Goal: Transaction & Acquisition: Purchase product/service

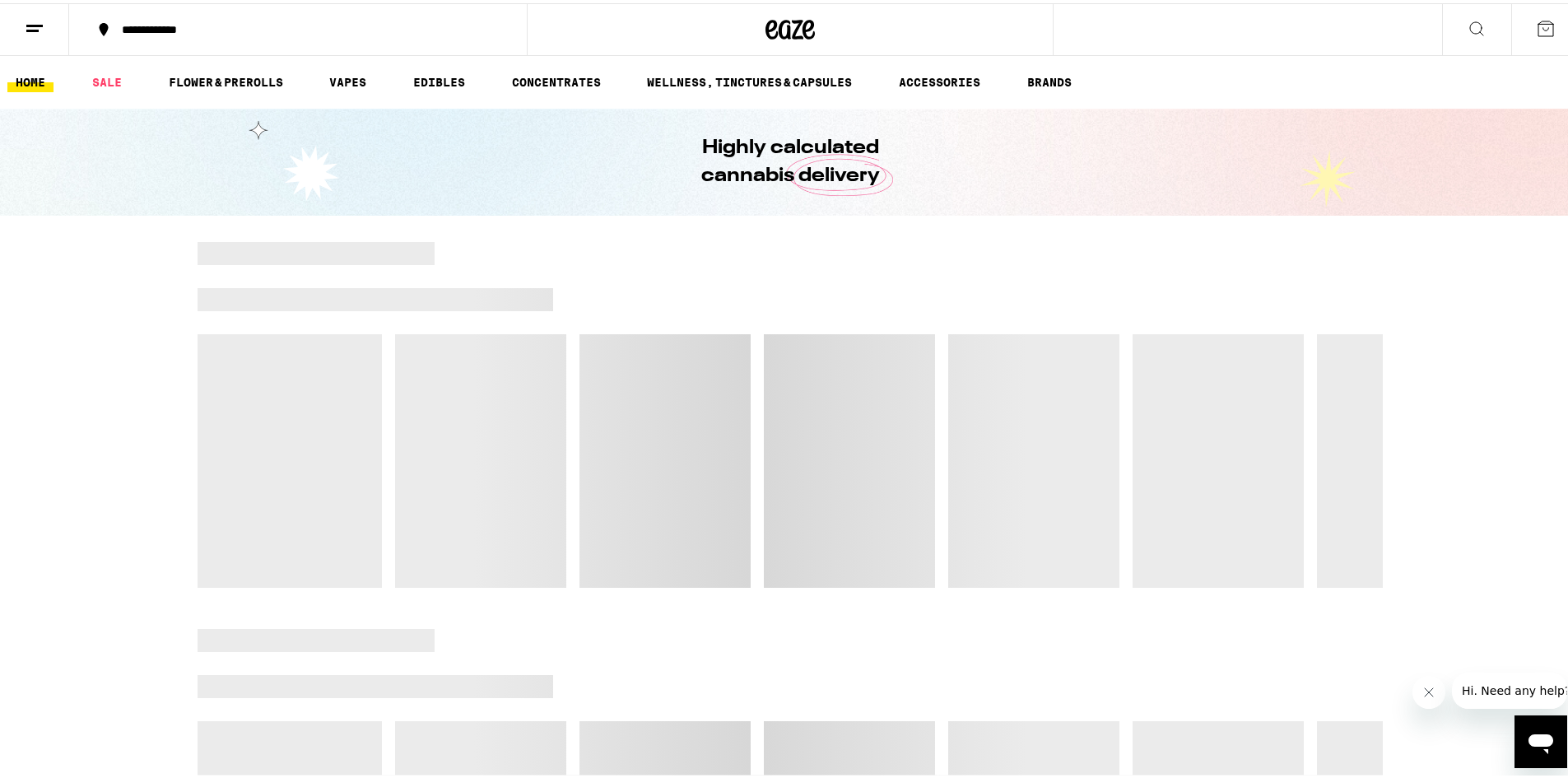
click at [1554, 751] on icon "Open messaging window" at bounding box center [1540, 741] width 29 height 29
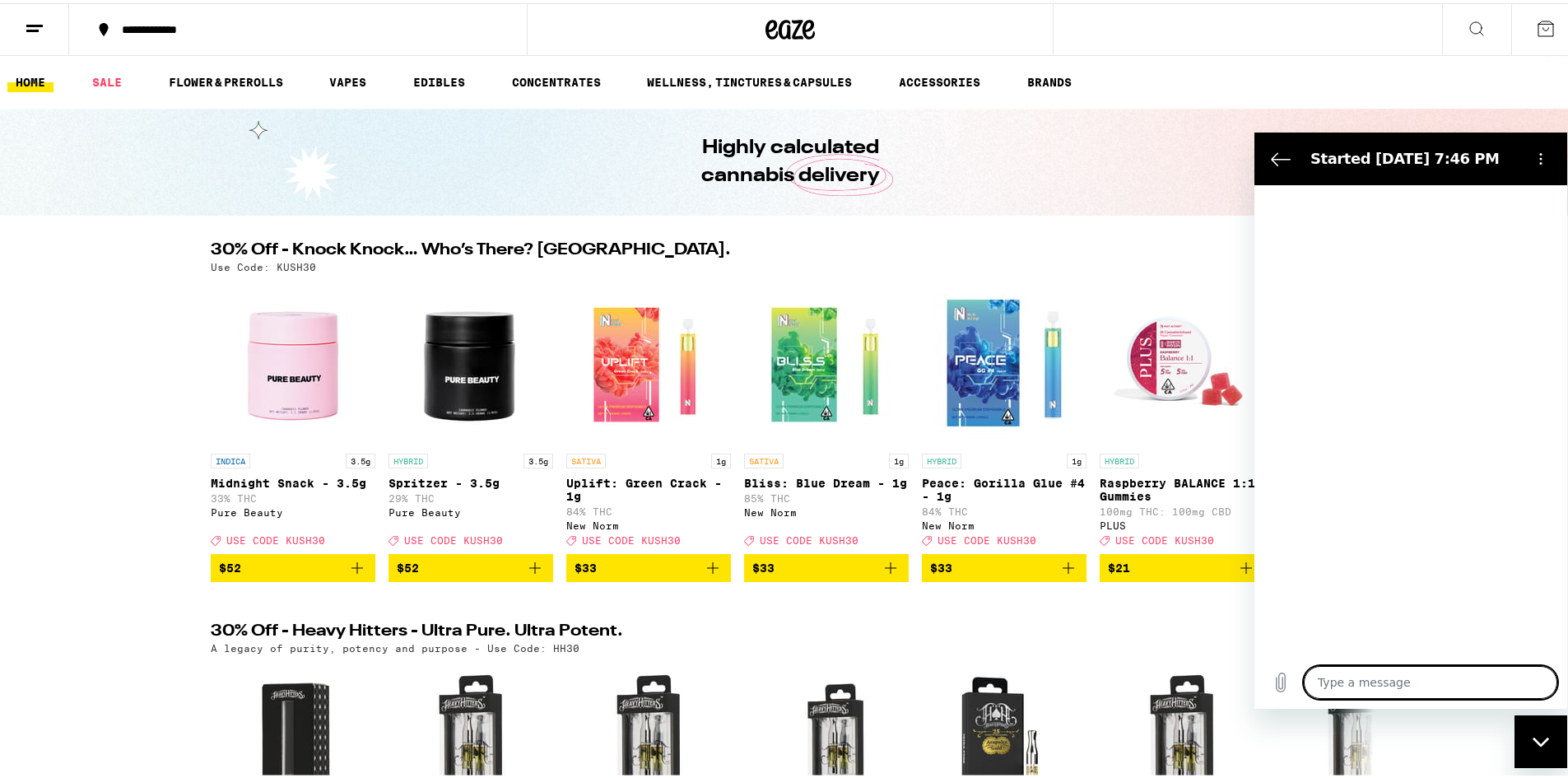
type textarea "x"
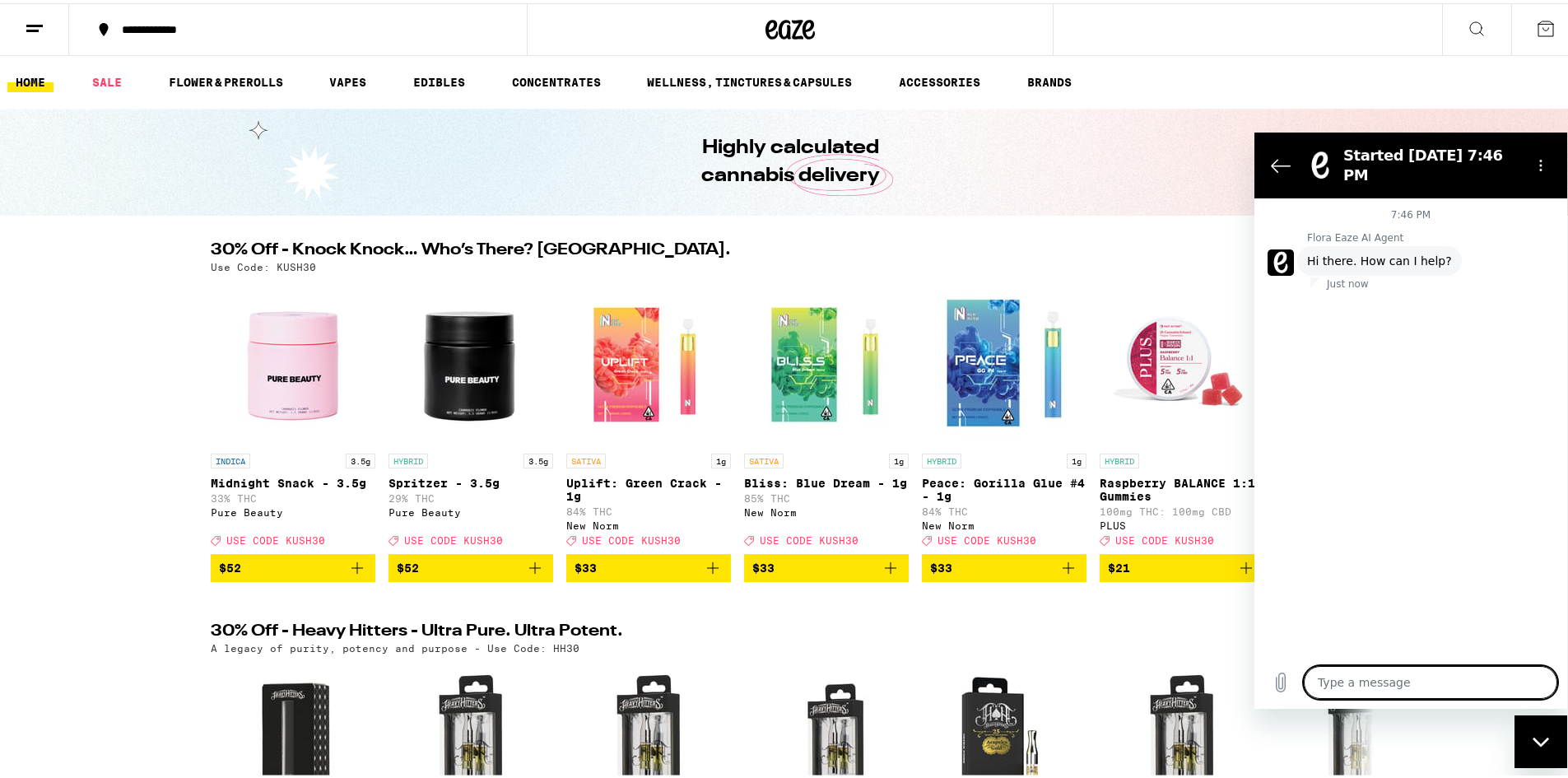
click at [1479, 678] on textarea at bounding box center [1431, 682] width 253 height 33
type textarea "t"
type textarea "x"
type textarea "ta"
type textarea "x"
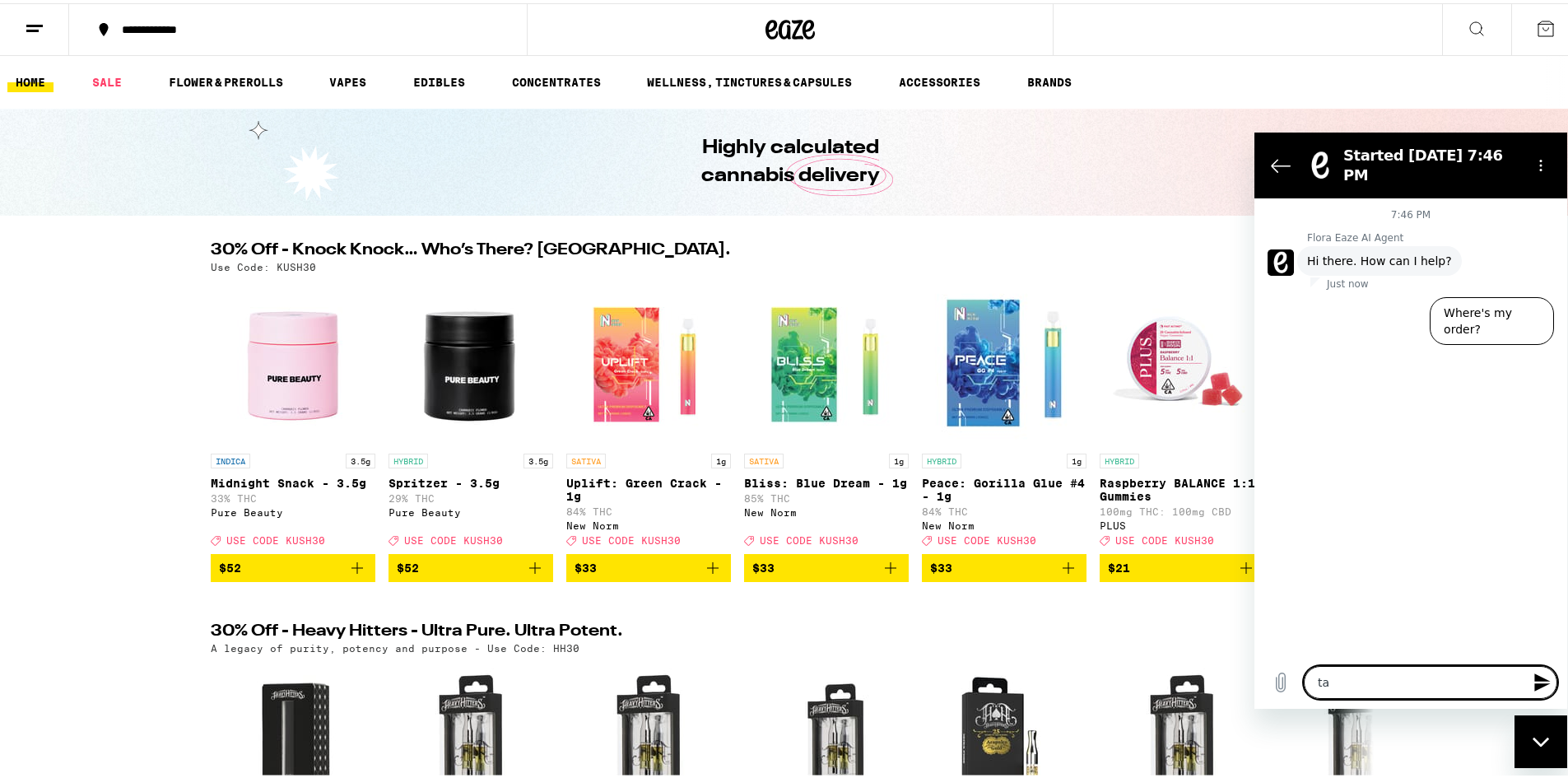
type textarea "tak"
type textarea "x"
type textarea "takk"
type textarea "x"
type textarea "tak"
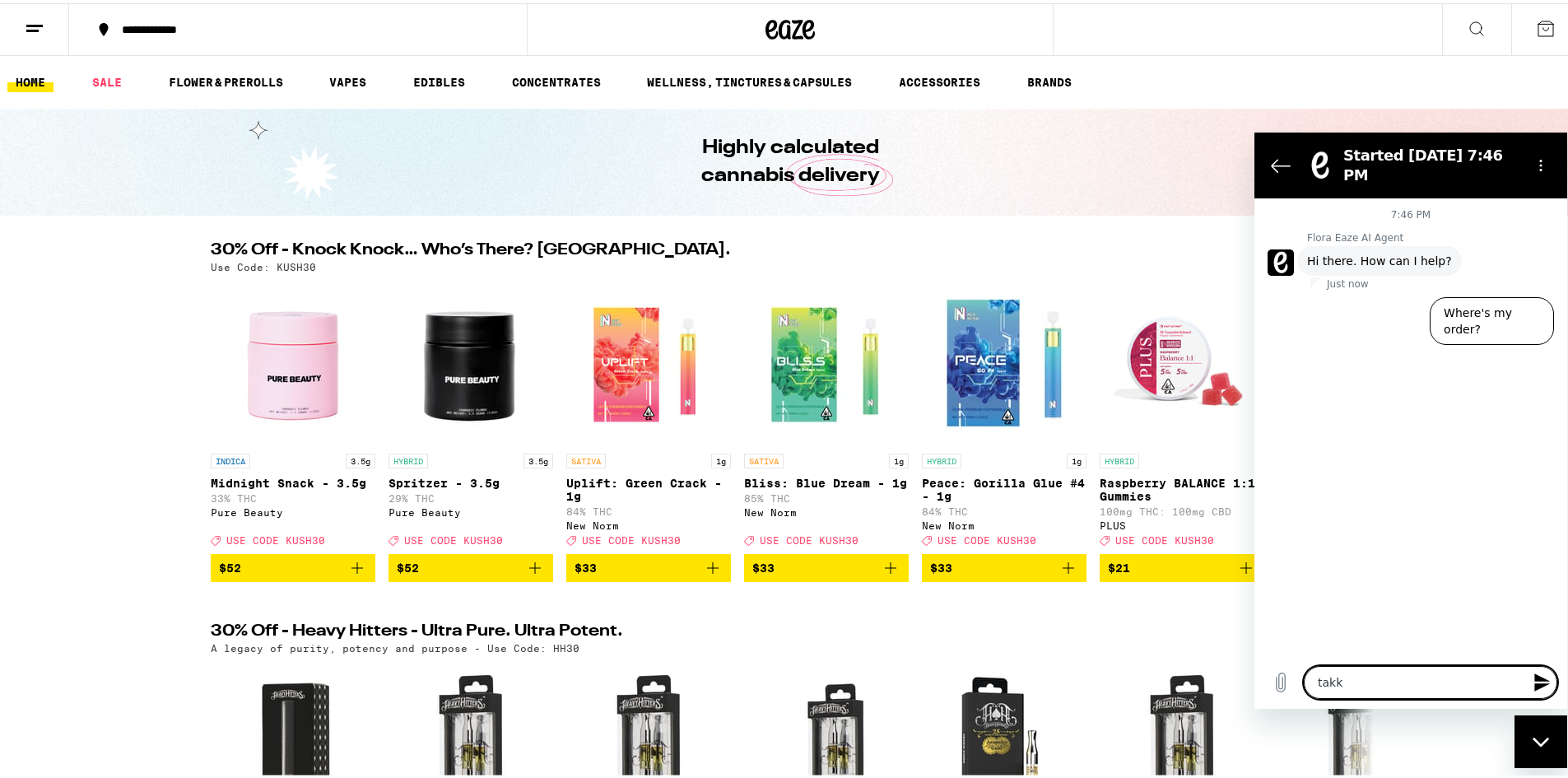
type textarea "x"
type textarea "ta"
type textarea "x"
type textarea "t"
type textarea "x"
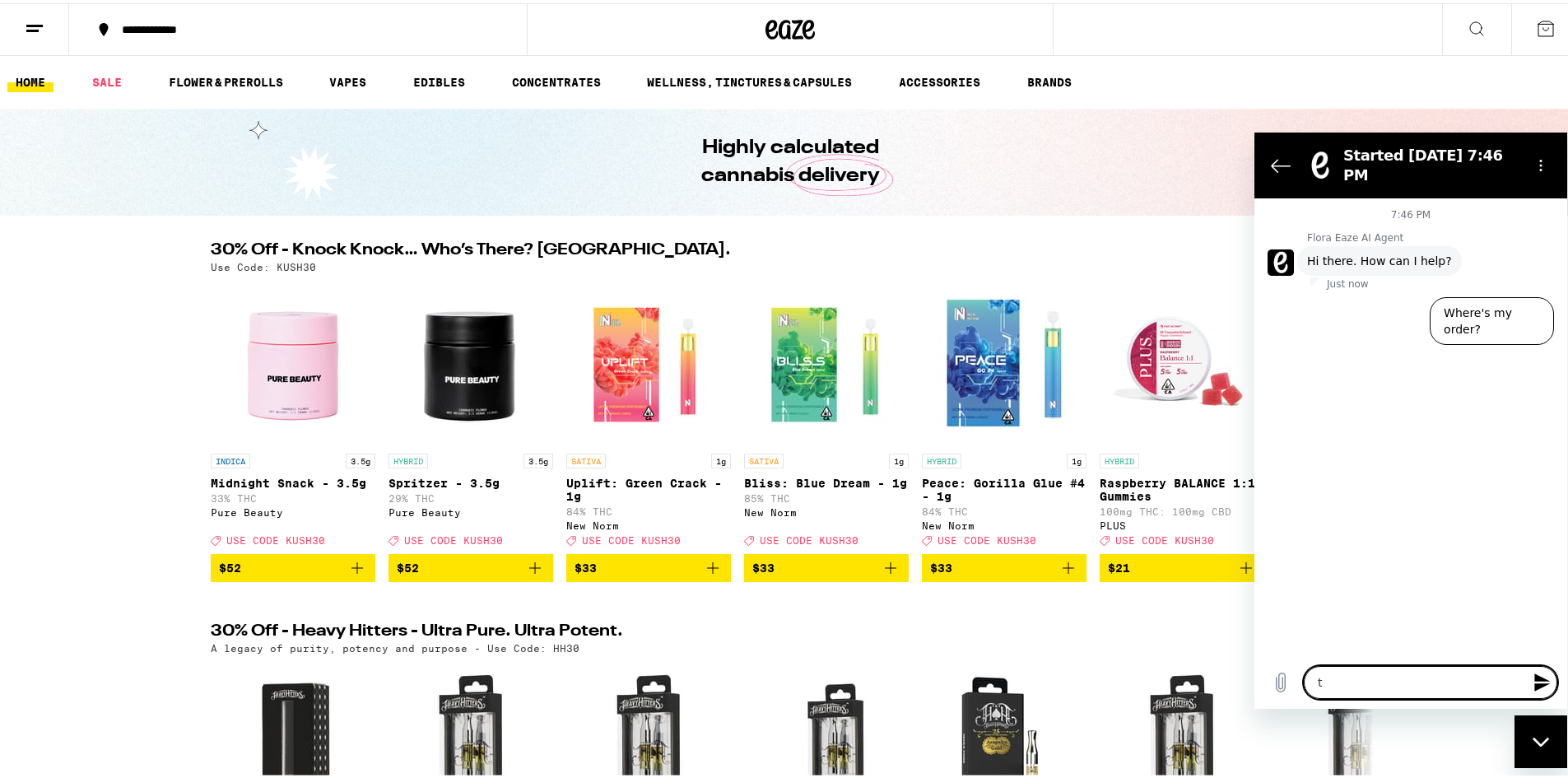
type textarea "x"
type textarea "T"
type textarea "x"
type textarea "Ta"
type textarea "x"
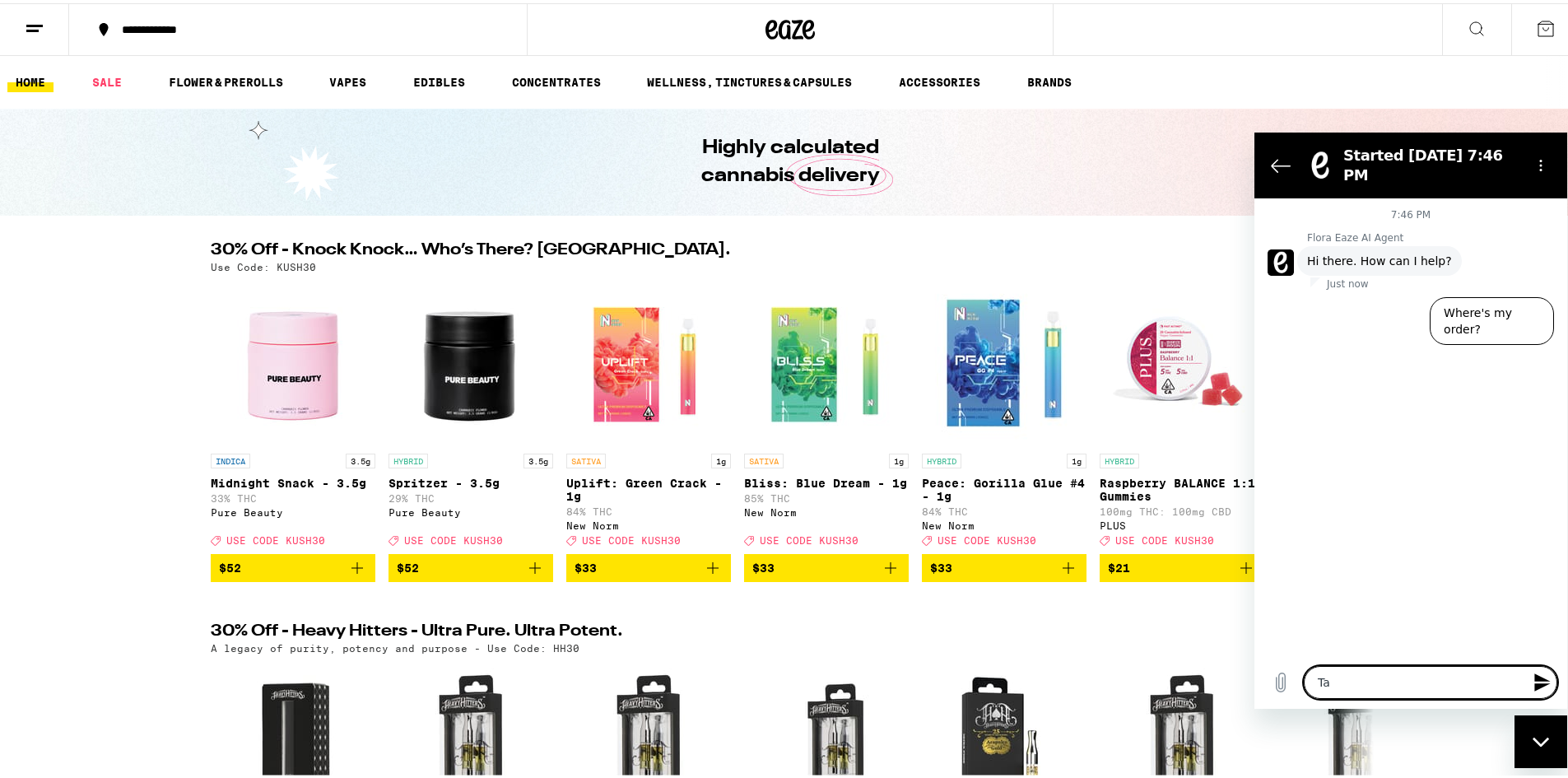
type textarea "Tal"
type textarea "x"
type textarea "Talk"
type textarea "x"
type textarea "Talk"
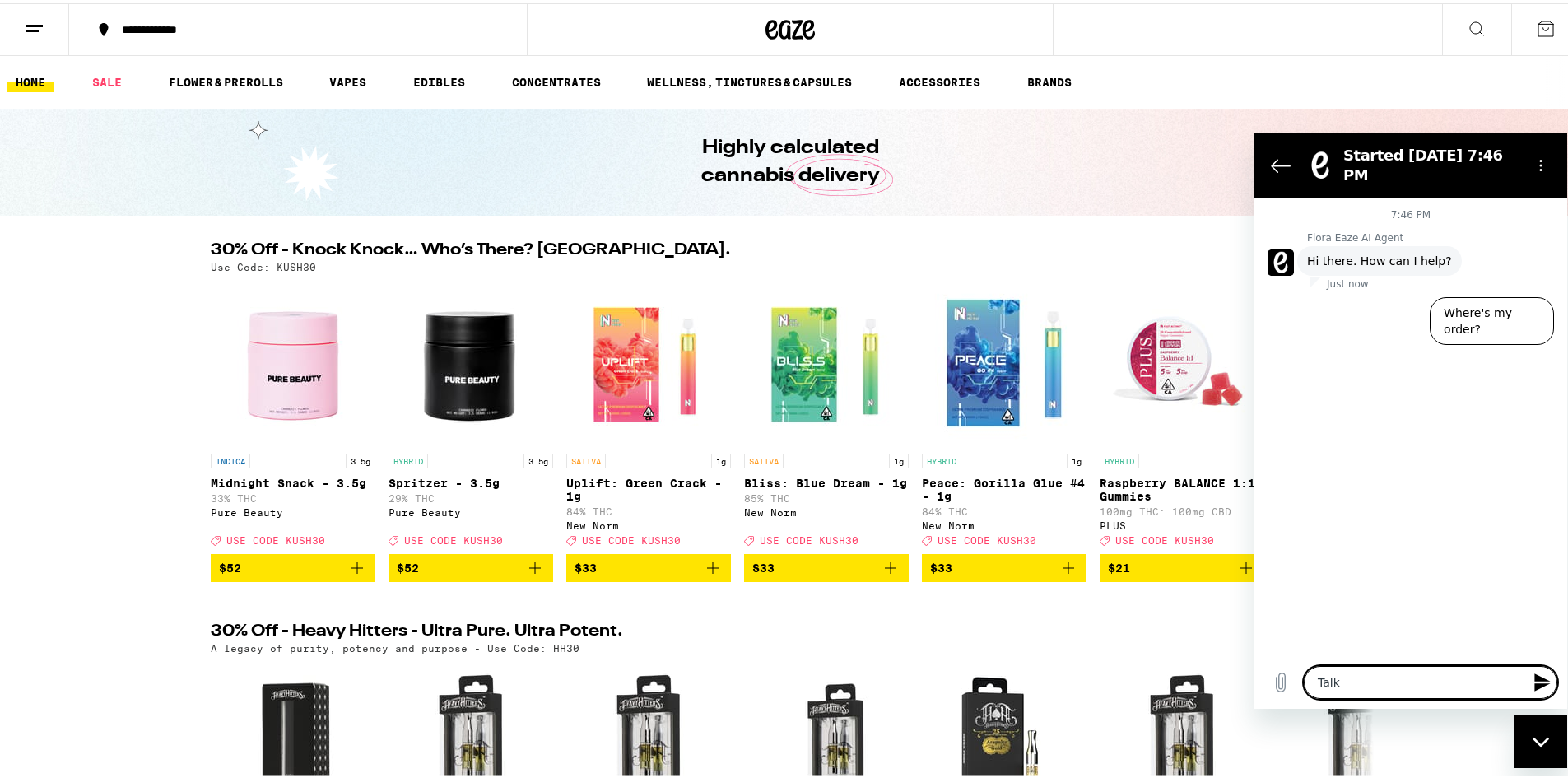
type textarea "x"
type textarea "Talk t"
type textarea "x"
type textarea "Talk to"
type textarea "x"
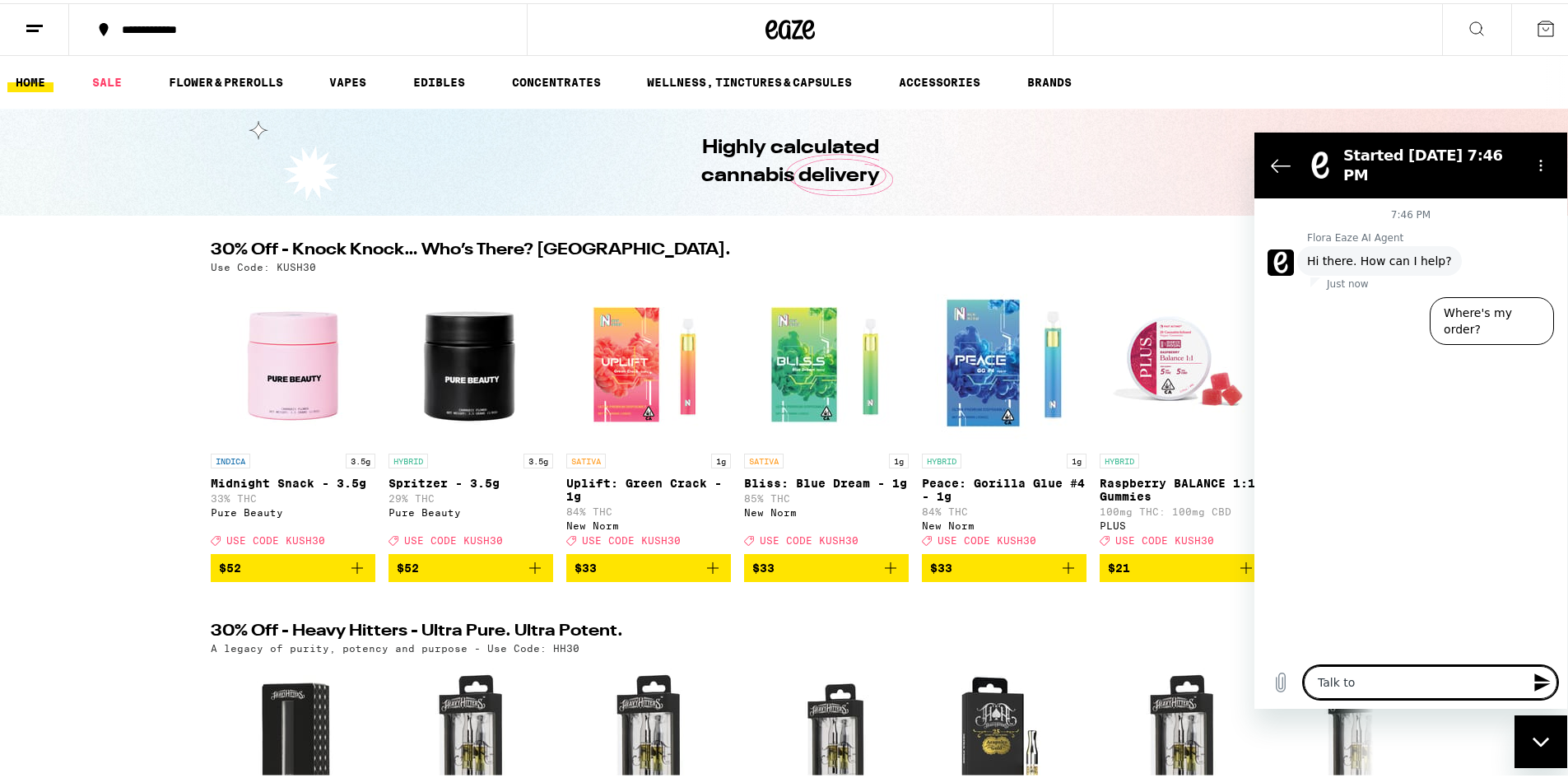
type textarea "Talk to"
type textarea "x"
type textarea "Talk to a"
type textarea "x"
type textarea "Talk to ah"
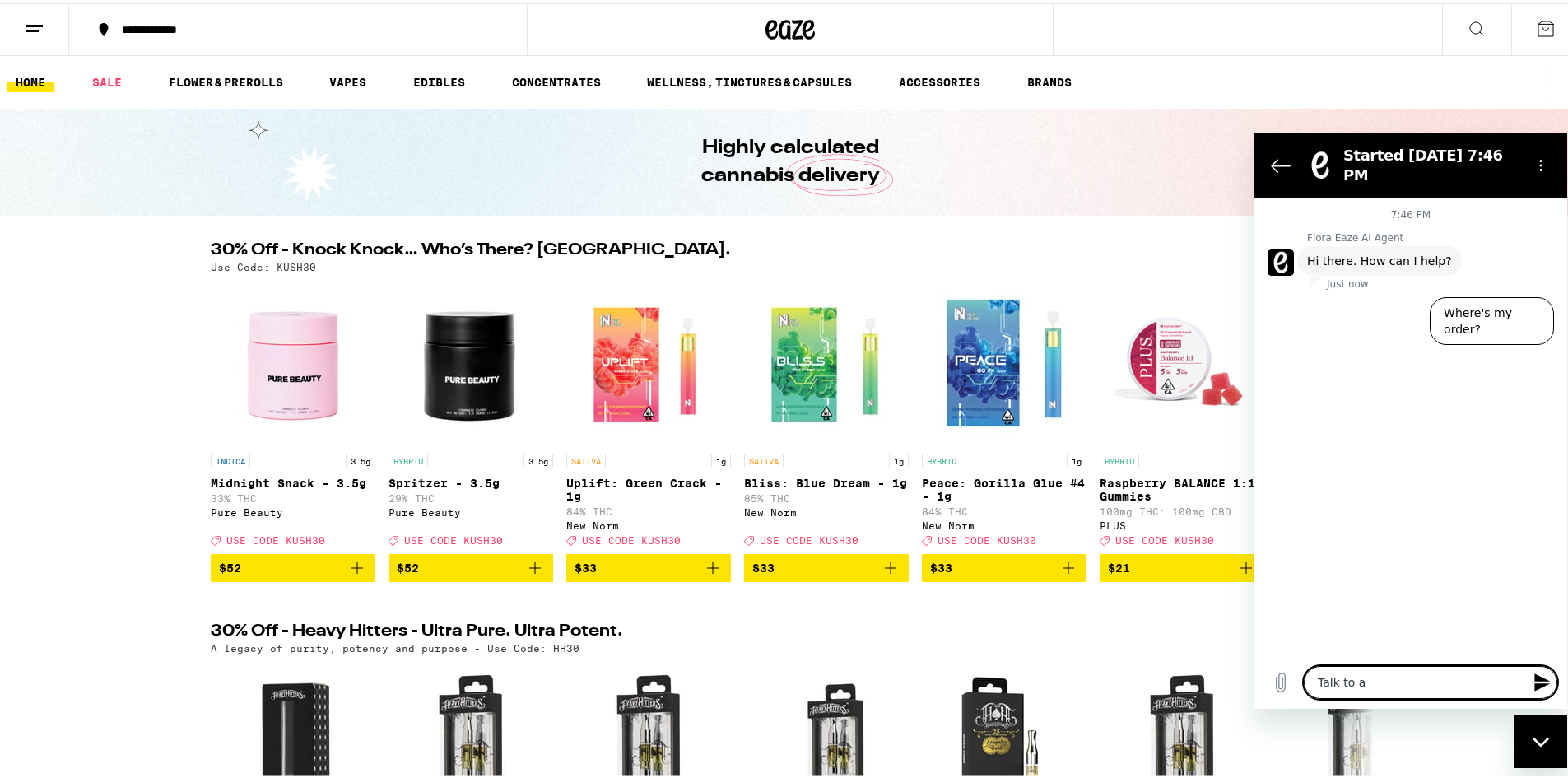
type textarea "x"
type textarea "Talk to a"
type textarea "x"
type textarea "Talk to a"
type textarea "x"
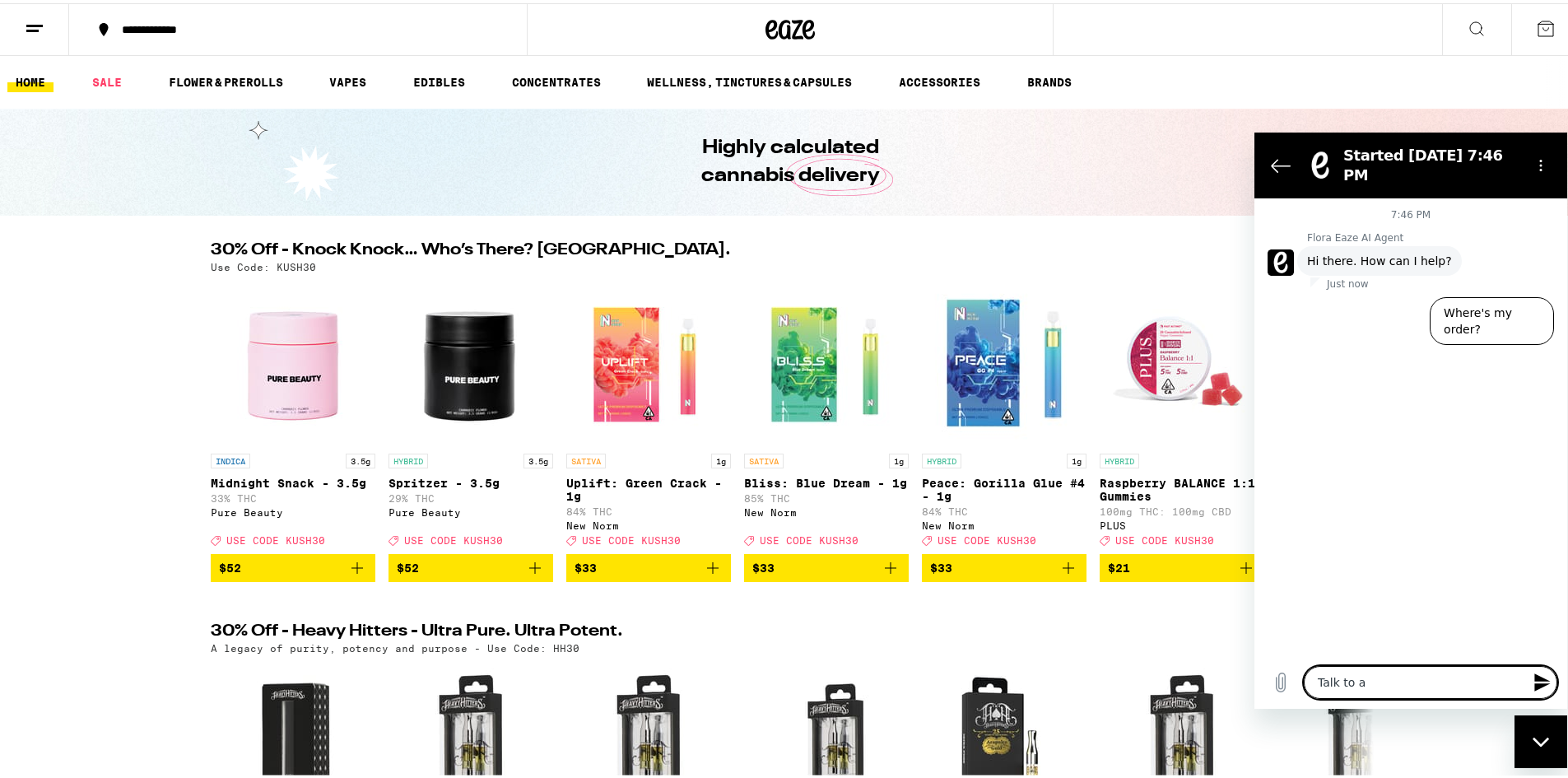
type textarea "Talk to a h"
type textarea "x"
type textarea "Talk to a hu"
type textarea "x"
type textarea "Talk to a hum"
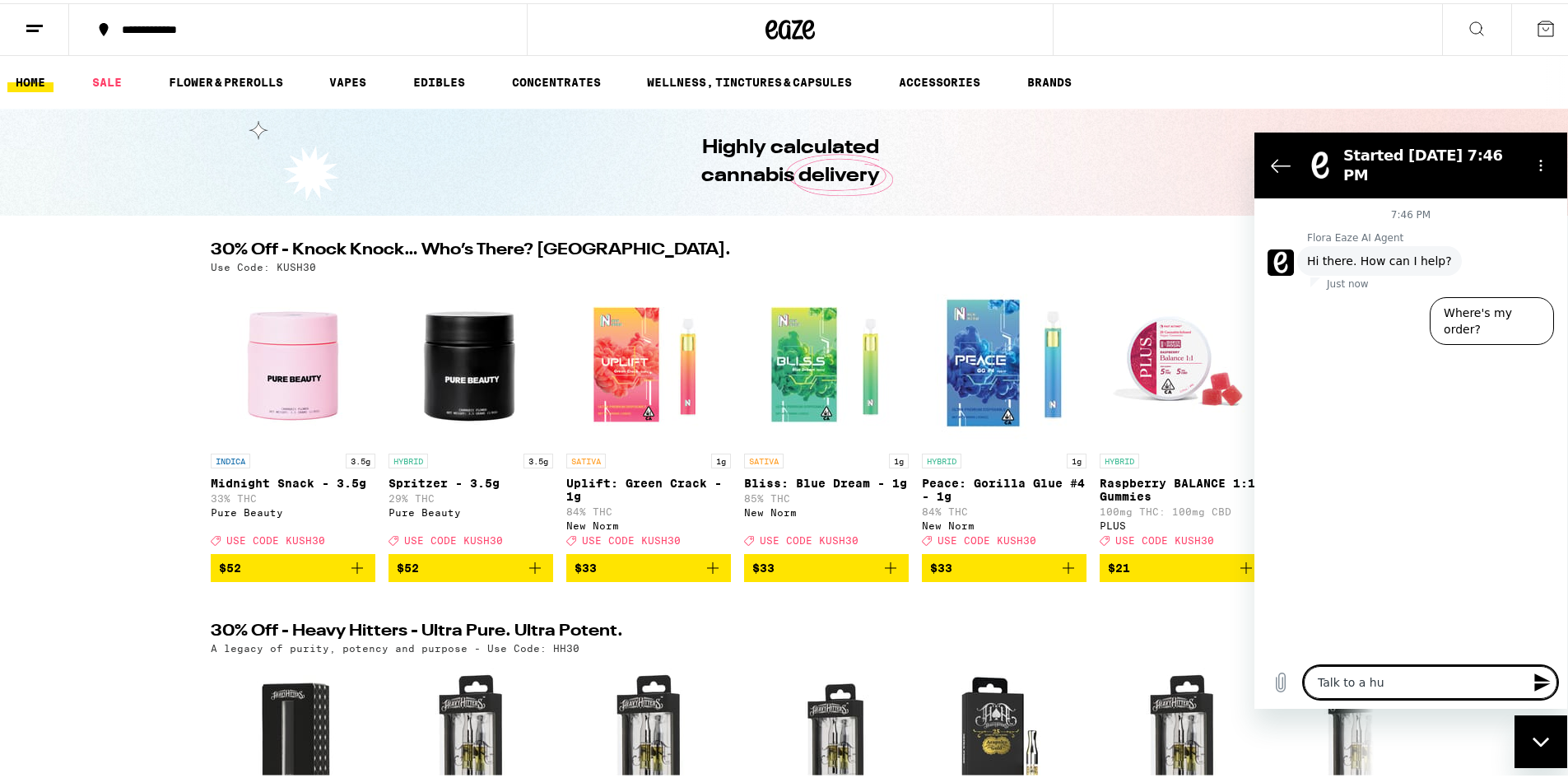
type textarea "x"
type textarea "Talk to a huma"
type textarea "x"
type textarea "Talk to a human"
type textarea "x"
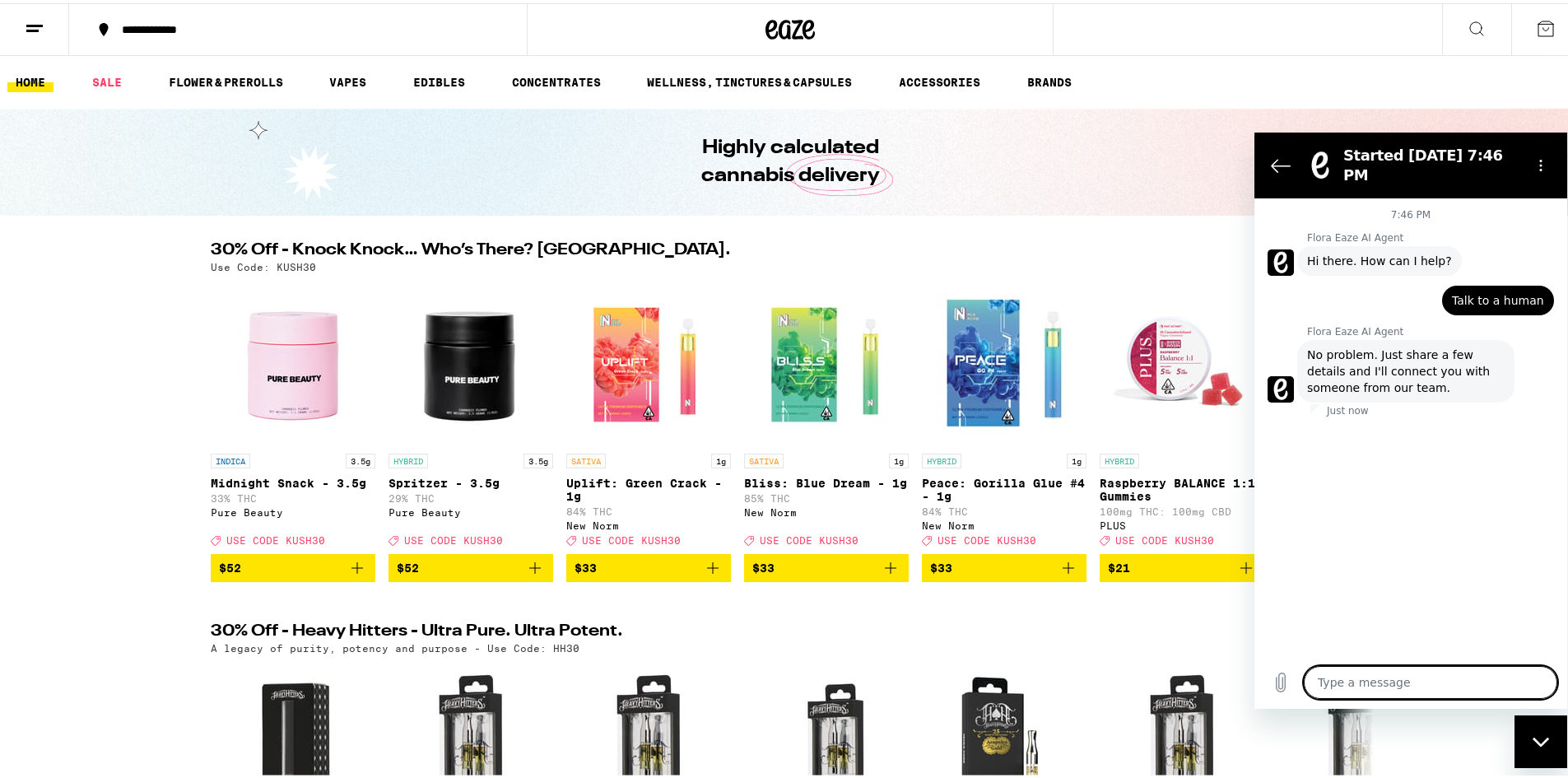
type textarea "x"
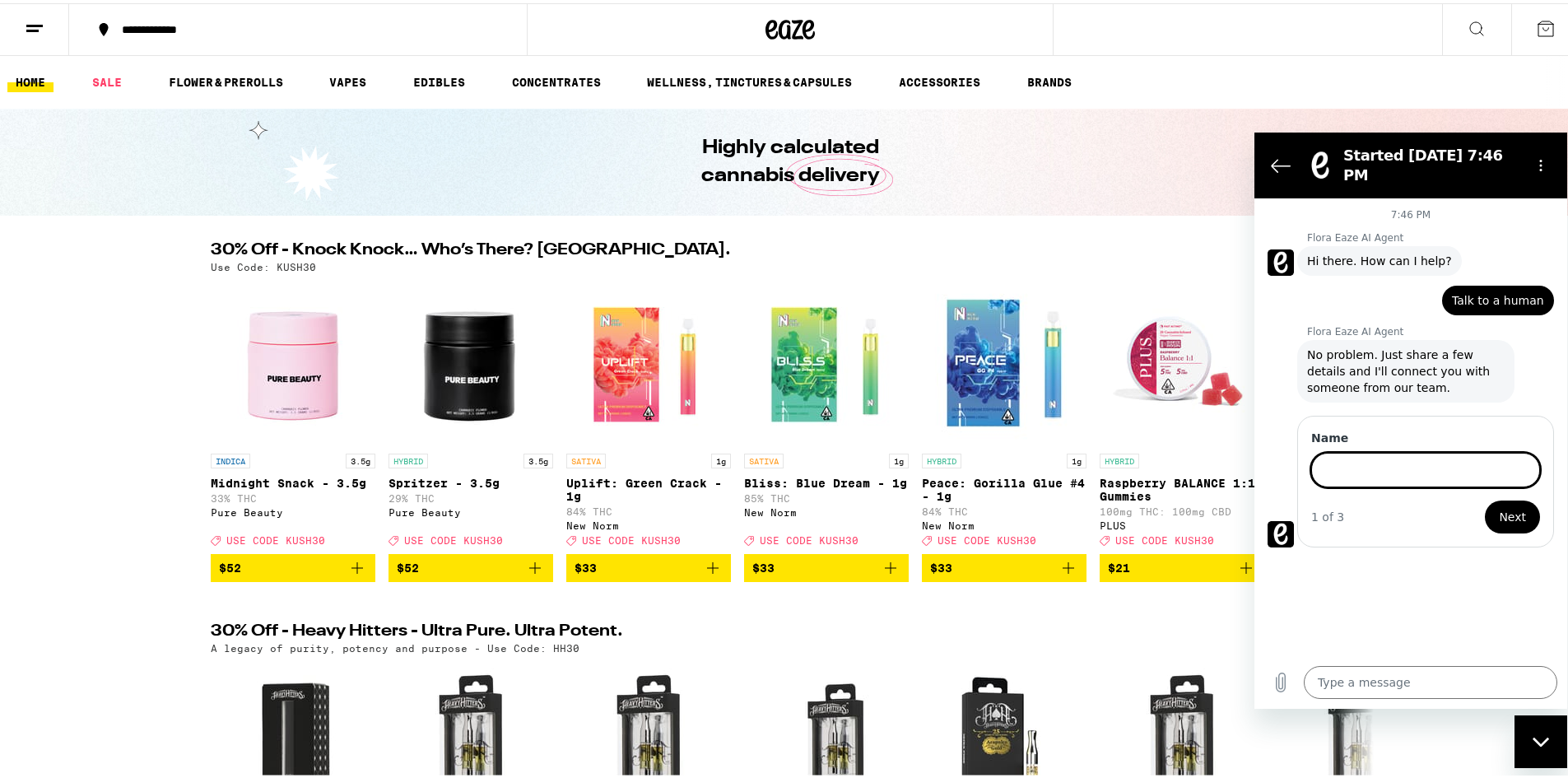
click at [1437, 463] on input "Name" at bounding box center [1425, 469] width 228 height 35
type input "[PERSON_NAME]"
click at [1485, 500] on button "Next" at bounding box center [1513, 517] width 55 height 33
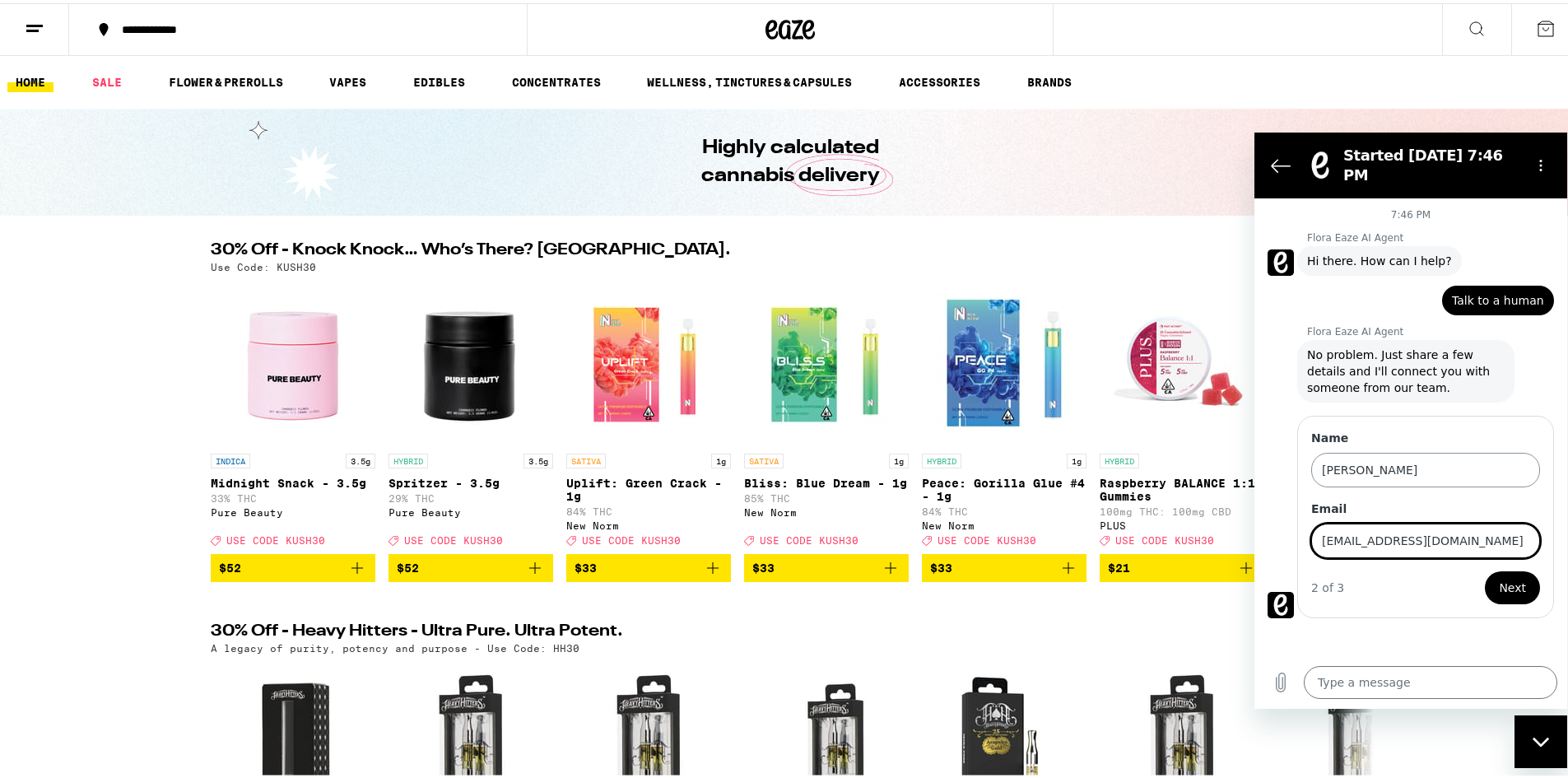
type input "[EMAIL_ADDRESS][DOMAIN_NAME]"
click at [1485, 571] on button "Next" at bounding box center [1513, 587] width 55 height 33
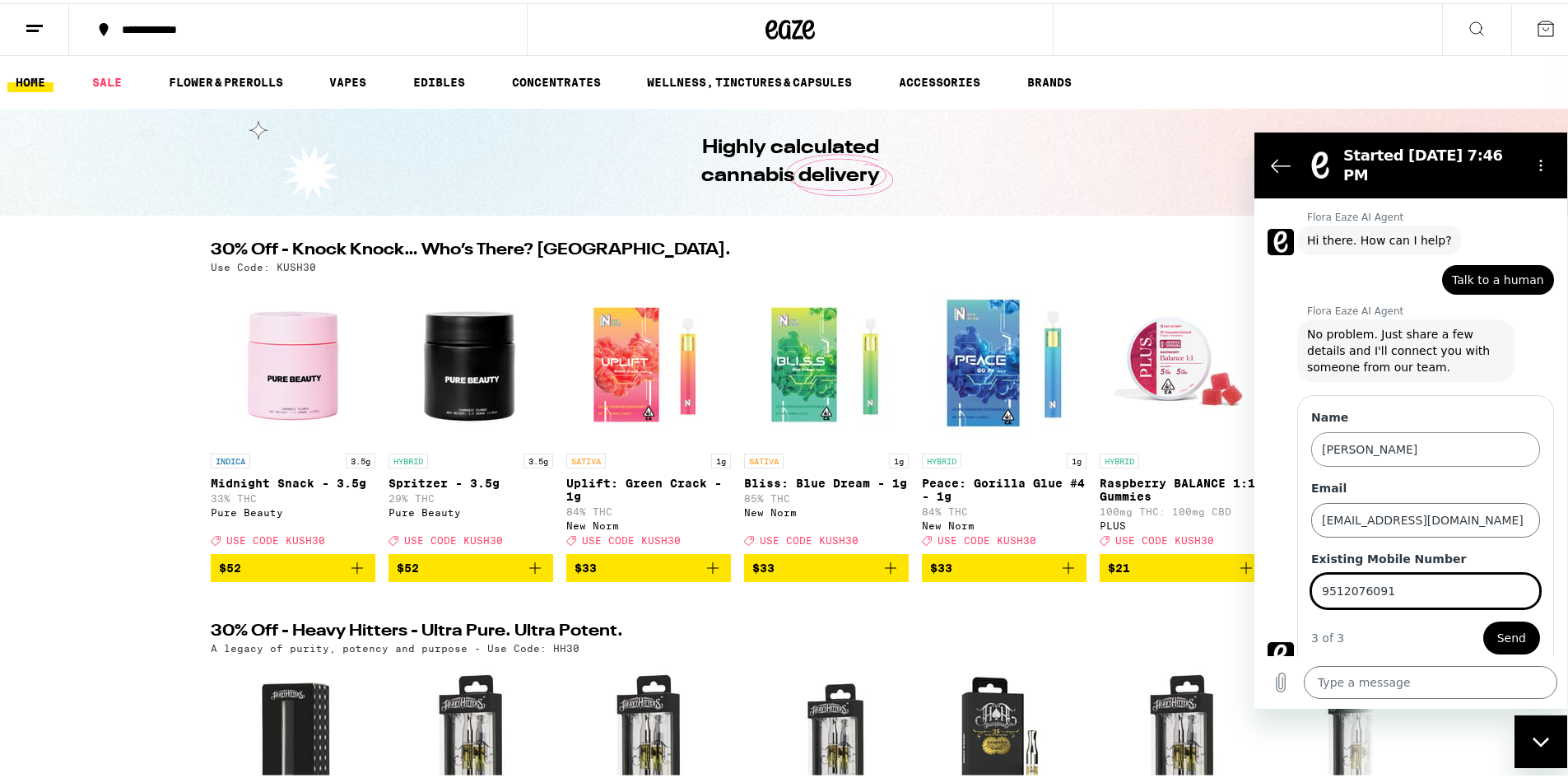
click at [1484, 621] on button "Send" at bounding box center [1512, 637] width 57 height 33
type input "9512076091\"
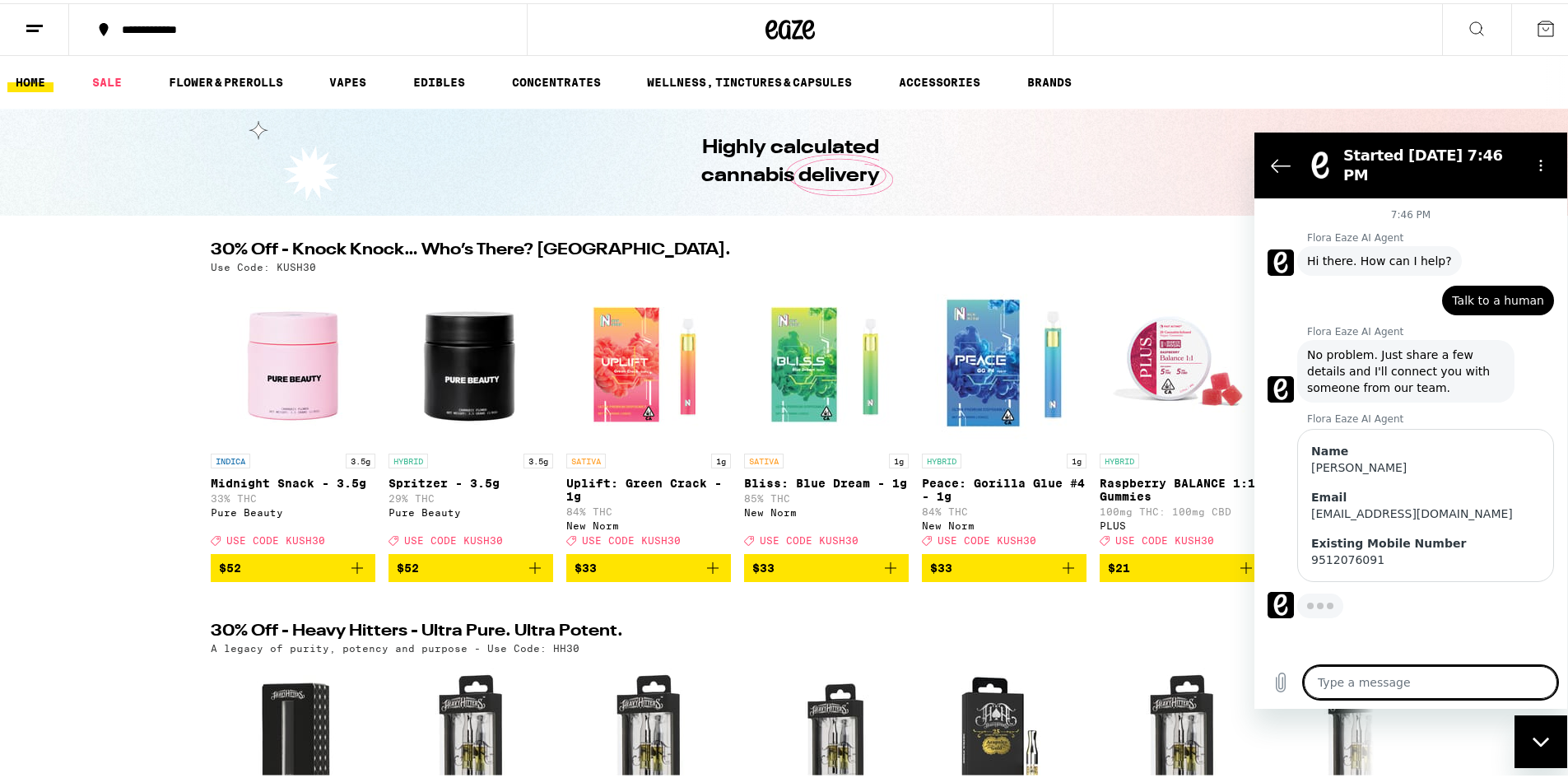
click at [1403, 680] on textarea at bounding box center [1431, 682] width 253 height 33
type textarea "x"
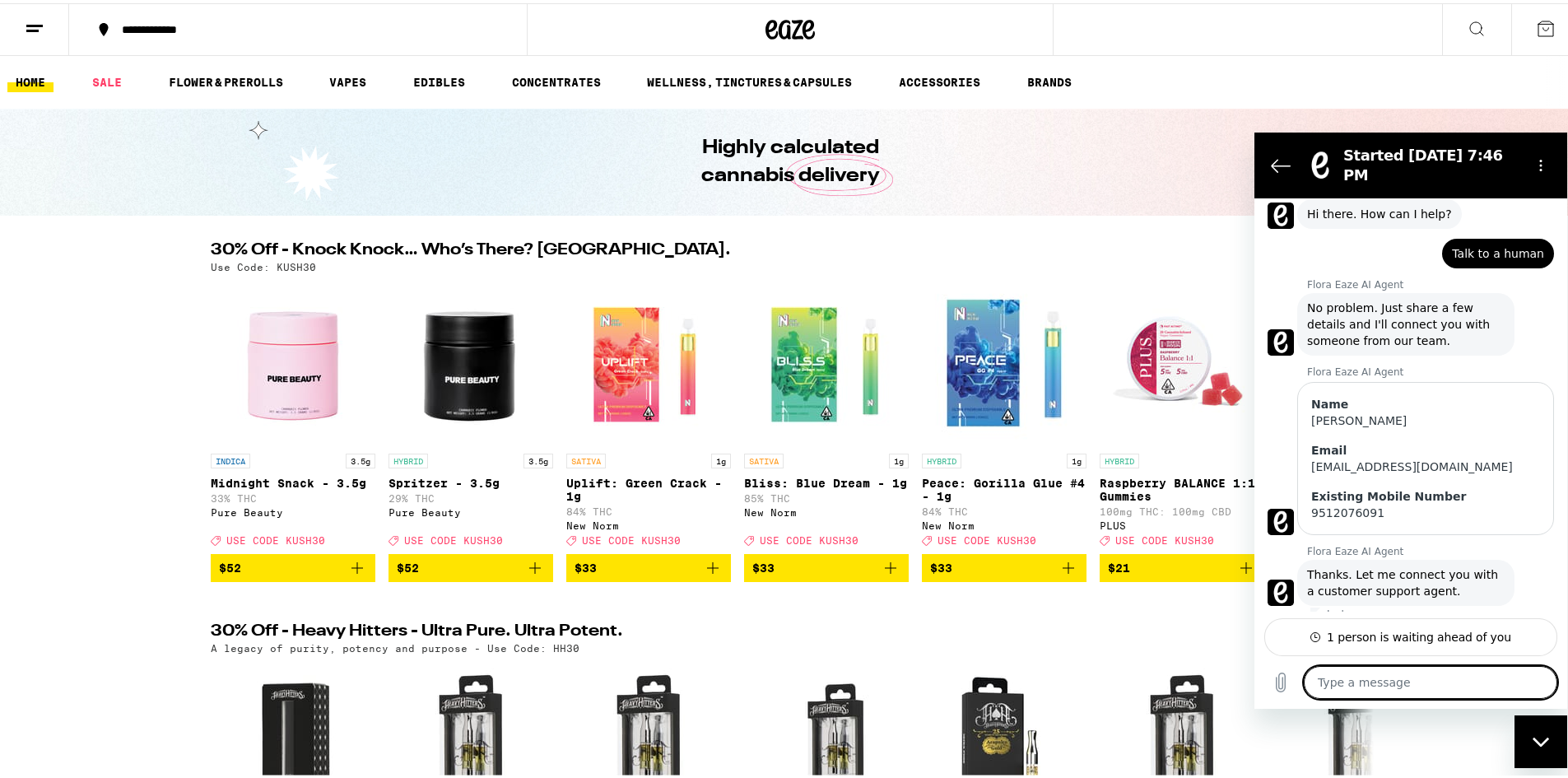
scroll to position [60, 0]
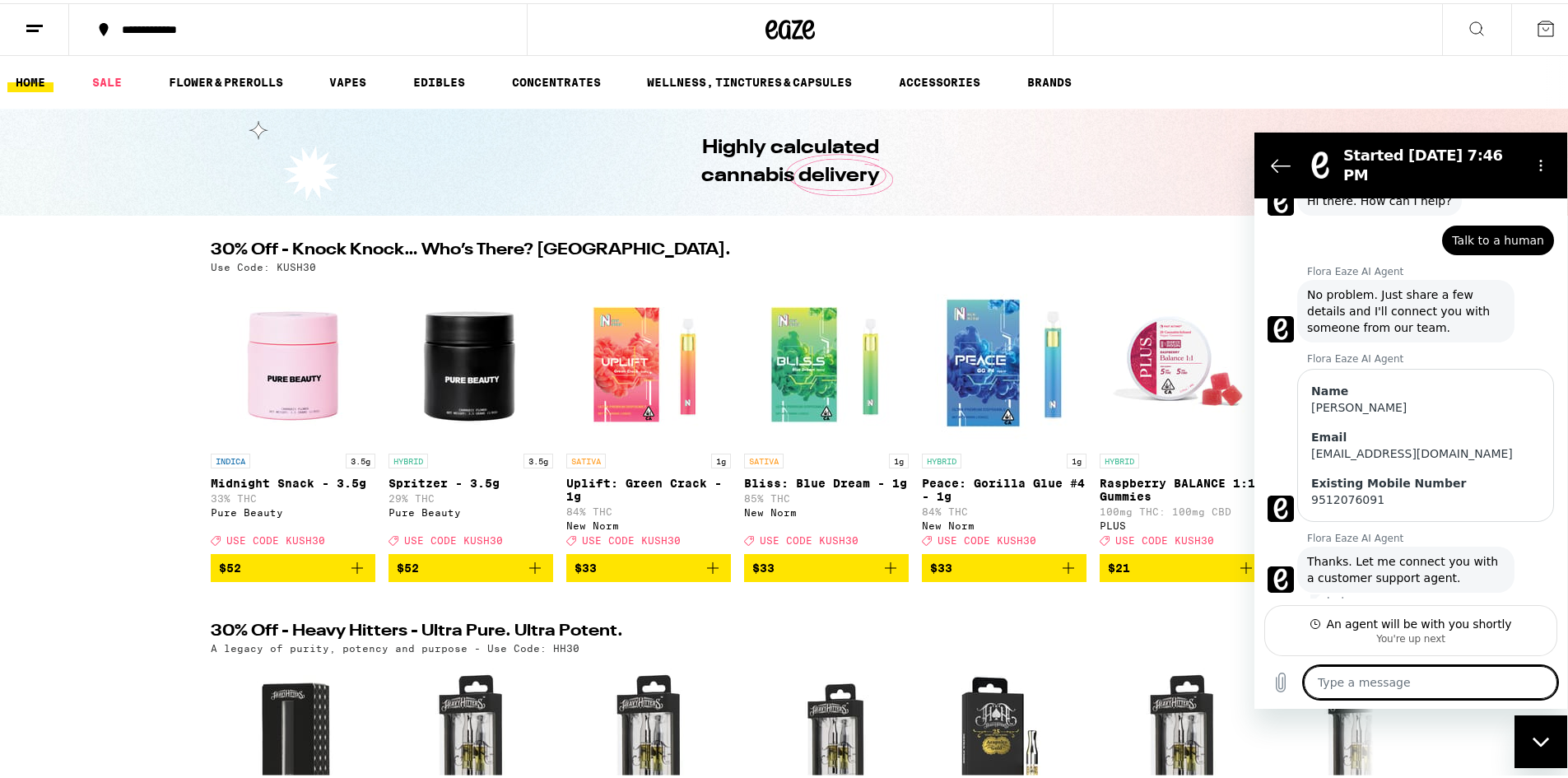
type textarea "H"
type textarea "x"
type textarea "He"
type textarea "x"
type textarea "Hel"
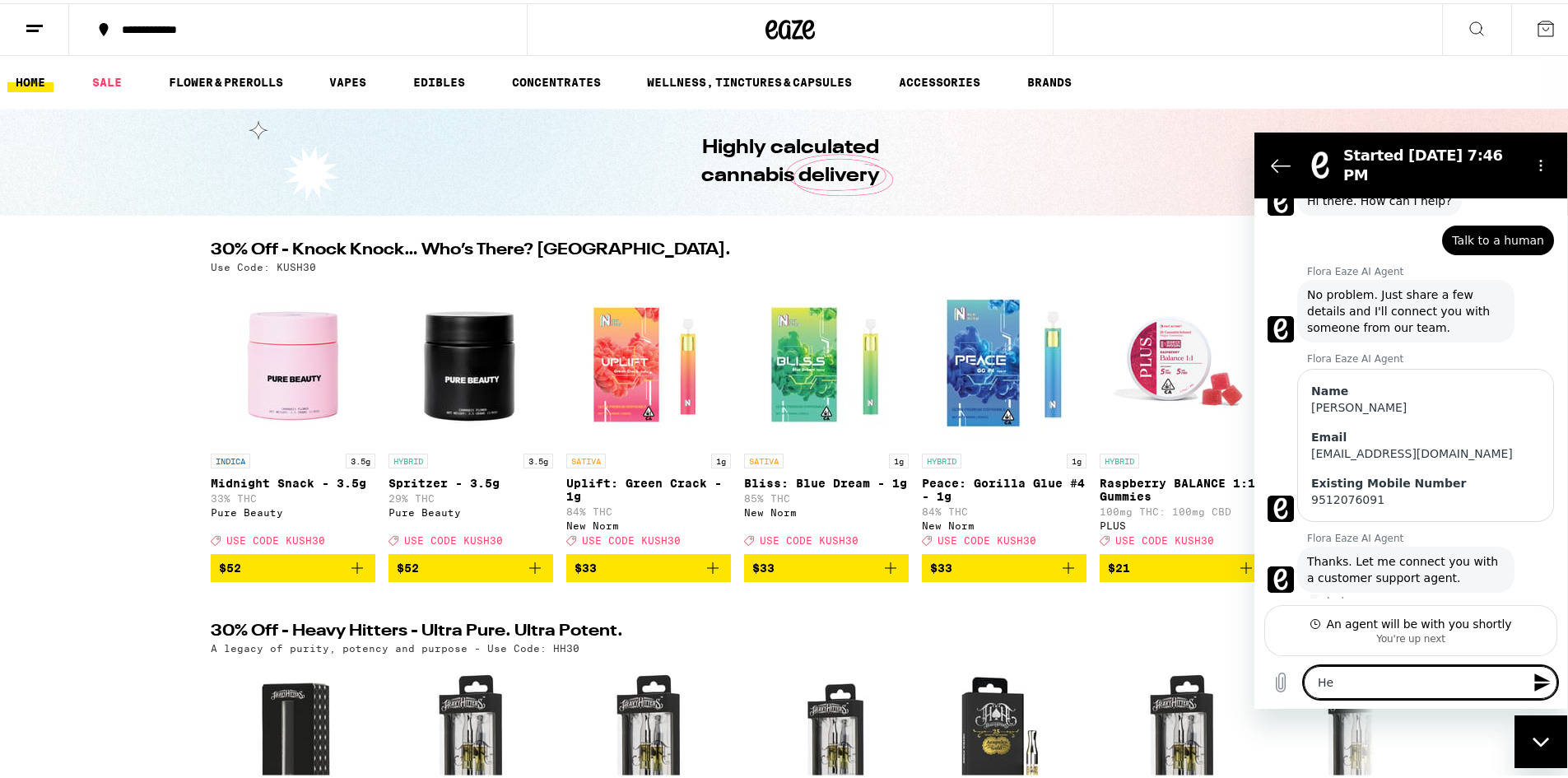
type textarea "x"
type textarea "Hell"
type textarea "x"
type textarea "Hello"
type textarea "x"
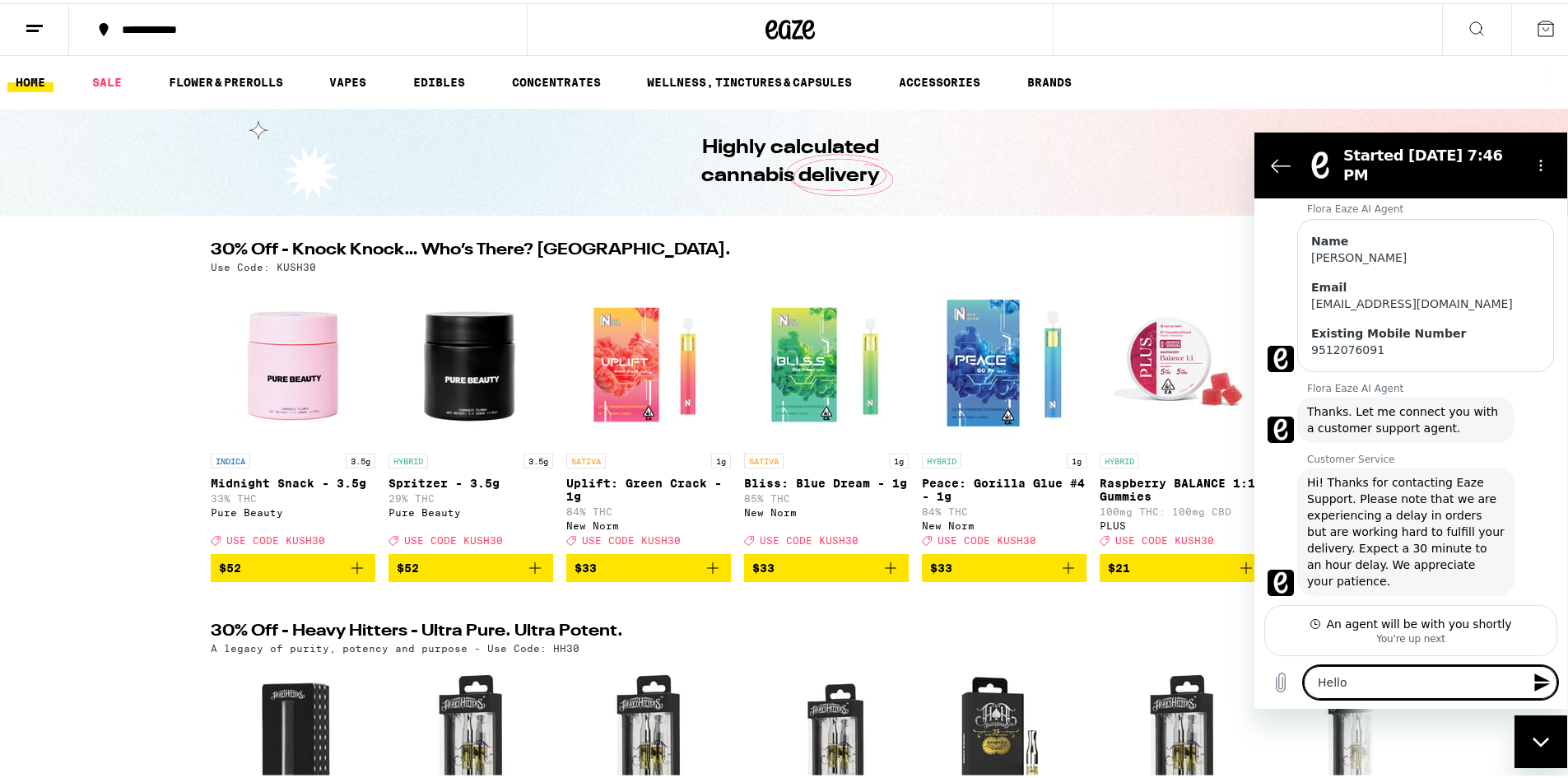
scroll to position [213, 0]
type textarea "Hello."
type textarea "x"
type textarea "Hello."
type textarea "x"
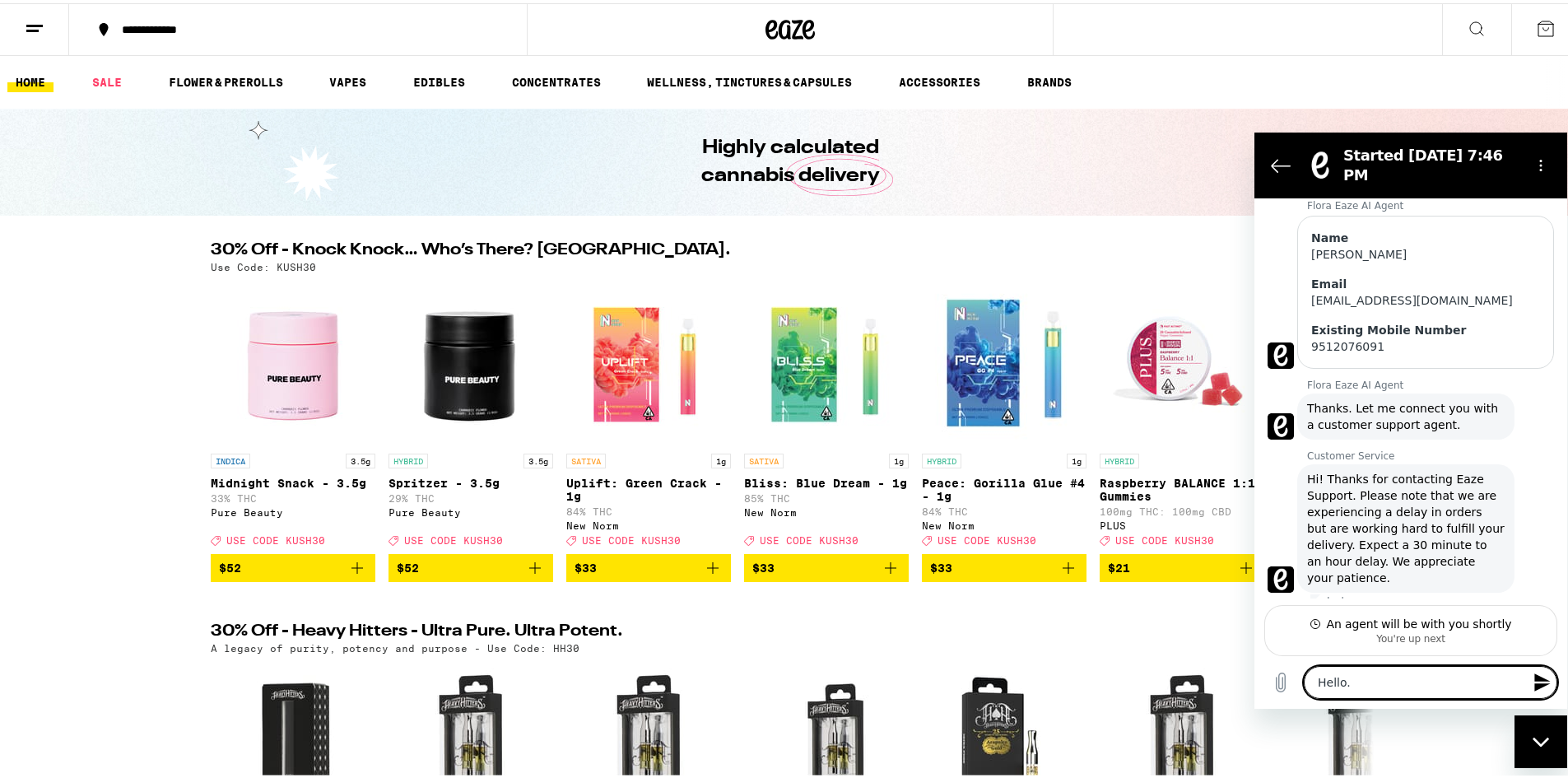
type textarea "Hello. I"
type textarea "x"
type textarea "Hello. I'"
type textarea "x"
type textarea "Hello. I'm"
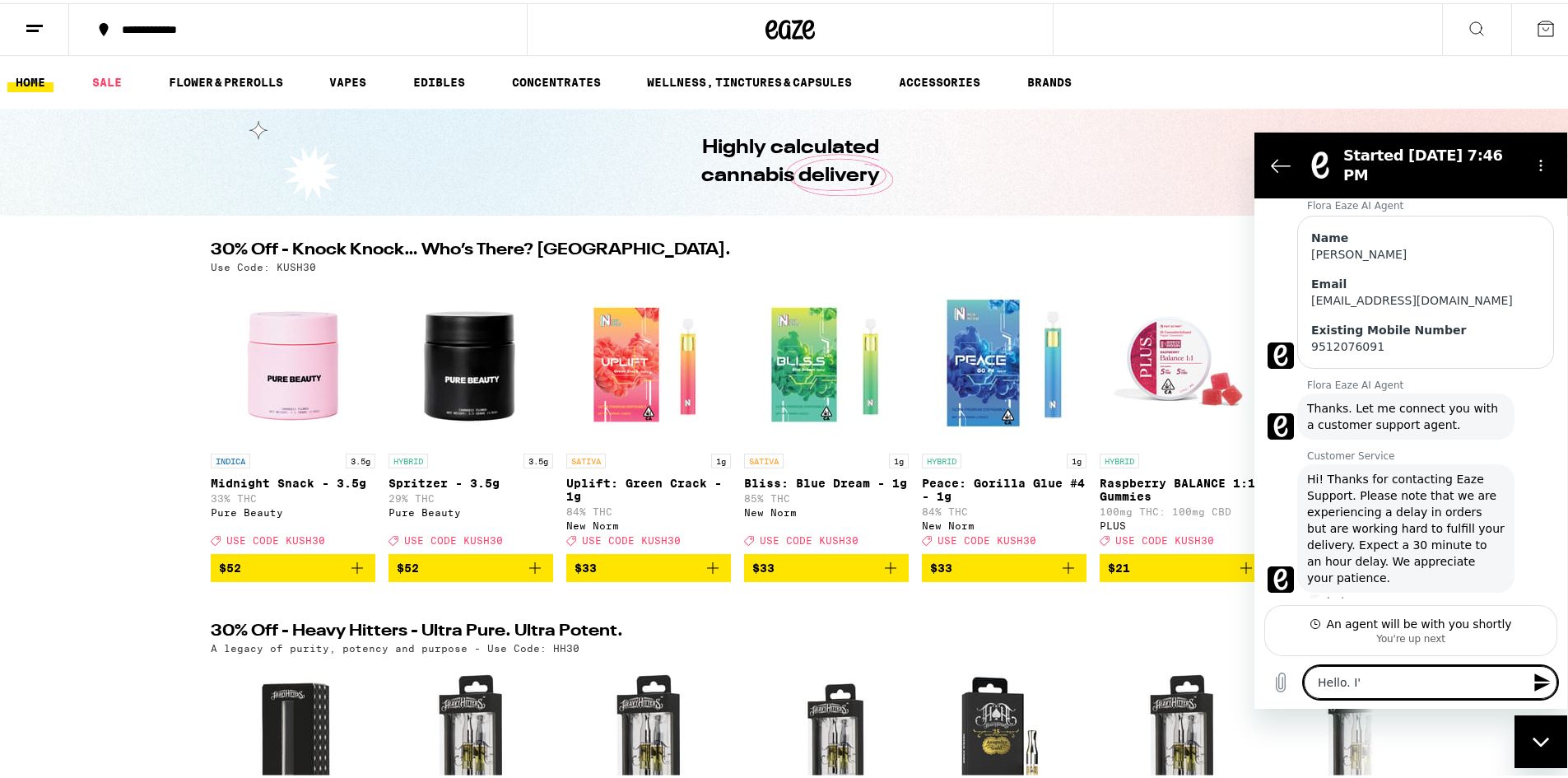
type textarea "x"
type textarea "Hello. I'm"
type textarea "x"
type textarea "Hello. I'm t"
type textarea "x"
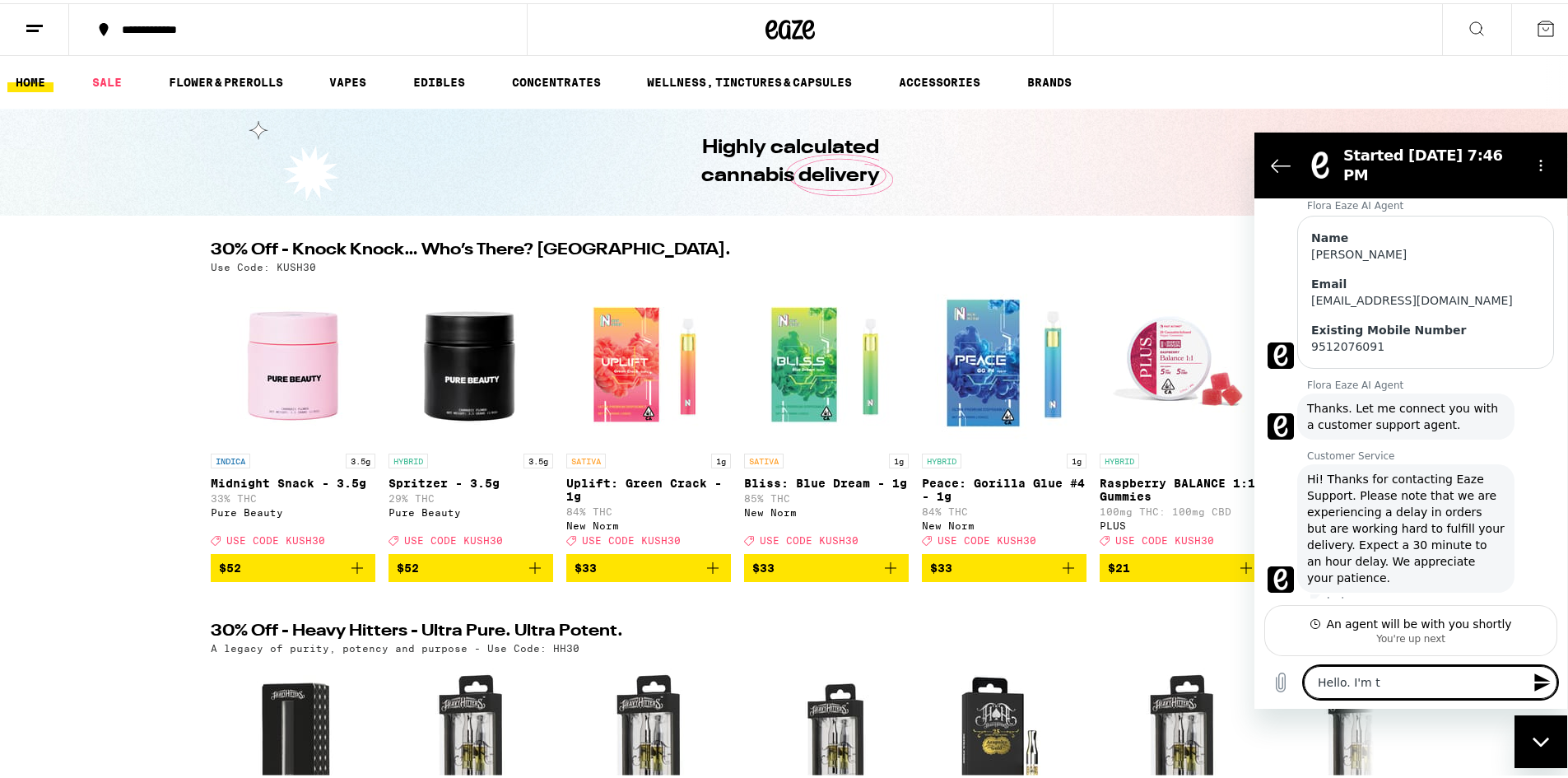
type textarea "Hello. I'm tr"
type textarea "x"
type textarea "Hello. I'm try"
type textarea "x"
type textarea "Hello. I'm tryi"
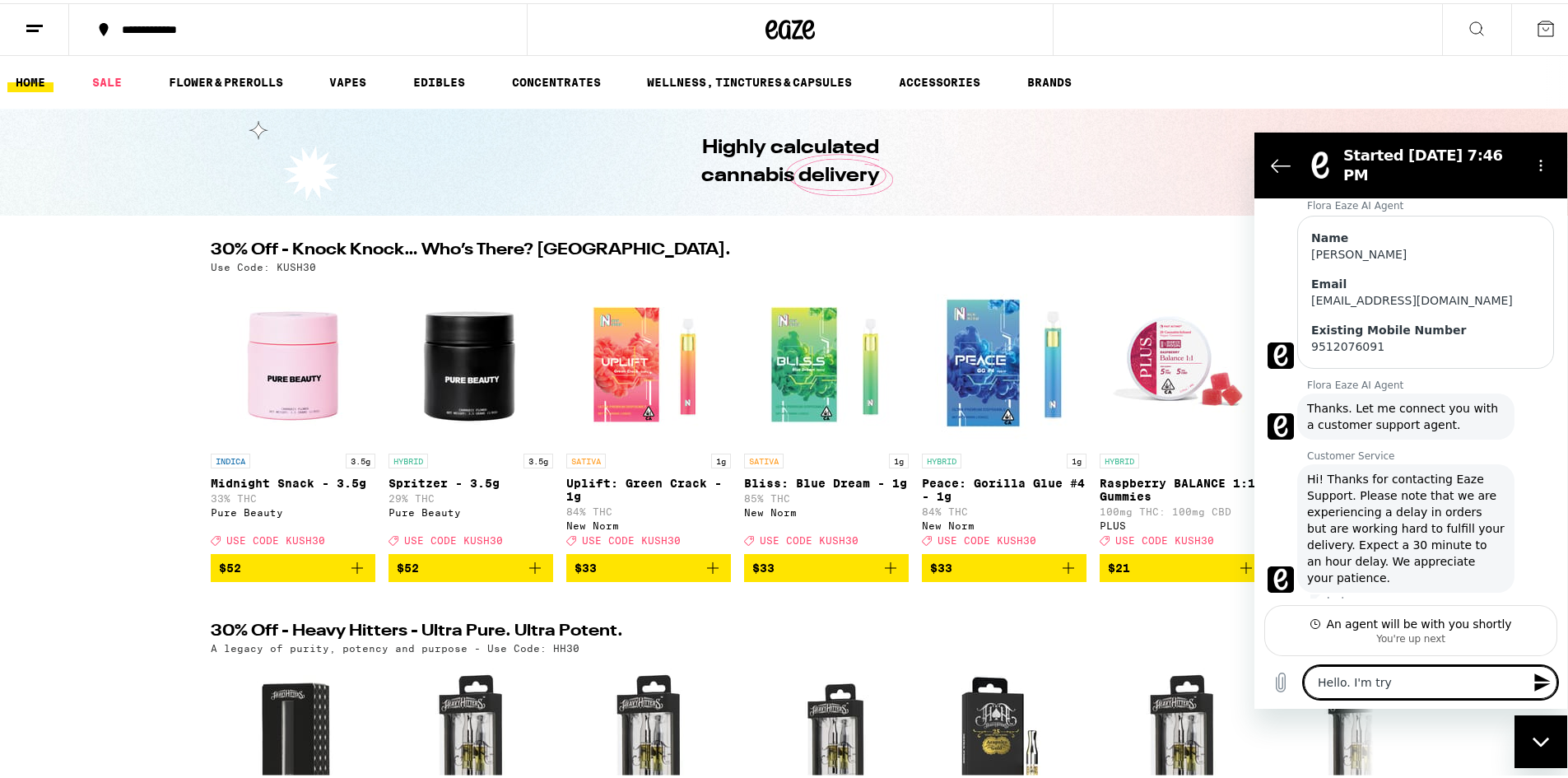
type textarea "x"
type textarea "Hello. I'm tryin"
type textarea "x"
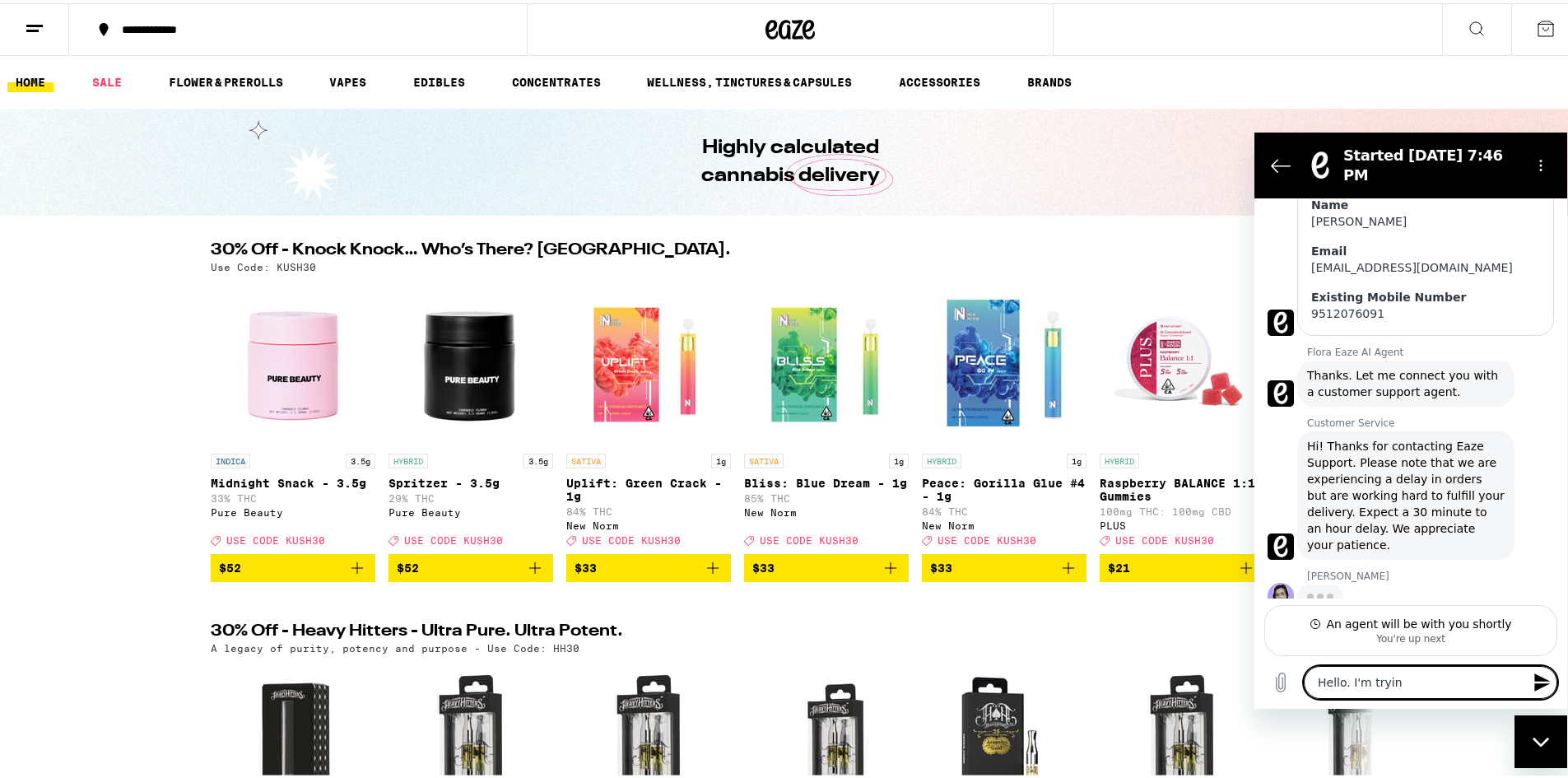
scroll to position [245, 0]
type textarea "Hello. I'm trying"
type textarea "x"
type textarea "Hello. I'm trying"
type textarea "x"
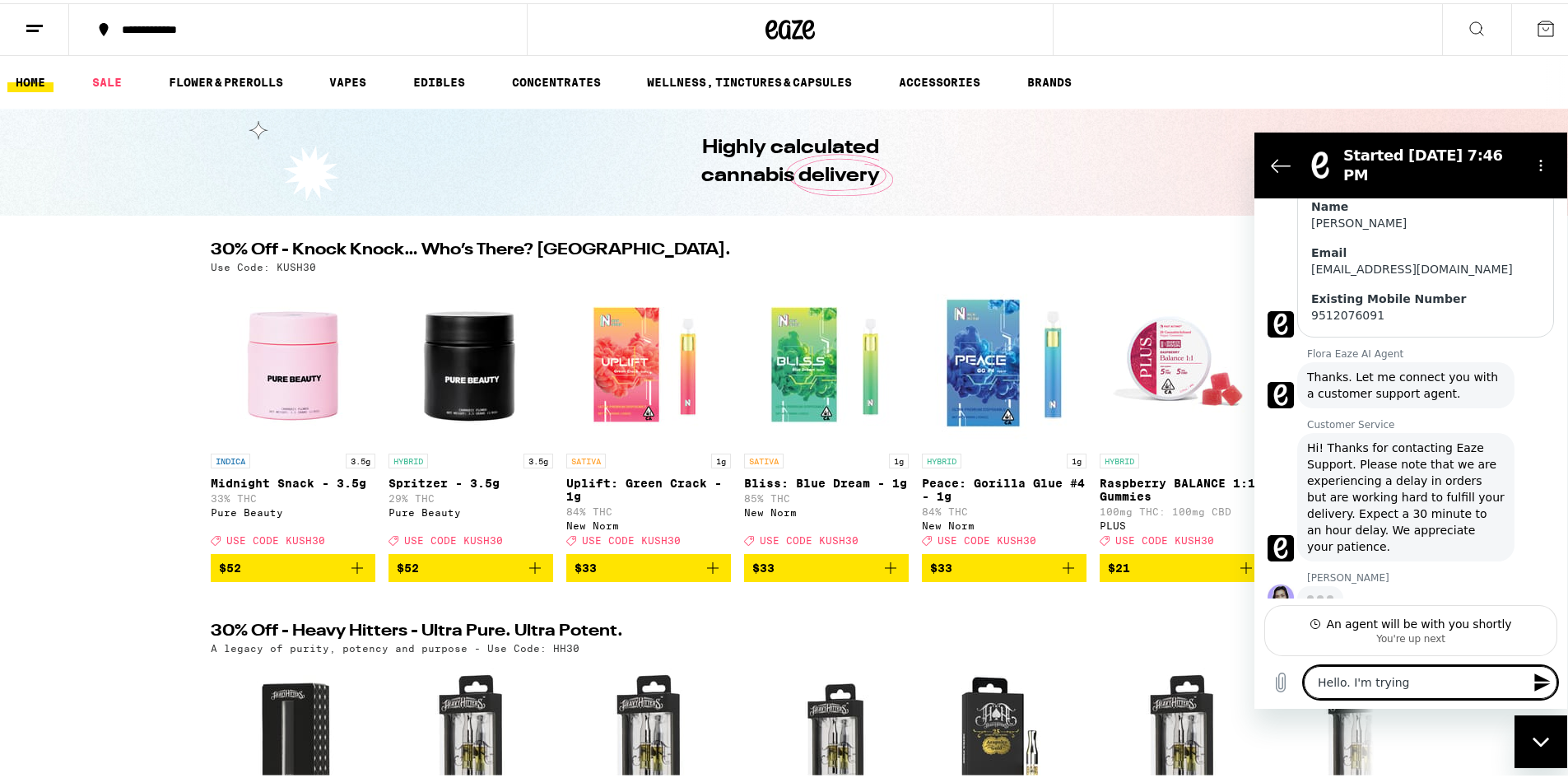
type textarea "Hello. I'm trying t"
type textarea "x"
type textarea "Hello. I'm trying to"
type textarea "x"
type textarea "Hello. I'm trying to"
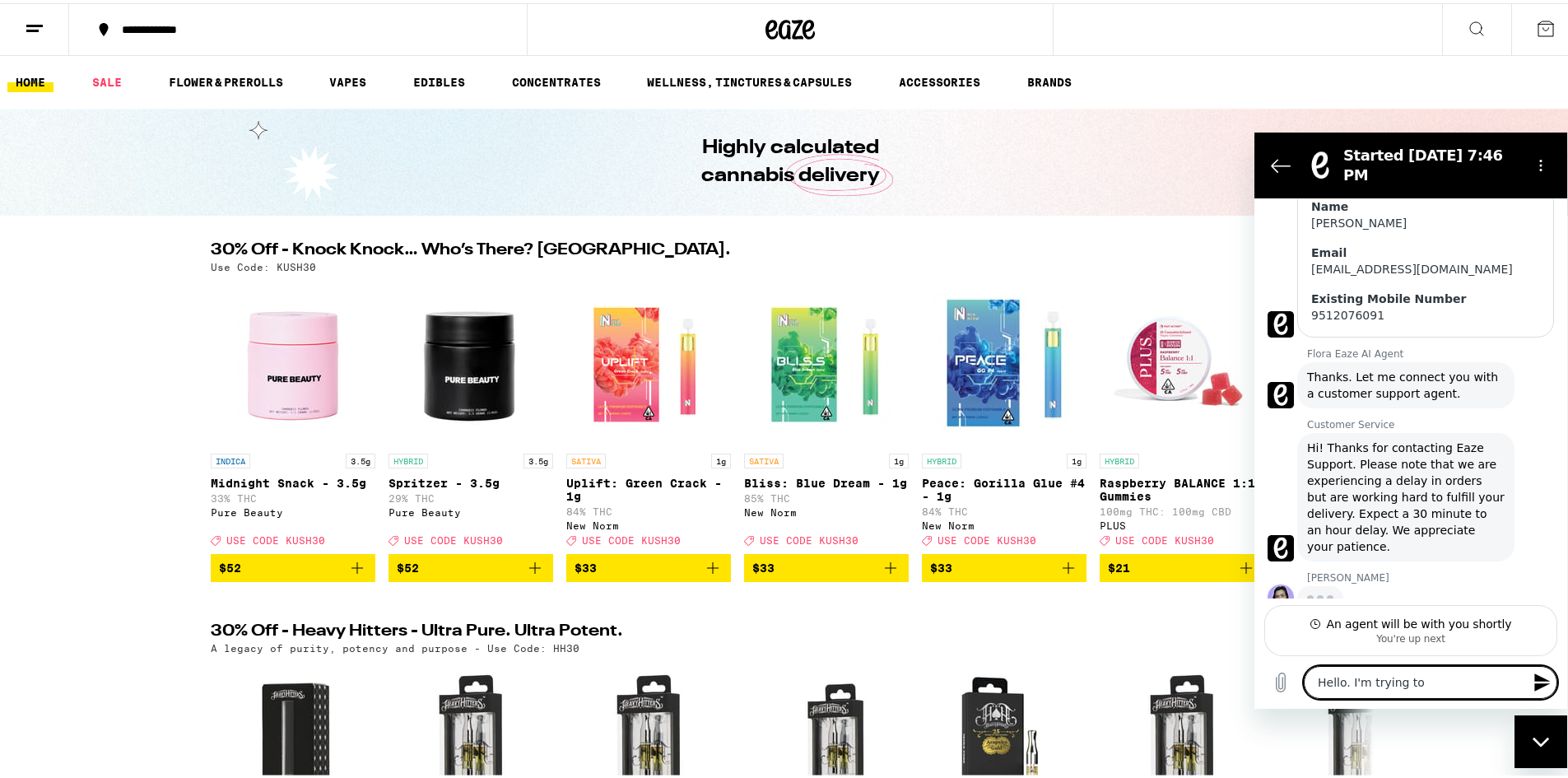
type textarea "x"
type textarea "Hello. I'm trying to u"
type textarea "x"
type textarea "Hello. I'm trying to un"
type textarea "x"
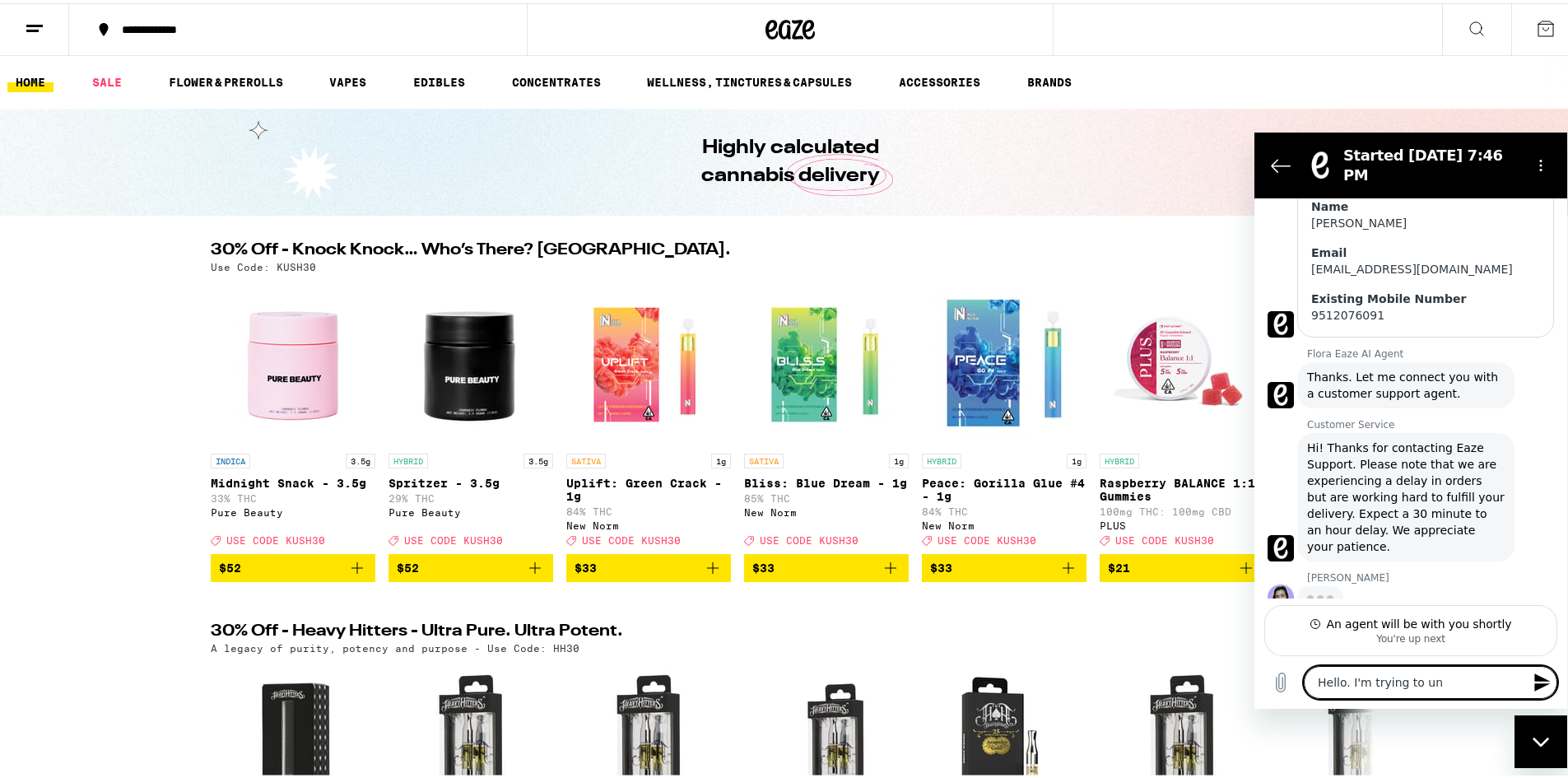
type textarea "Hello. I'm trying to und"
type textarea "x"
type textarea "Hello. I'm trying to unde"
type textarea "x"
type textarea "Hello. I'm trying to under"
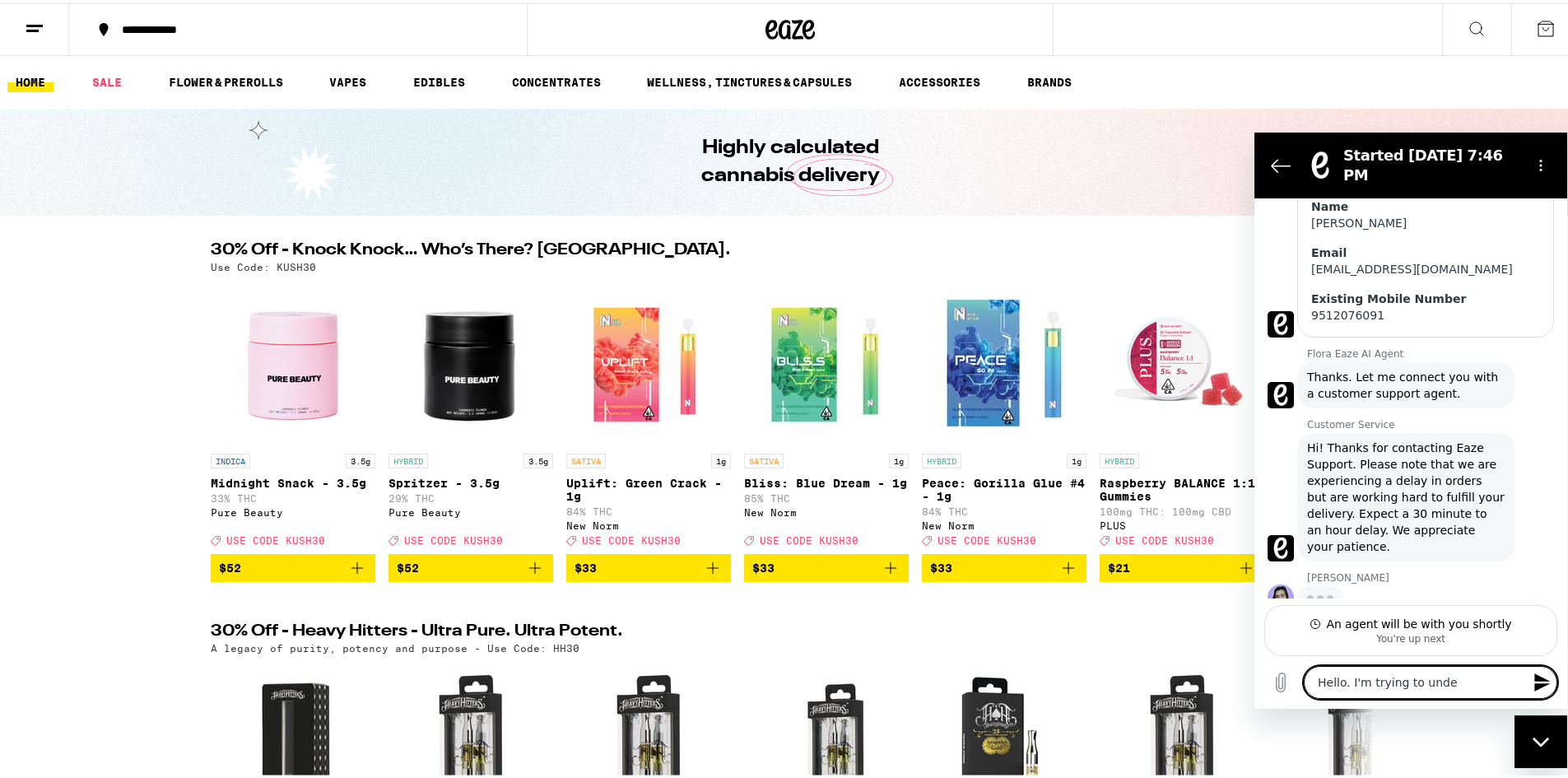
type textarea "x"
type textarea "Hello. I'm trying to unders"
type textarea "x"
type textarea "Hello. I'm trying to underst"
type textarea "x"
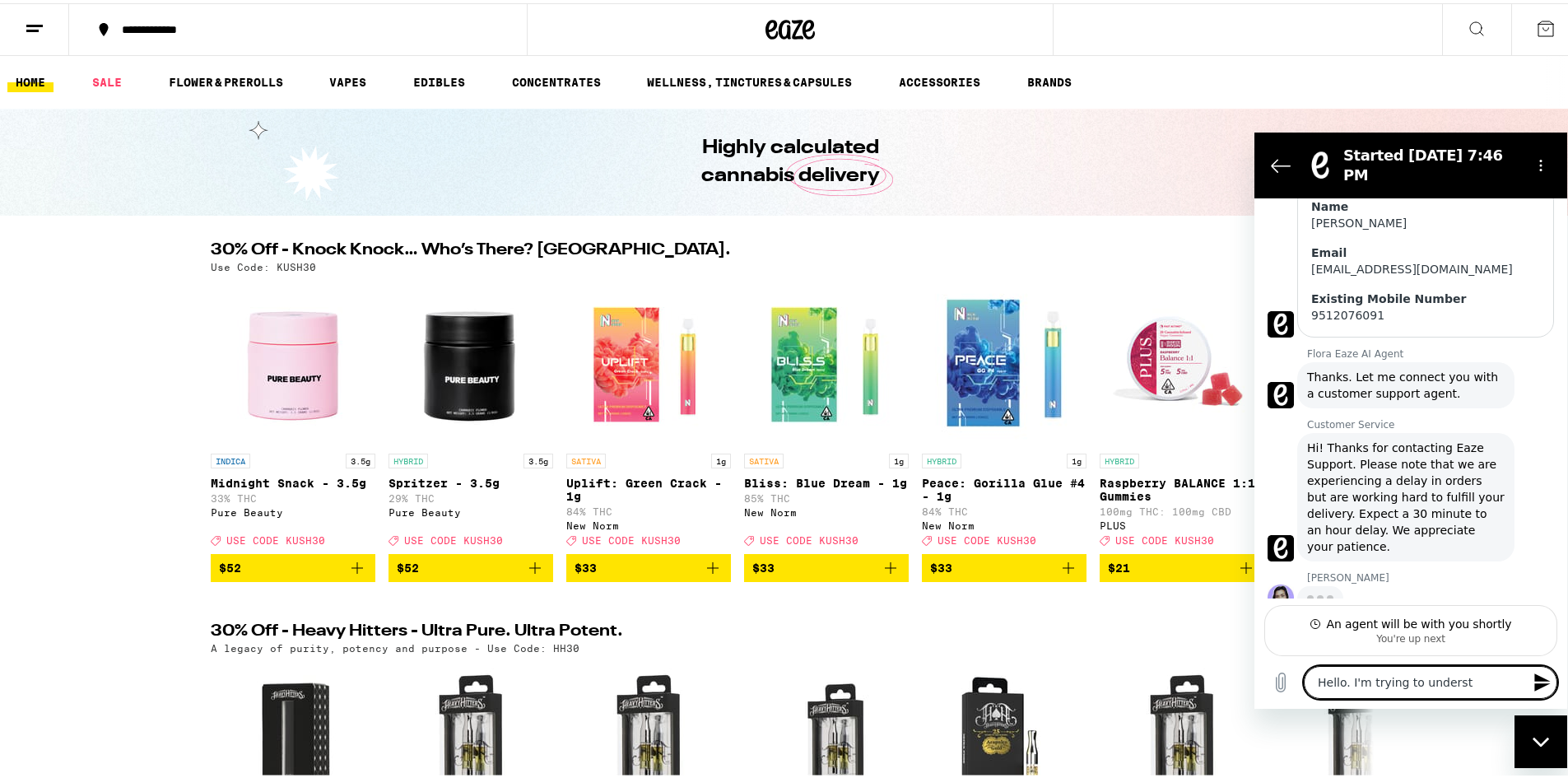
type textarea "Hello. I'm trying to understa"
type textarea "x"
type textarea "Hello. I'm trying to understan"
type textarea "x"
type textarea "Hello. I'm trying to understand"
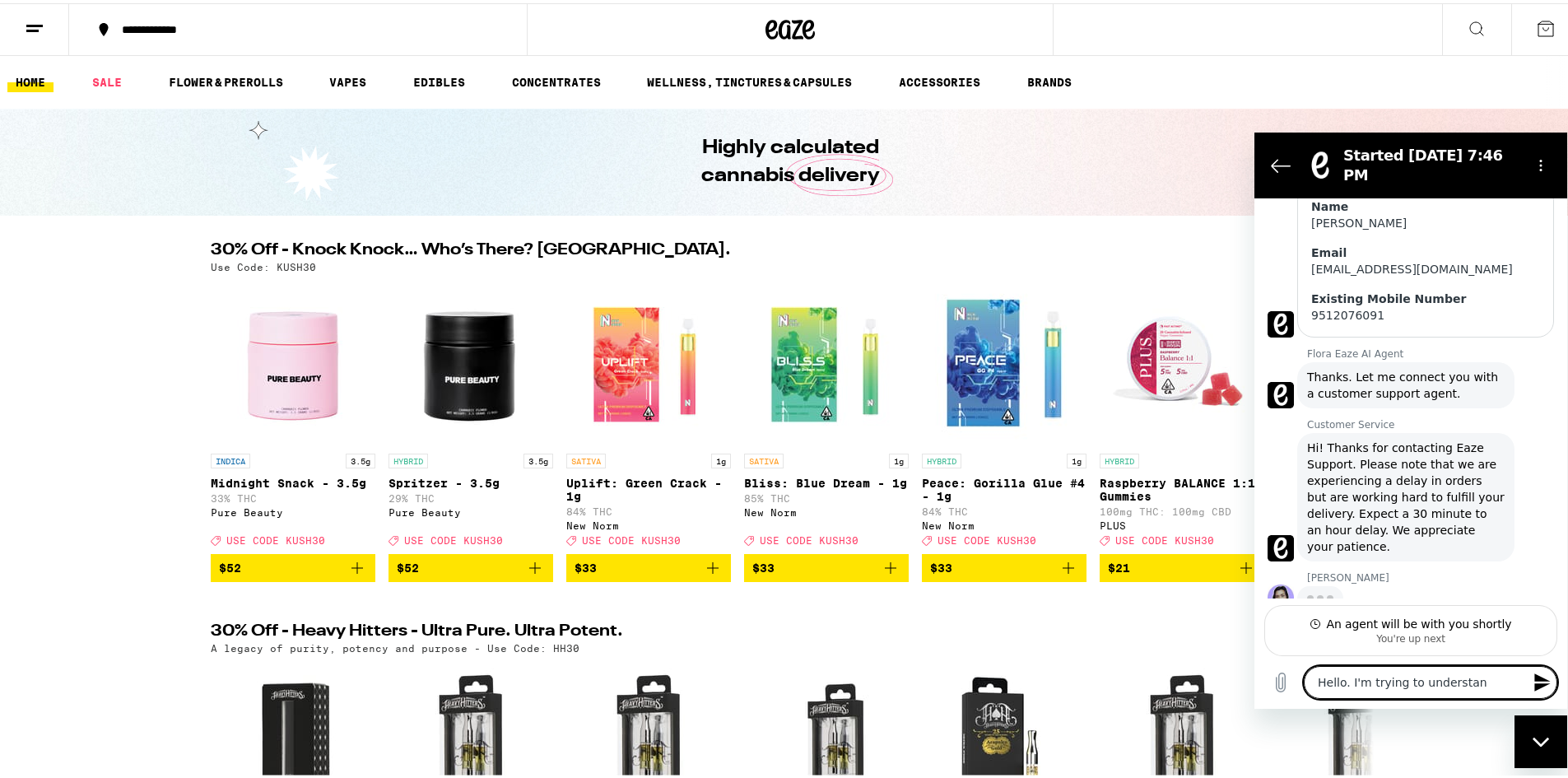
type textarea "x"
type textarea "Hello. I'm trying to understand"
type textarea "x"
type textarea "Hello. I'm trying to understand w"
type textarea "x"
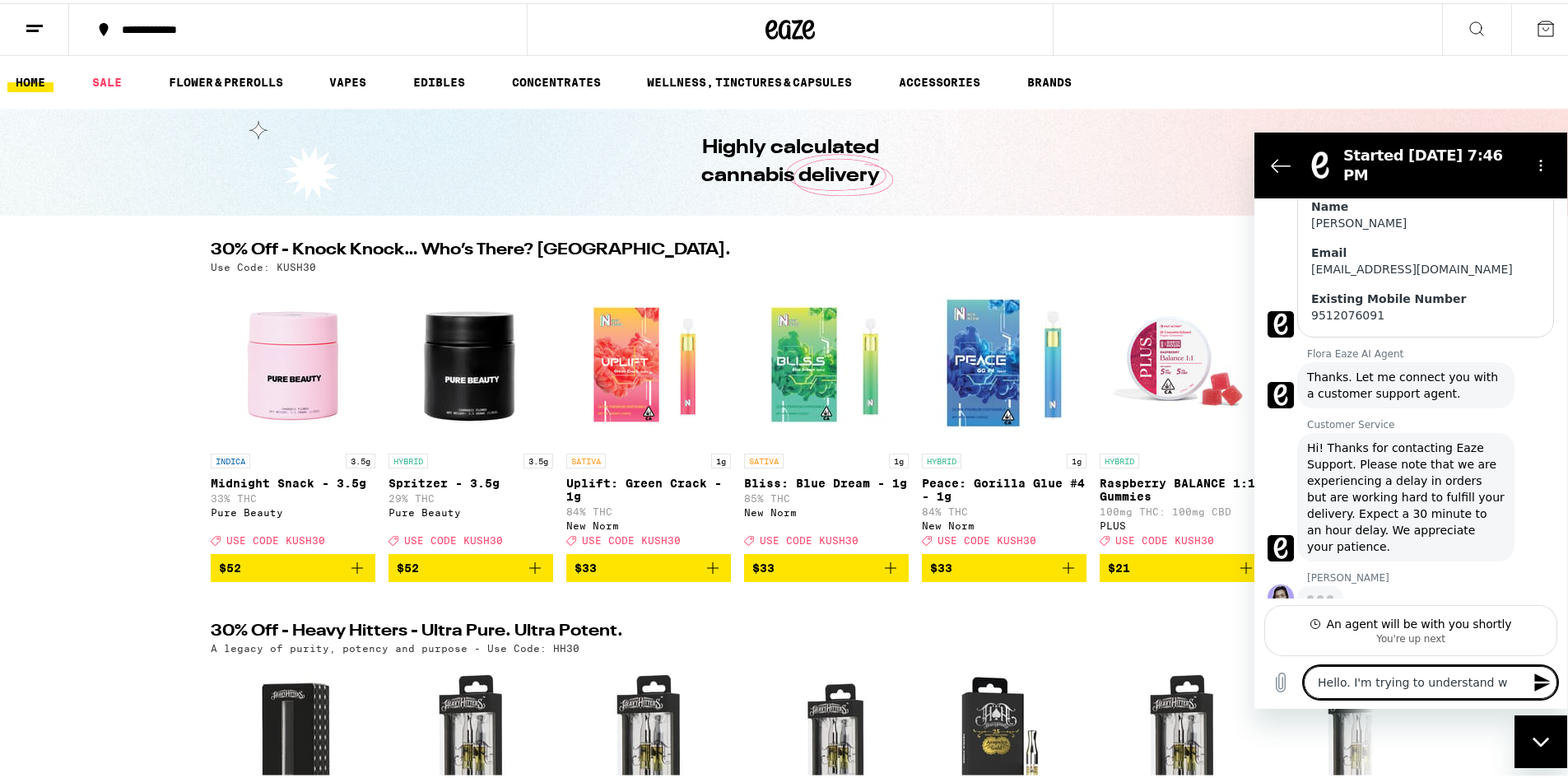
type textarea "Hello. I'm trying to understand wh"
type textarea "x"
type textarea "Hello. I'm trying to understand why"
type textarea "x"
type textarea "Hello. I'm trying to understand why"
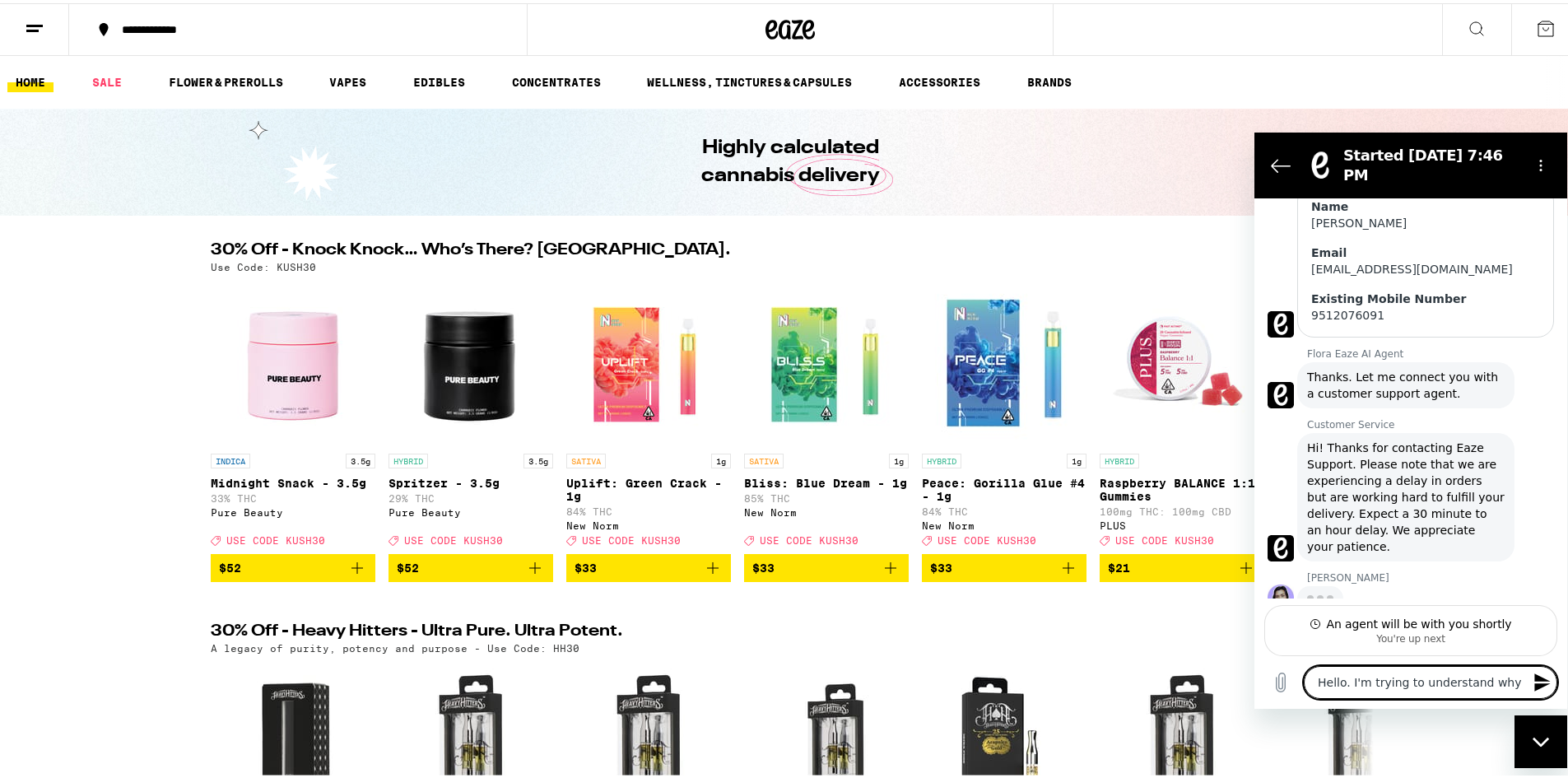
type textarea "x"
type textarea "Hello. I'm trying to understand why i"
type textarea "x"
type textarea "Hello. I'm trying to understand why i"
type textarea "x"
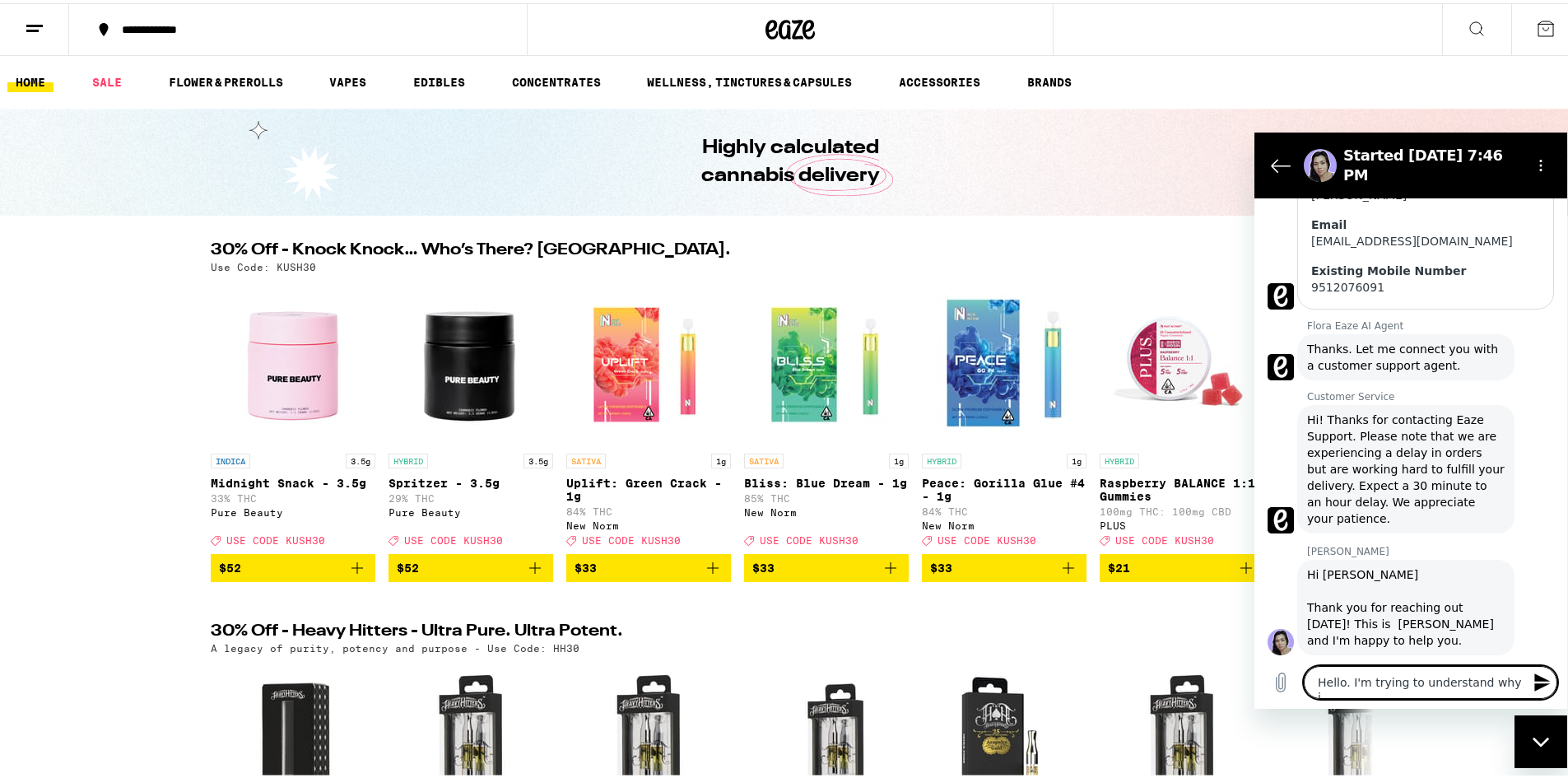
type textarea "Hello. I'm trying to understand why i"
type textarea "x"
type textarea "Hello. I'm trying to understand why"
type textarea "x"
type textarea "Hello. I'm trying to understand why I"
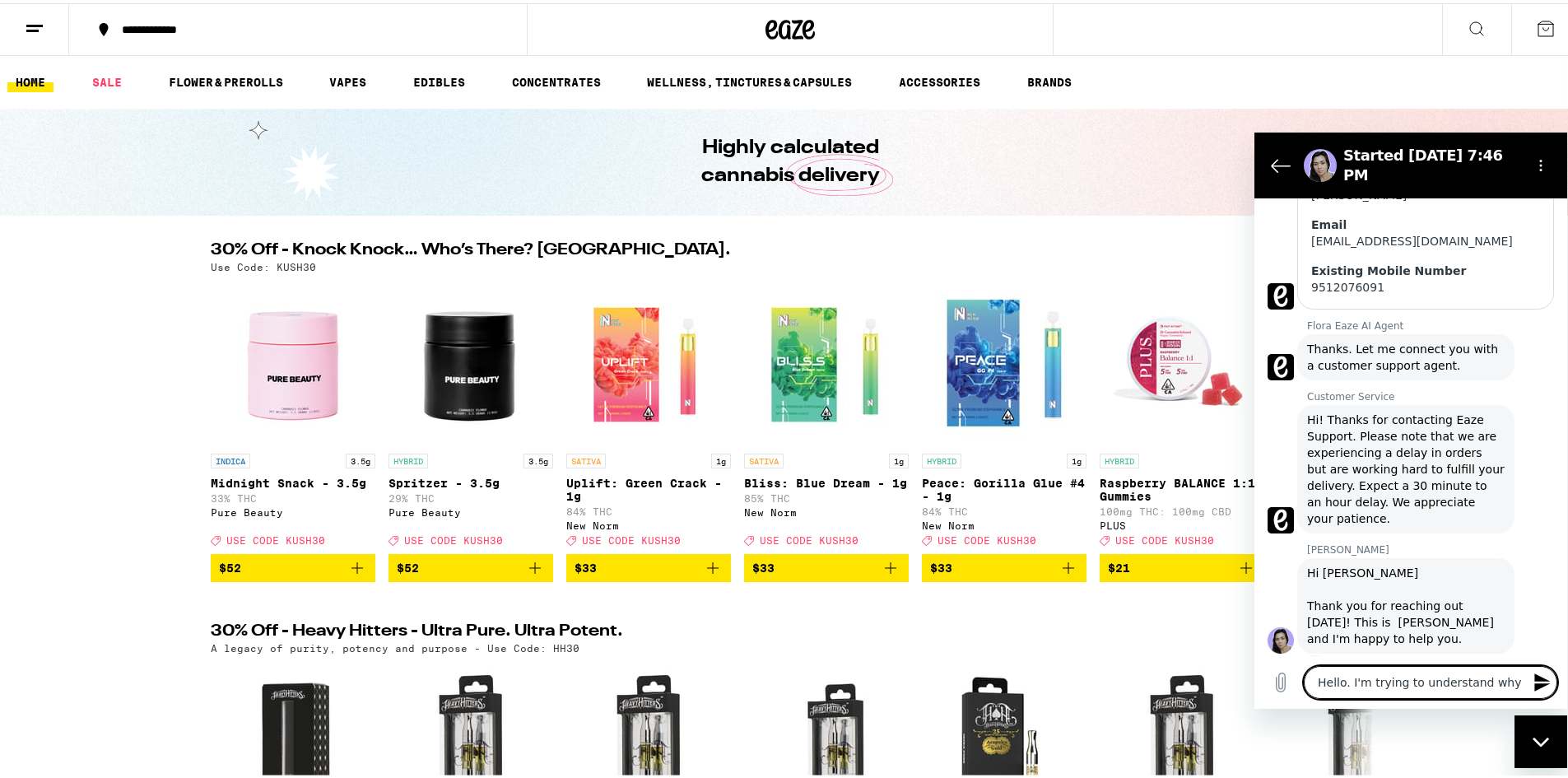
type textarea "x"
type textarea "Hello. I'm trying to understand why I"
type textarea "x"
type textarea "Hello. I'm trying to understand why I r"
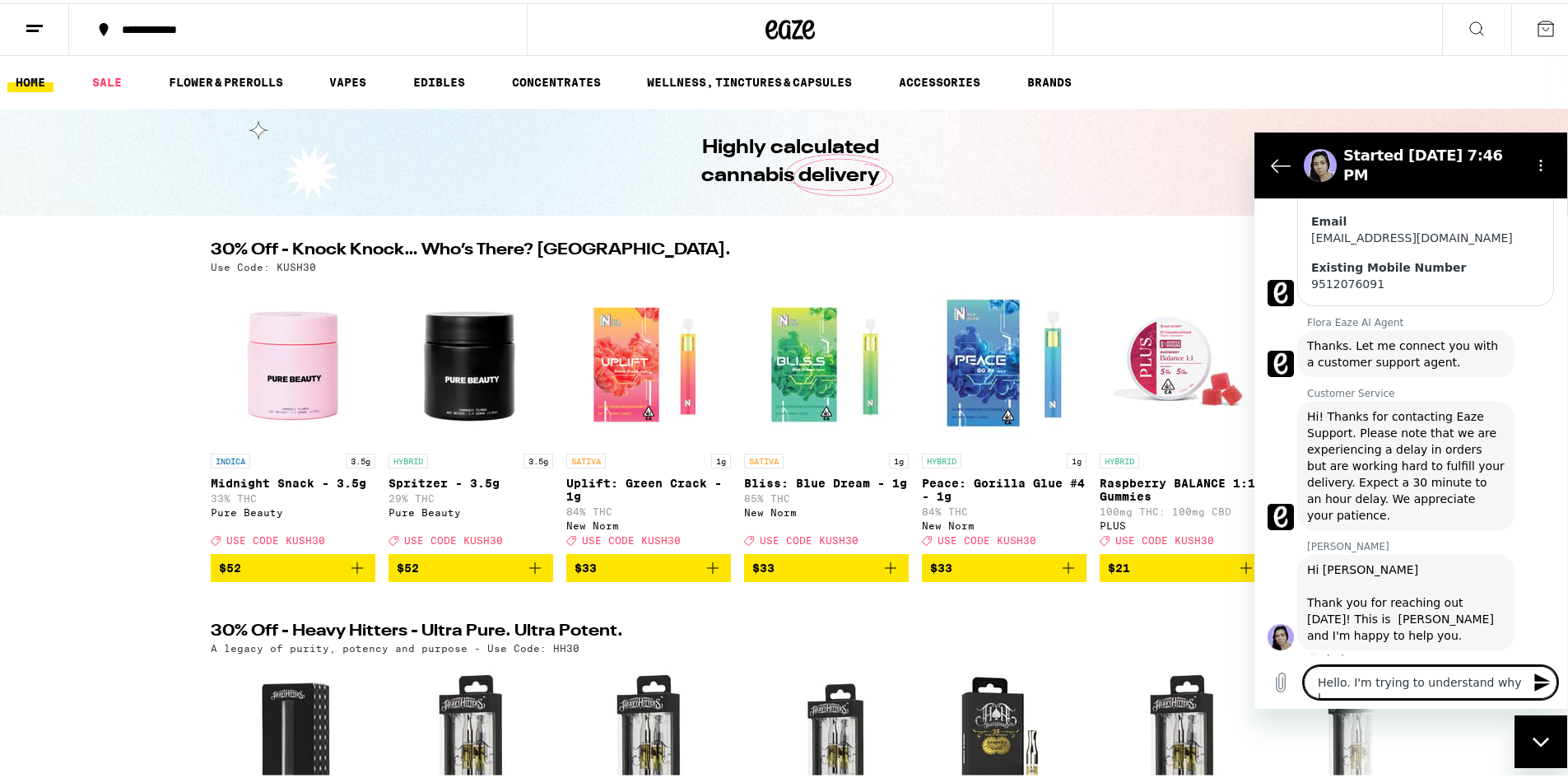
type textarea "x"
type textarea "Hello. I'm trying to understand why I re"
type textarea "x"
type textarea "Hello. I'm trying to understand why I rec"
type textarea "x"
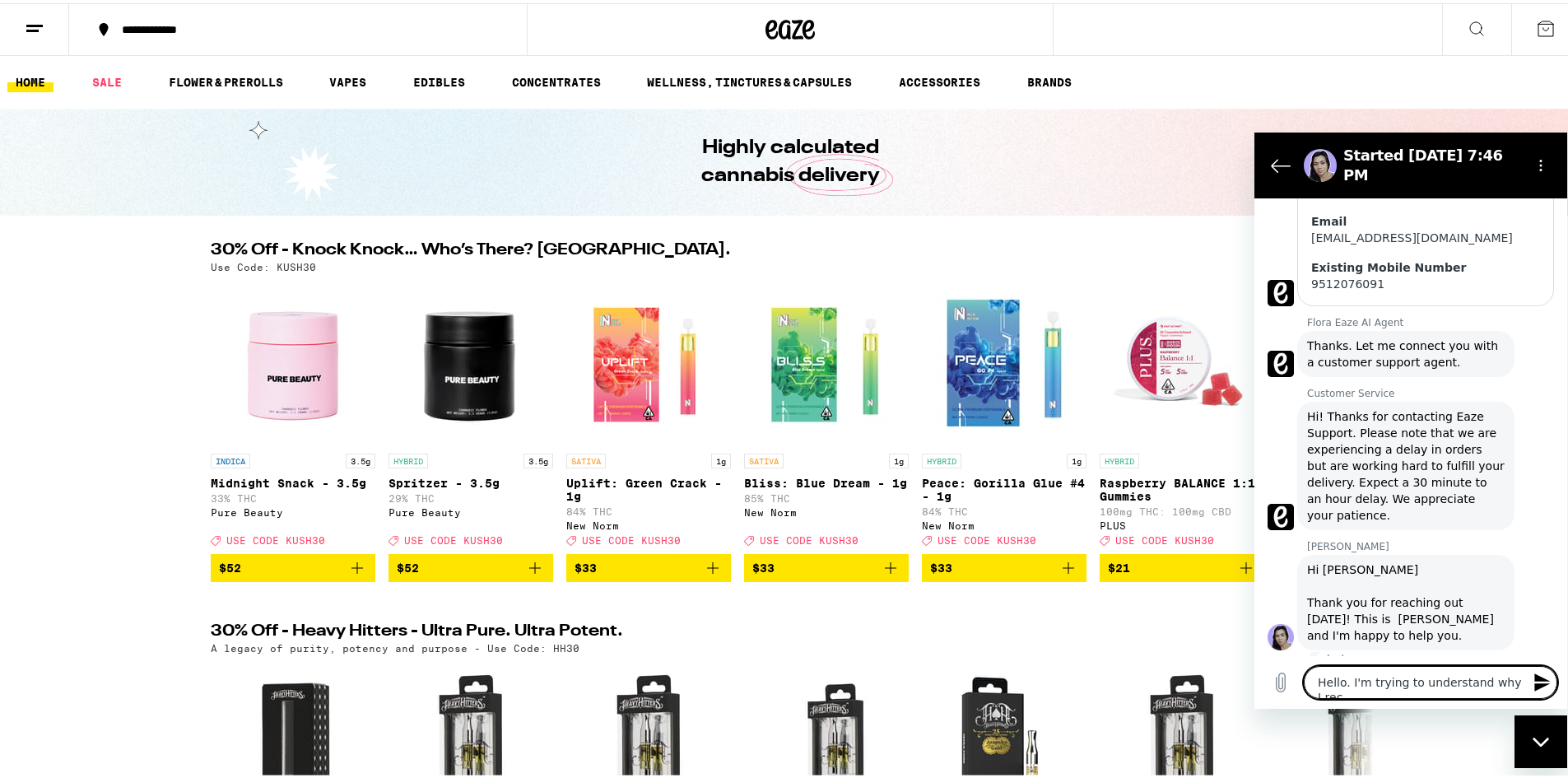
type textarea "Hello. I'm trying to understand why I rece"
type textarea "x"
type textarea "Hello. I'm trying to understand why I recei"
type textarea "x"
type textarea "Hello. I'm trying to understand why I receiv"
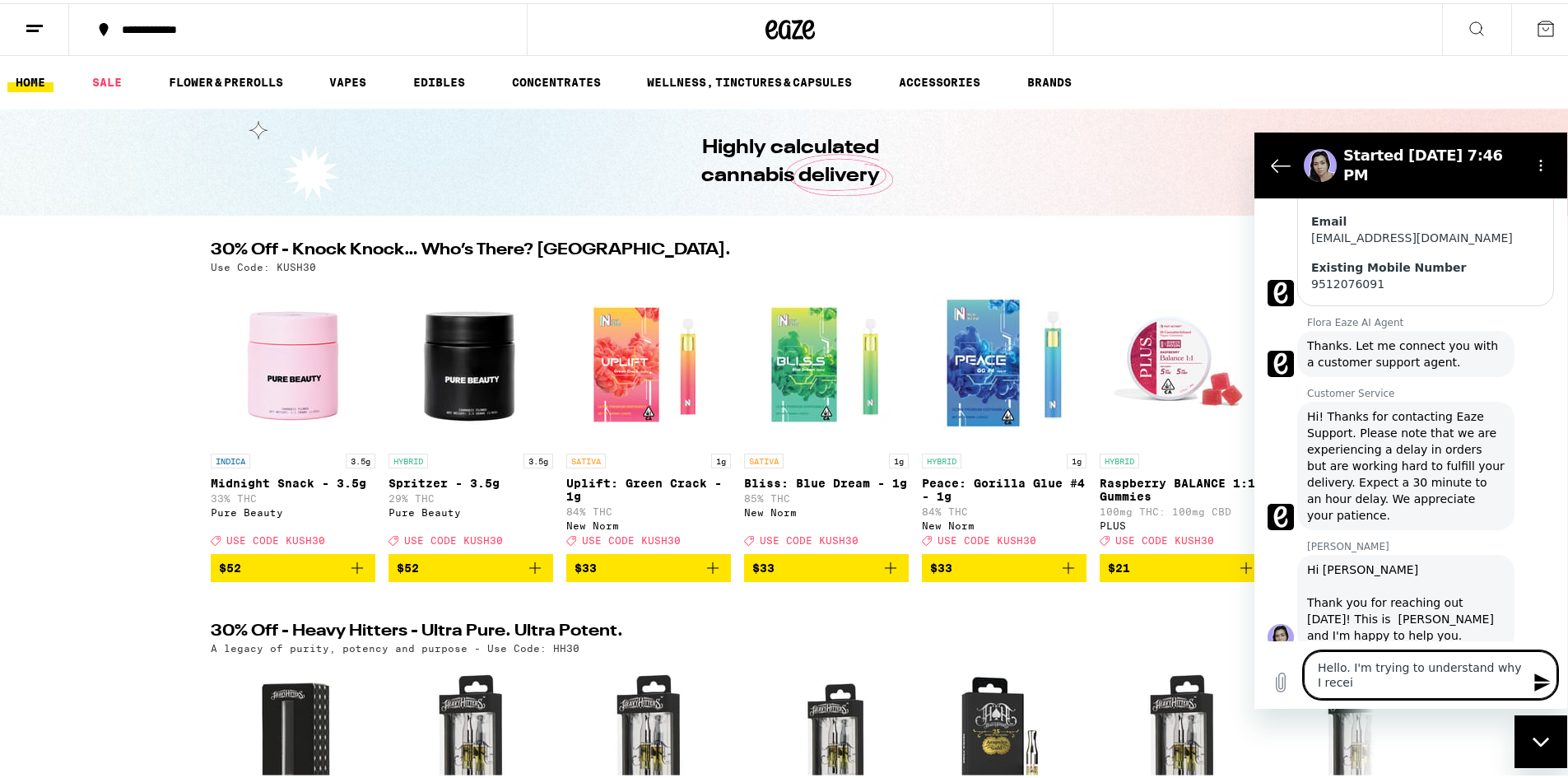
type textarea "x"
type textarea "Hello. I'm trying to understand why I receive"
type textarea "x"
type textarea "Hello. I'm trying to understand why I received"
type textarea "x"
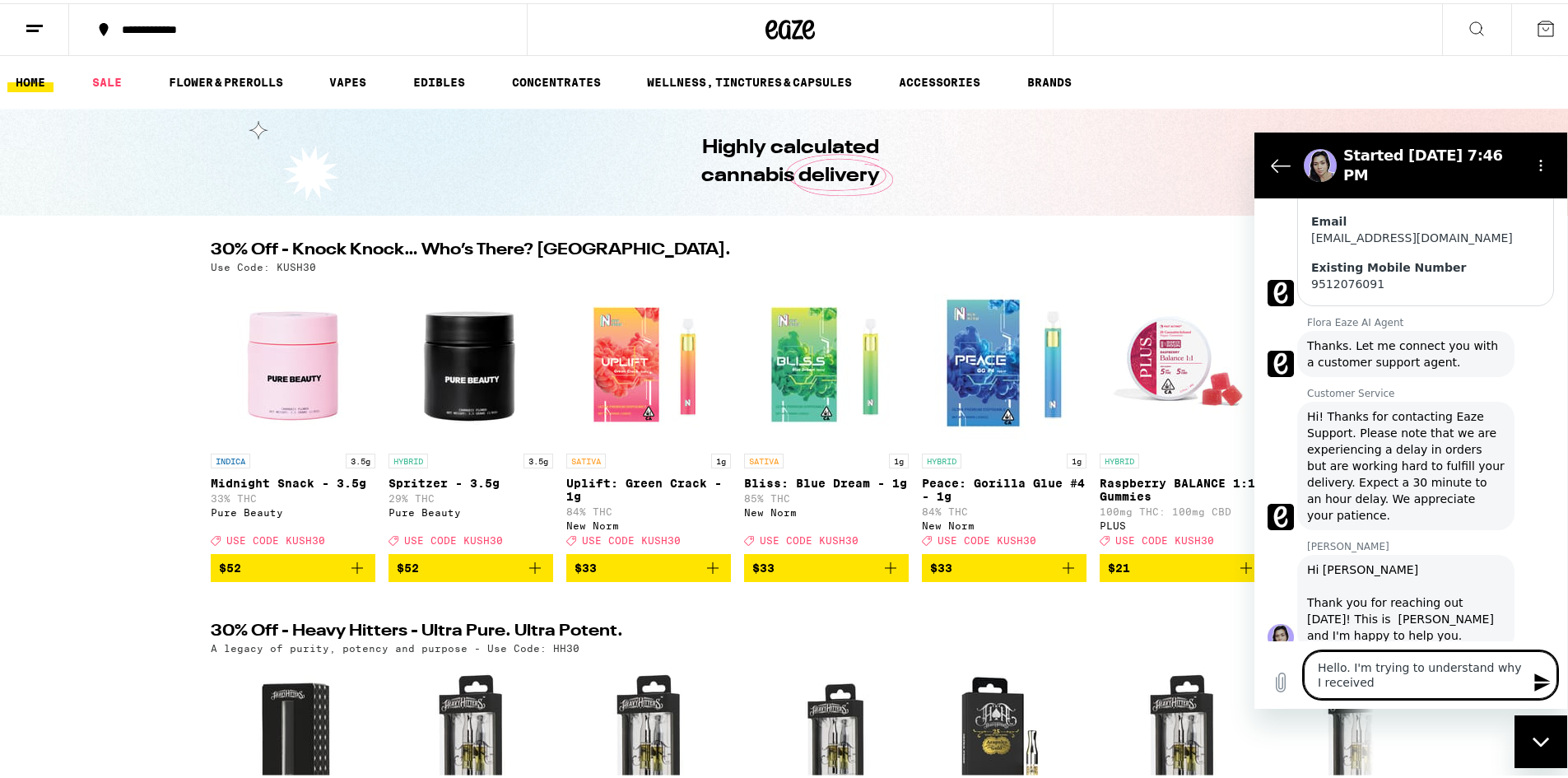
type textarea "Hello. I'm trying to understand why I received"
type textarea "x"
type textarea "Hello. I'm trying to understand why I received n"
type textarea "x"
type textarea "Hello. I'm trying to understand why I received no"
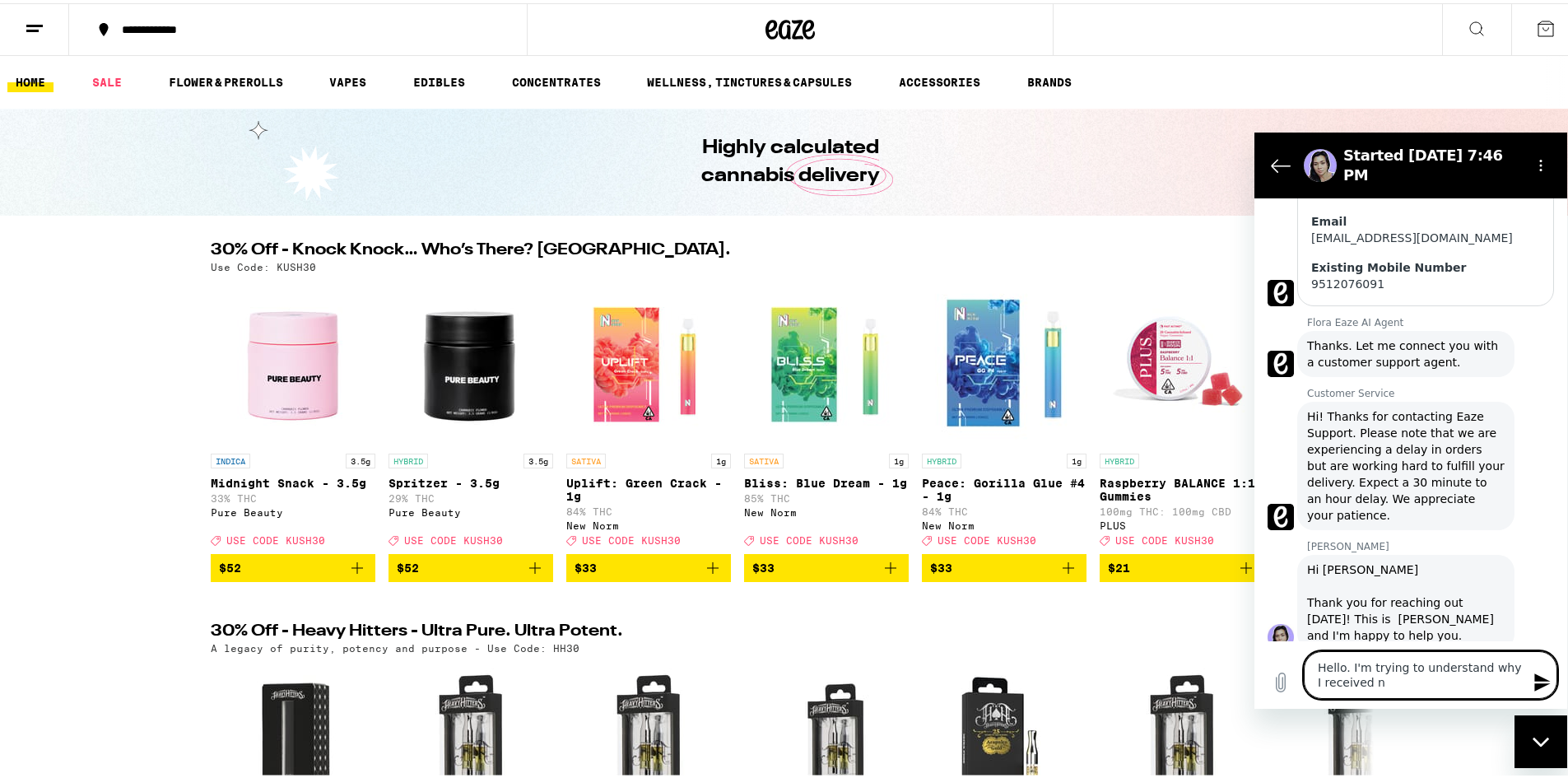
type textarea "x"
type textarea "Hello. I'm trying to understand why I received not"
type textarea "x"
type textarea "Hello. I'm trying to understand why I received noti"
type textarea "x"
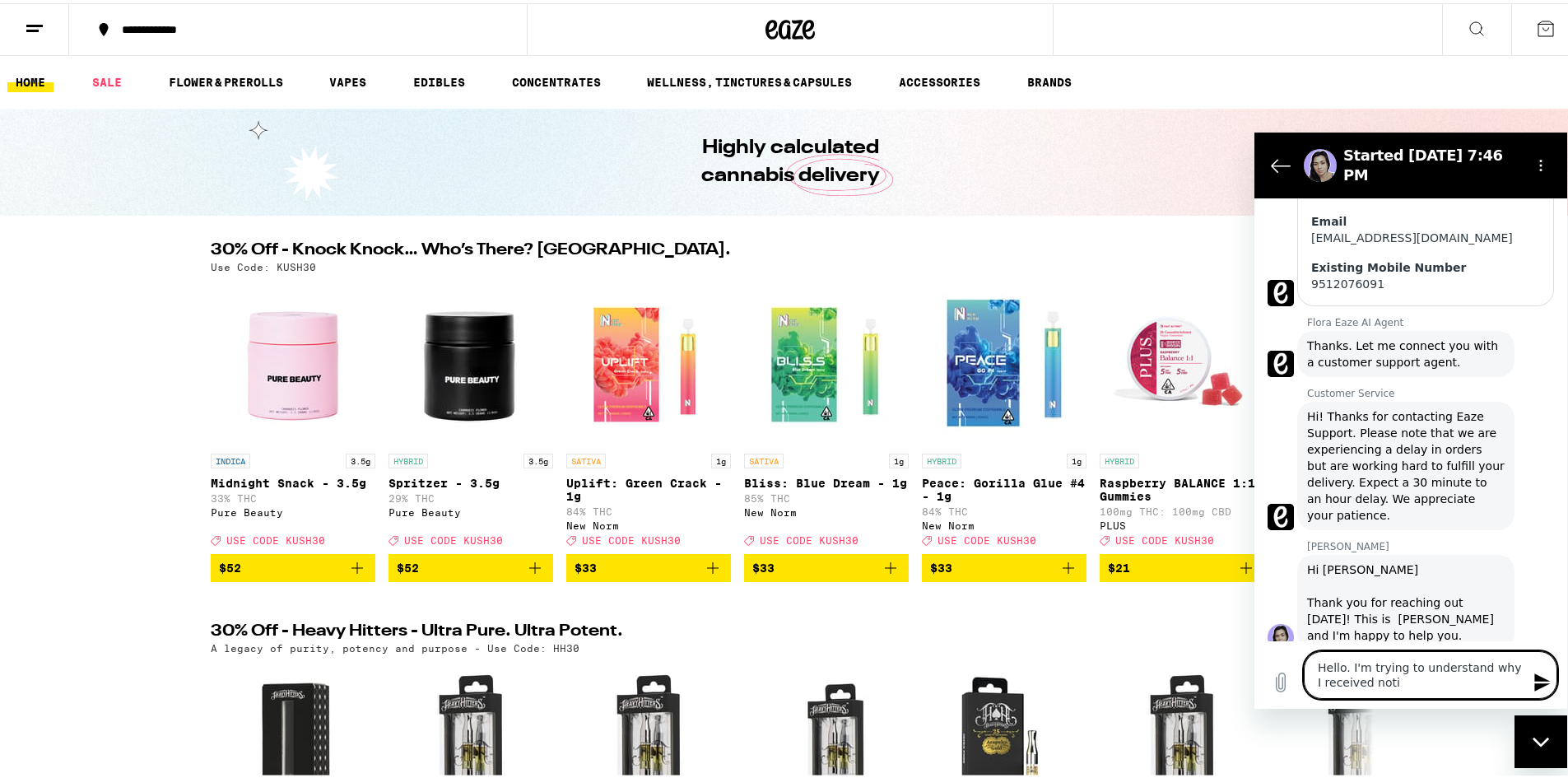
type textarea "Hello. I'm trying to understand why I received notiv"
type textarea "x"
type textarea "Hello. I'm trying to understand why I received notive"
type textarea "x"
type textarea "Hello. I'm trying to understand why I received notive"
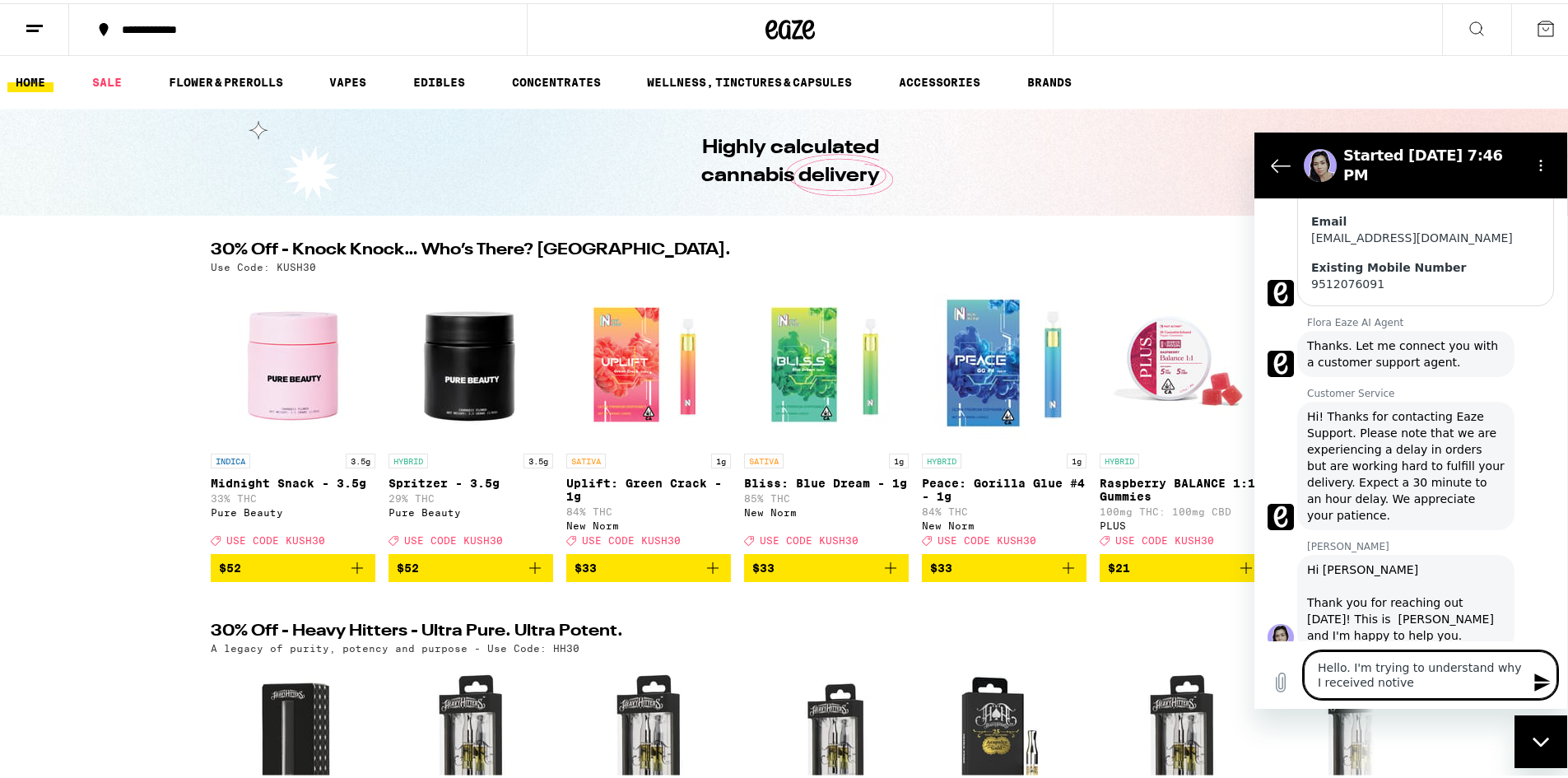
type textarea "x"
type textarea "Hello. I'm trying to understand why I received notive"
type textarea "x"
type textarea "Hello. I'm trying to understand why I received notiv"
type textarea "x"
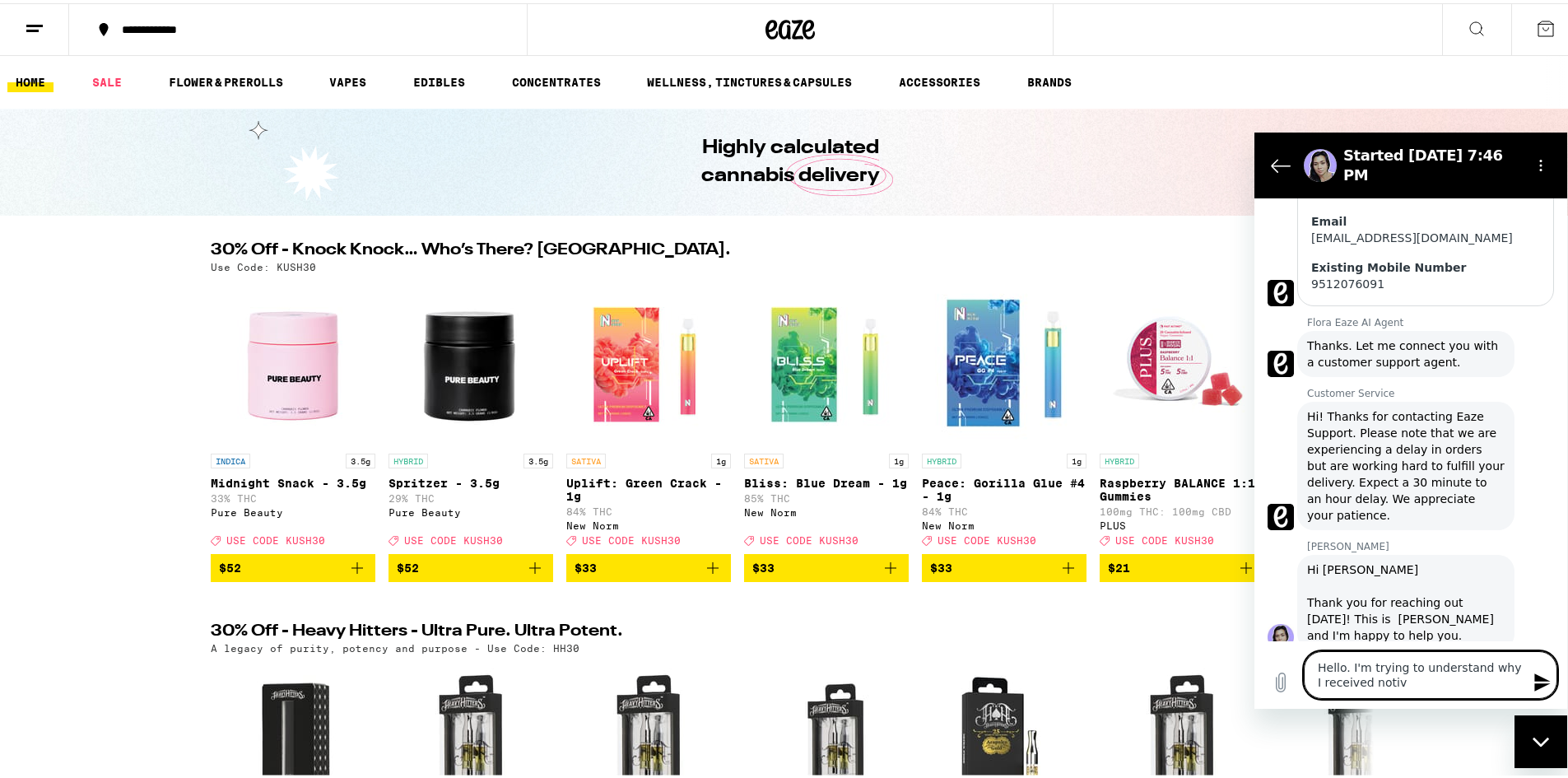
type textarea "Hello. I'm trying to understand why I received noti"
type textarea "x"
type textarea "Hello. I'm trying to understand why I received notic"
type textarea "x"
type textarea "Hello. I'm trying to understand why I received notice"
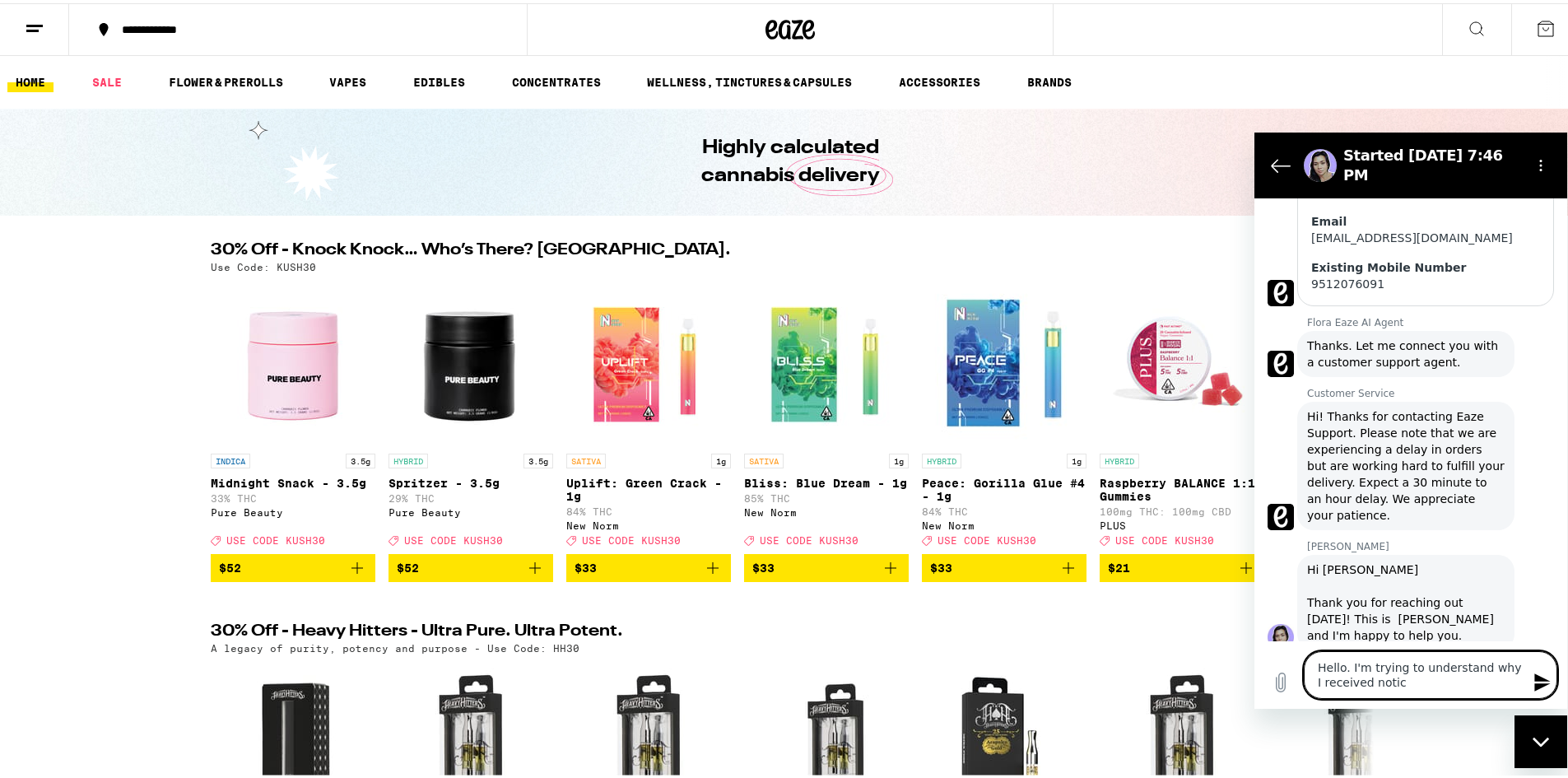
type textarea "x"
type textarea "Hello. I'm trying to understand why I received notice"
type textarea "x"
type textarea "Hello. I'm trying to understand why I received notice m"
type textarea "x"
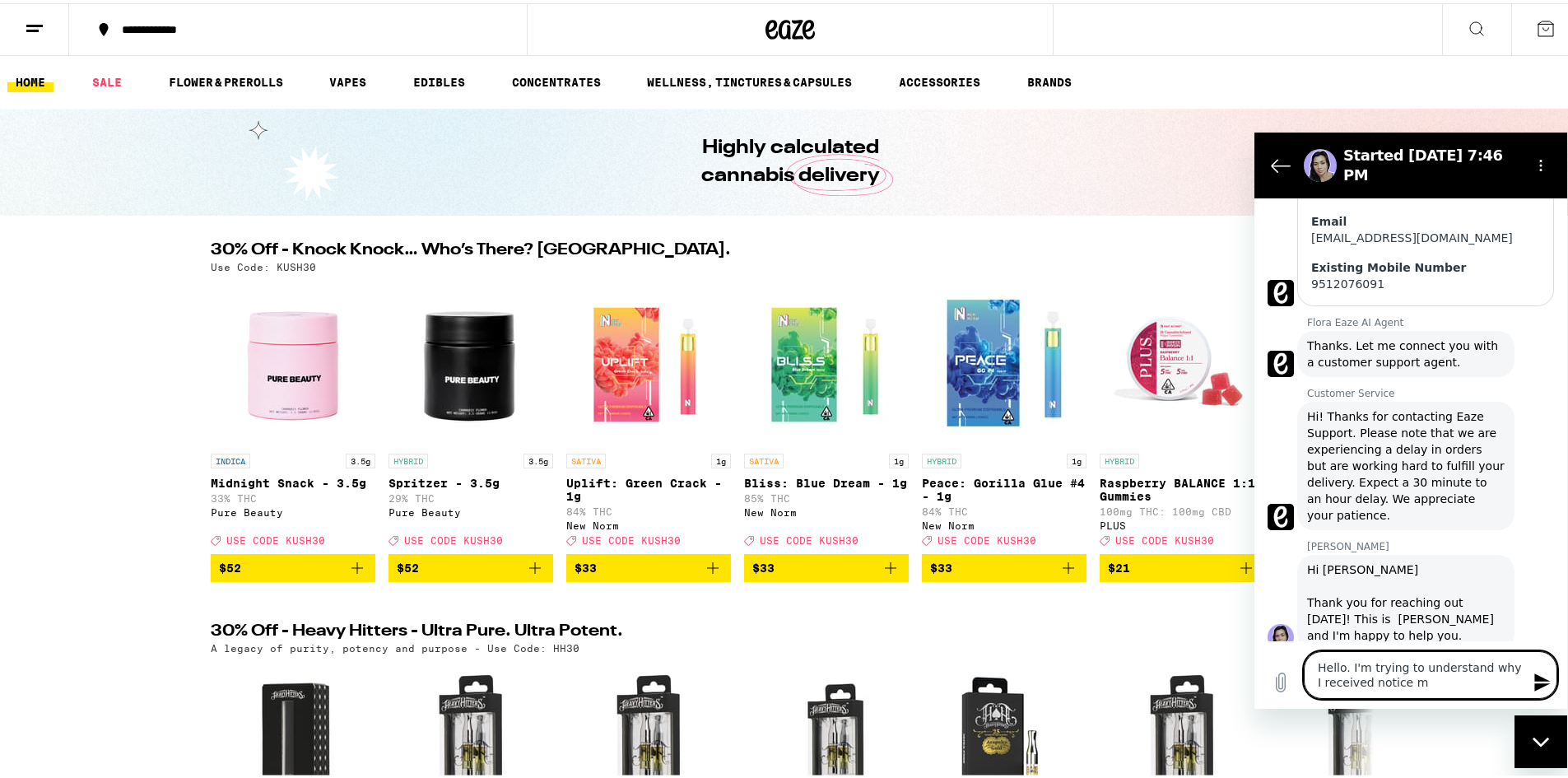
type textarea "Hello. I'm trying to understand why I received notice mt"
type textarea "x"
type textarea "Hello. I'm trying to understand why I received notice mt"
type textarea "x"
type textarea "Hello. I'm trying to understand why I received notice mt d"
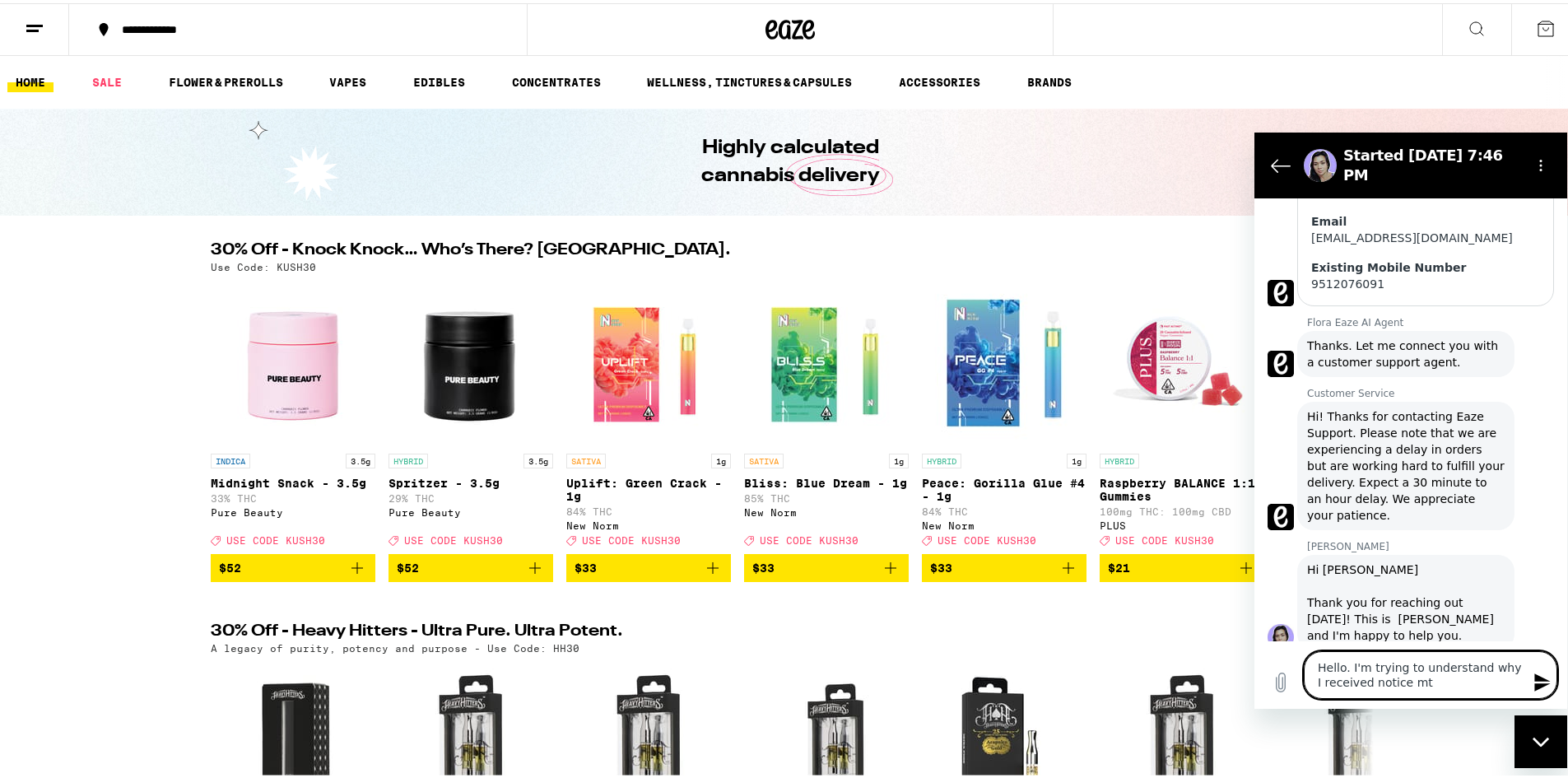
type textarea "x"
type textarea "Hello. I'm trying to understand why I received notice mt"
type textarea "x"
type textarea "Hello. I'm trying to understand why I received notice mt"
type textarea "x"
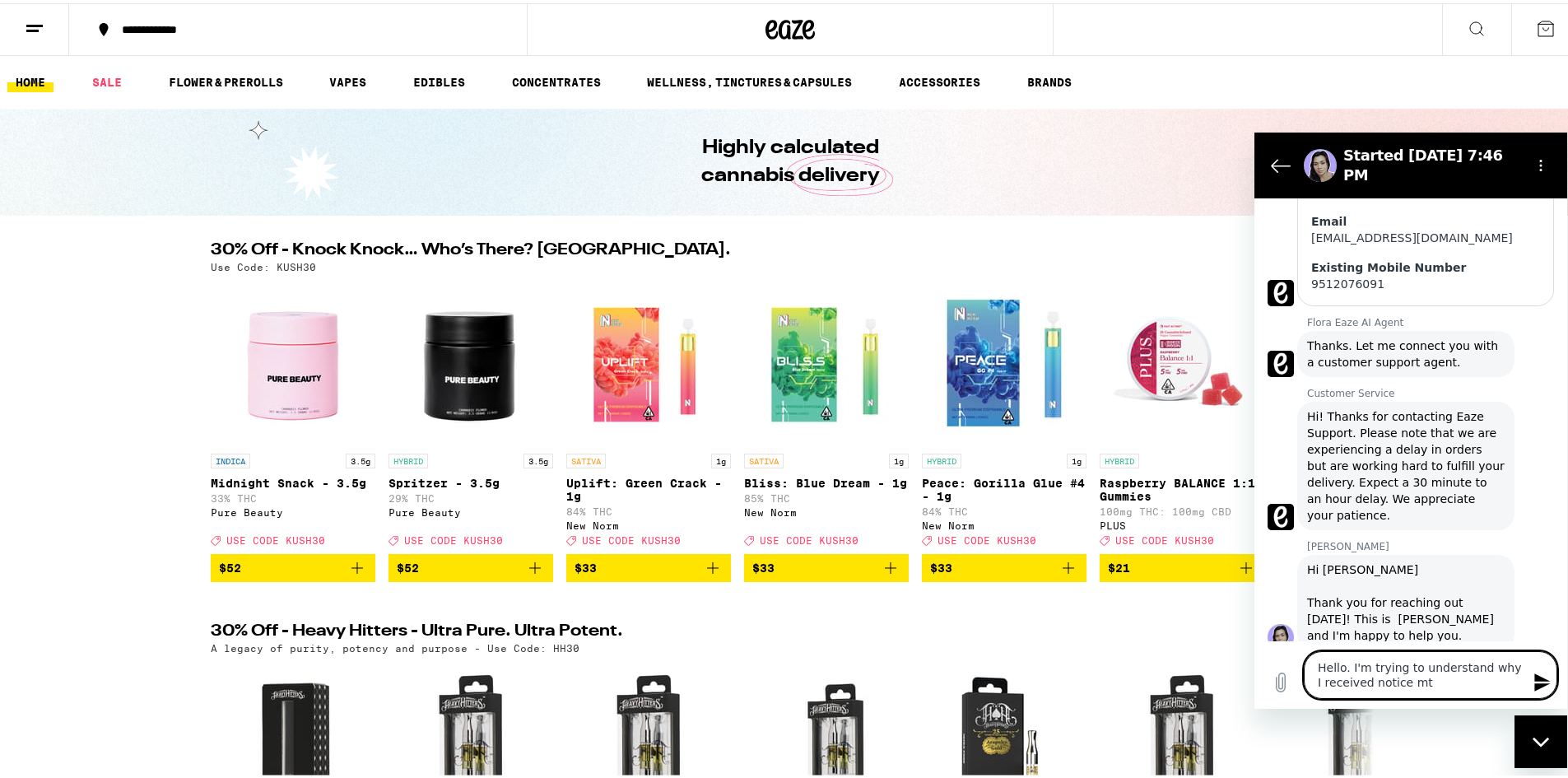
type textarea "Hello. I'm trying to understand why I received notice m"
type textarea "x"
type textarea "Hello. I'm trying to understand why I received notice my"
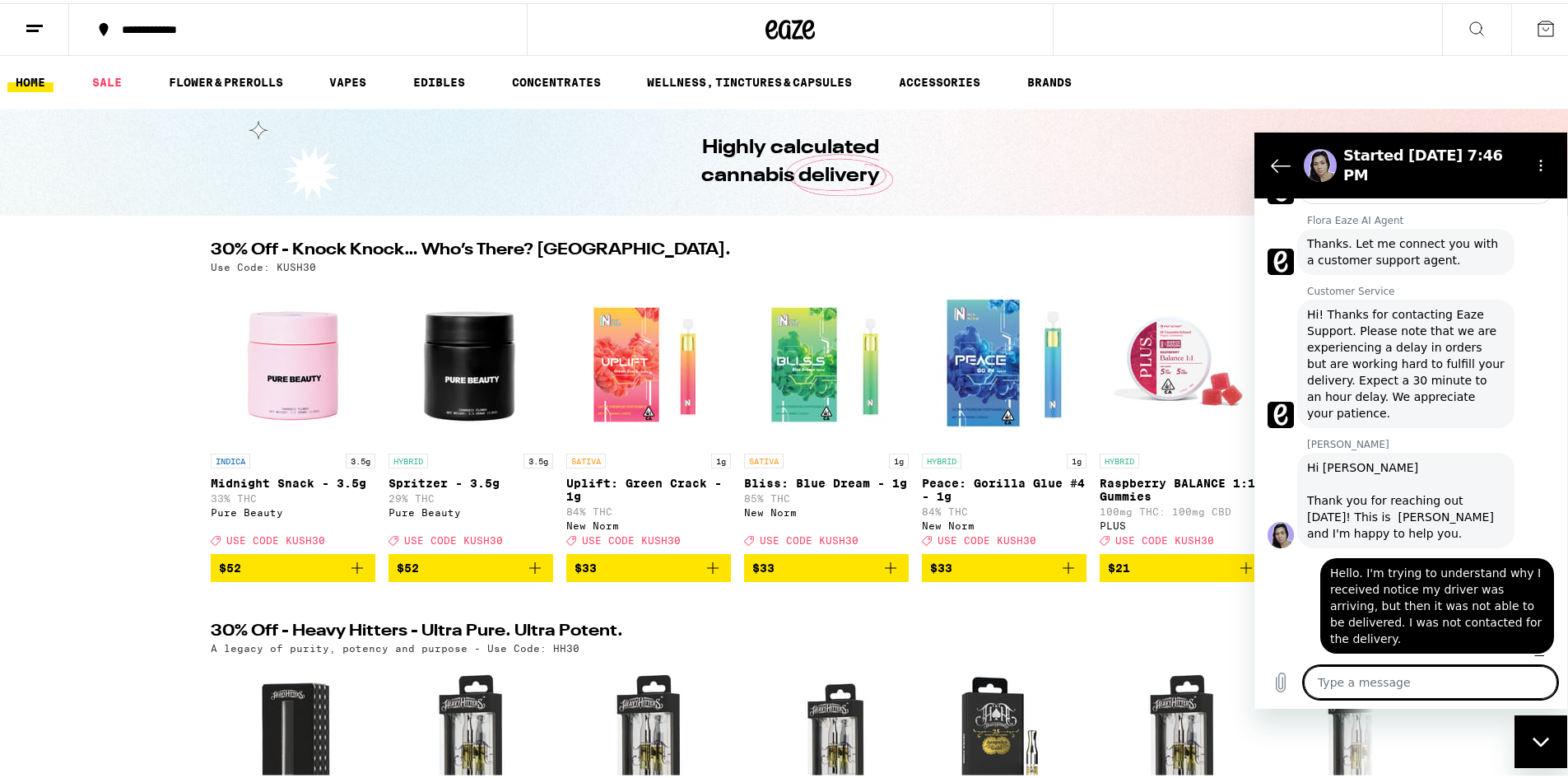
scroll to position [381, 0]
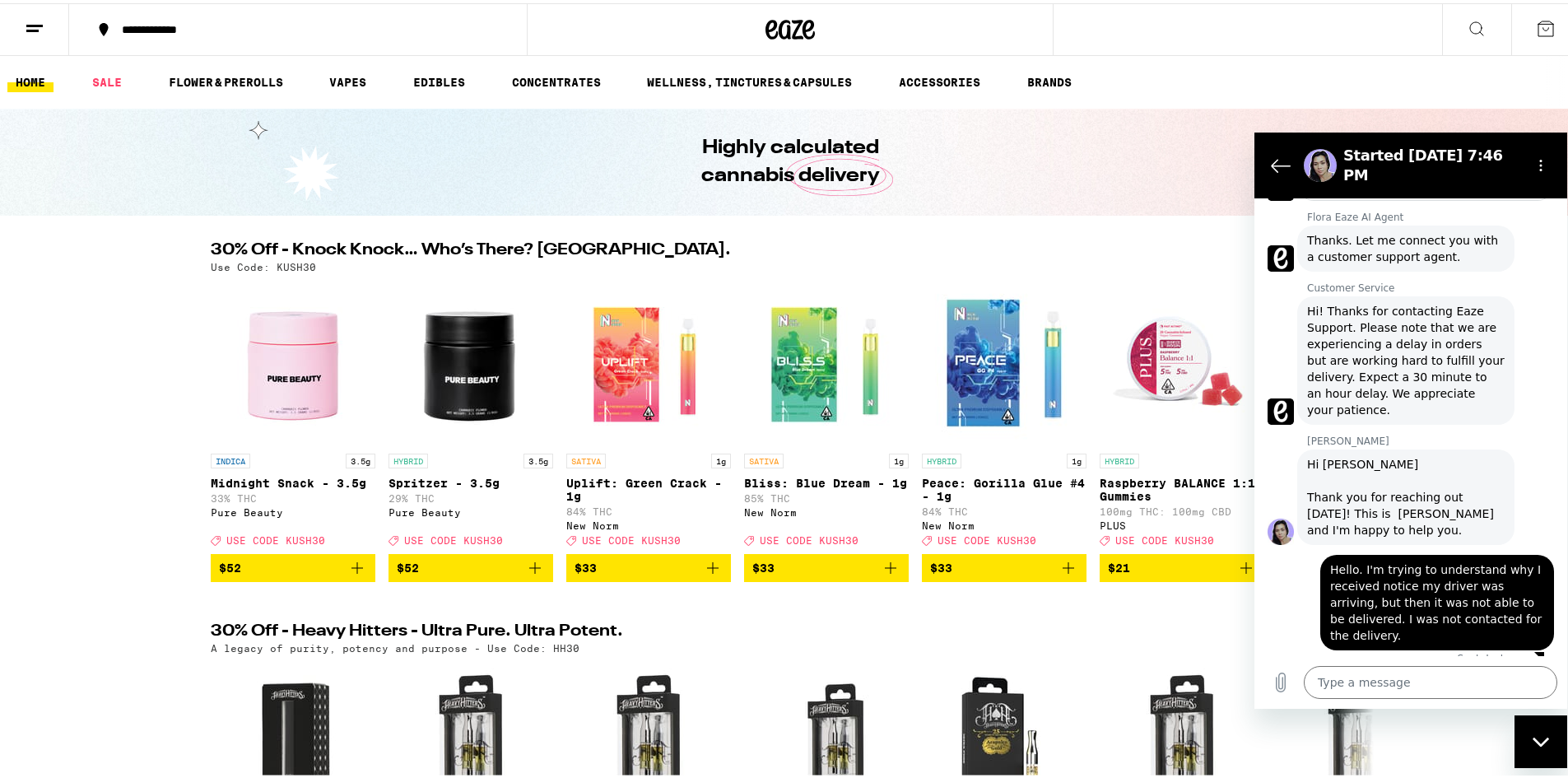
click at [1503, 703] on div "Type a message x" at bounding box center [1410, 681] width 313 height 53
click at [1511, 685] on textarea at bounding box center [1431, 682] width 253 height 33
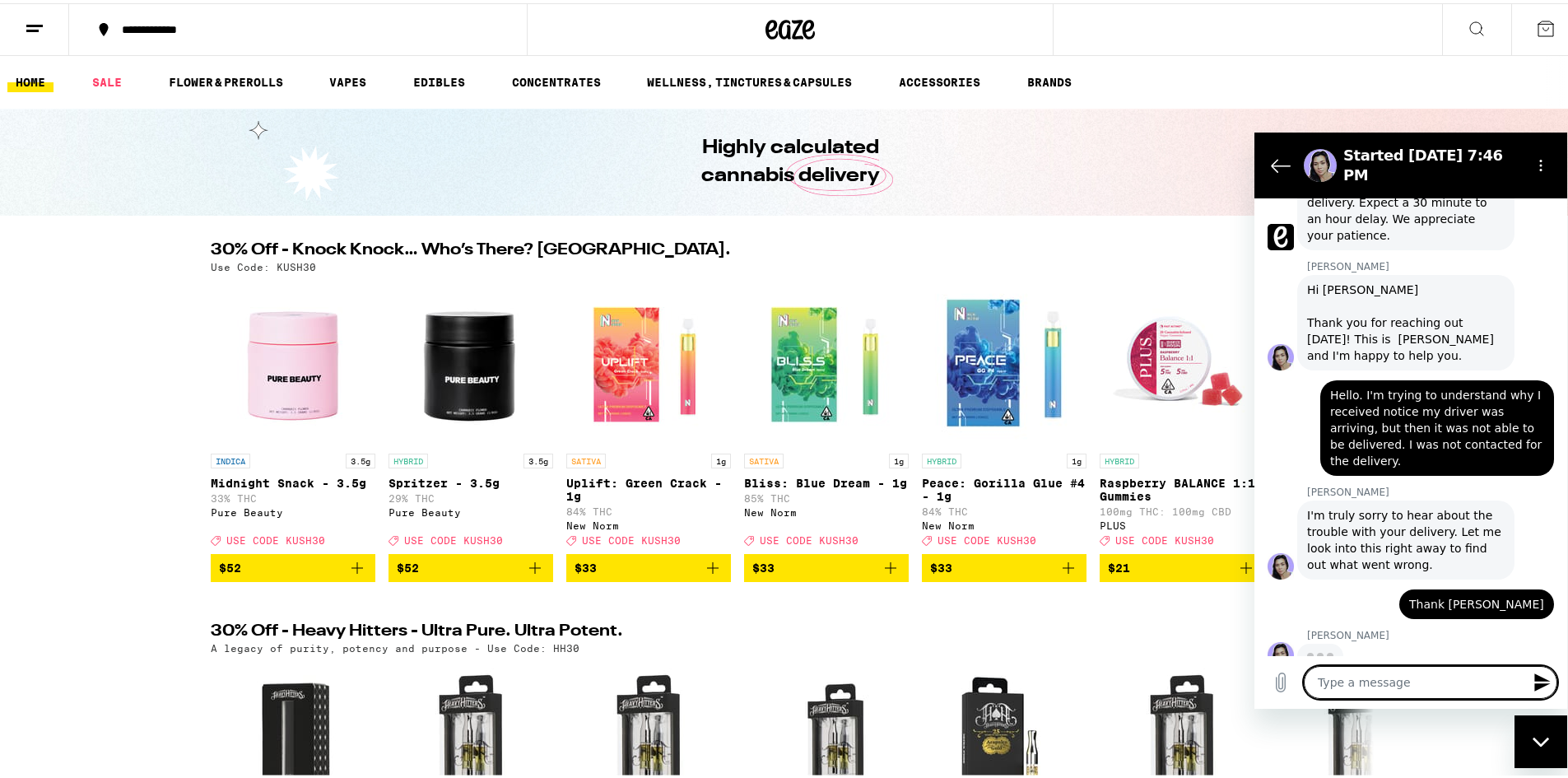
scroll to position [587, 0]
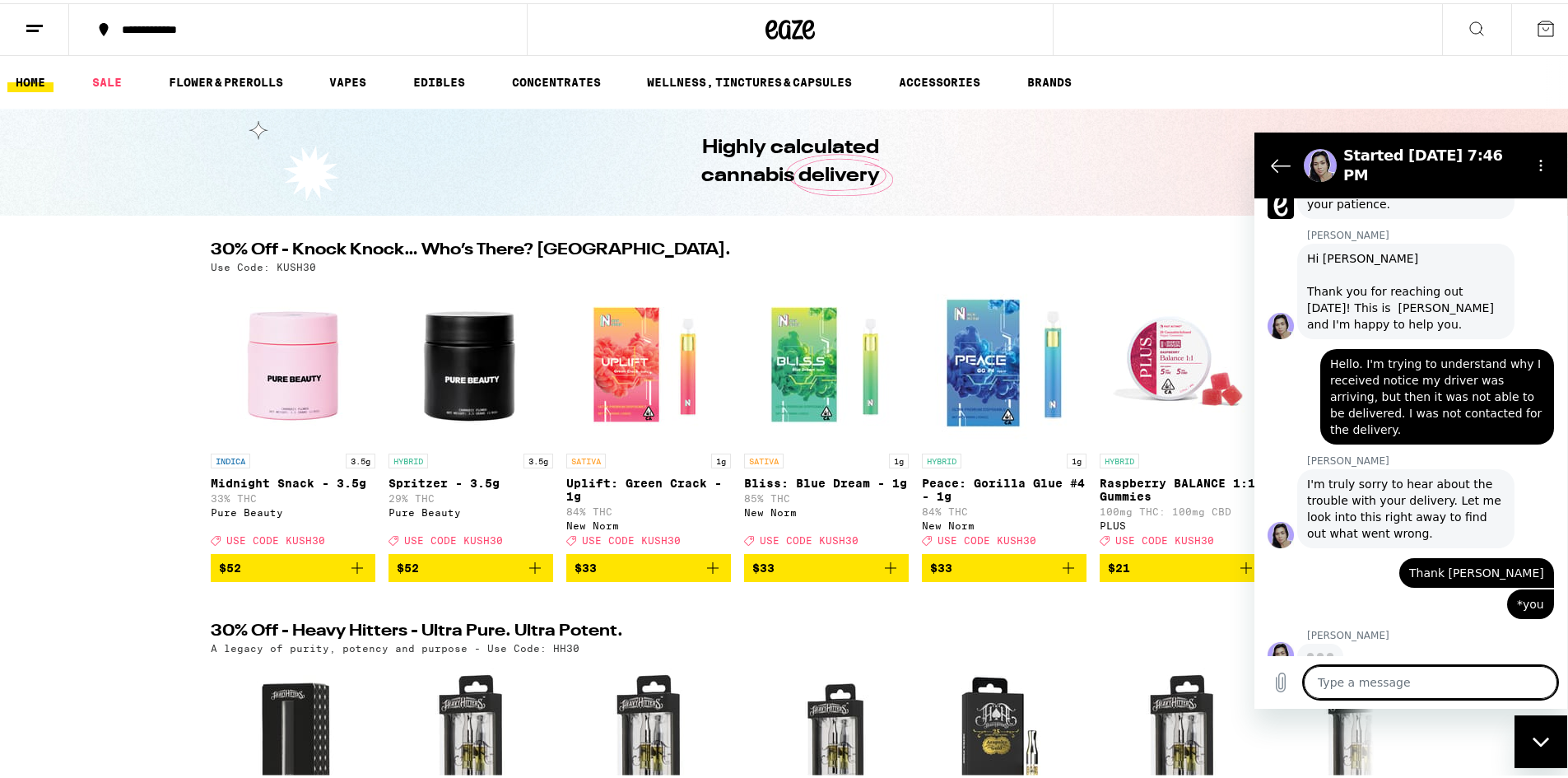
click at [1486, 659] on div "Type a message x" at bounding box center [1410, 681] width 313 height 53
click at [1477, 698] on textarea at bounding box center [1431, 682] width 253 height 33
click at [1481, 680] on textarea at bounding box center [1431, 682] width 253 height 33
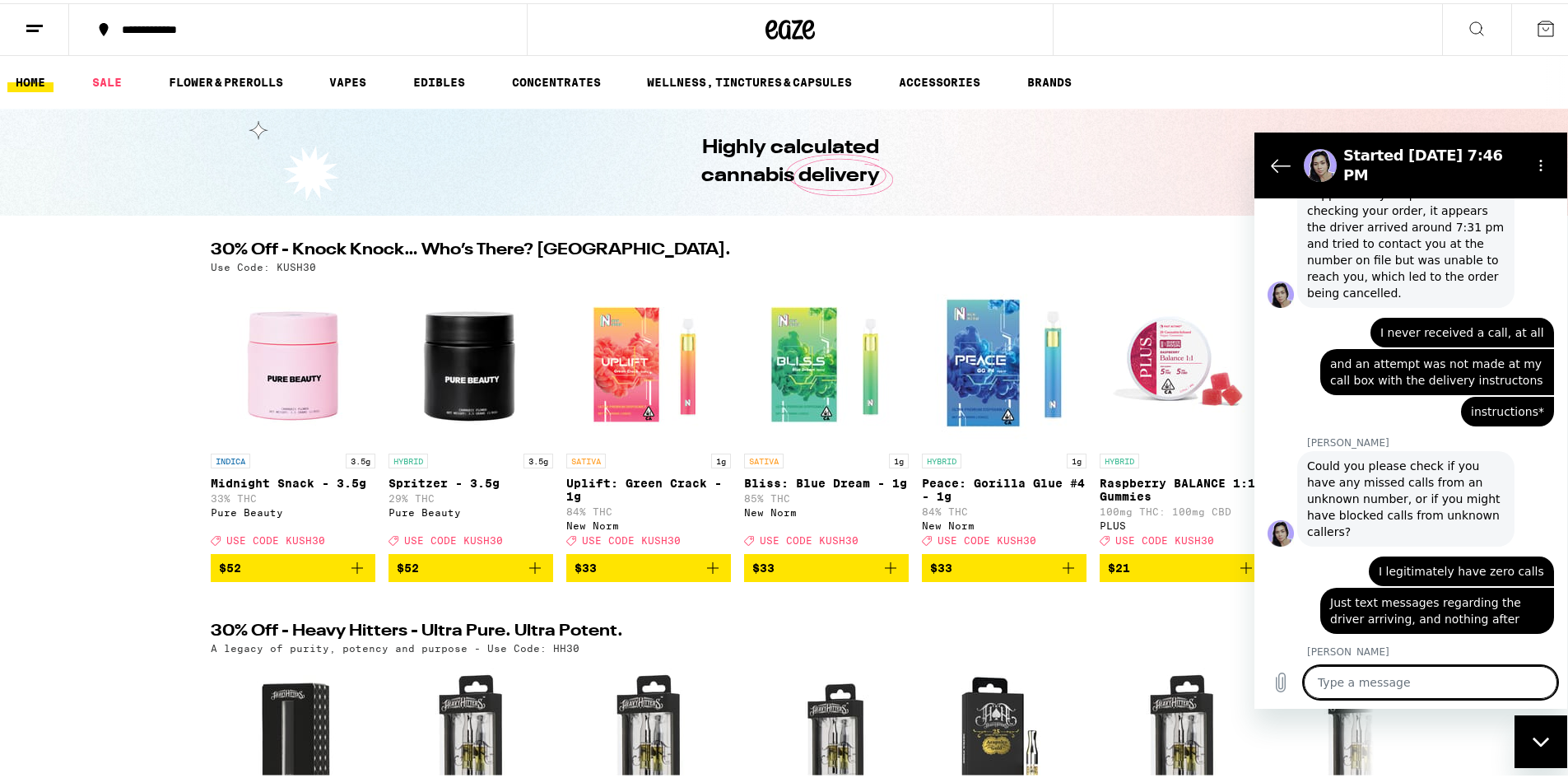
scroll to position [1192, 0]
click at [1515, 682] on textarea at bounding box center [1431, 682] width 253 height 33
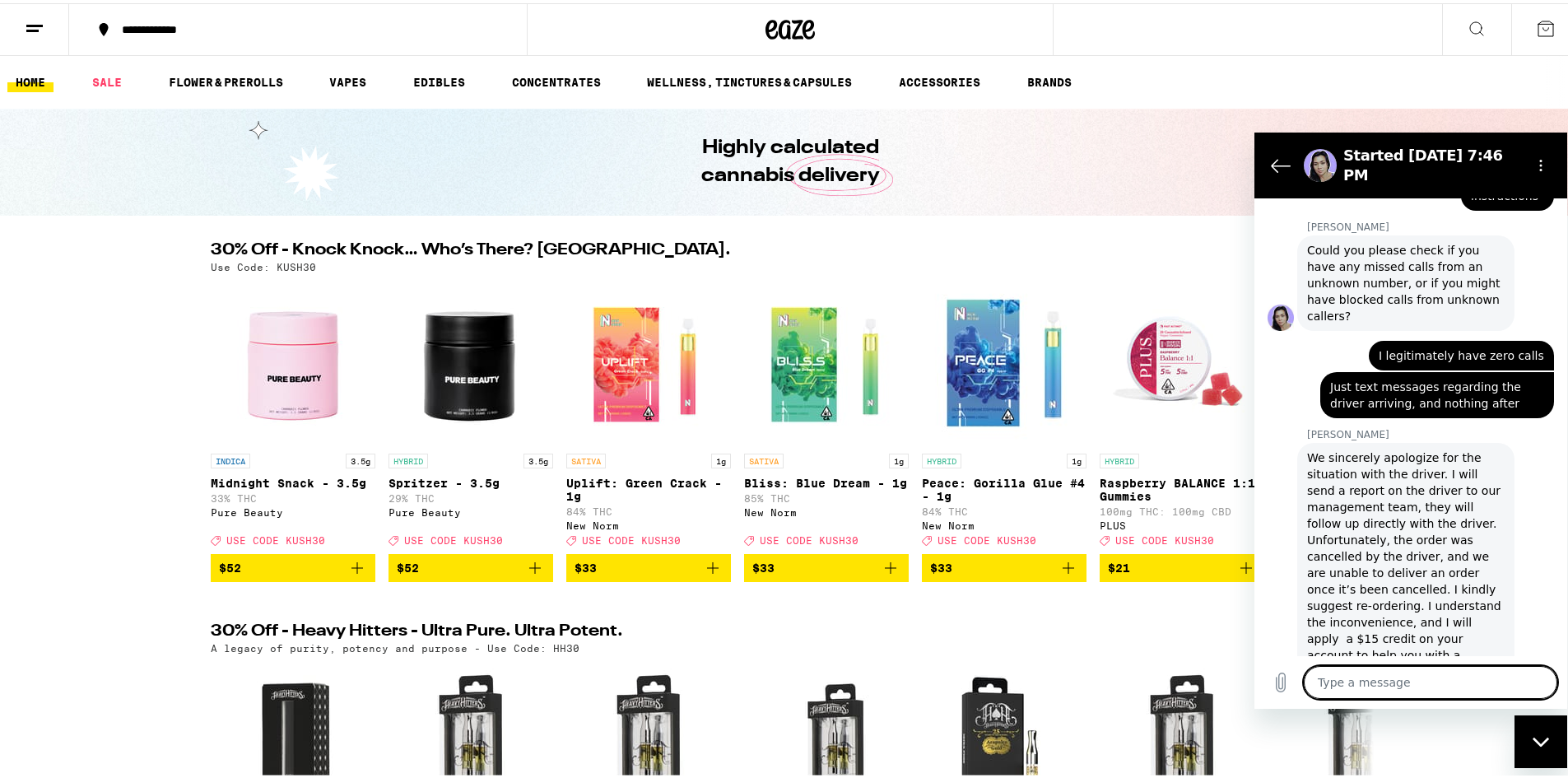
scroll to position [1413, 0]
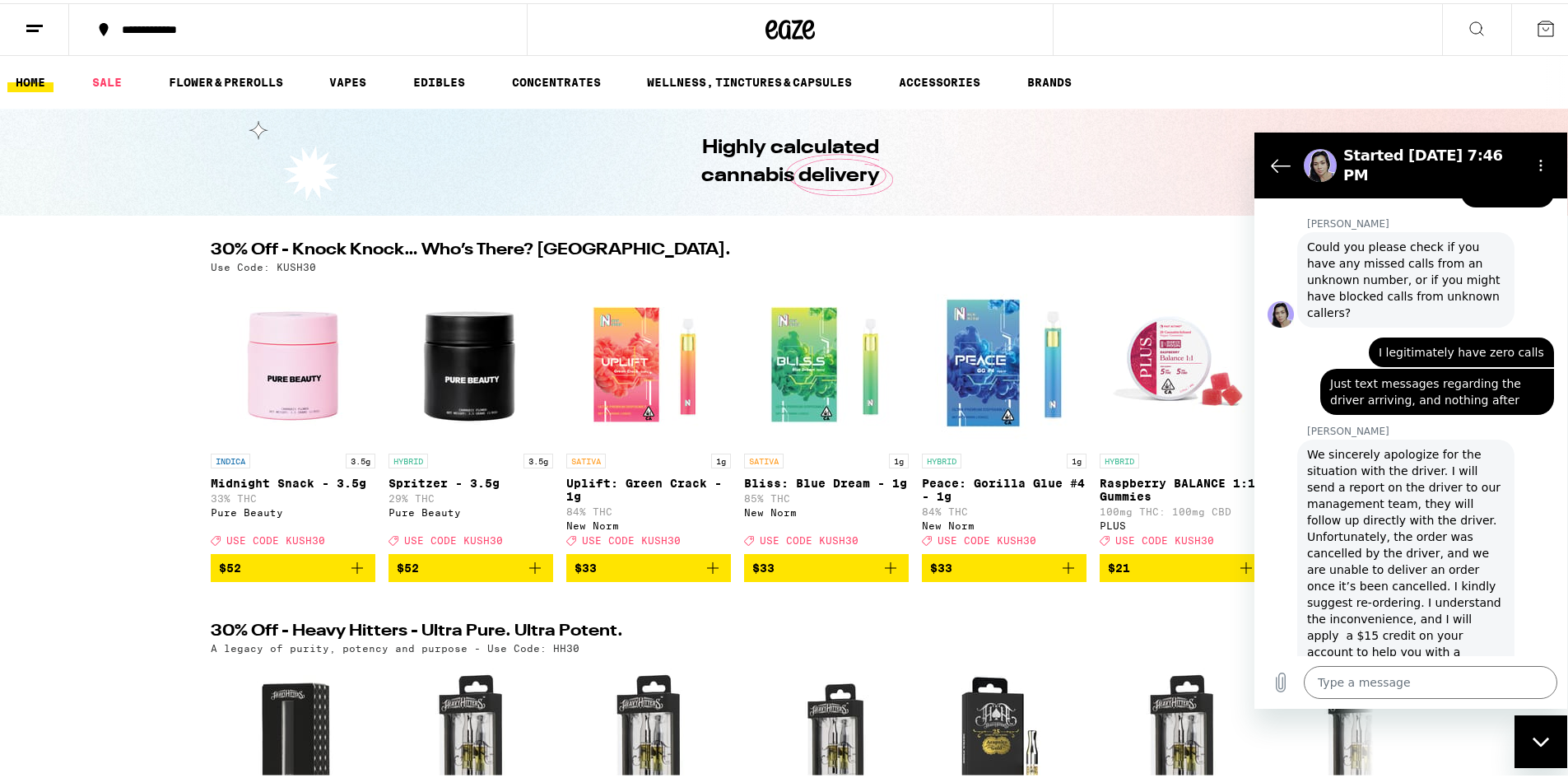
drag, startPoint x: 47, startPoint y: 237, endPoint x: 57, endPoint y: 176, distance: 61.8
click at [32, 30] on icon at bounding box center [34, 25] width 20 height 20
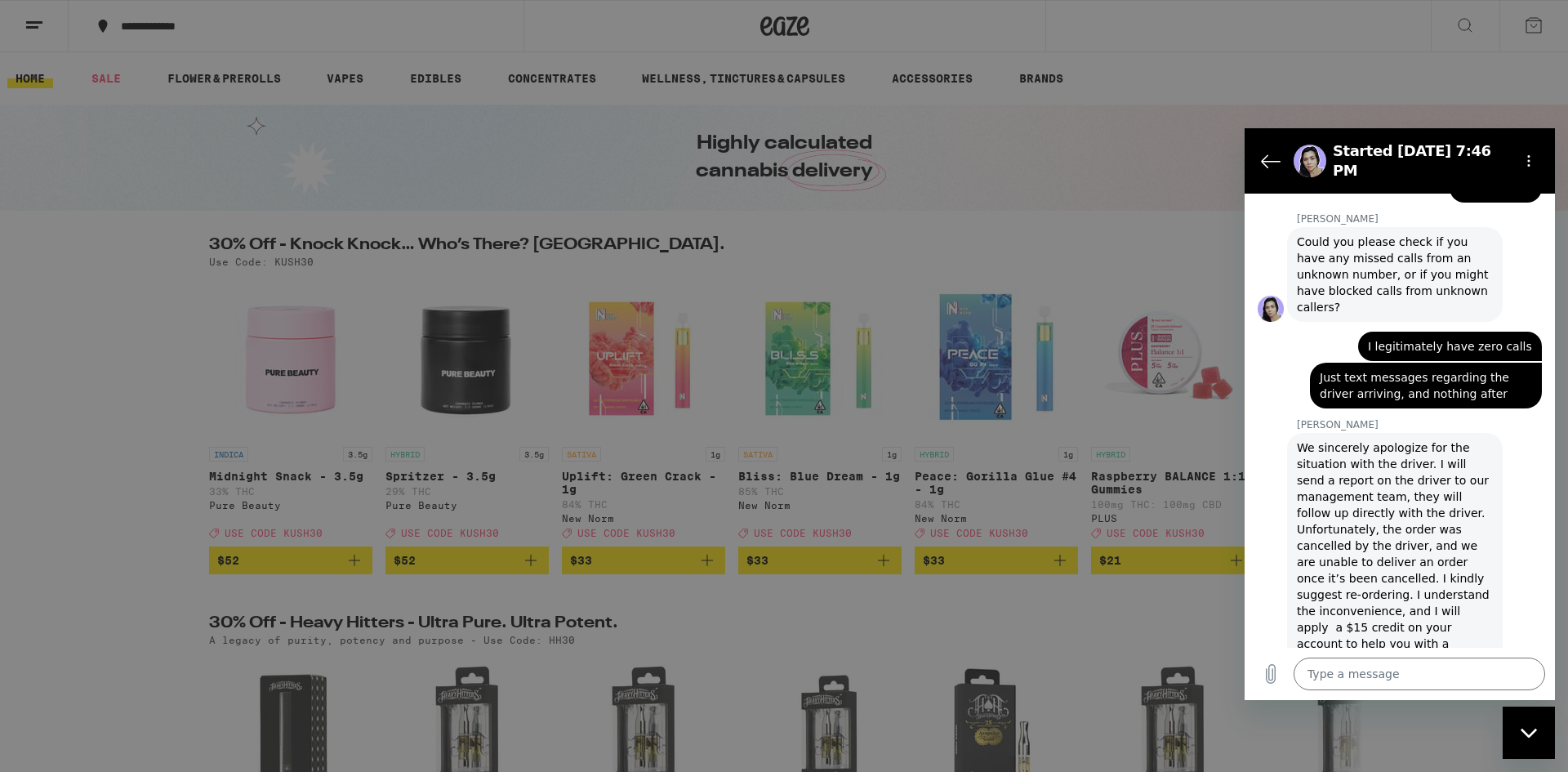
click at [558, 29] on div "Menu Shop Buy It Again Sale Flower & Prerolls Vapes Edibles Concentrates Wellne…" at bounding box center [784, 386] width 1568 height 772
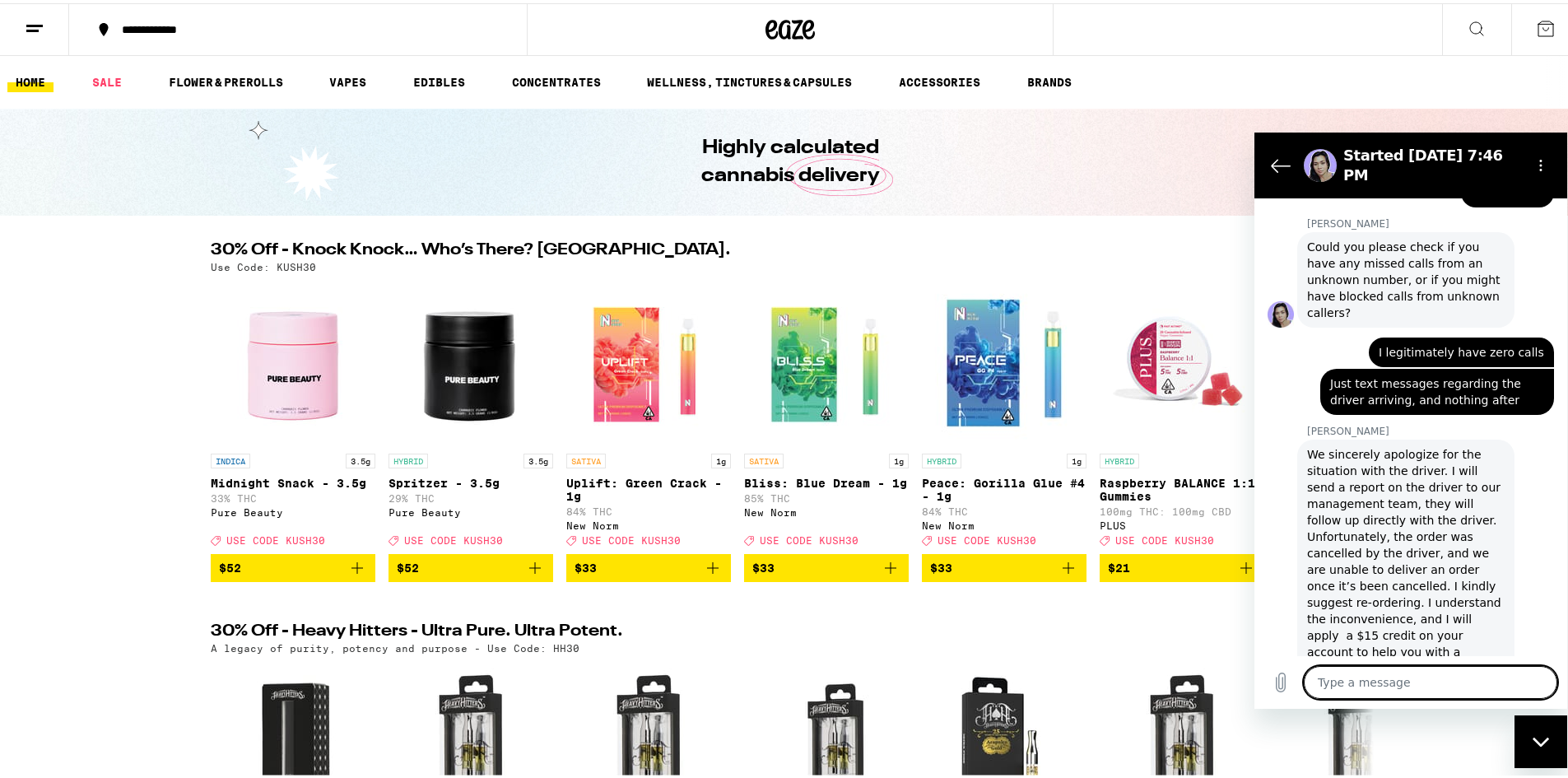
click at [1477, 685] on textarea at bounding box center [1431, 682] width 253 height 33
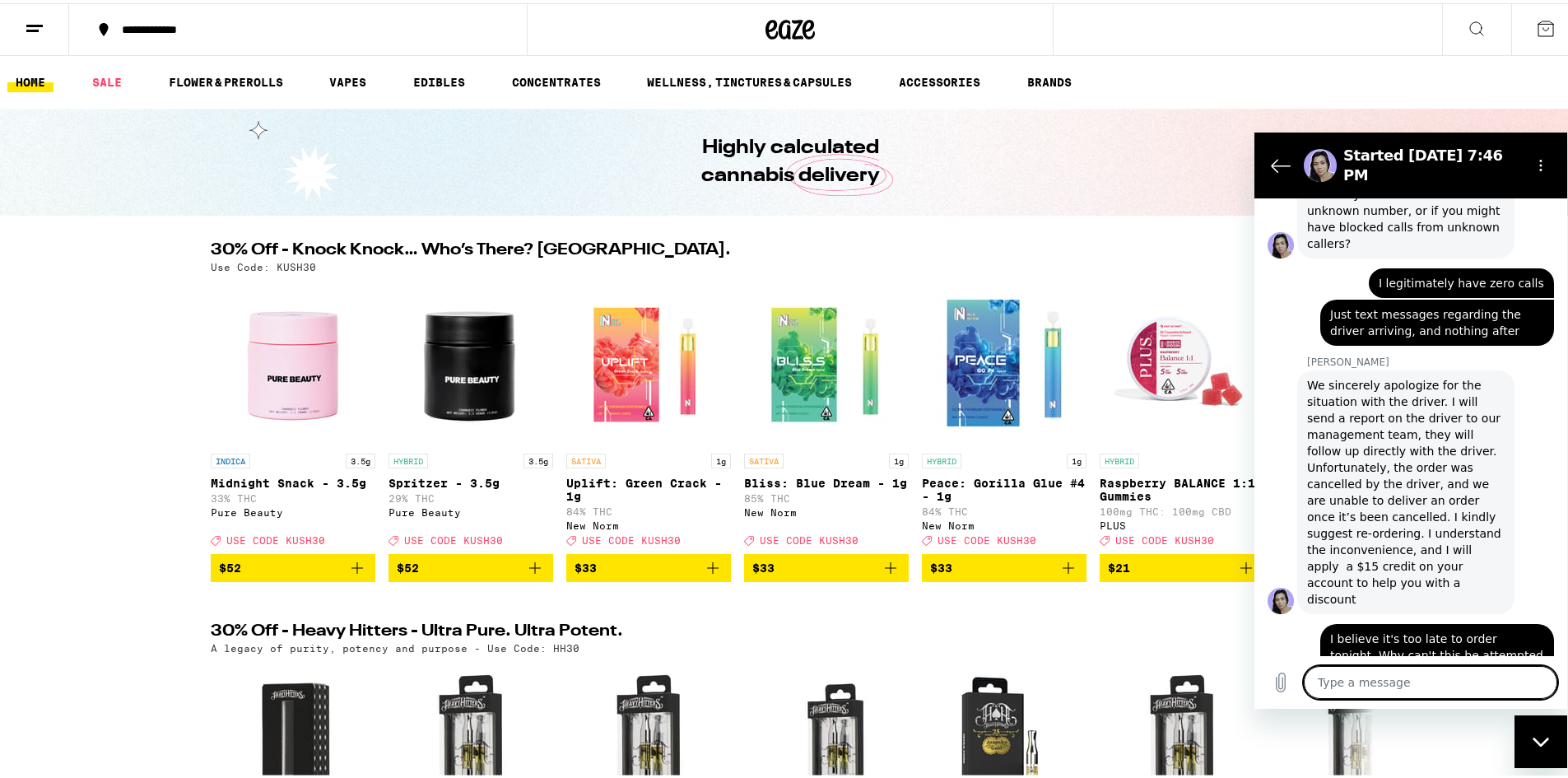
scroll to position [1485, 0]
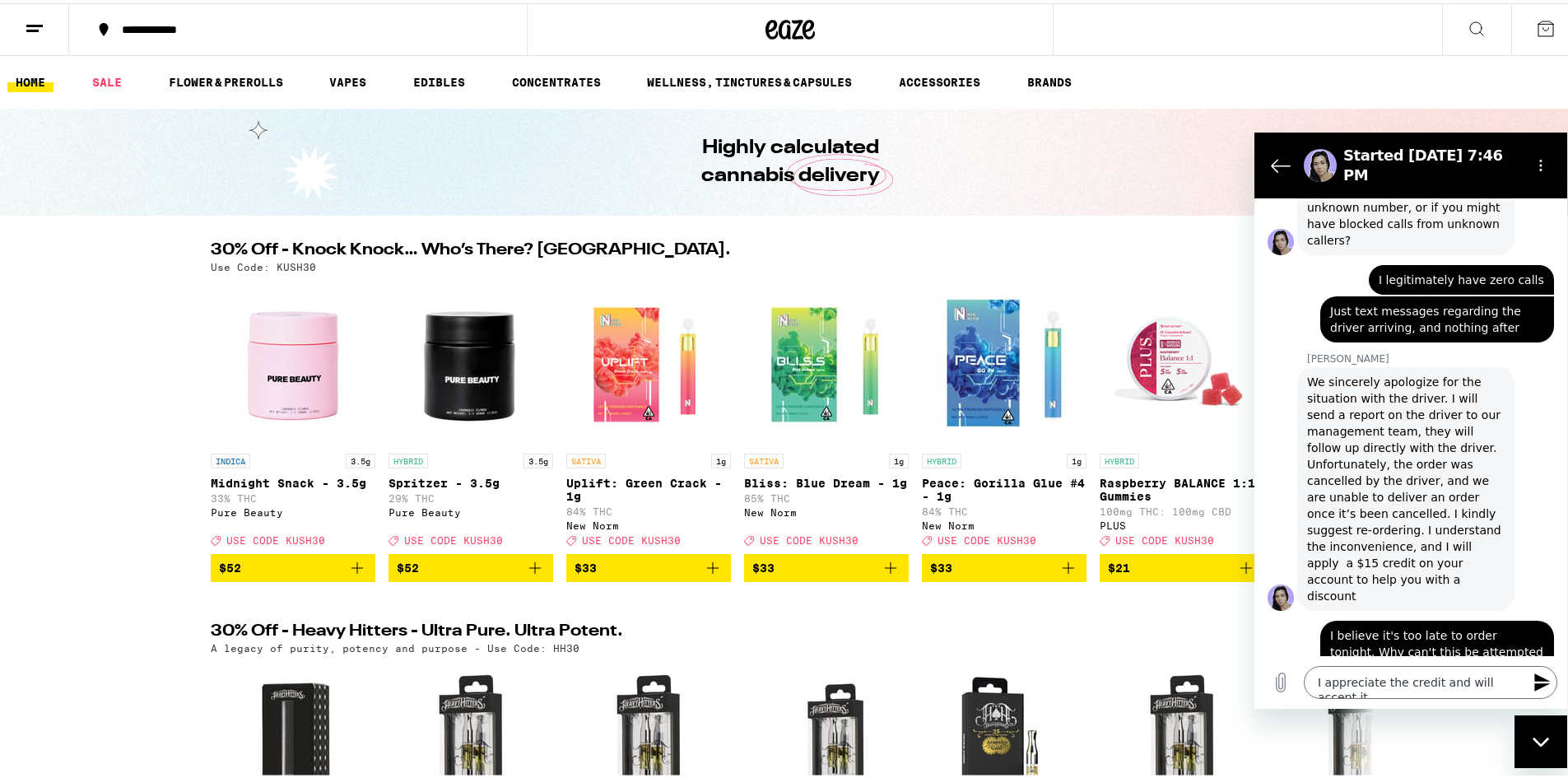
click at [124, 329] on div "30% Off - Knock Knock… Who’s There? Kush. (162) Use Code: KUSH30 INDICA 3.5g Mi…" at bounding box center [790, 409] width 1580 height 340
click at [1435, 676] on textarea "I appreciate the credit and will accept it," at bounding box center [1431, 682] width 253 height 33
click at [1490, 664] on div "Type a message x" at bounding box center [1410, 681] width 313 height 53
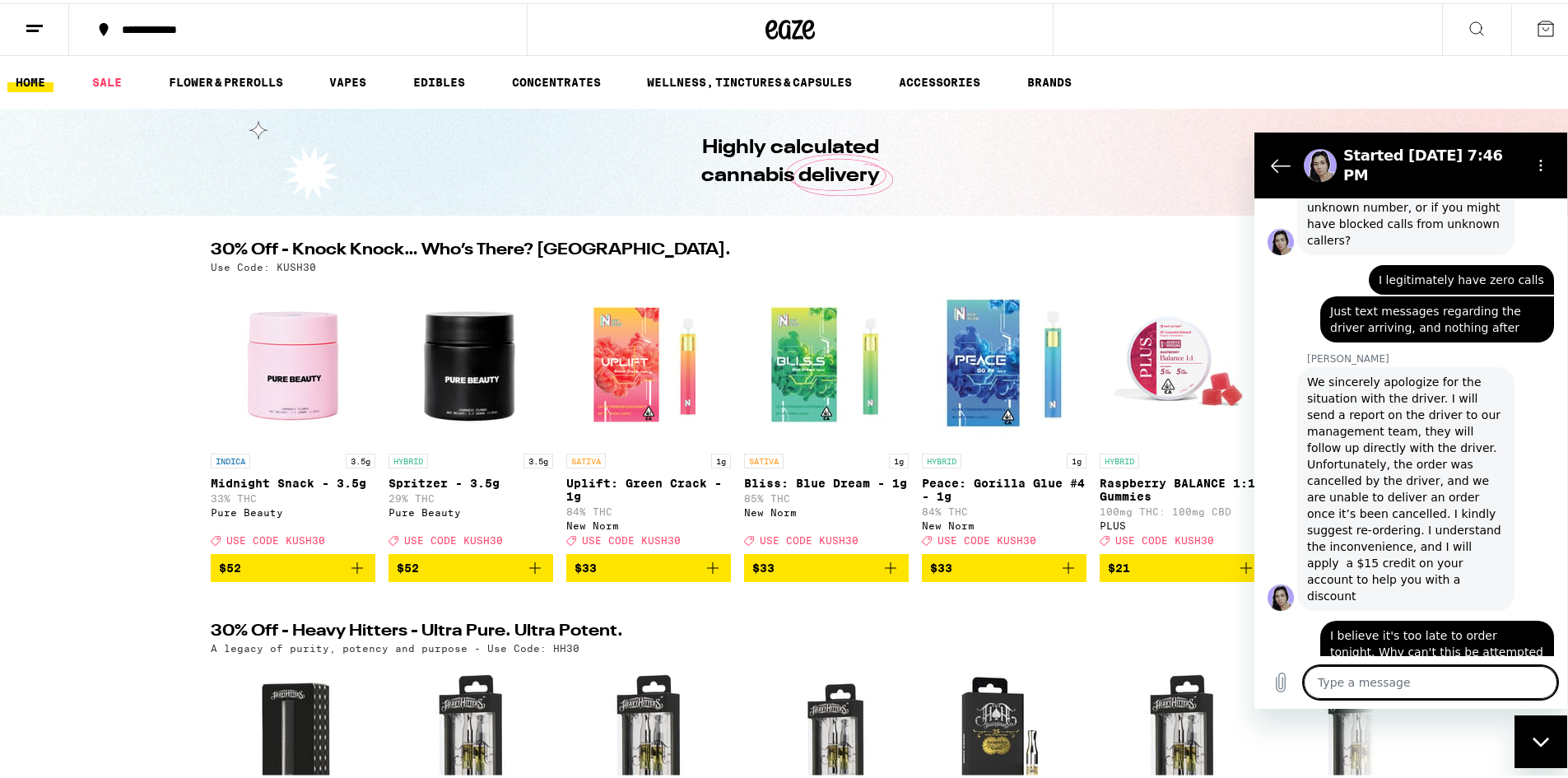
click at [1490, 680] on textarea at bounding box center [1431, 682] width 253 height 33
click at [1502, 687] on textarea at bounding box center [1431, 682] width 253 height 33
click at [1507, 680] on textarea at bounding box center [1431, 682] width 253 height 33
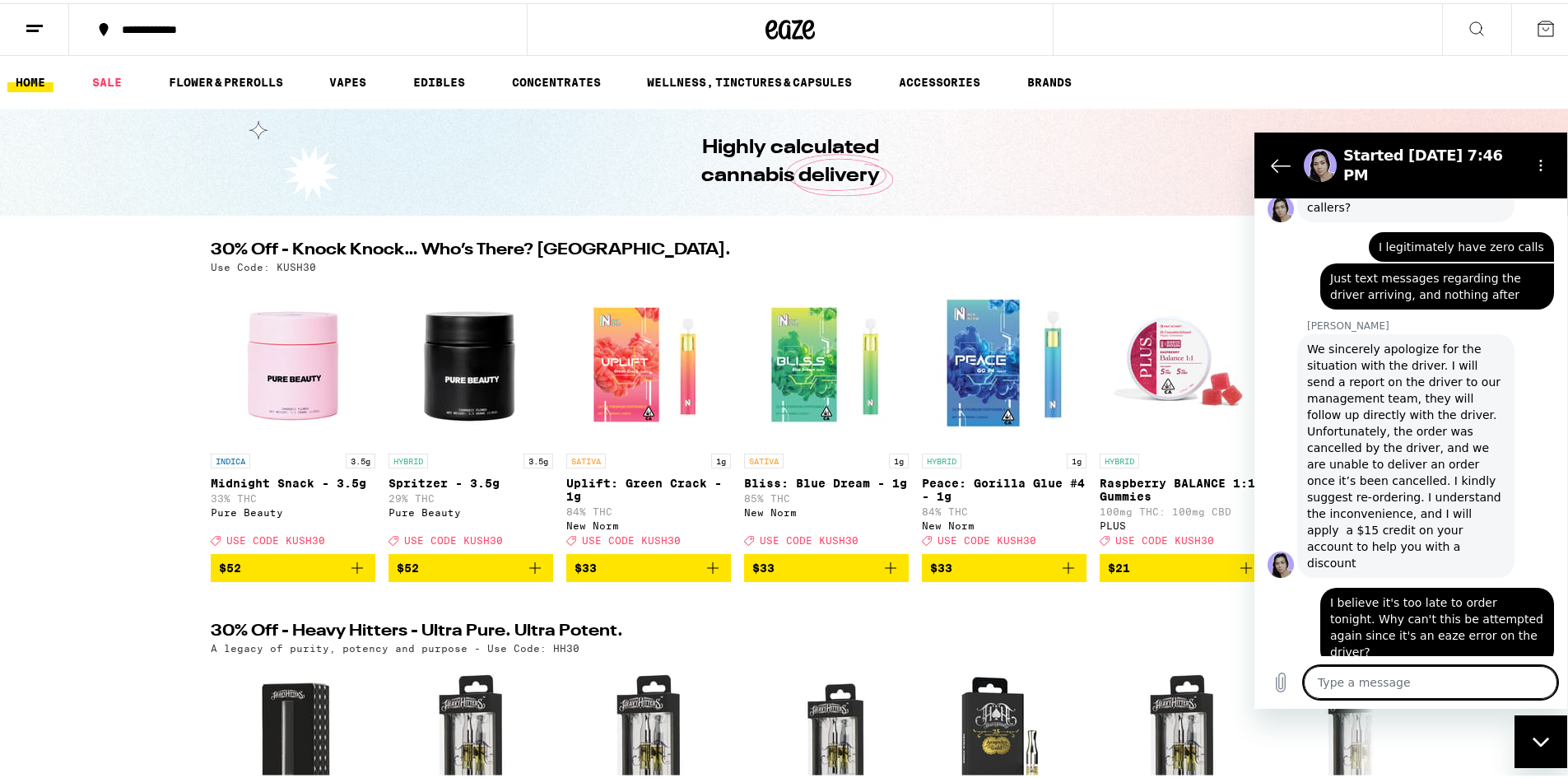
scroll to position [1516, 0]
click at [1509, 680] on textarea at bounding box center [1431, 682] width 253 height 33
click at [1498, 690] on textarea at bounding box center [1431, 682] width 253 height 33
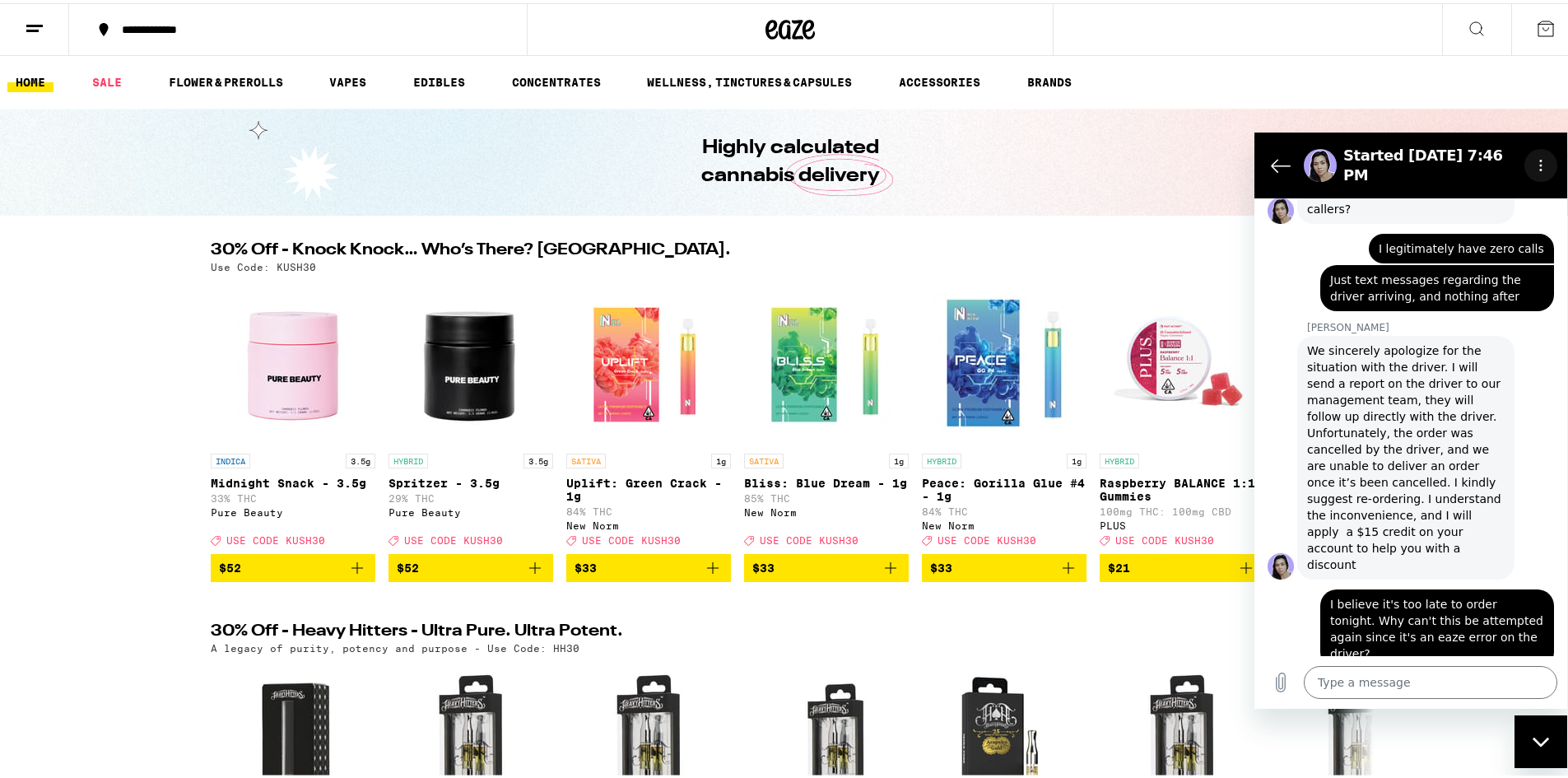
click at [1546, 166] on button "Options menu" at bounding box center [1540, 165] width 33 height 33
click at [1546, 166] on button "Options menu" at bounding box center [1540, 165] width 33 height 33
click at [1477, 656] on div "Type a message x" at bounding box center [1410, 681] width 313 height 53
click at [1536, 28] on icon at bounding box center [1546, 25] width 20 height 20
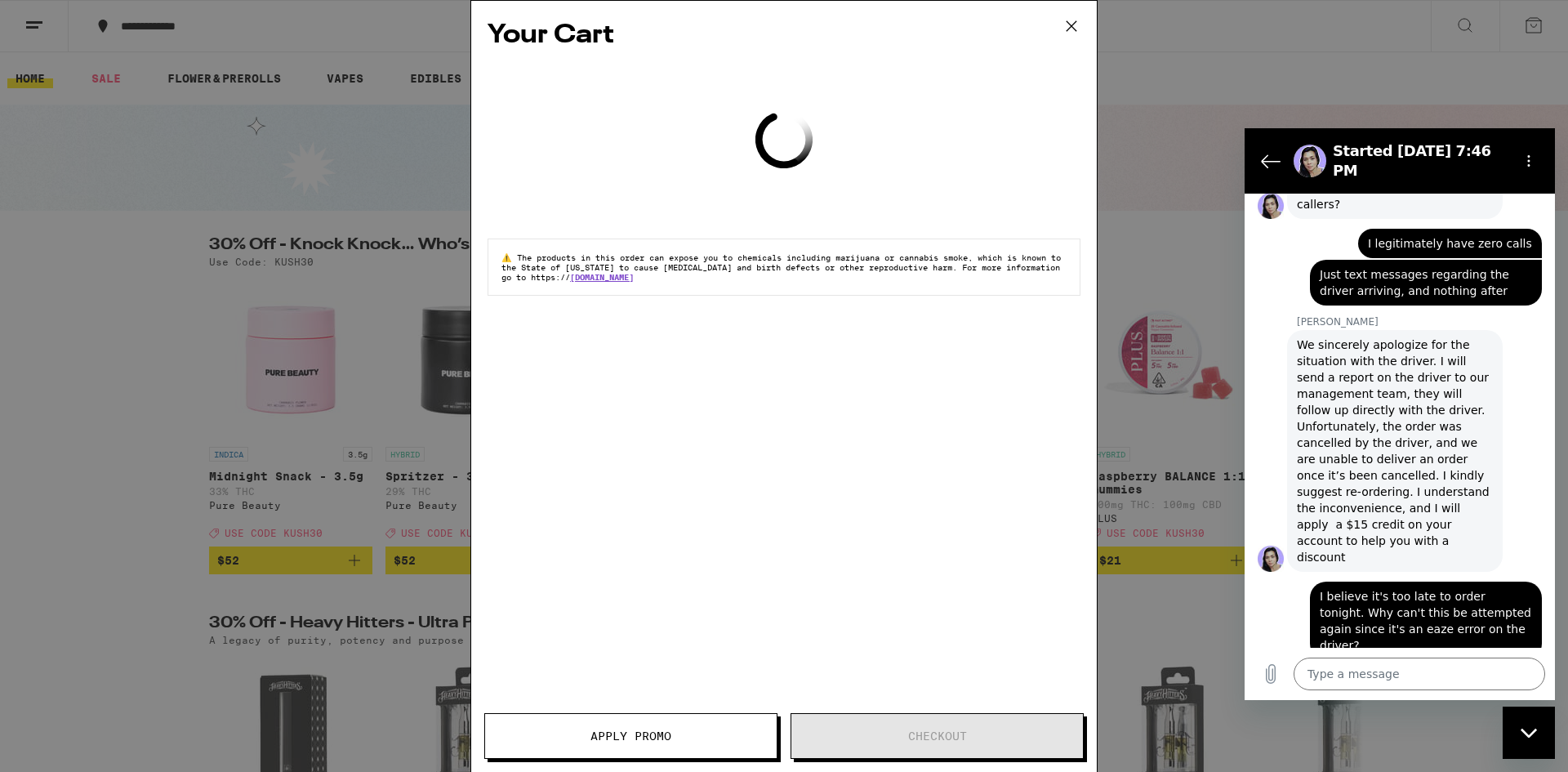
click at [1072, 29] on icon at bounding box center [1071, 26] width 25 height 25
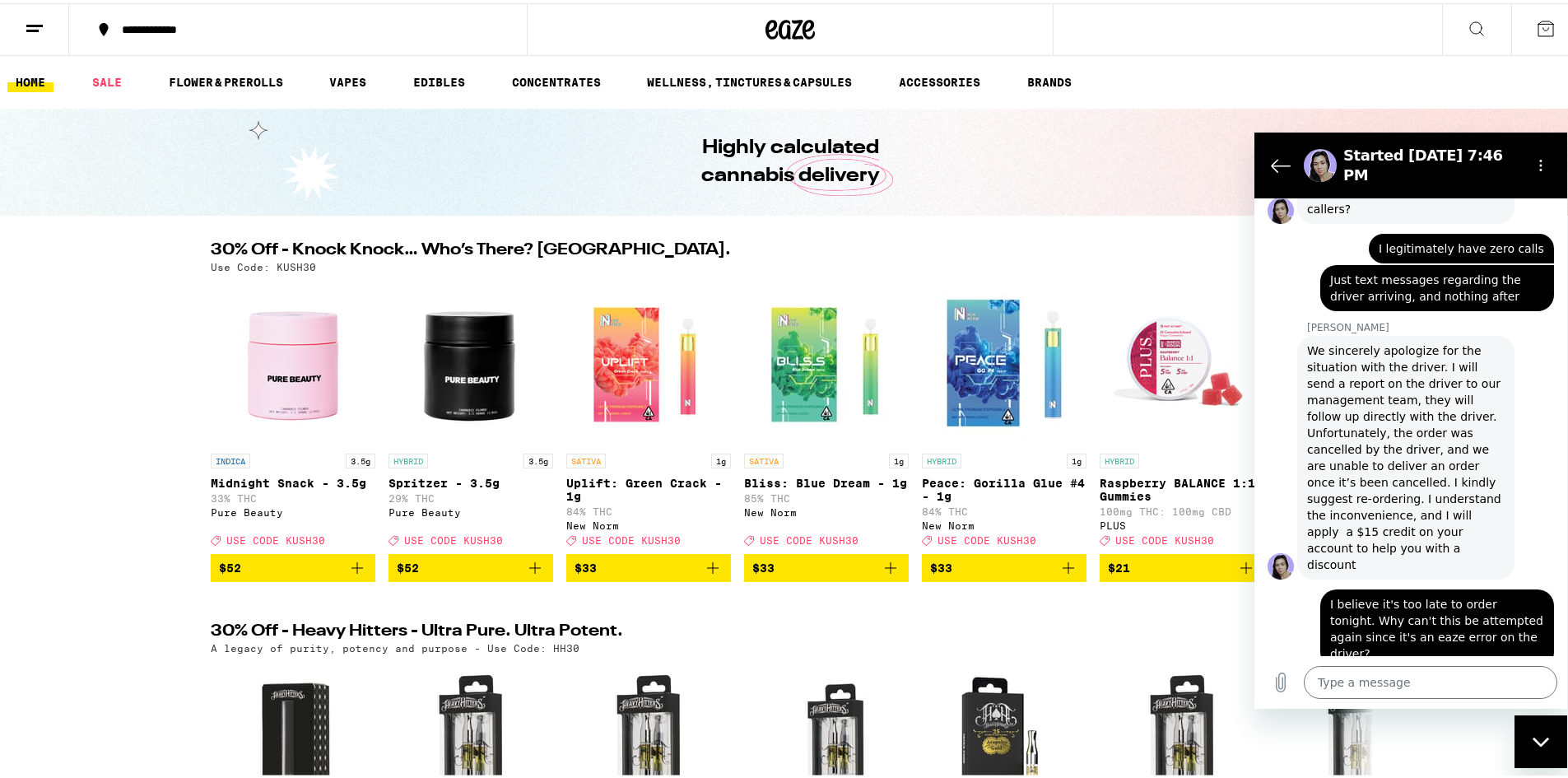
click at [9, 30] on button at bounding box center [34, 27] width 69 height 52
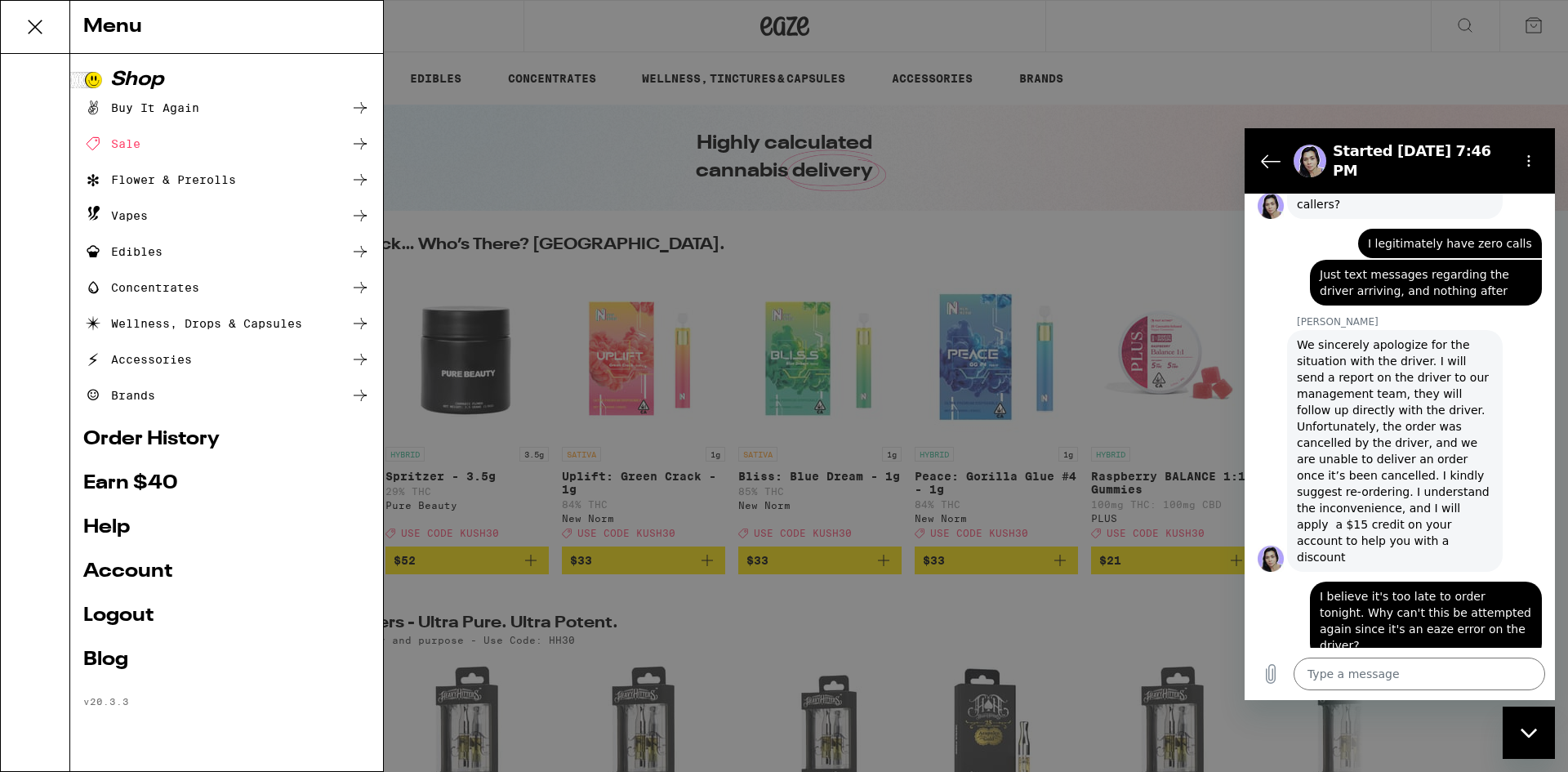
click at [165, 444] on link "Order History" at bounding box center [226, 439] width 287 height 20
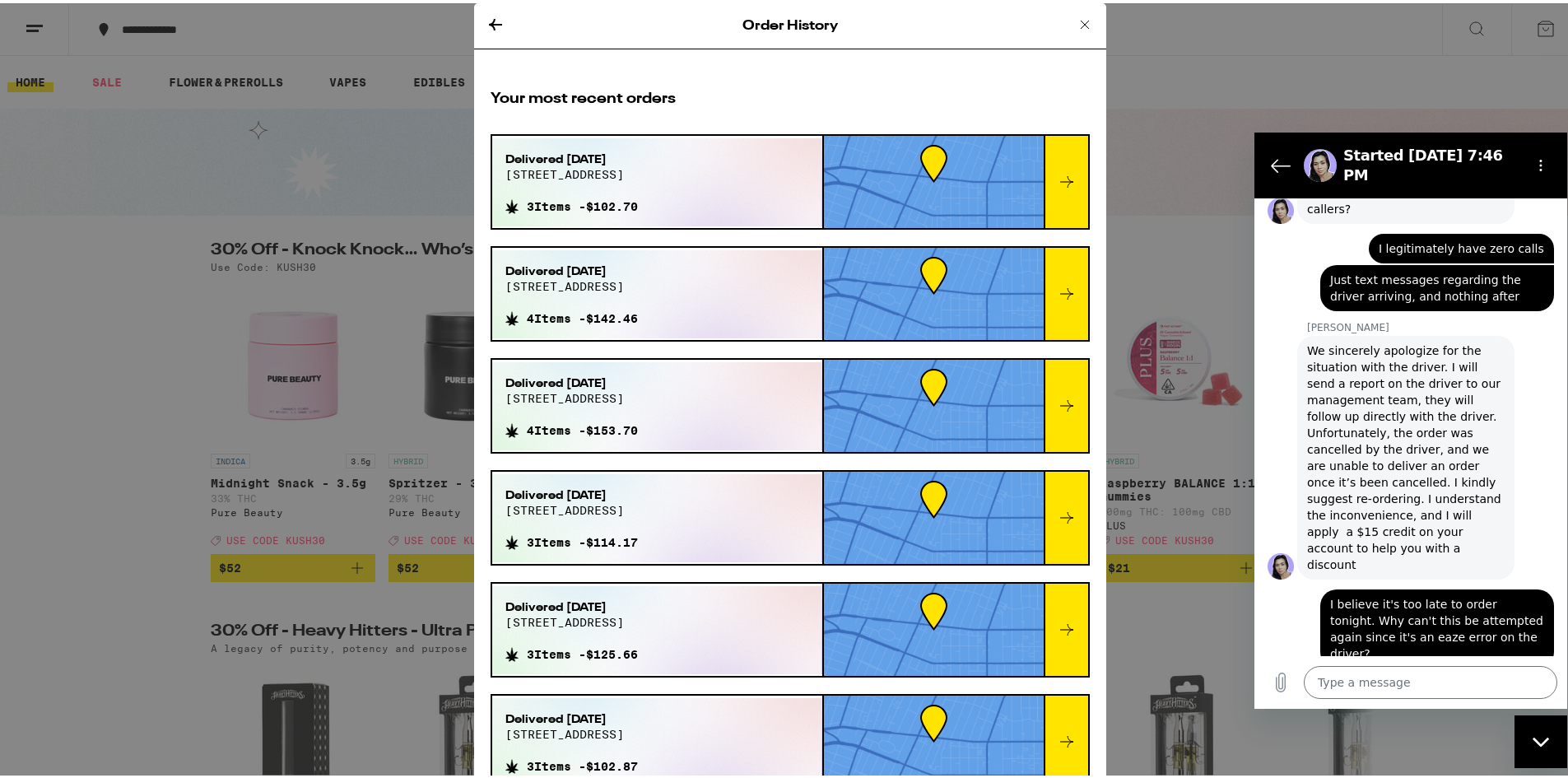
click at [1075, 22] on icon at bounding box center [1084, 21] width 20 height 20
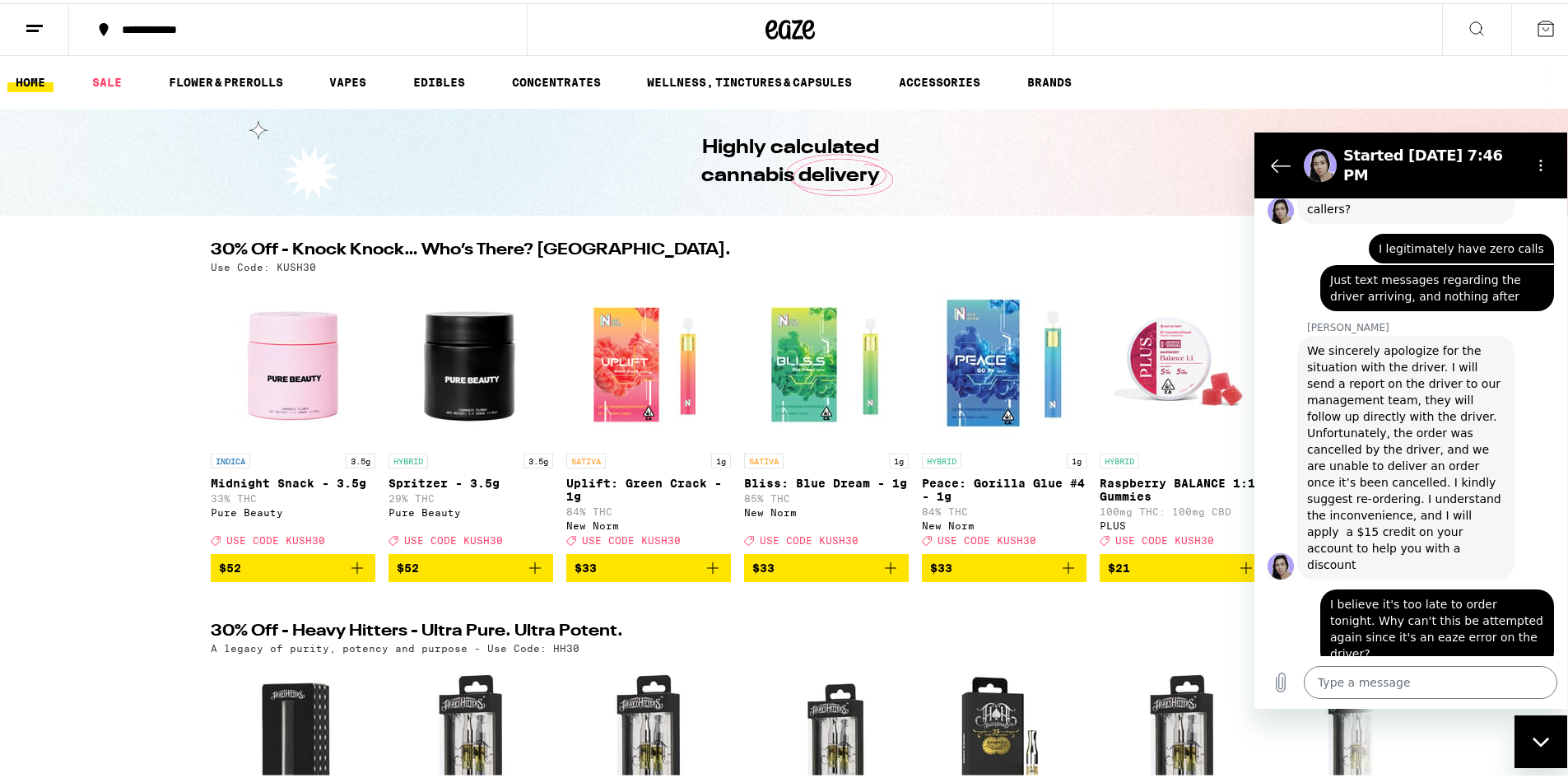
click at [153, 21] on div "**********" at bounding box center [306, 26] width 385 height 11
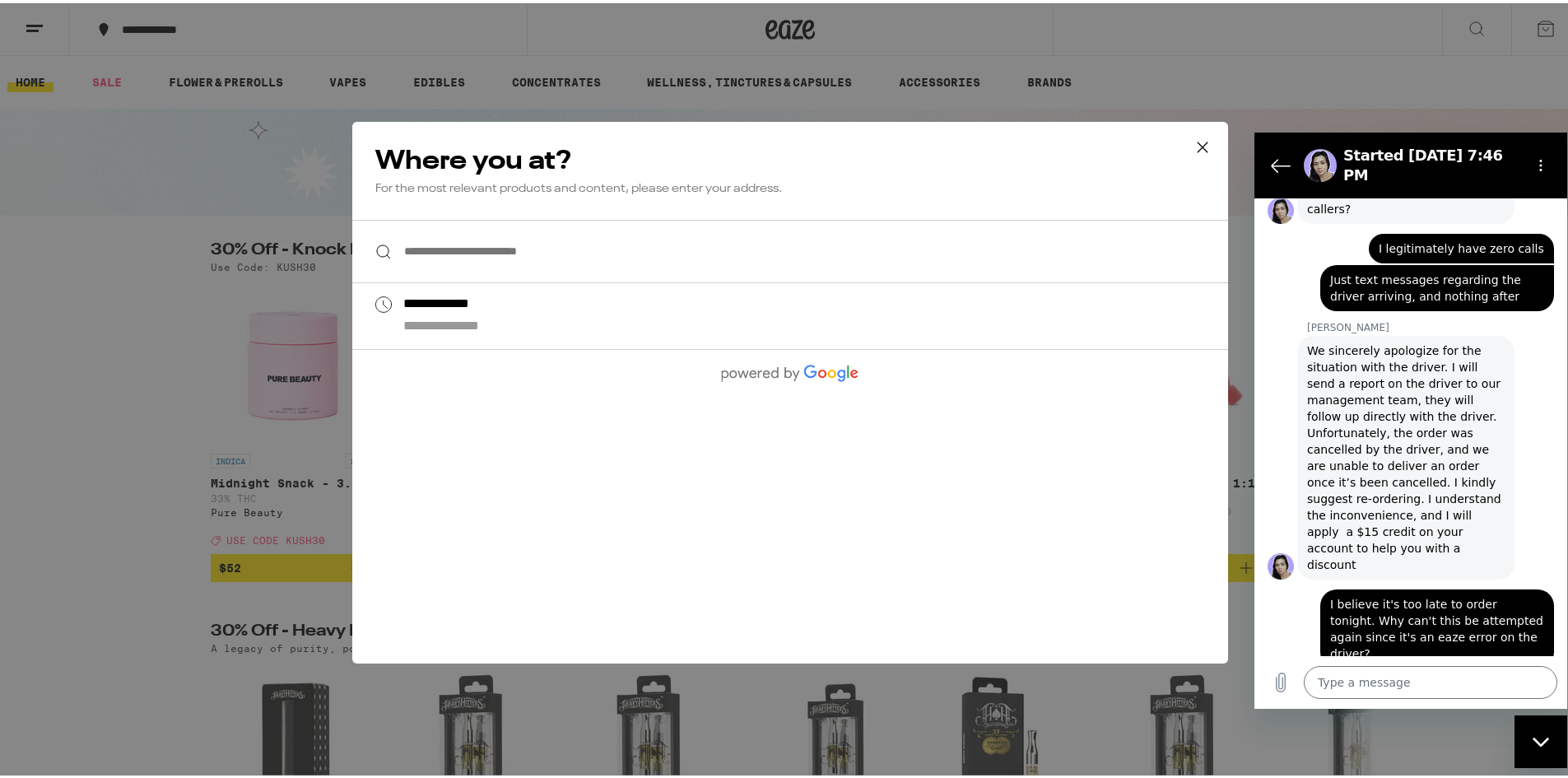
click at [83, 360] on div "**********" at bounding box center [790, 389] width 1580 height 778
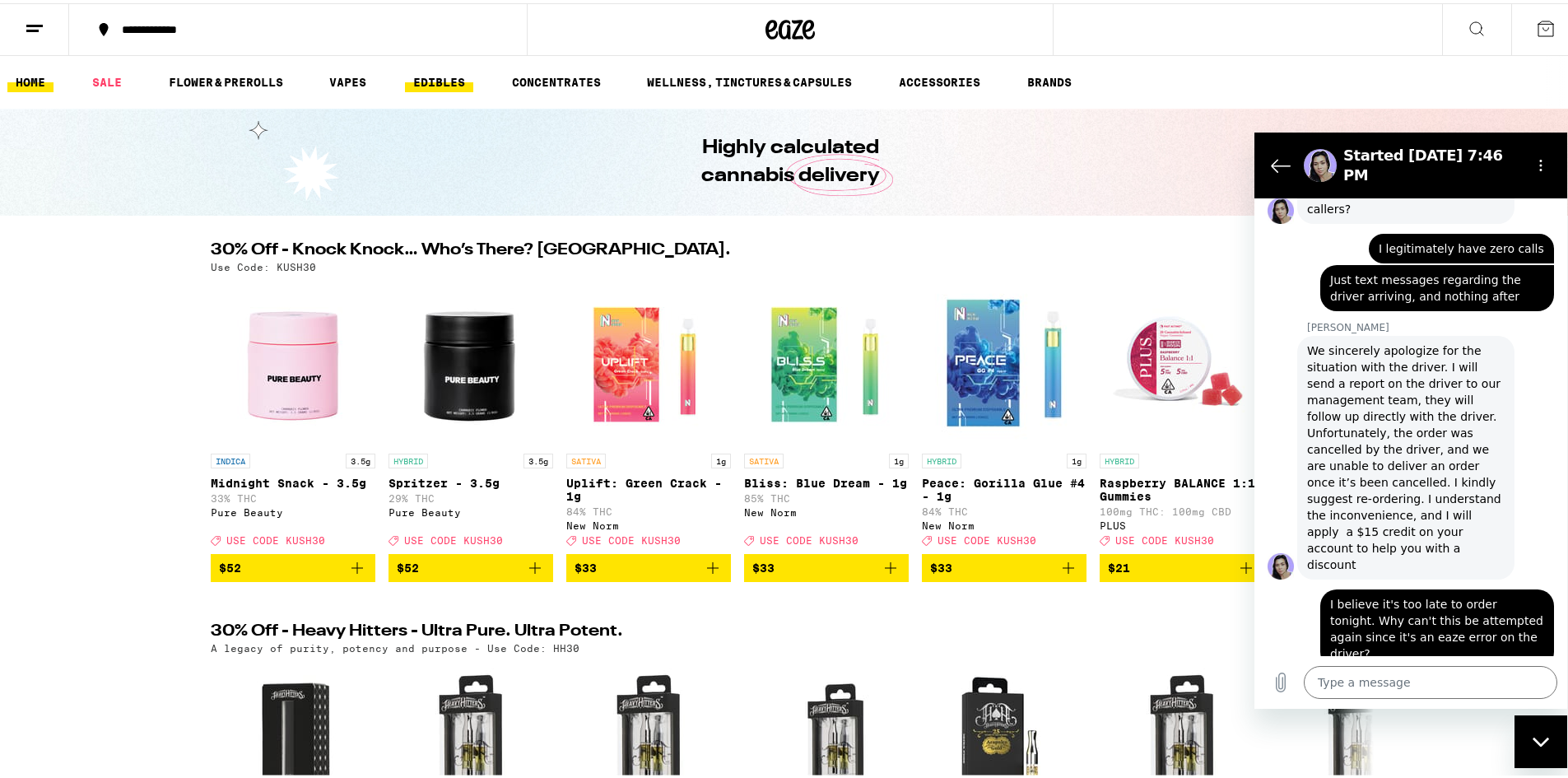
click at [428, 79] on link "EDIBLES" at bounding box center [439, 78] width 68 height 20
click at [347, 77] on link "VAPES" at bounding box center [347, 78] width 53 height 20
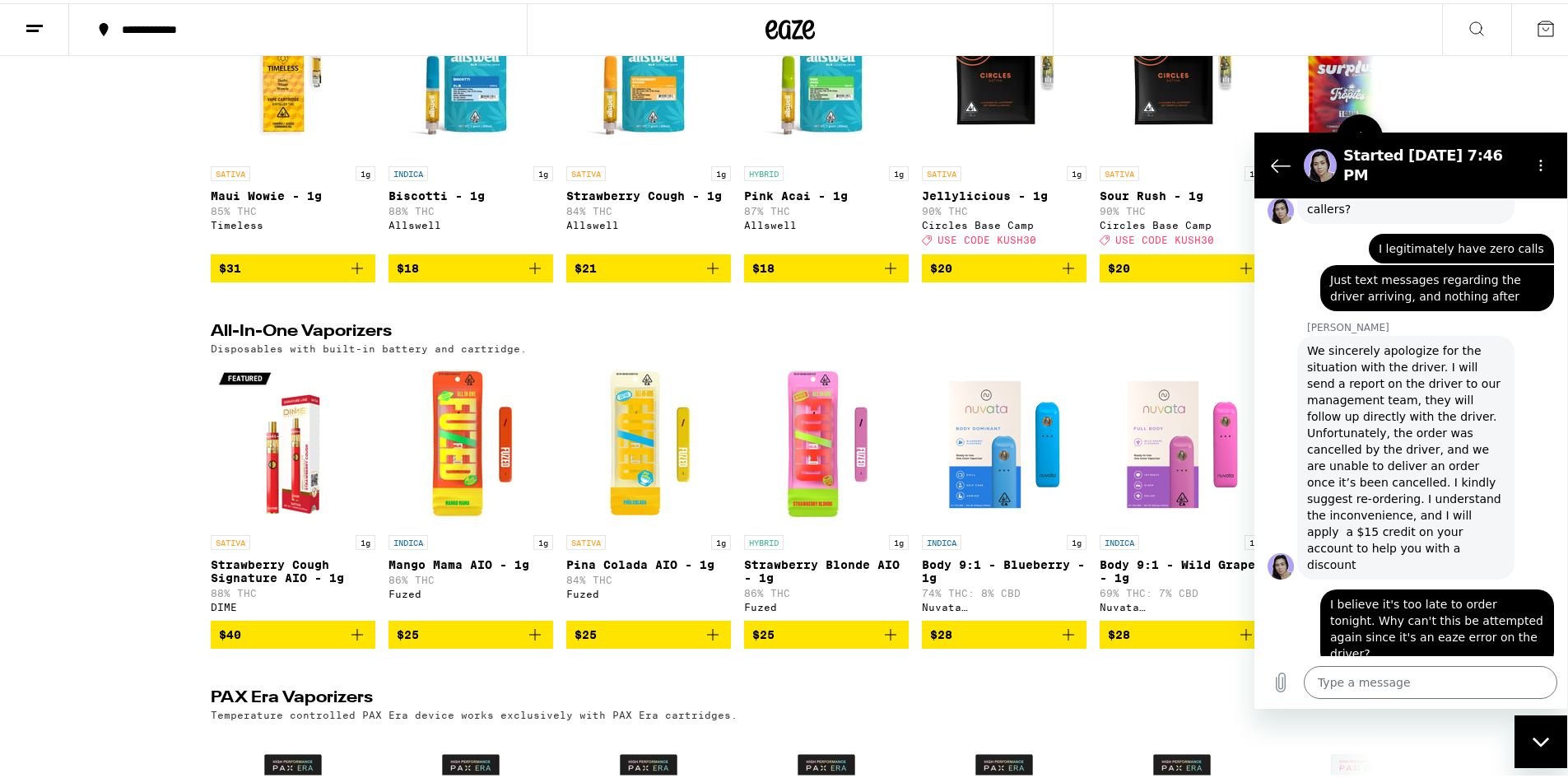
scroll to position [576, 0]
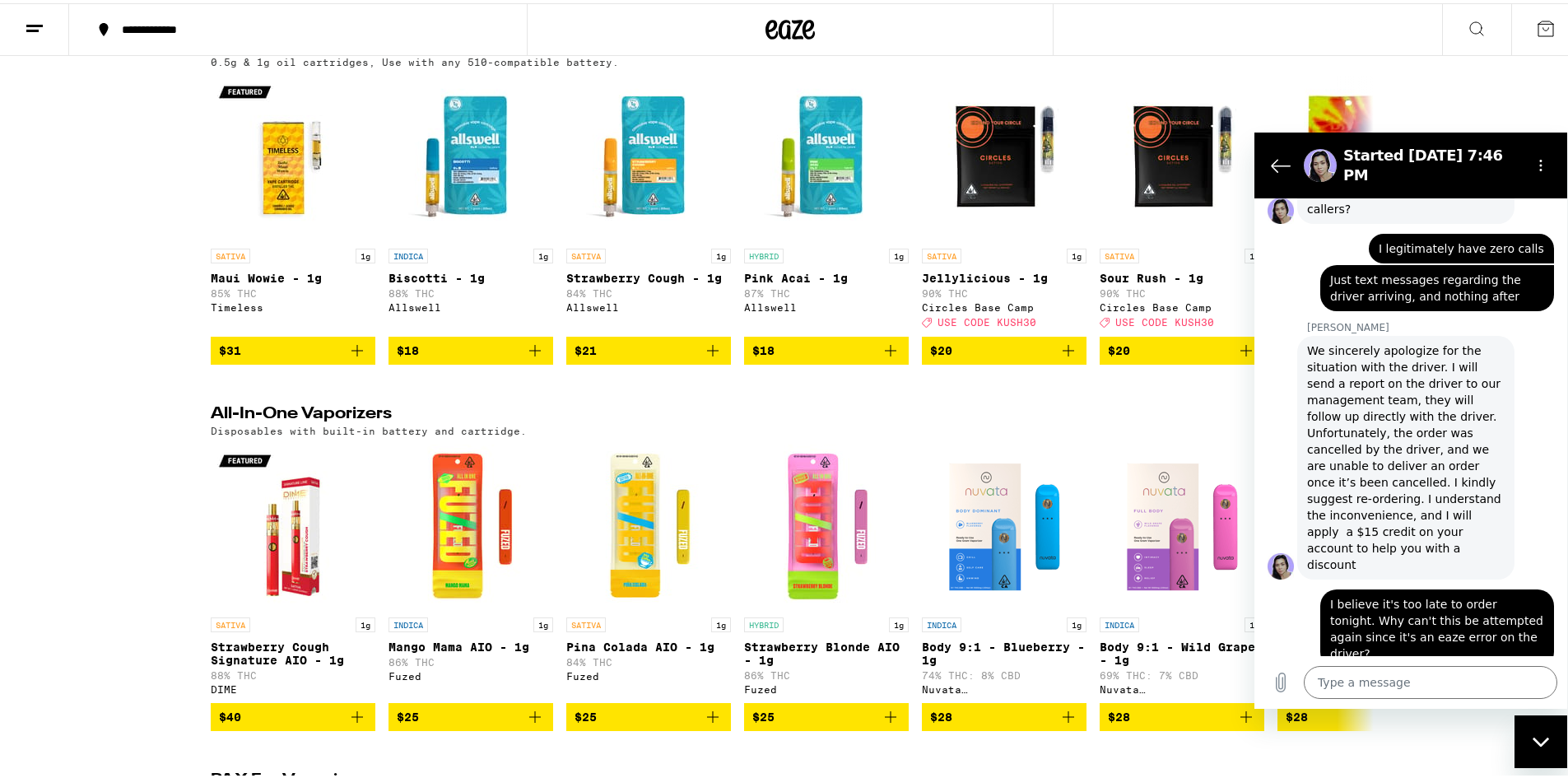
click at [1331, 53] on div "(76)" at bounding box center [1343, 43] width 53 height 20
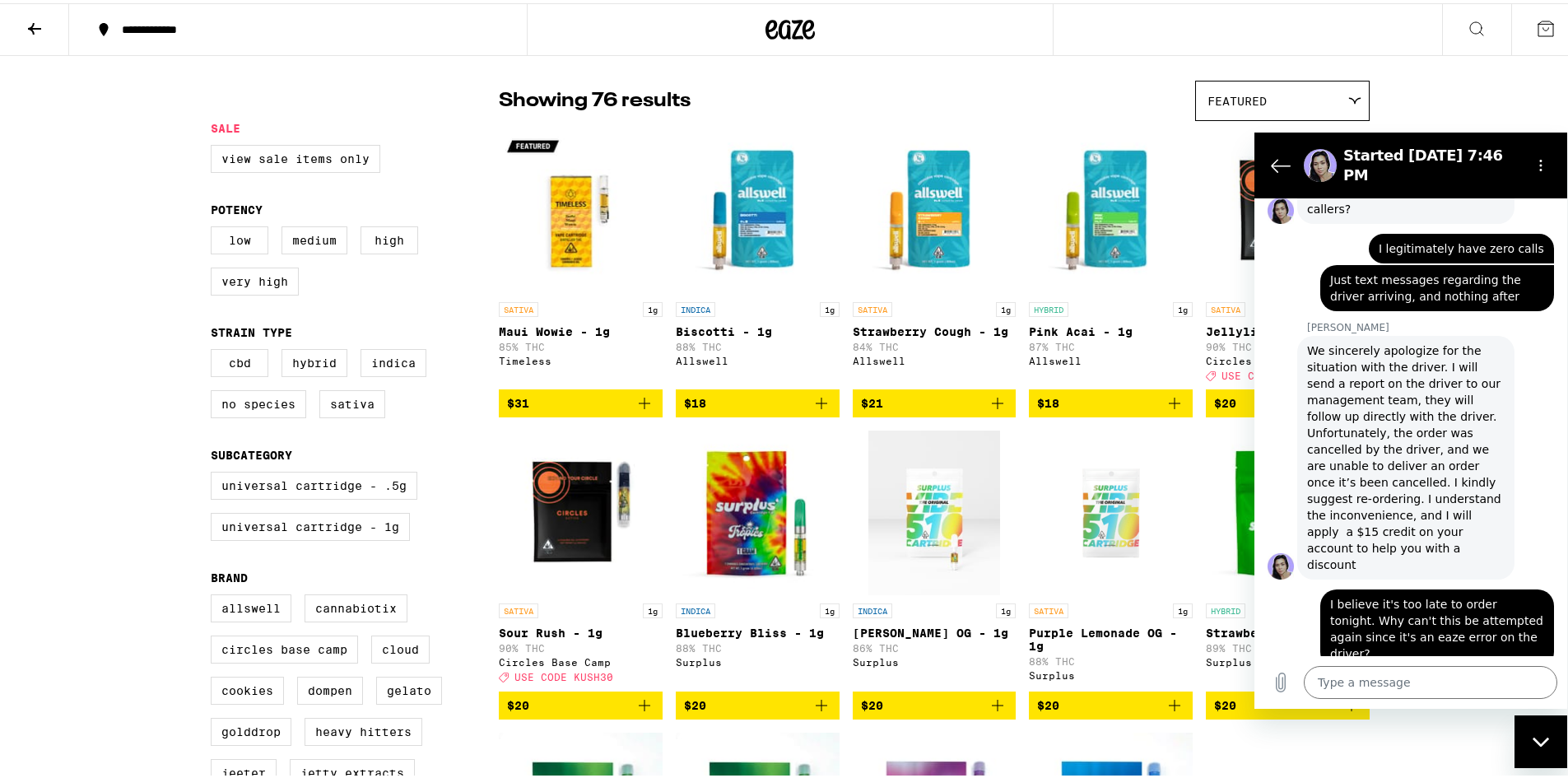
scroll to position [165, 0]
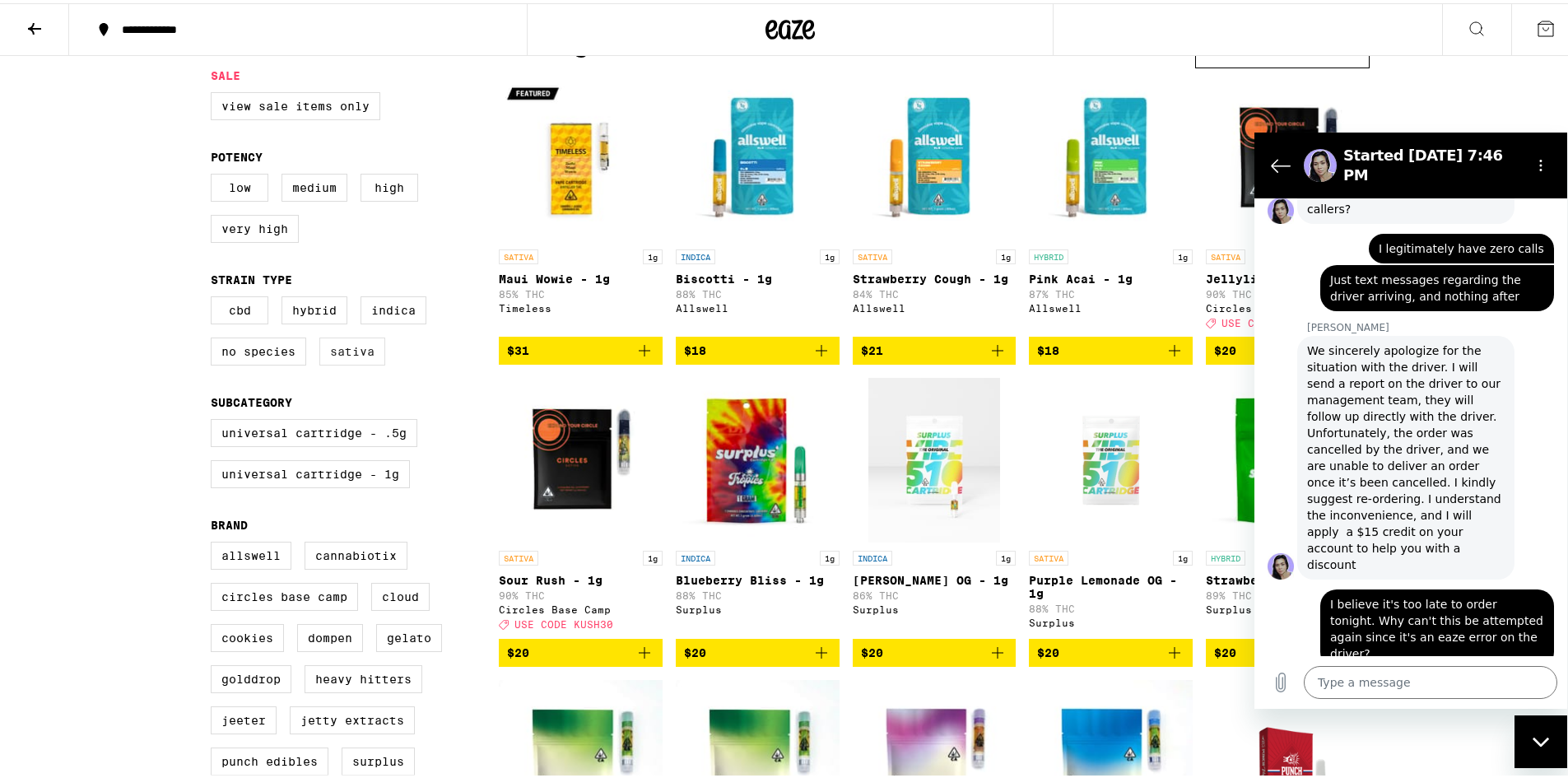
click at [350, 361] on label "Sativa" at bounding box center [352, 348] width 66 height 28
click at [215, 297] on input "Sativa" at bounding box center [214, 296] width 1 height 1
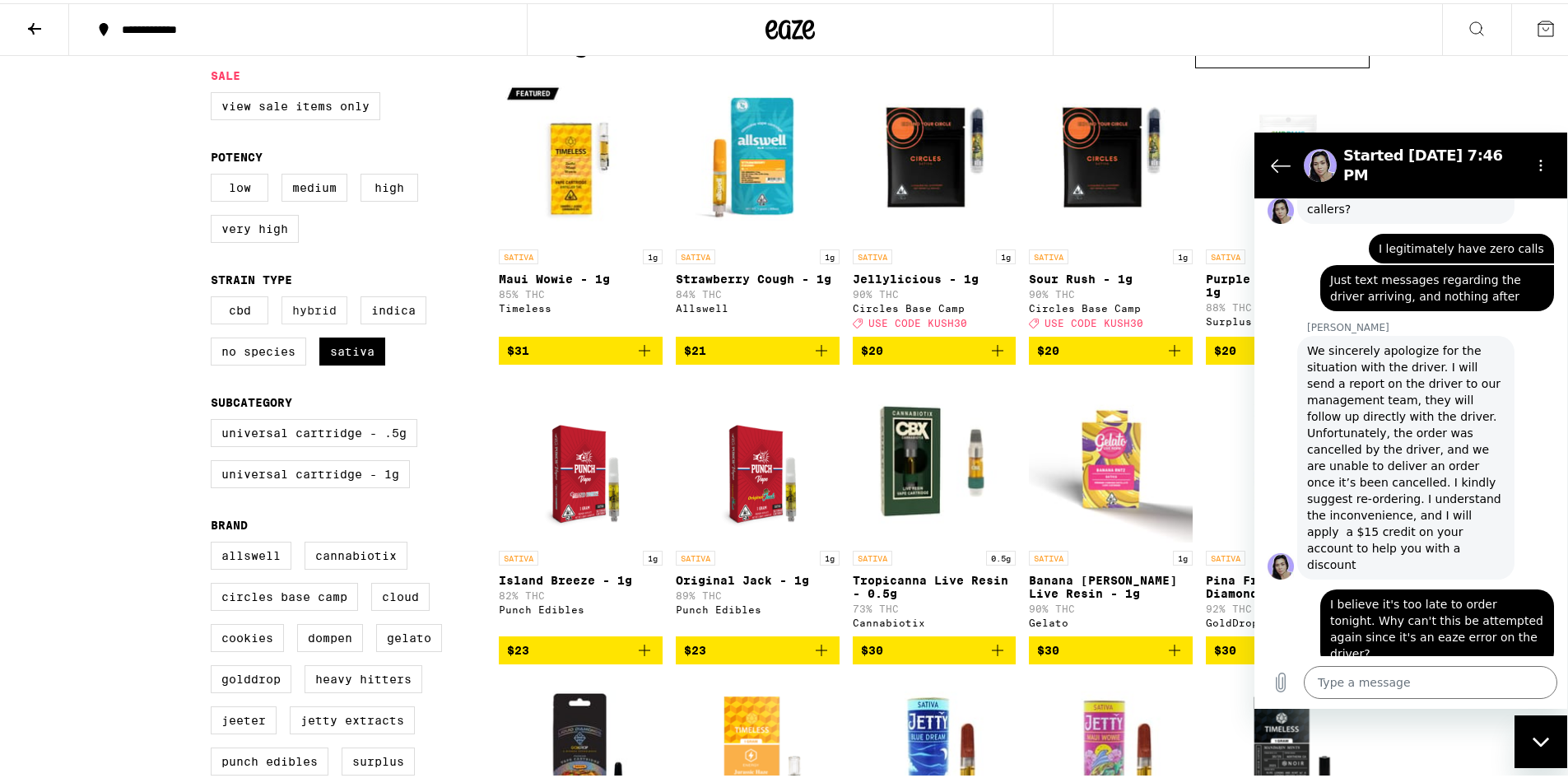
click at [319, 314] on label "Hybrid" at bounding box center [315, 307] width 66 height 28
click at [215, 297] on input "Hybrid" at bounding box center [214, 296] width 1 height 1
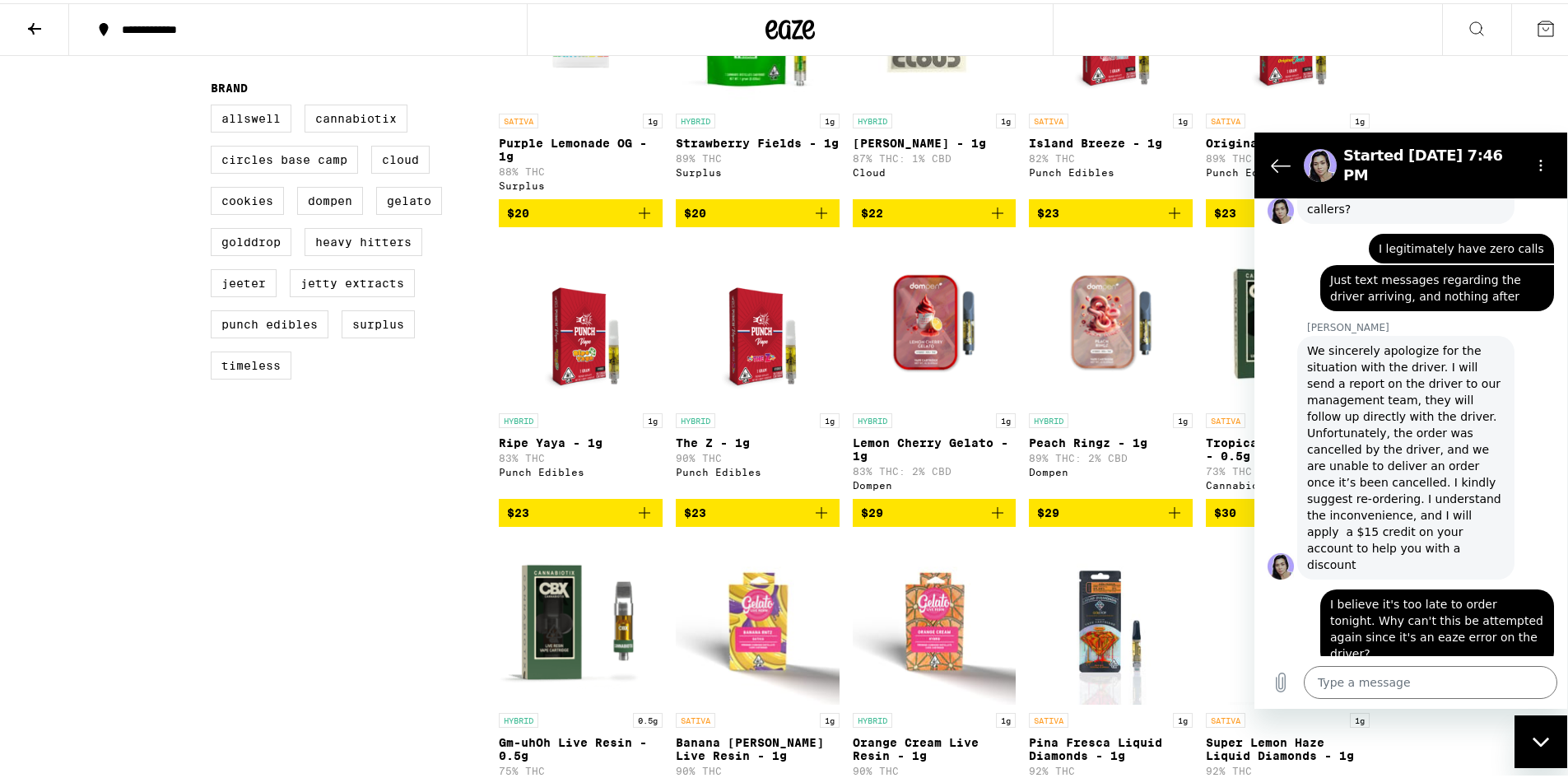
scroll to position [659, 0]
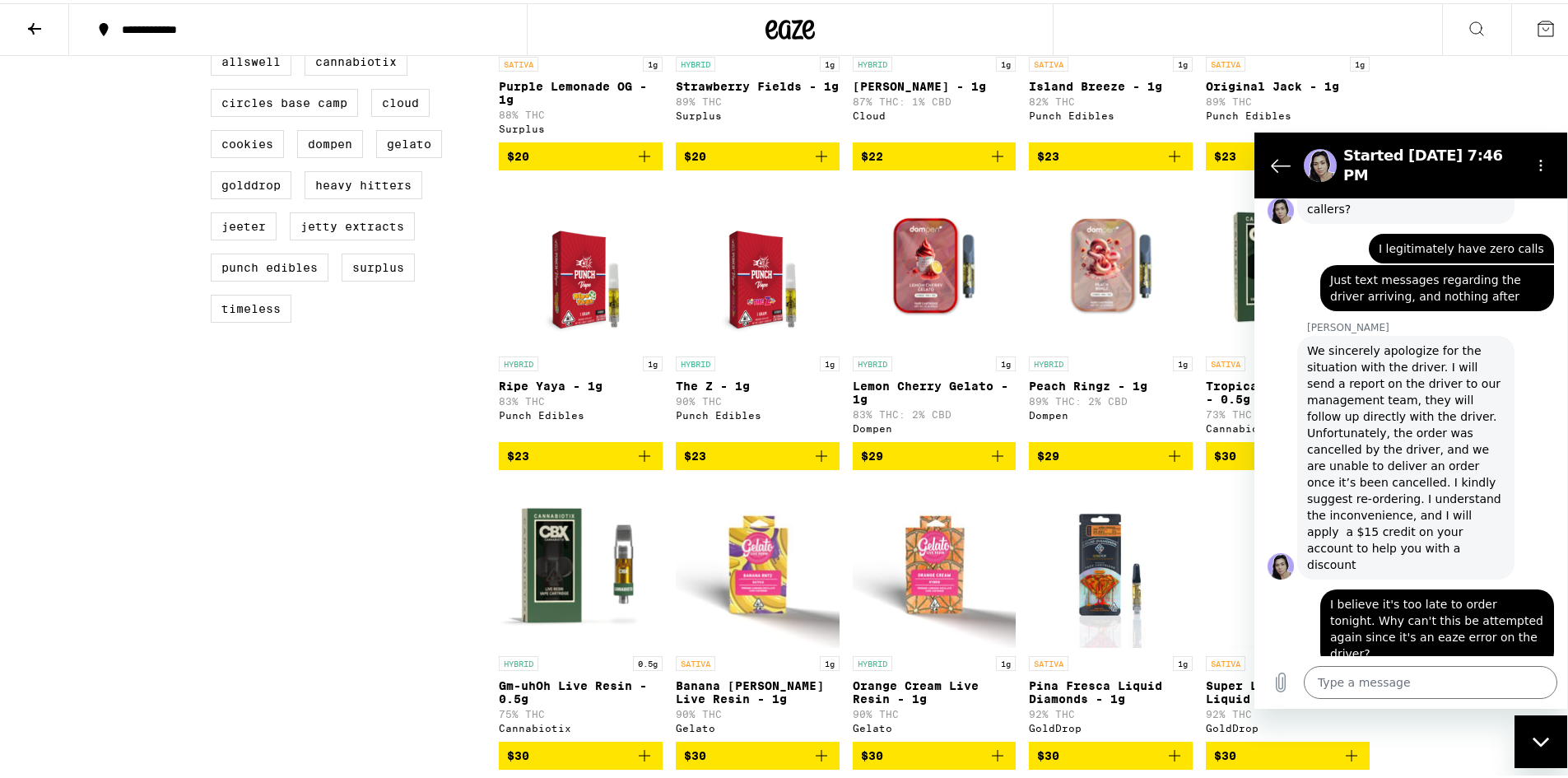
click at [1171, 163] on icon "Add to bag" at bounding box center [1174, 153] width 20 height 20
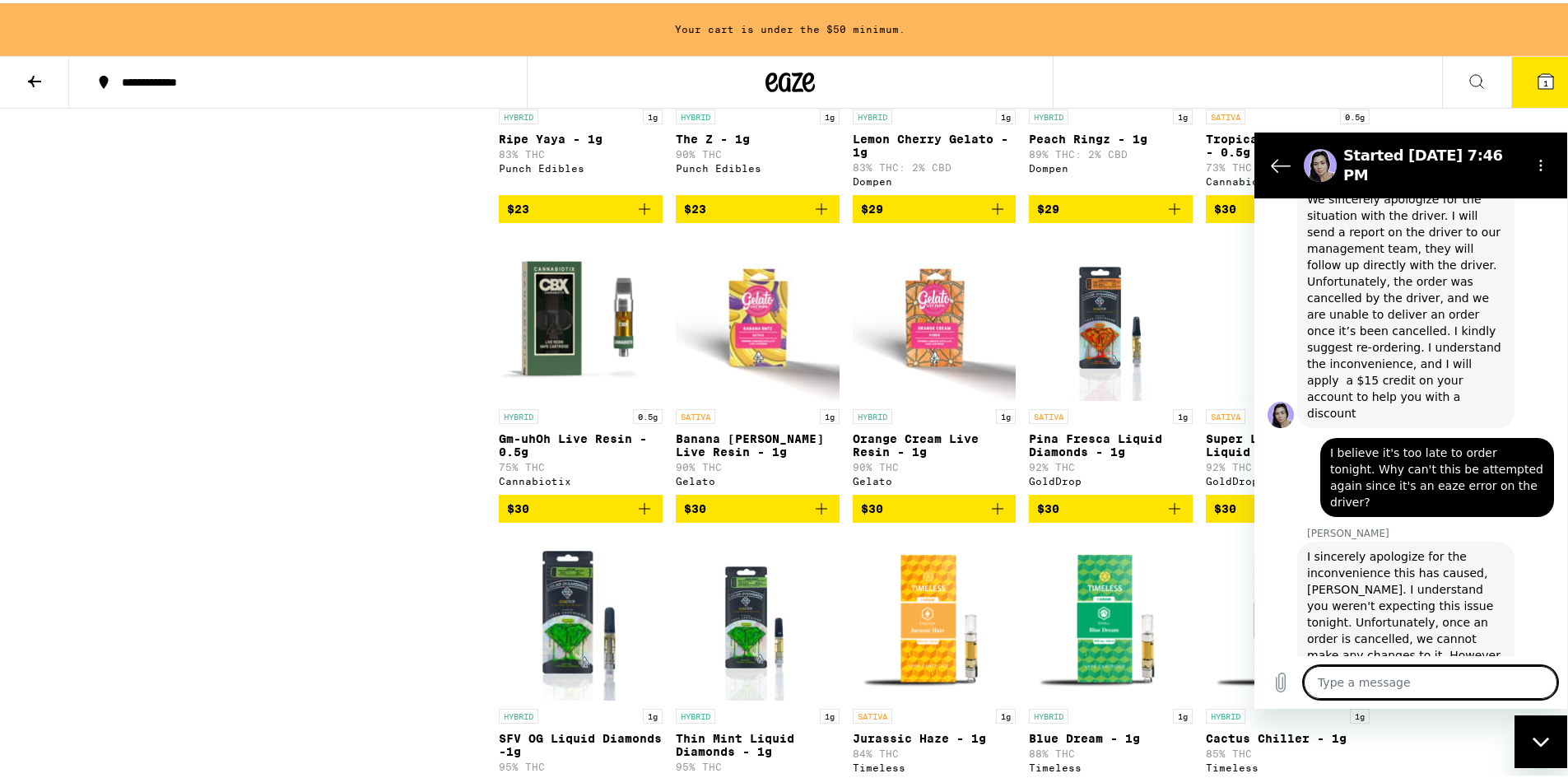
scroll to position [1671, 0]
click at [1469, 685] on textarea at bounding box center [1431, 682] width 253 height 33
click at [1468, 685] on textarea at bounding box center [1431, 682] width 253 height 33
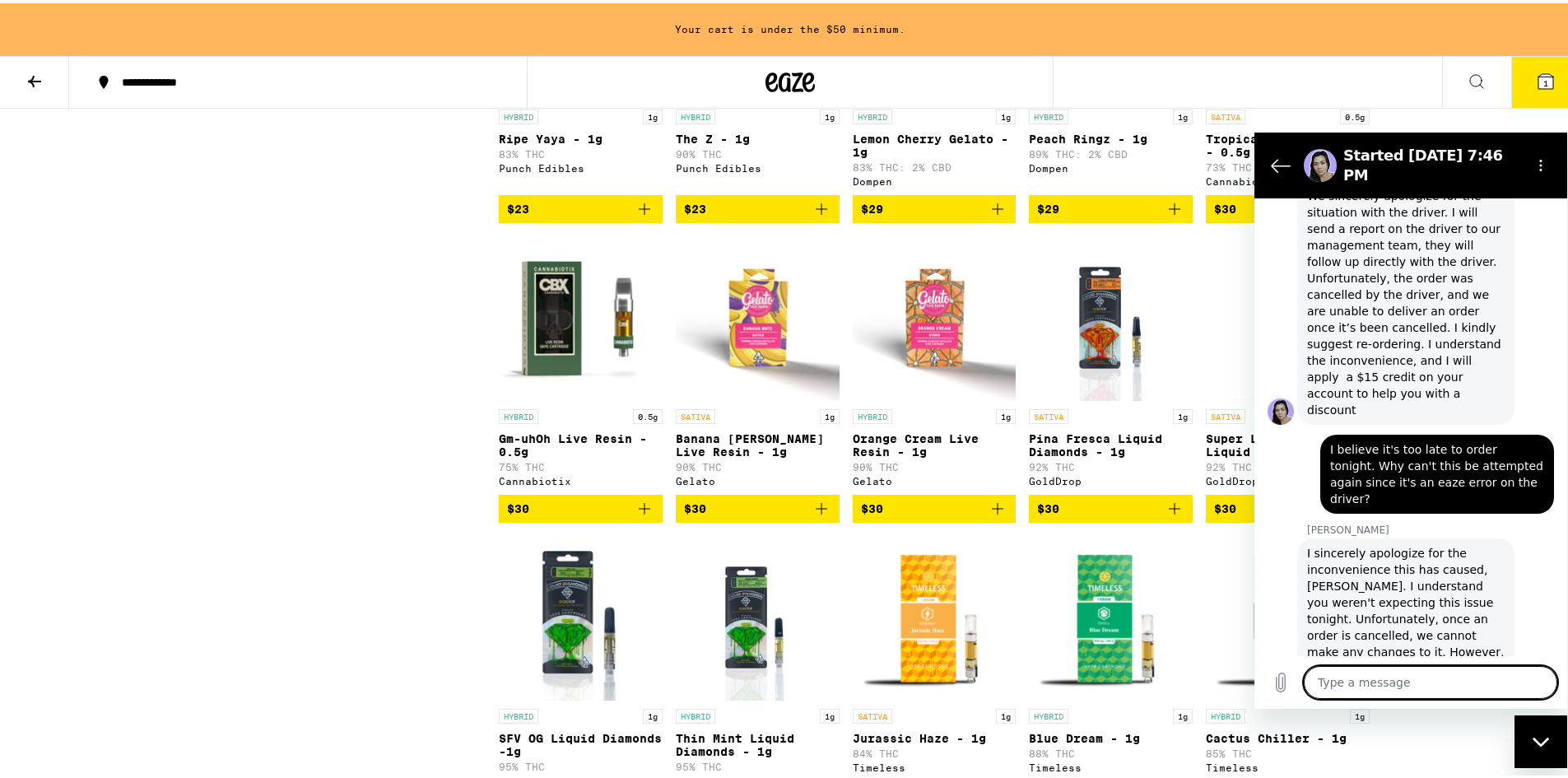
click at [1466, 682] on textarea at bounding box center [1431, 682] width 253 height 33
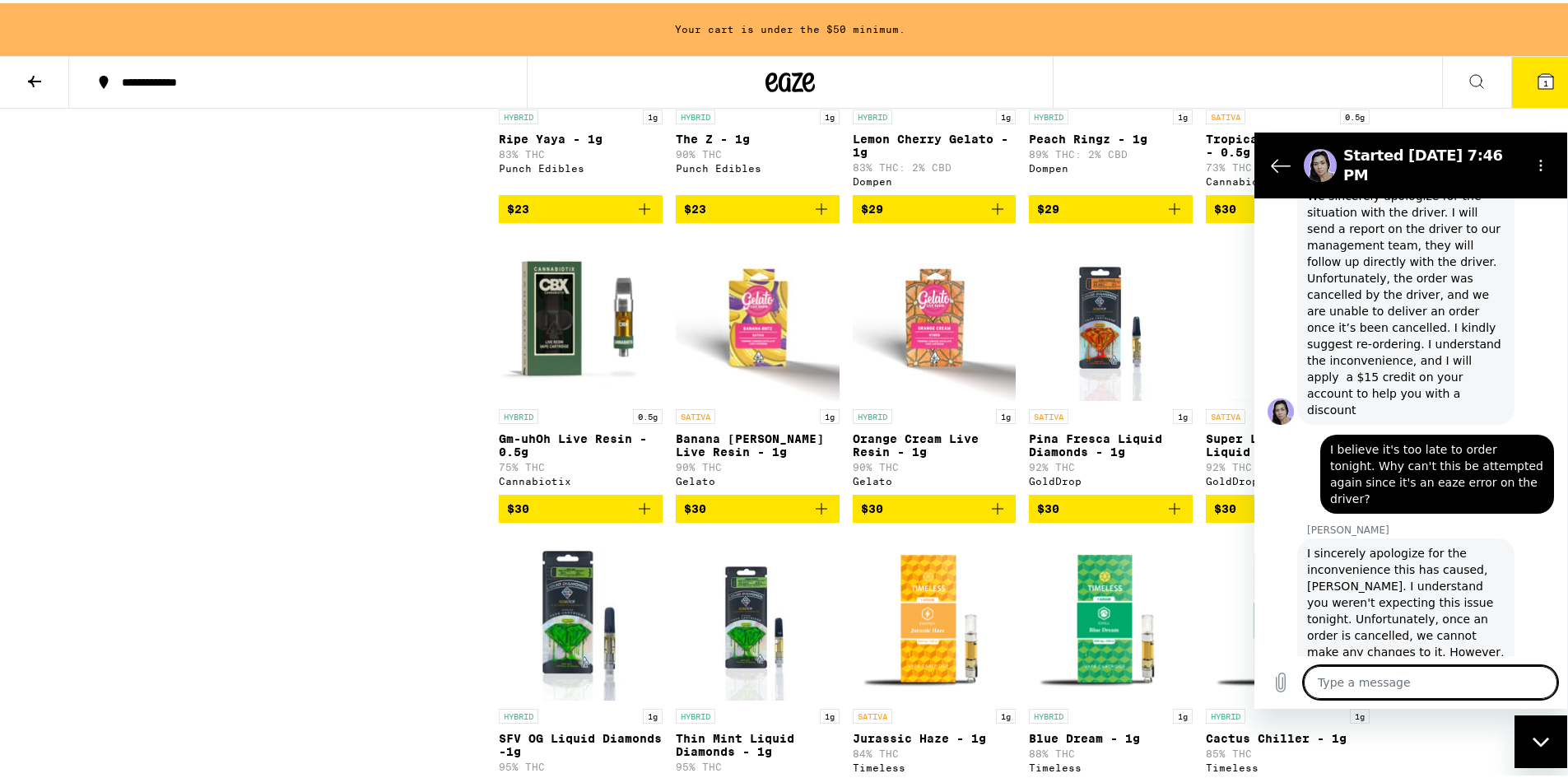
click at [1466, 682] on textarea at bounding box center [1431, 682] width 253 height 33
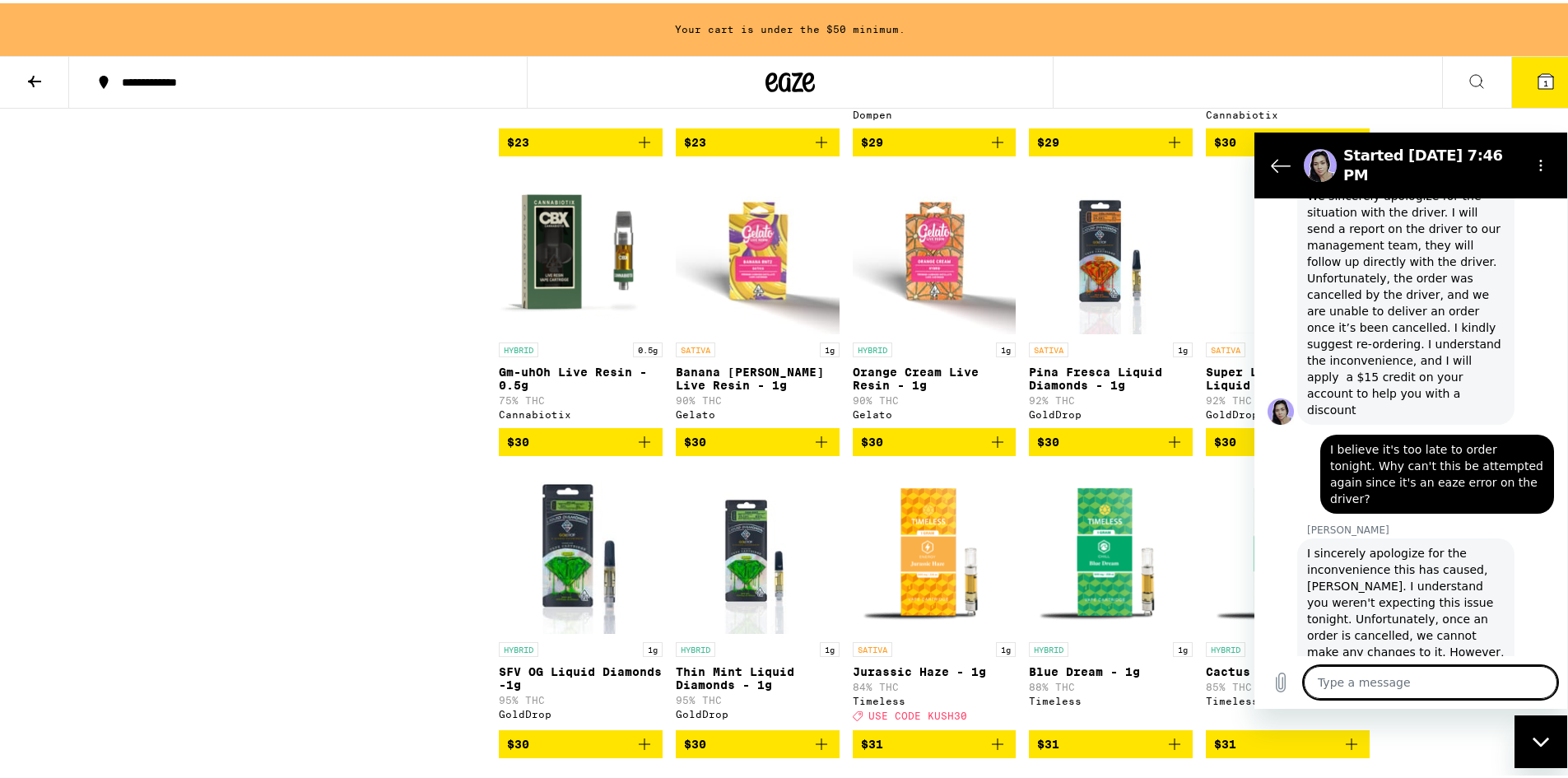
scroll to position [1041, 0]
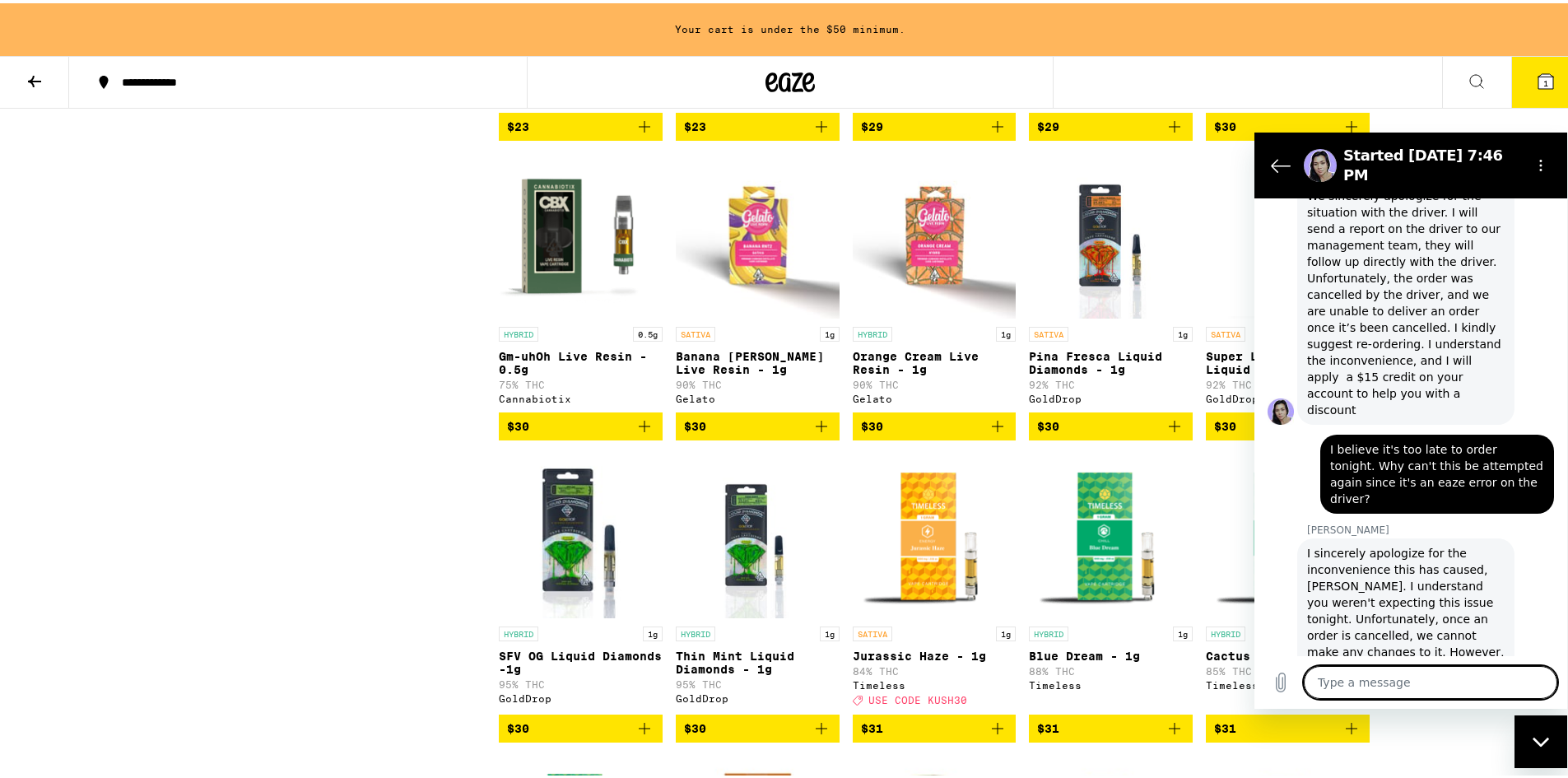
click at [813, 433] on icon "Add to bag" at bounding box center [821, 423] width 20 height 20
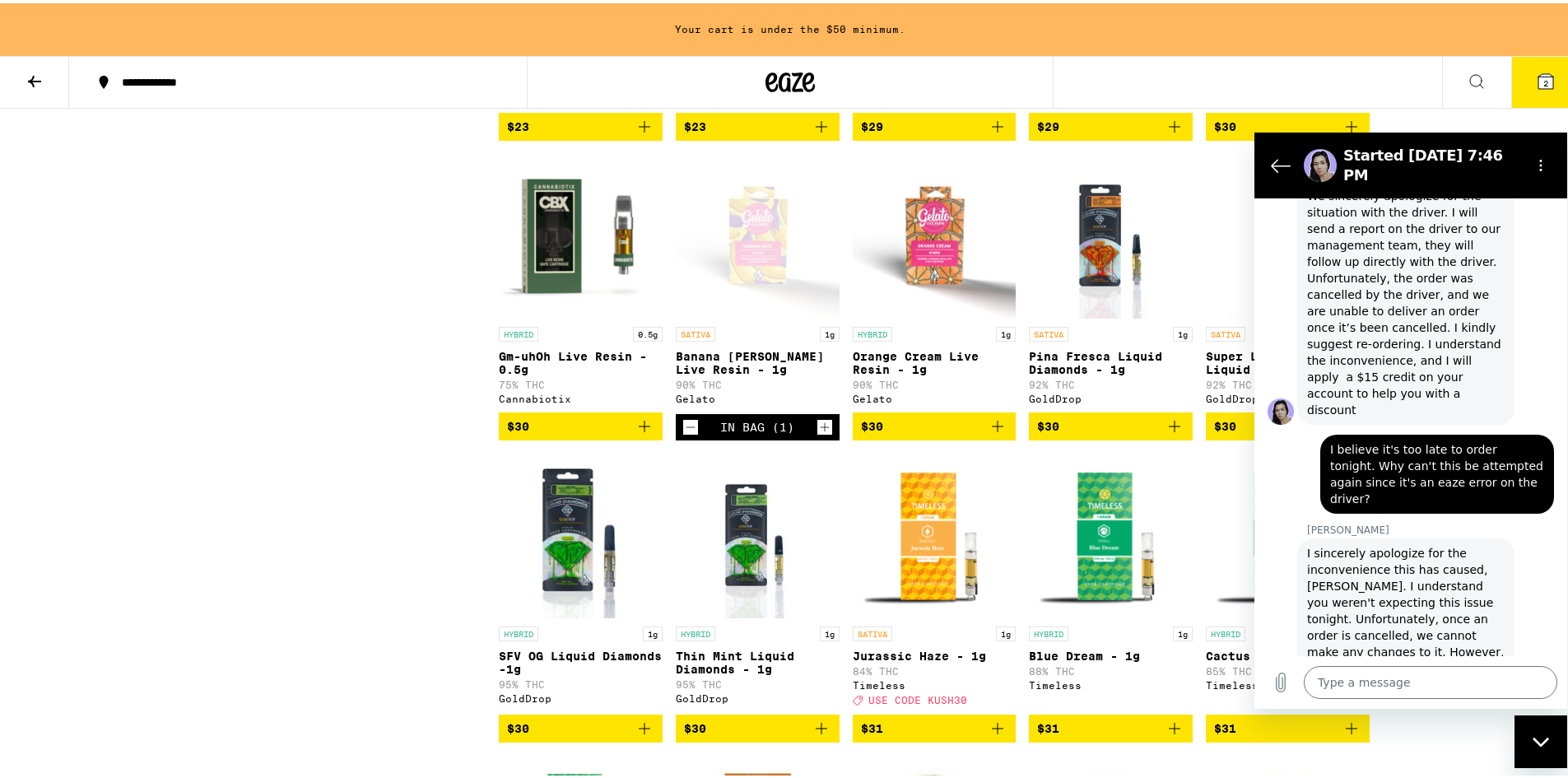
scroll to position [988, 0]
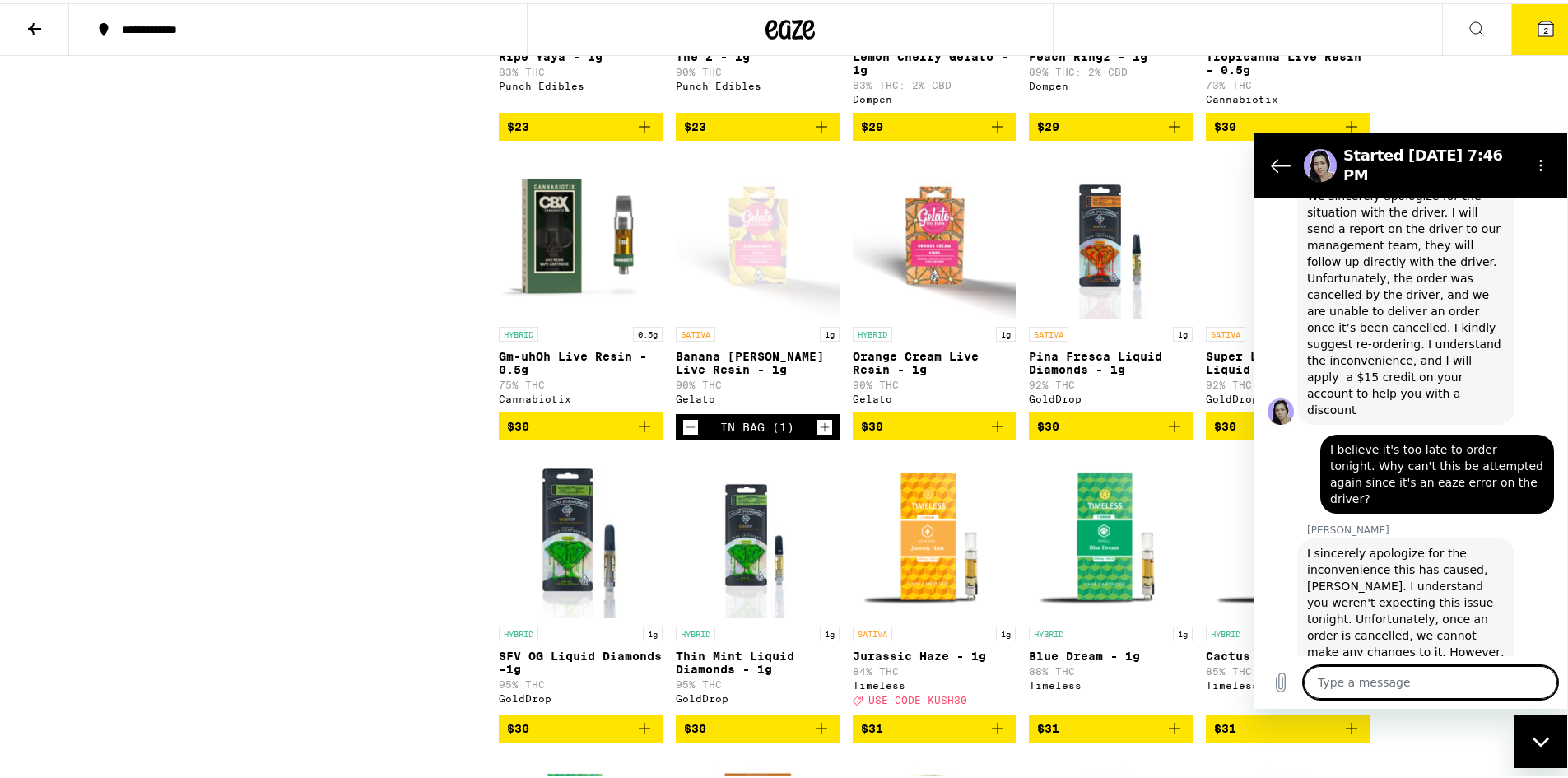
click at [1452, 674] on textarea at bounding box center [1431, 682] width 253 height 33
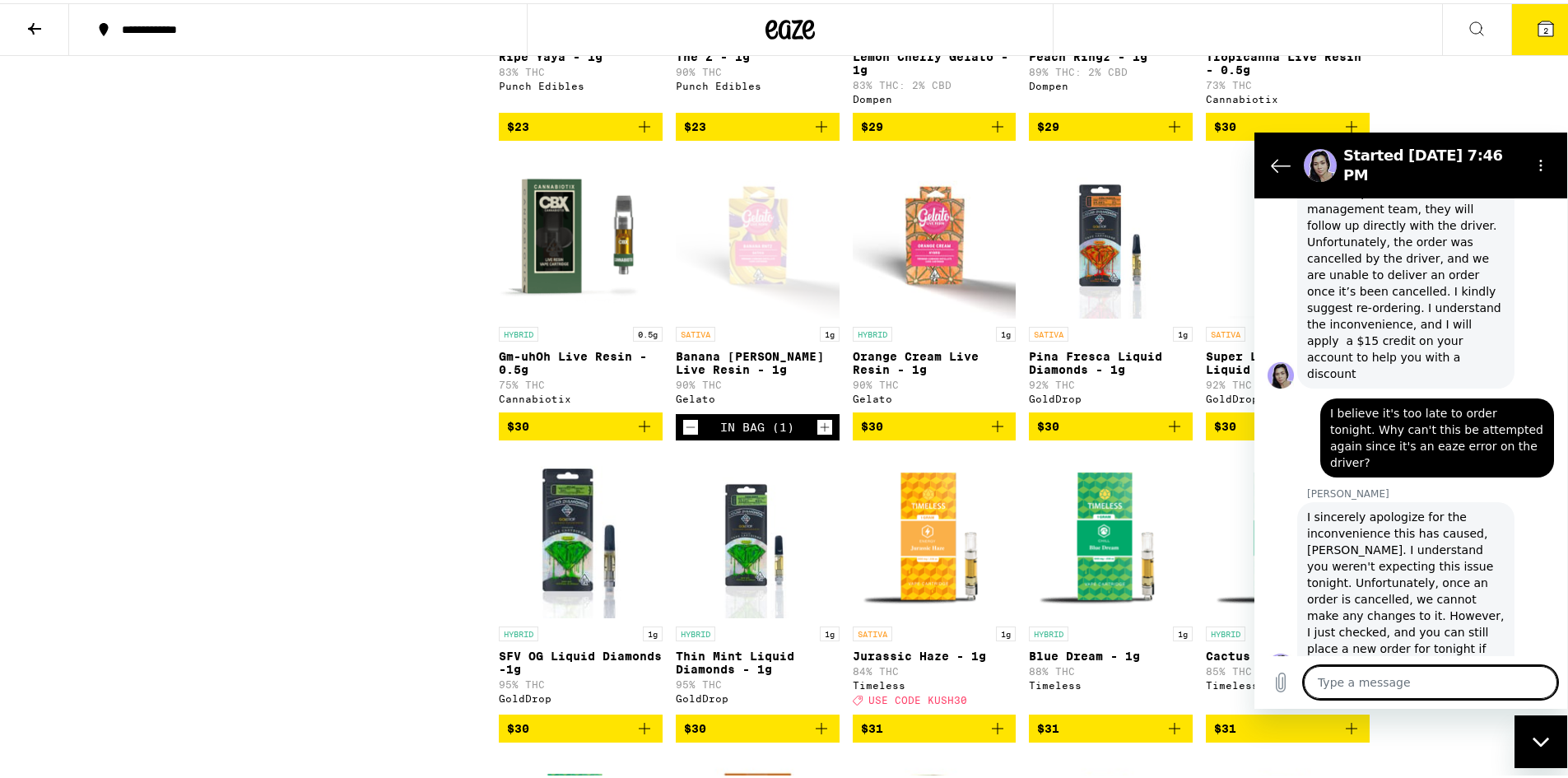
scroll to position [1710, 0]
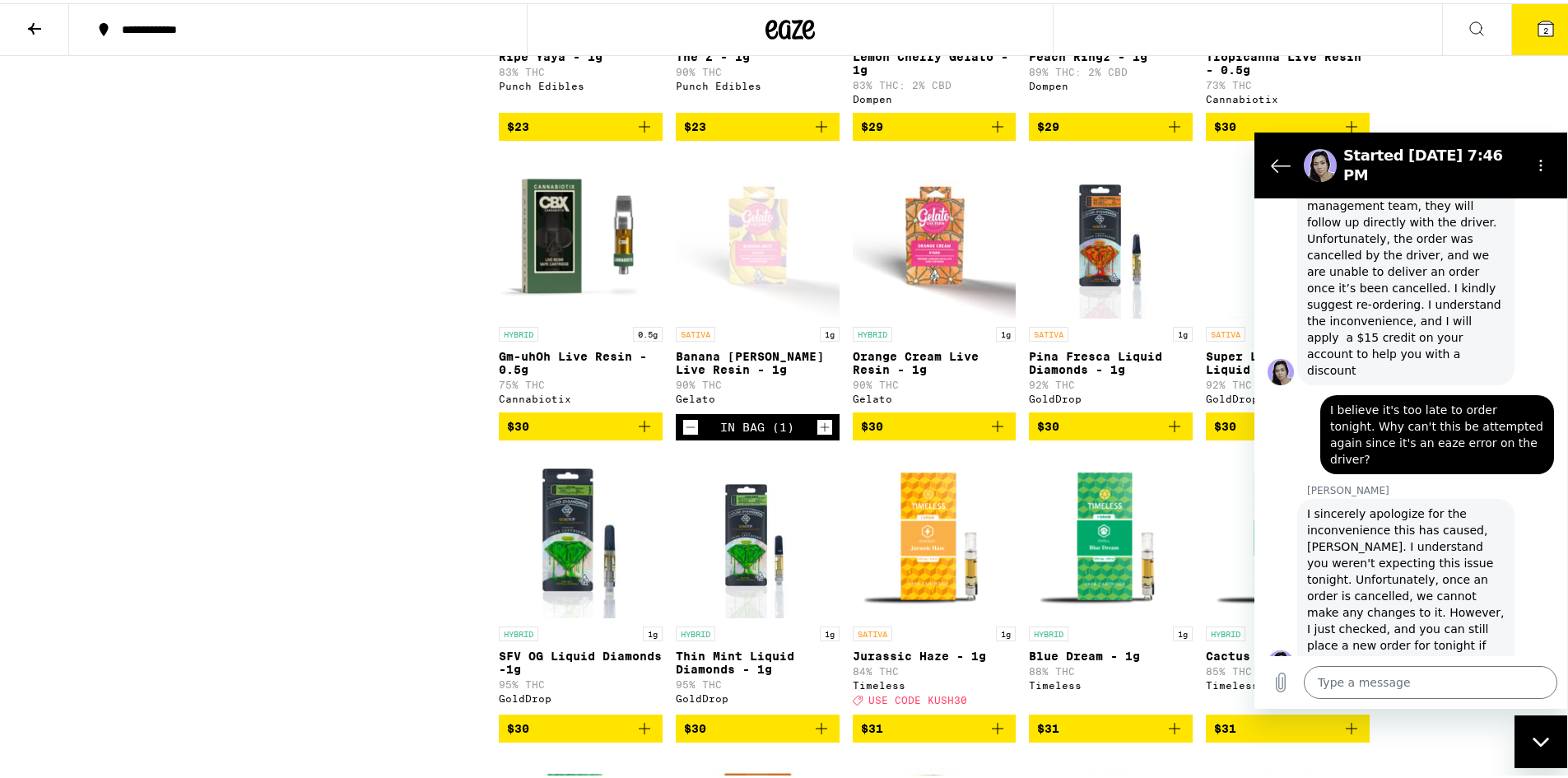
click at [431, 272] on div "Clear 2 filters Sale View Sale Items Only Potency Low Medium High Very High Str…" at bounding box center [354, 748] width 288 height 3094
click at [1545, 158] on icon "Options menu" at bounding box center [1540, 164] width 13 height 13
click at [1536, 151] on button "Options menu" at bounding box center [1540, 165] width 33 height 33
click at [1527, 97] on div "**********" at bounding box center [790, 789] width 1580 height 3556
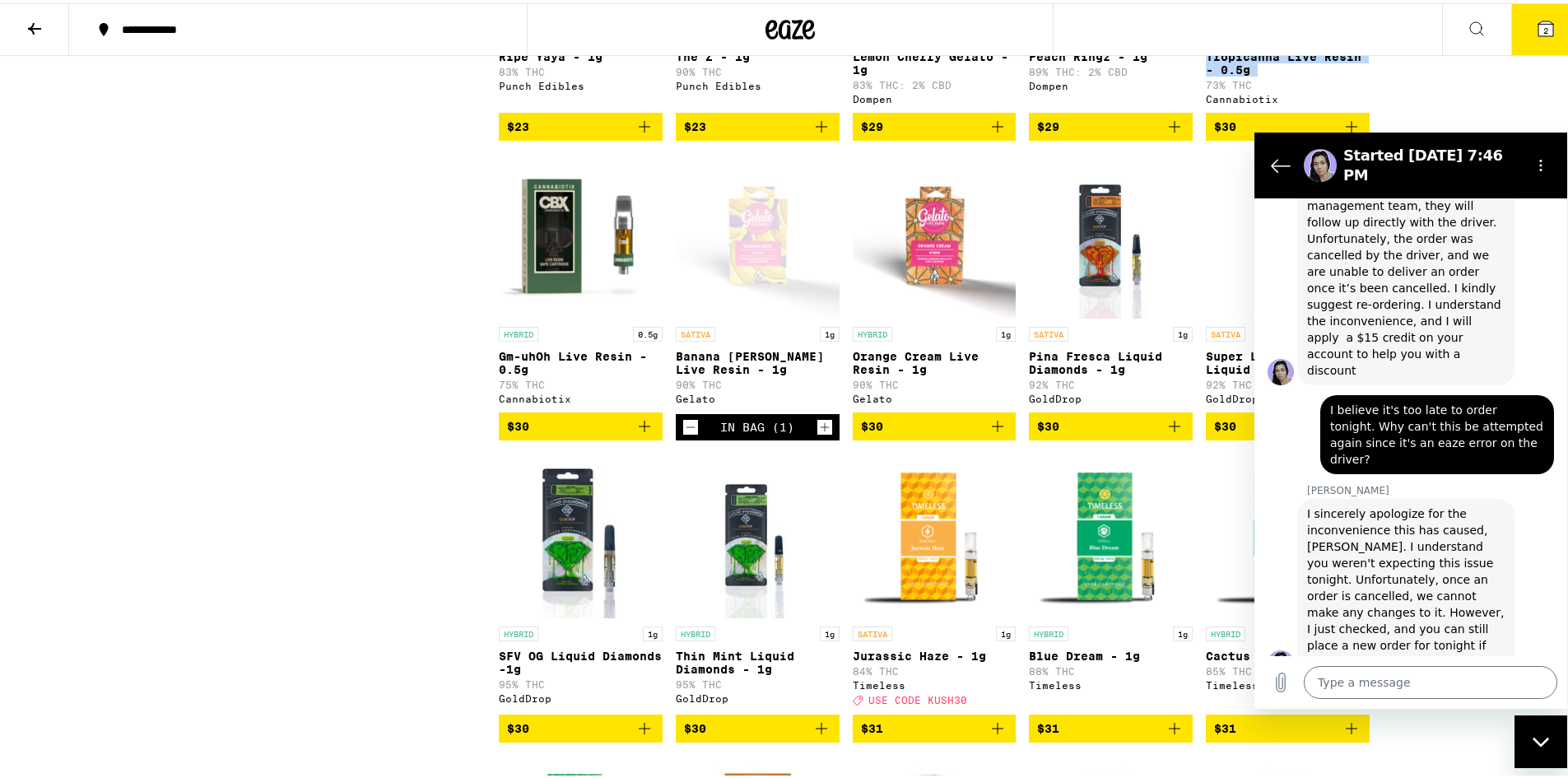
click at [1527, 97] on div "**********" at bounding box center [790, 789] width 1580 height 3556
click at [1555, 728] on div "Close messaging window" at bounding box center [1540, 741] width 49 height 49
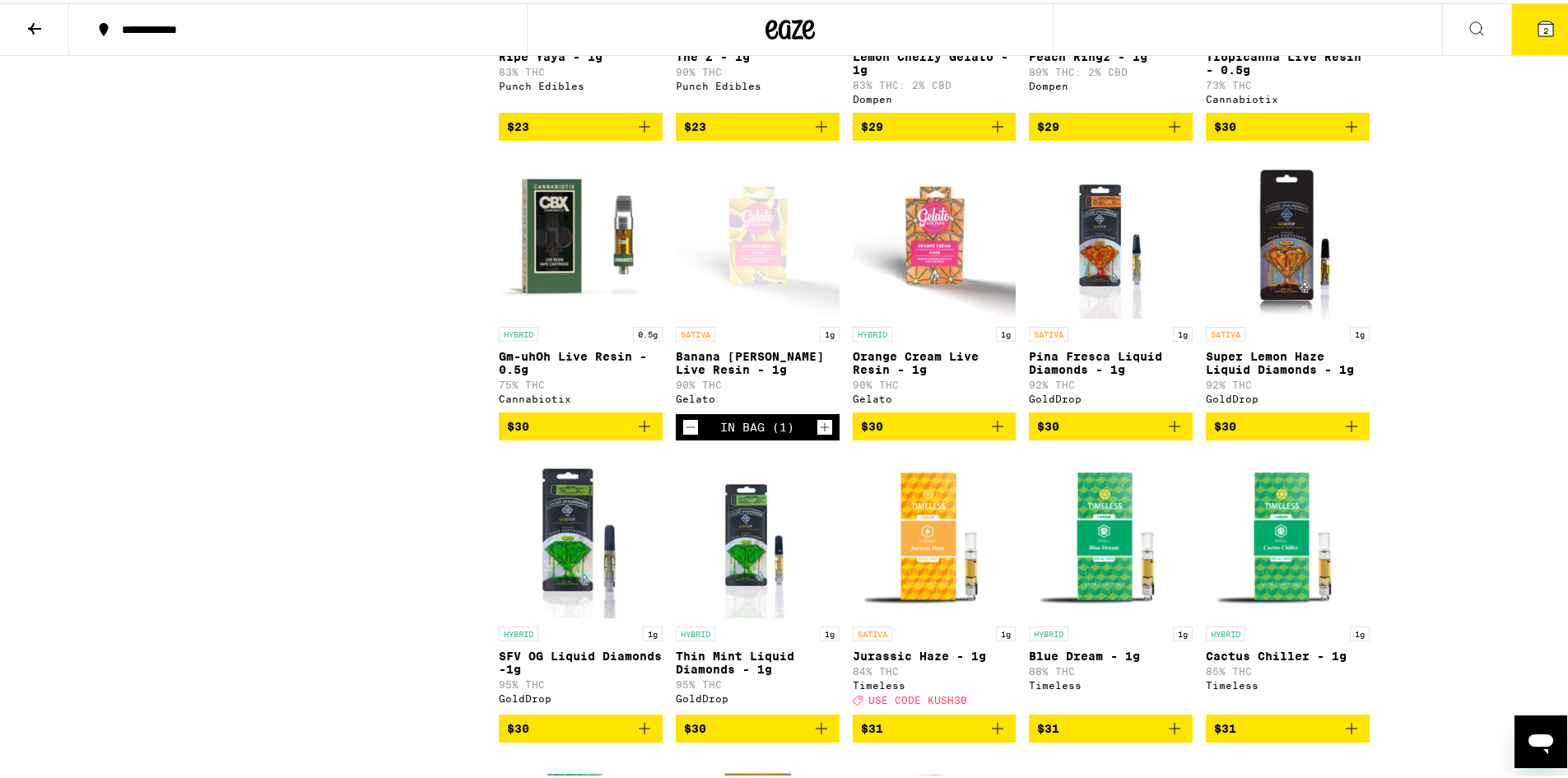
click at [1509, 326] on div "**********" at bounding box center [790, 789] width 1580 height 3556
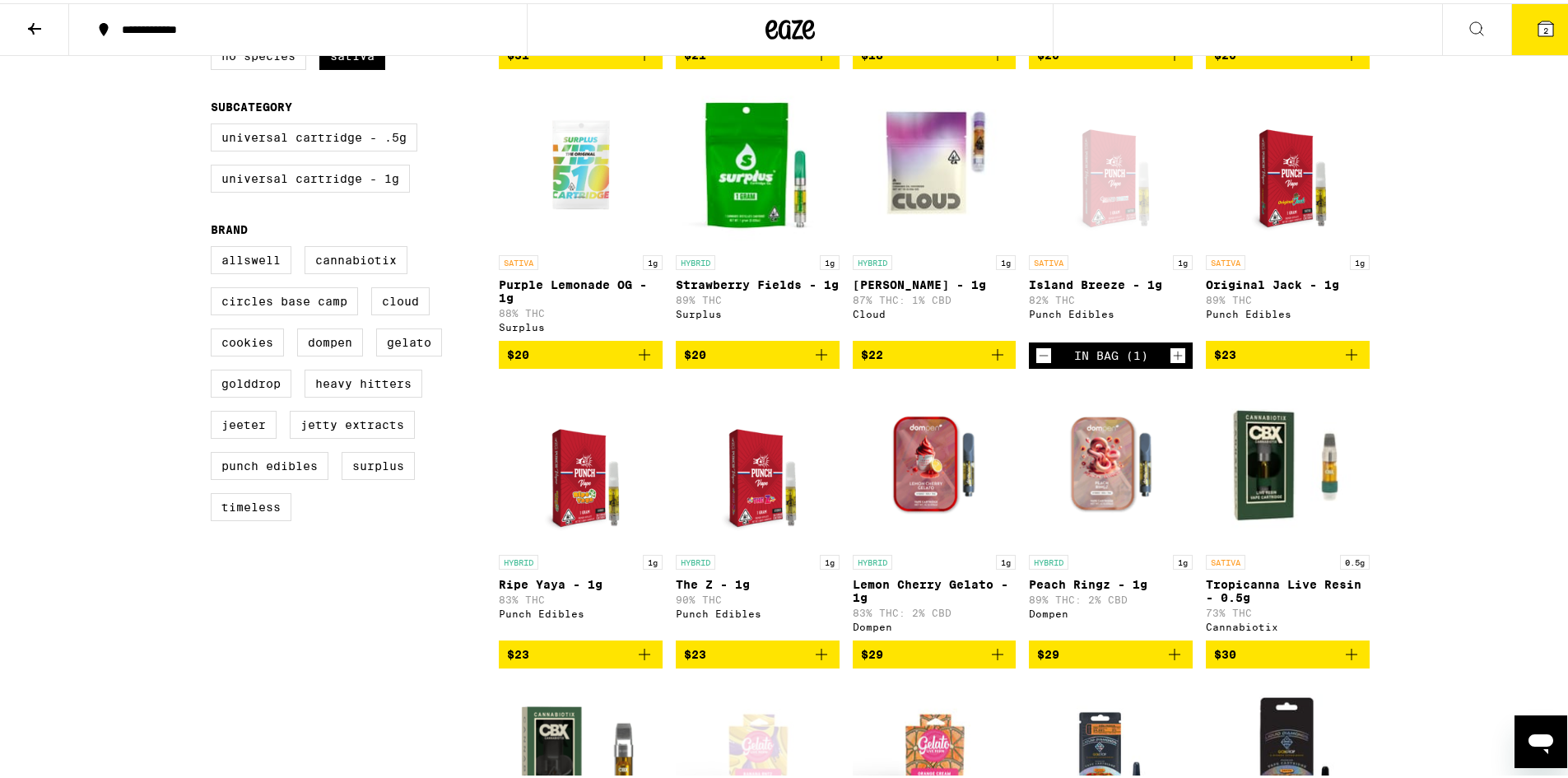
scroll to position [576, 0]
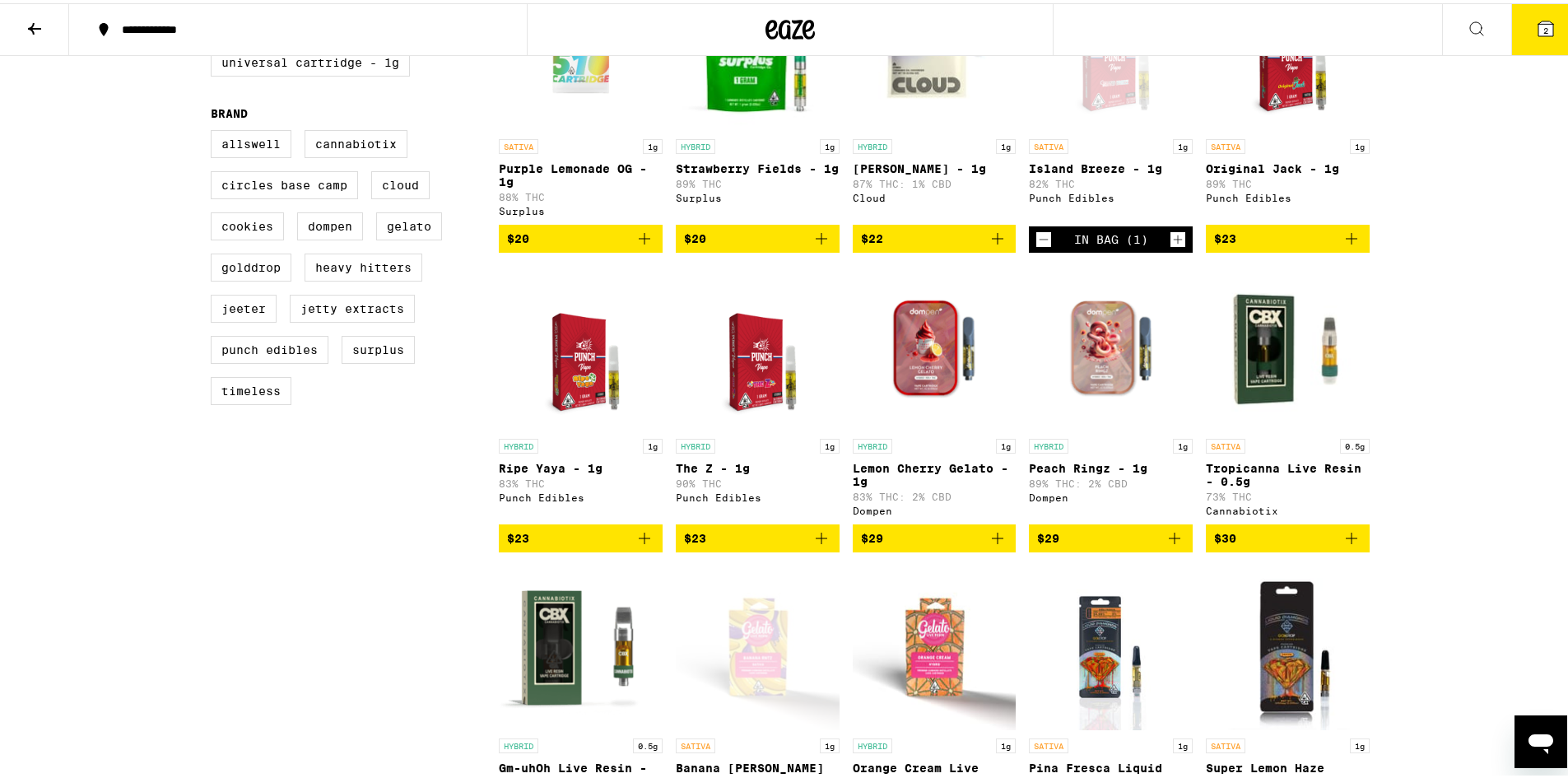
click at [1040, 247] on icon "Decrement" at bounding box center [1043, 236] width 15 height 20
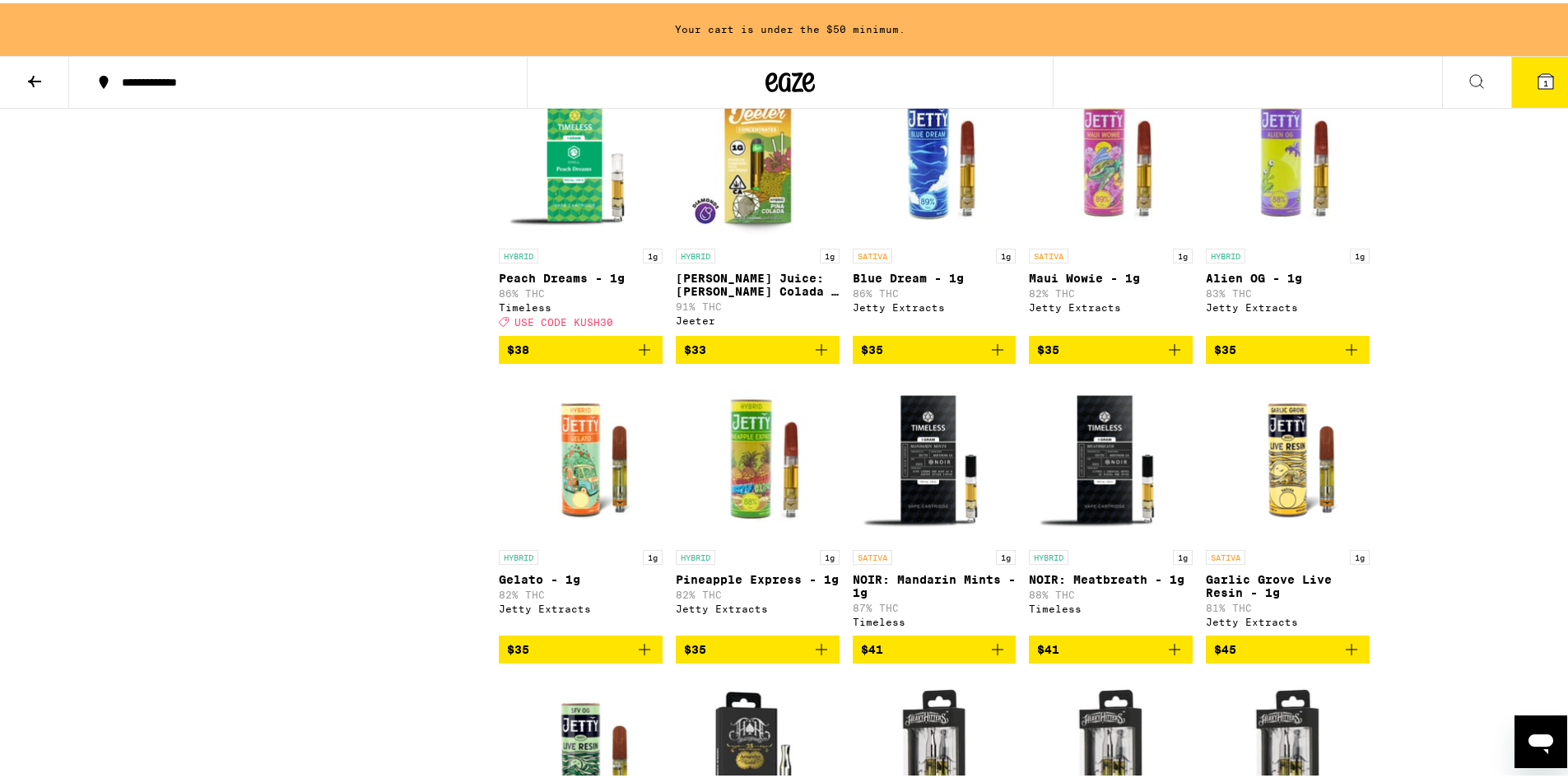
scroll to position [1865, 0]
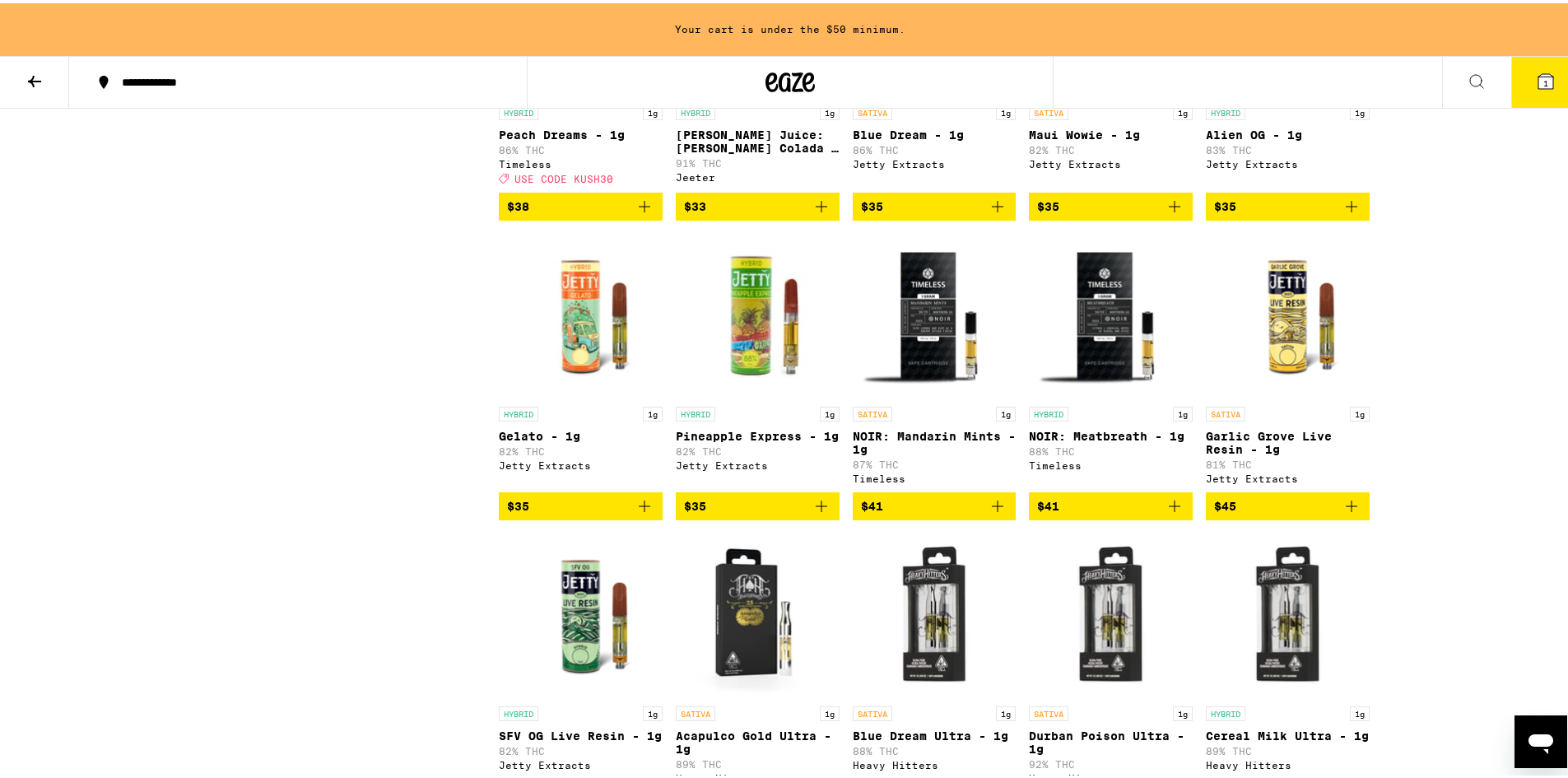
click at [653, 217] on button "$38" at bounding box center [581, 204] width 164 height 28
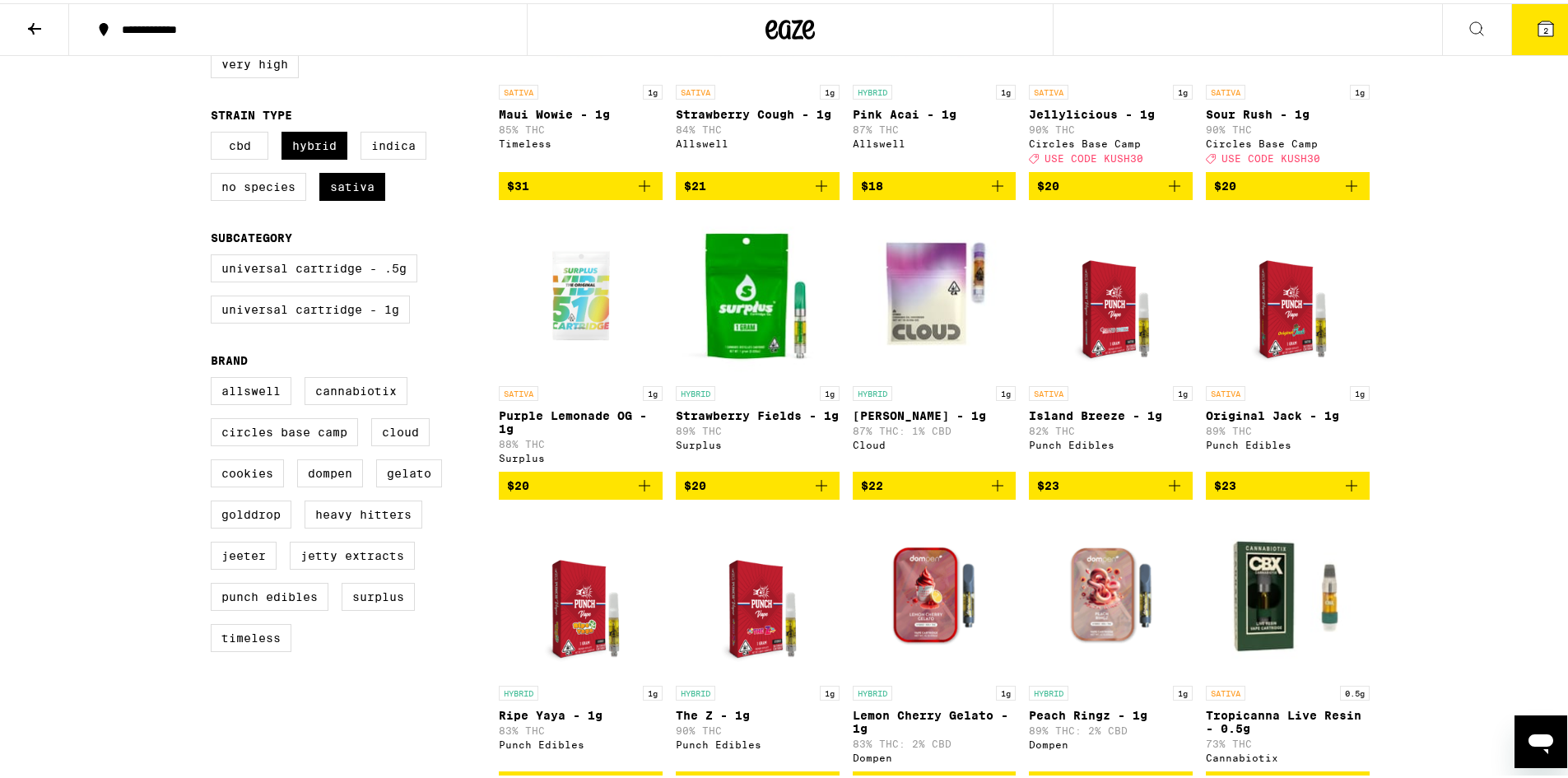
scroll to position [0, 0]
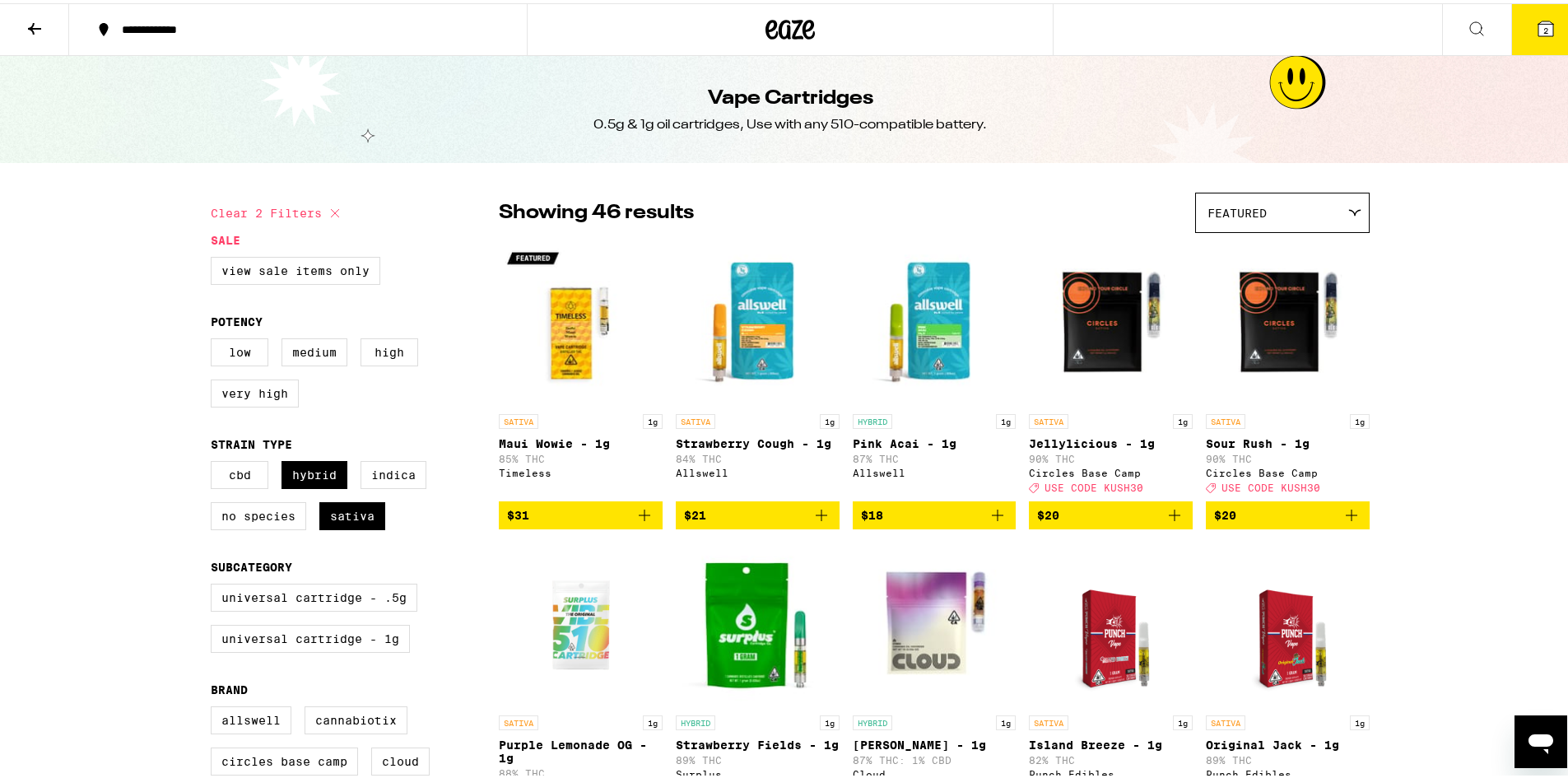
click at [56, 16] on button at bounding box center [34, 27] width 69 height 52
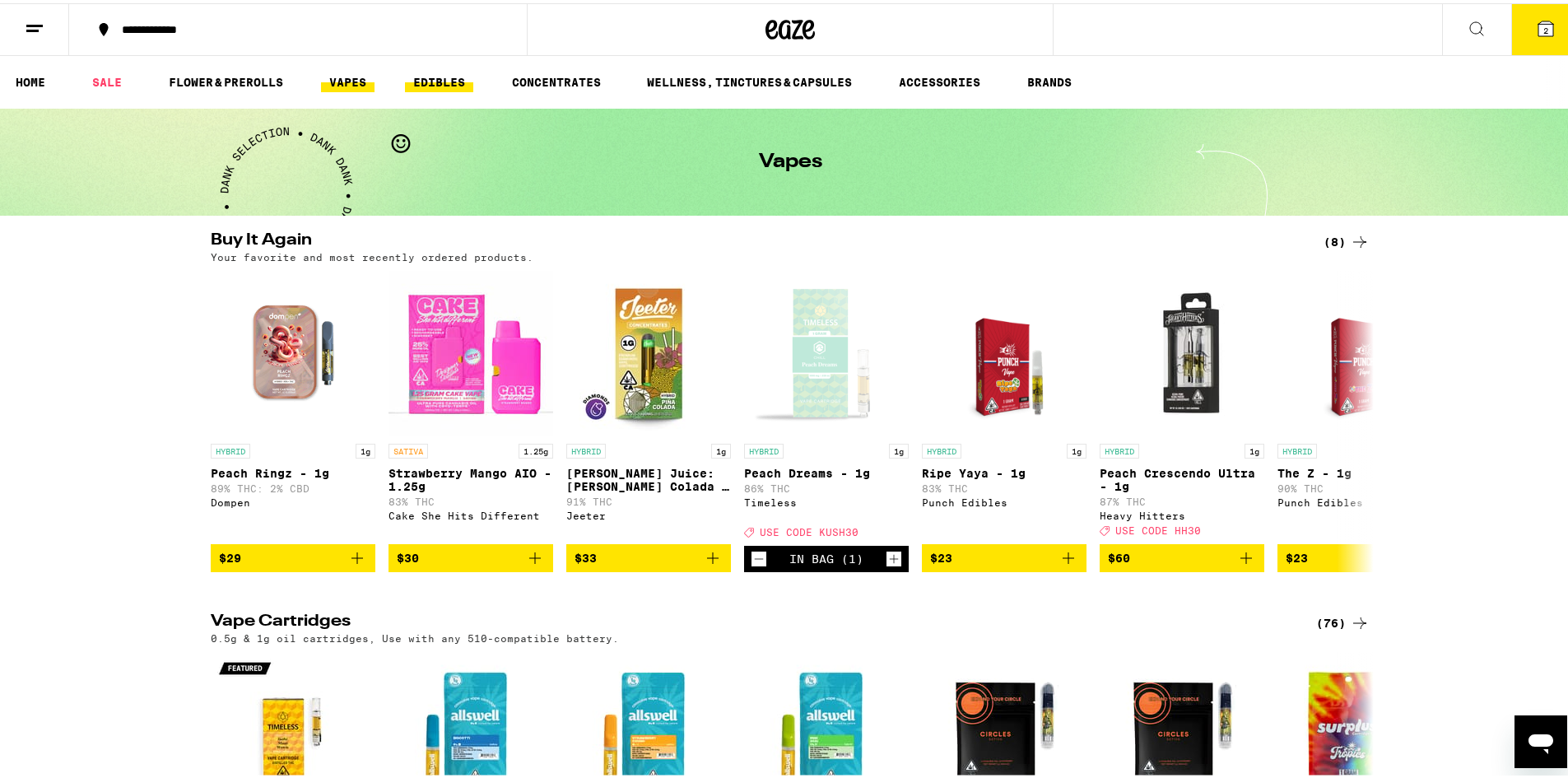
click at [468, 77] on link "EDIBLES" at bounding box center [439, 78] width 68 height 20
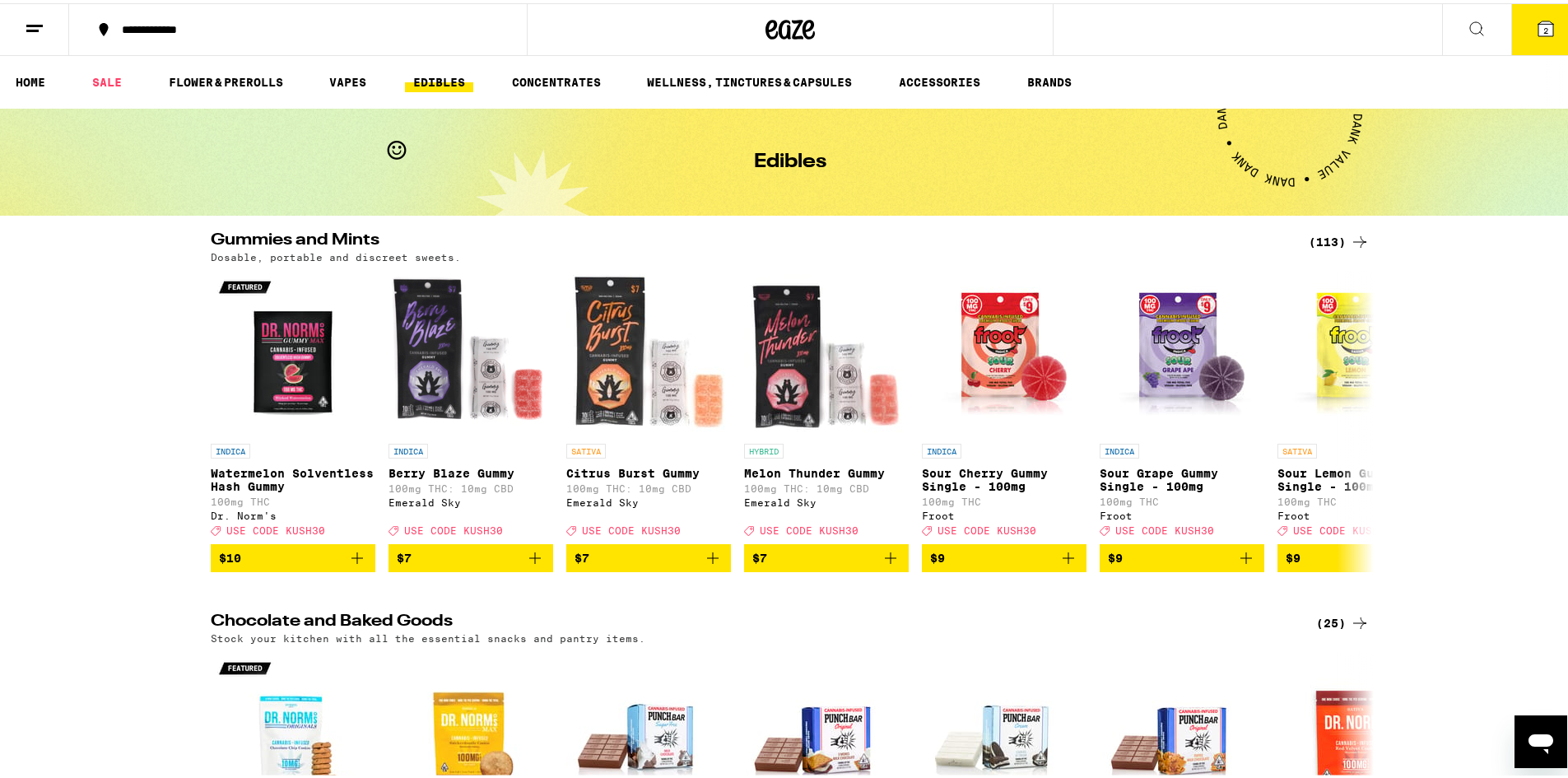
click at [1318, 237] on div "(113)" at bounding box center [1339, 238] width 61 height 20
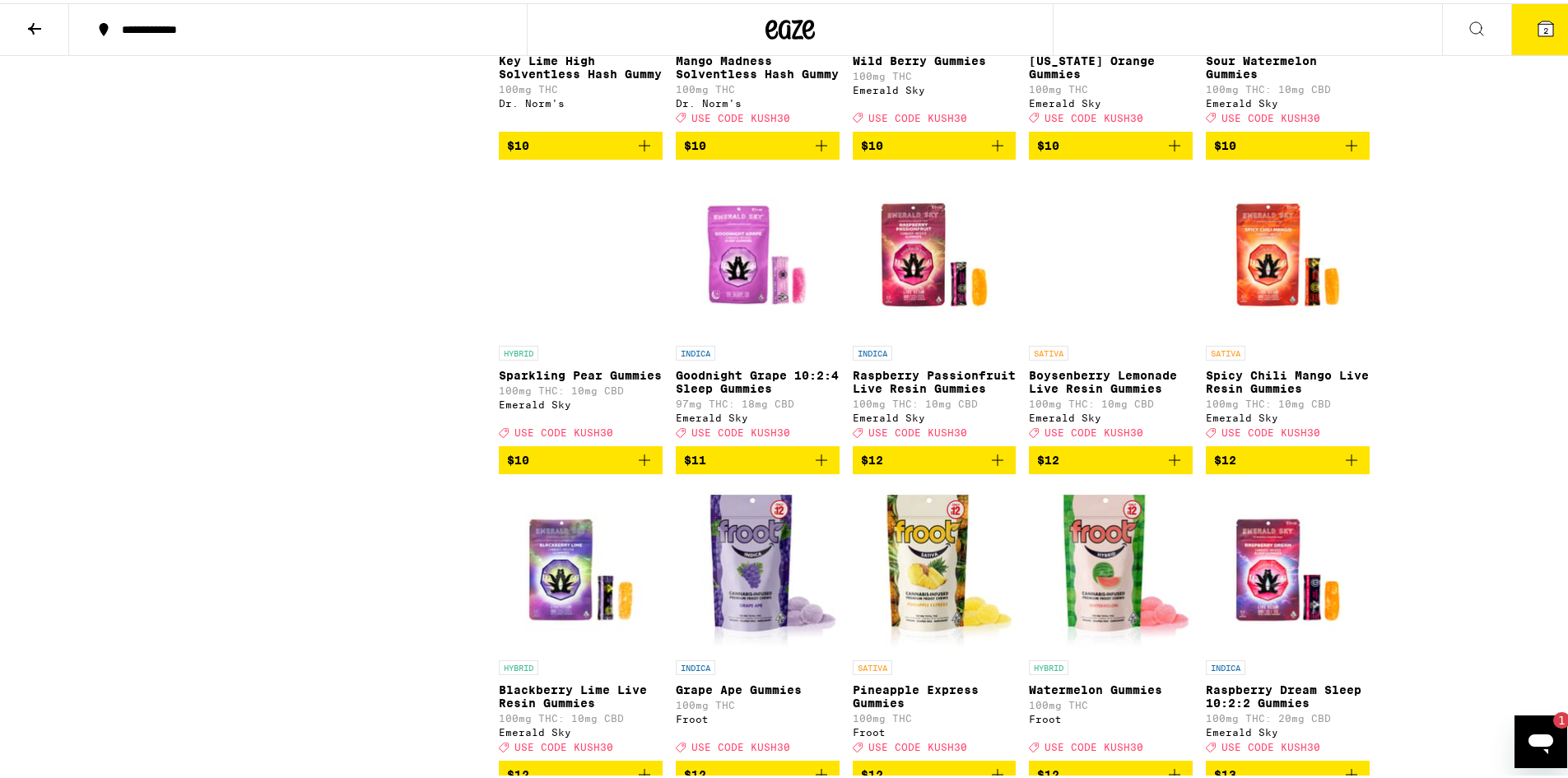
scroll to position [1070, 0]
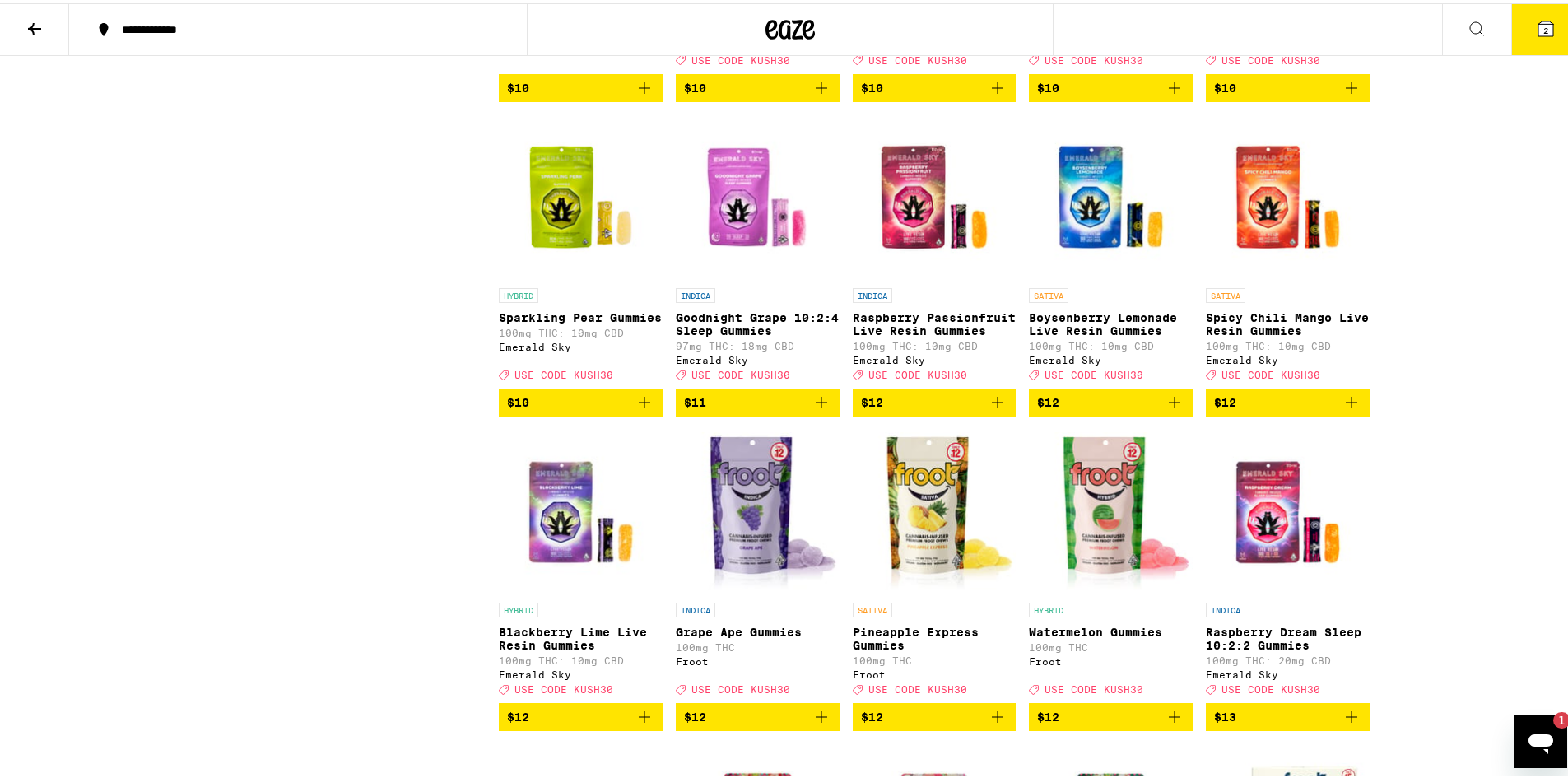
click at [812, 410] on icon "Add to bag" at bounding box center [821, 399] width 20 height 20
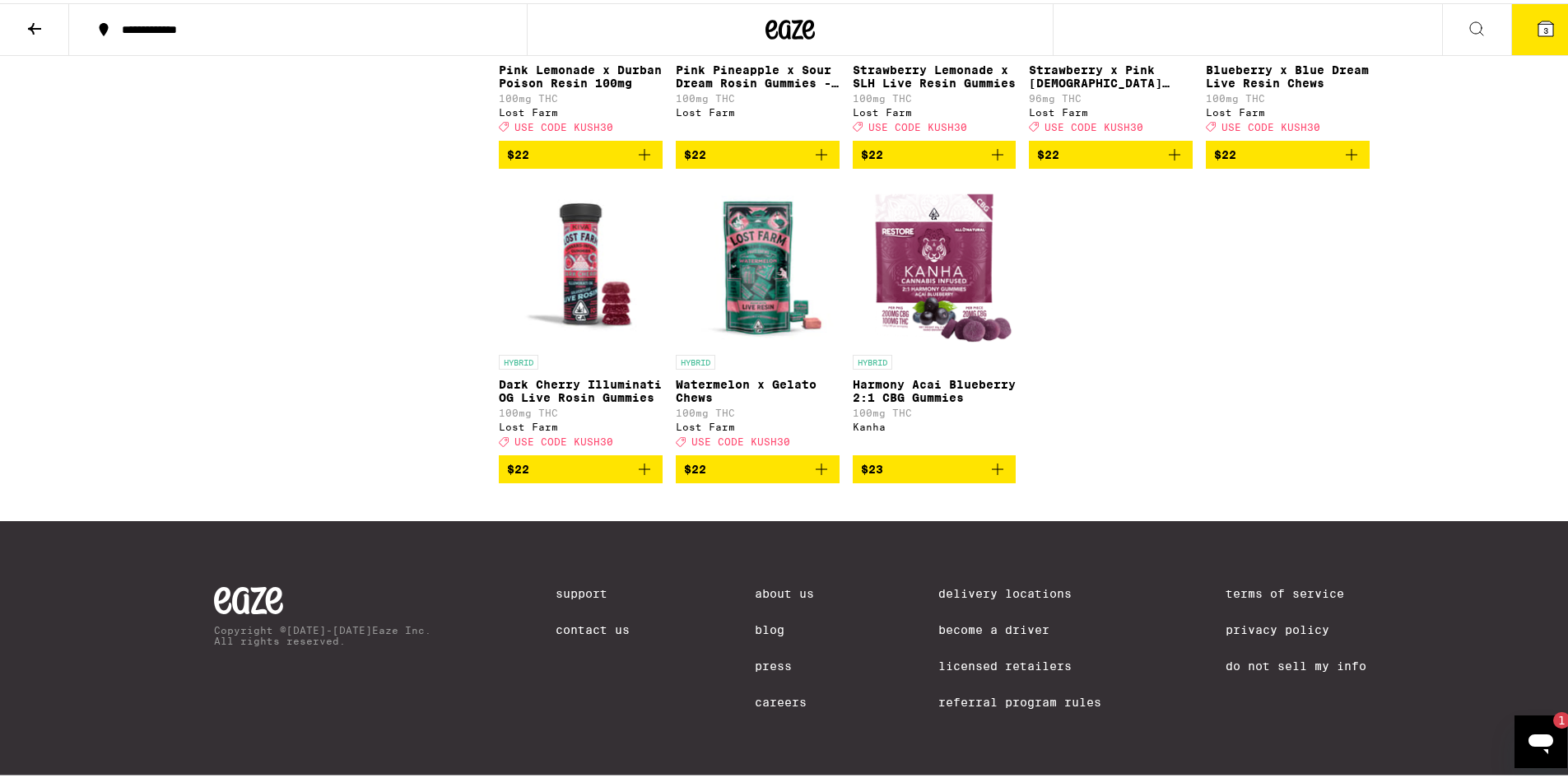
scroll to position [6918, 0]
click at [1521, 736] on div "Open messaging window, 1 unread message" at bounding box center [1540, 741] width 49 height 49
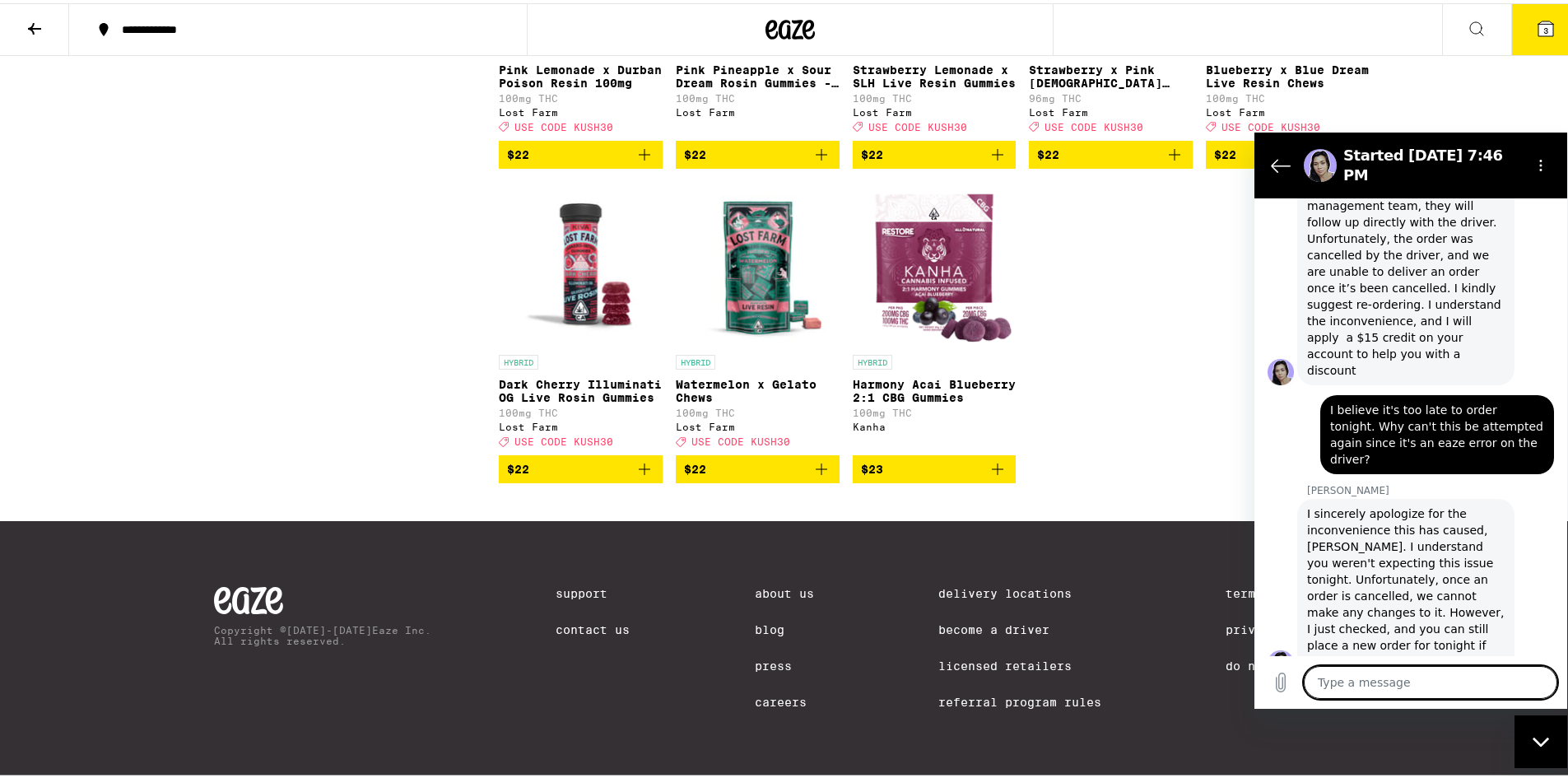
click at [1471, 680] on textarea at bounding box center [1431, 682] width 253 height 33
drag, startPoint x: 1471, startPoint y: 672, endPoint x: 1505, endPoint y: 650, distance: 40.5
click at [1509, 667] on textarea at bounding box center [1431, 682] width 253 height 33
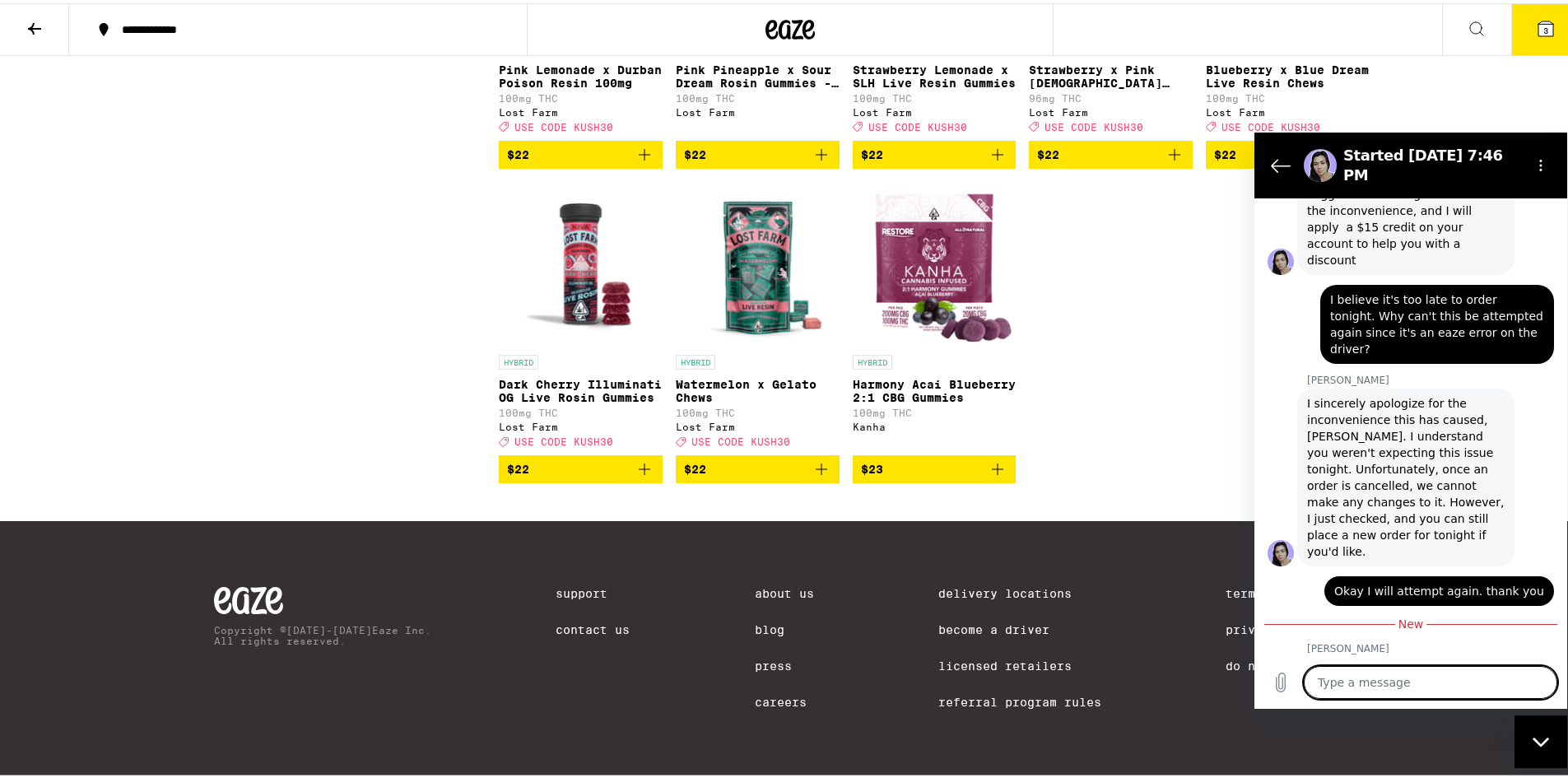
scroll to position [1824, 0]
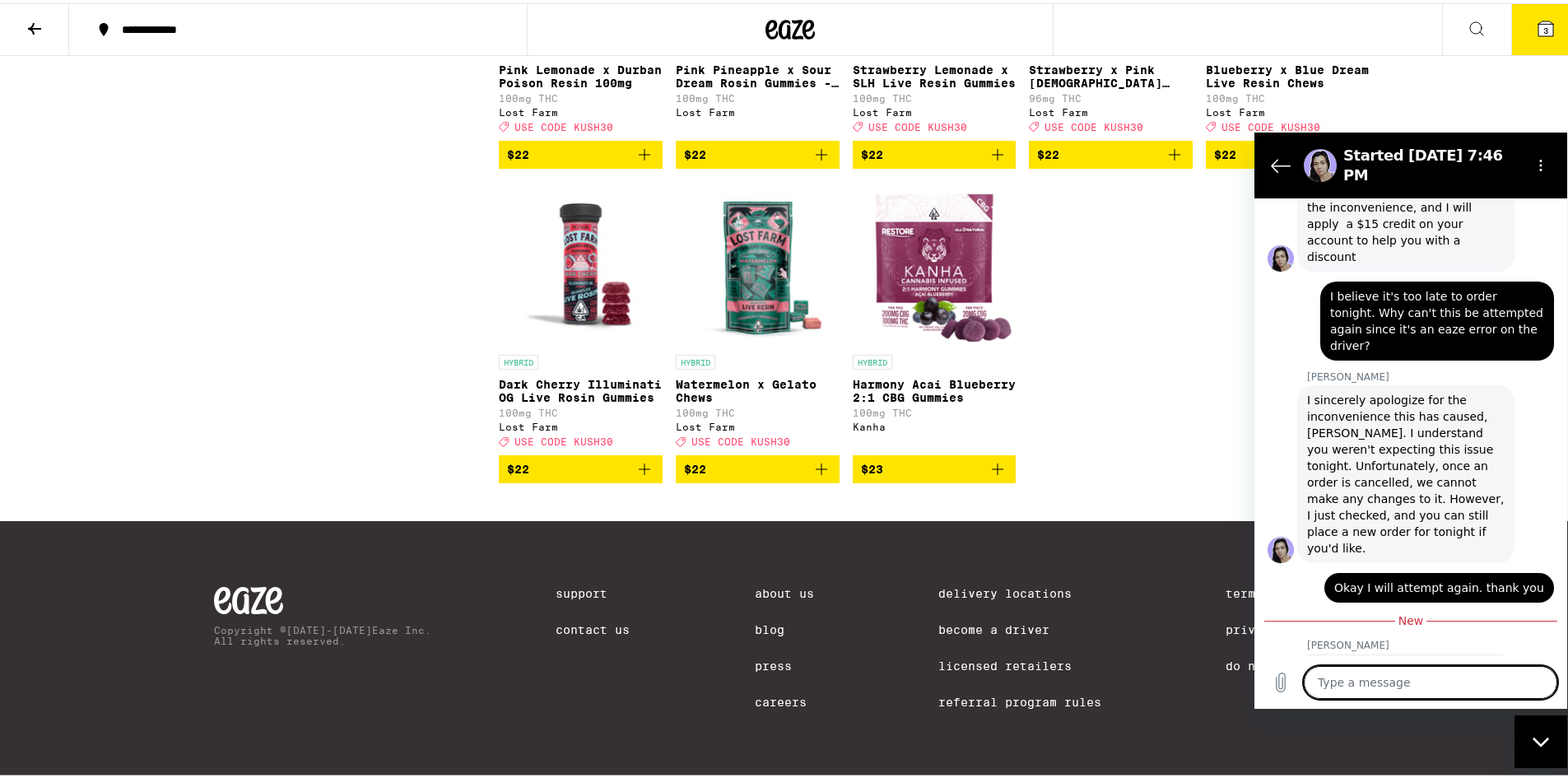
drag, startPoint x: 2764, startPoint y: 837, endPoint x: 1516, endPoint y: 693, distance: 1256.3
click at [1515, 692] on textarea at bounding box center [1431, 682] width 253 height 33
click at [1513, 679] on textarea at bounding box center [1431, 682] width 253 height 33
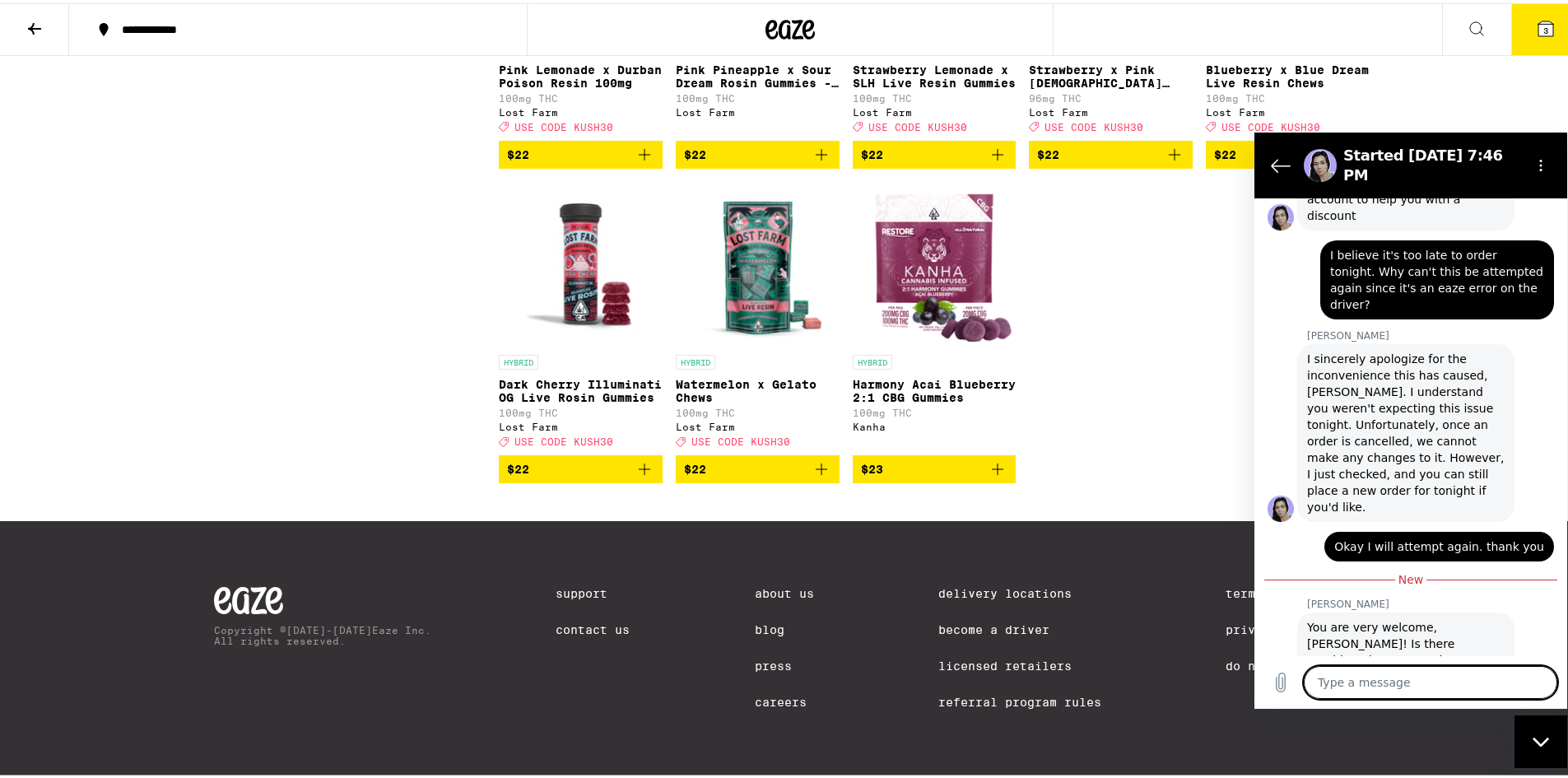
scroll to position [1864, 0]
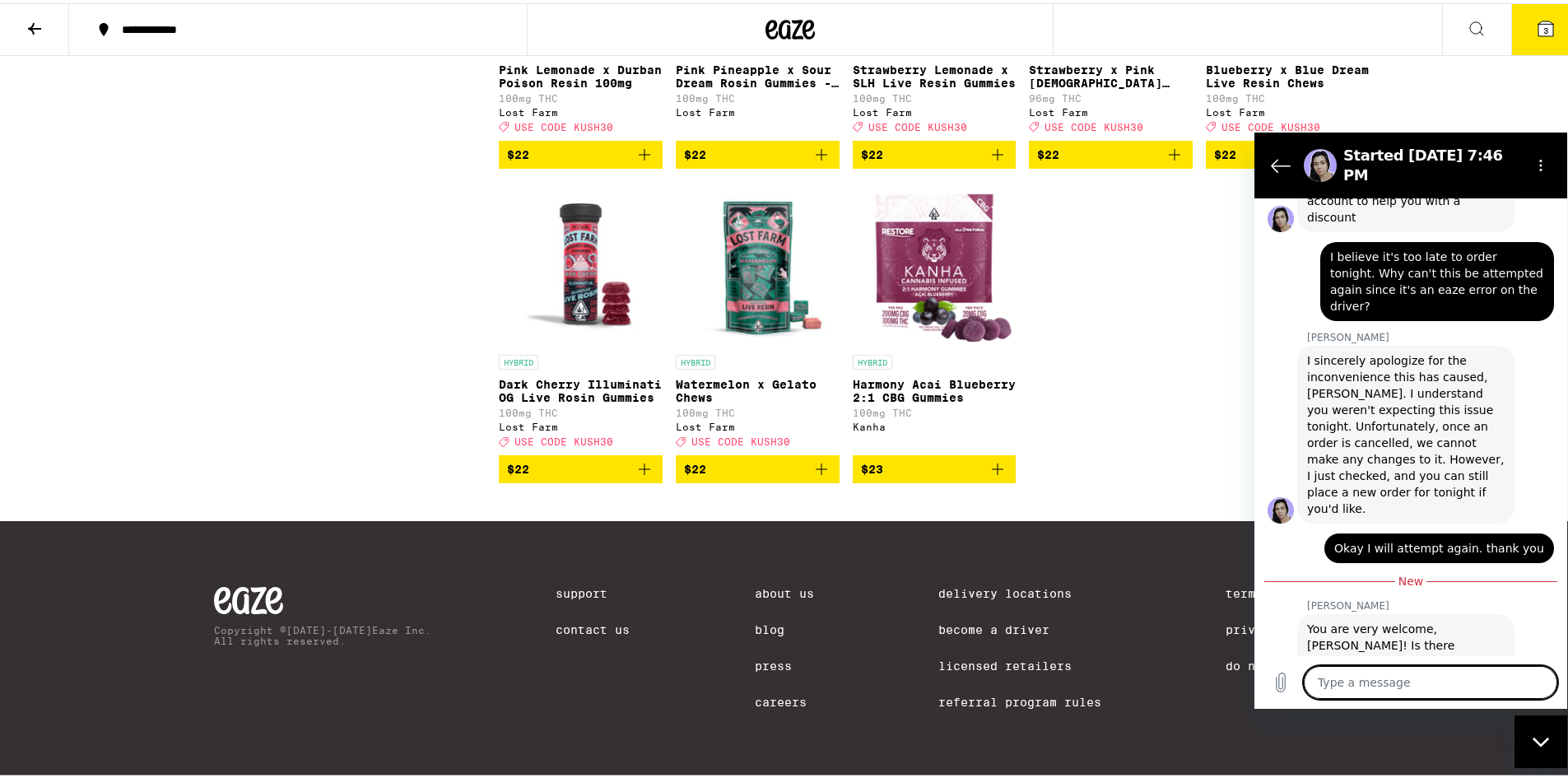
drag, startPoint x: 1281, startPoint y: 155, endPoint x: 2627, endPoint y: 251, distance: 1349.4
click at [1281, 155] on icon "Back to the conversation list" at bounding box center [1280, 165] width 20 height 20
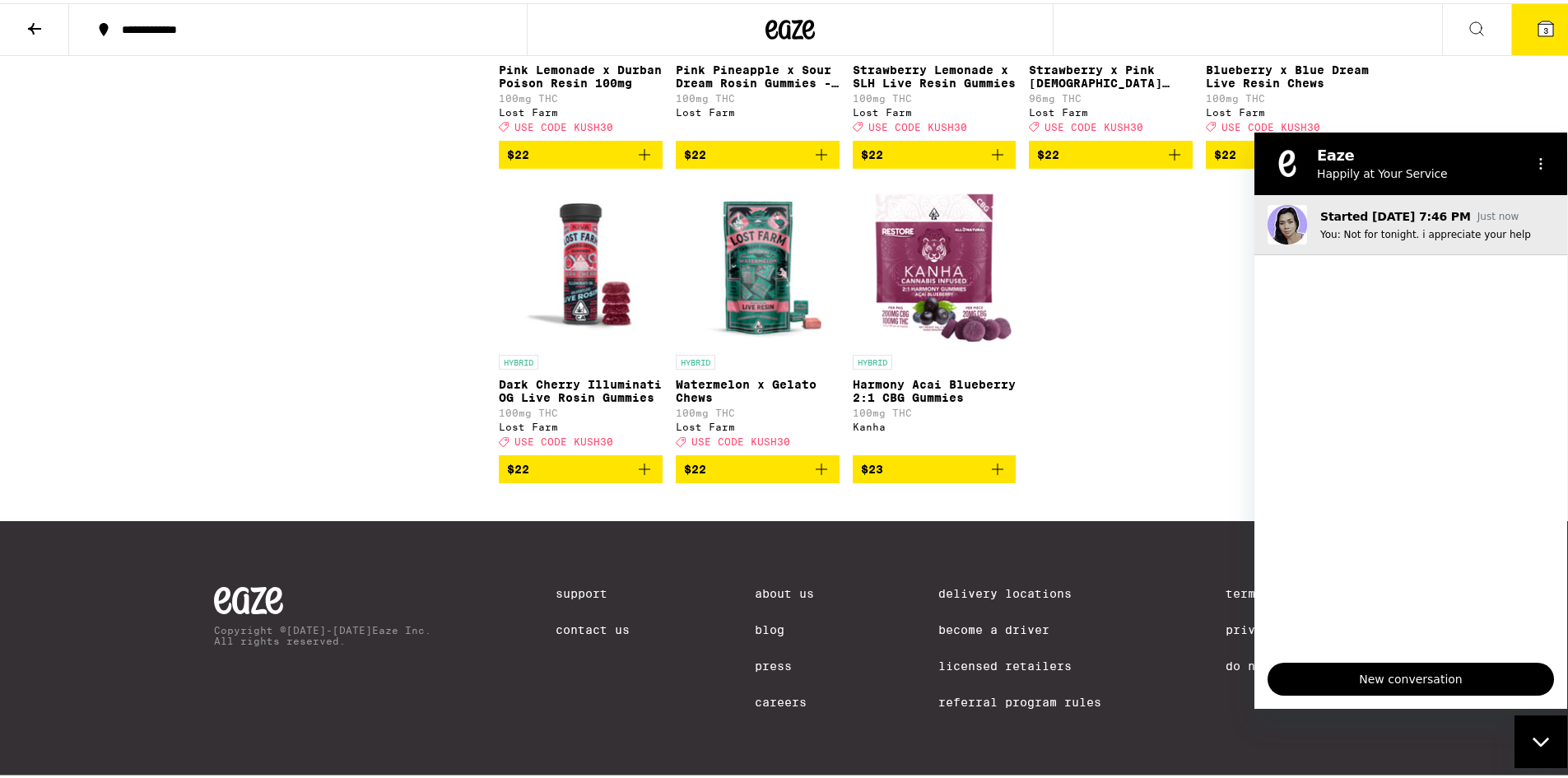
click at [1494, 216] on p "Just now" at bounding box center [1498, 216] width 42 height 15
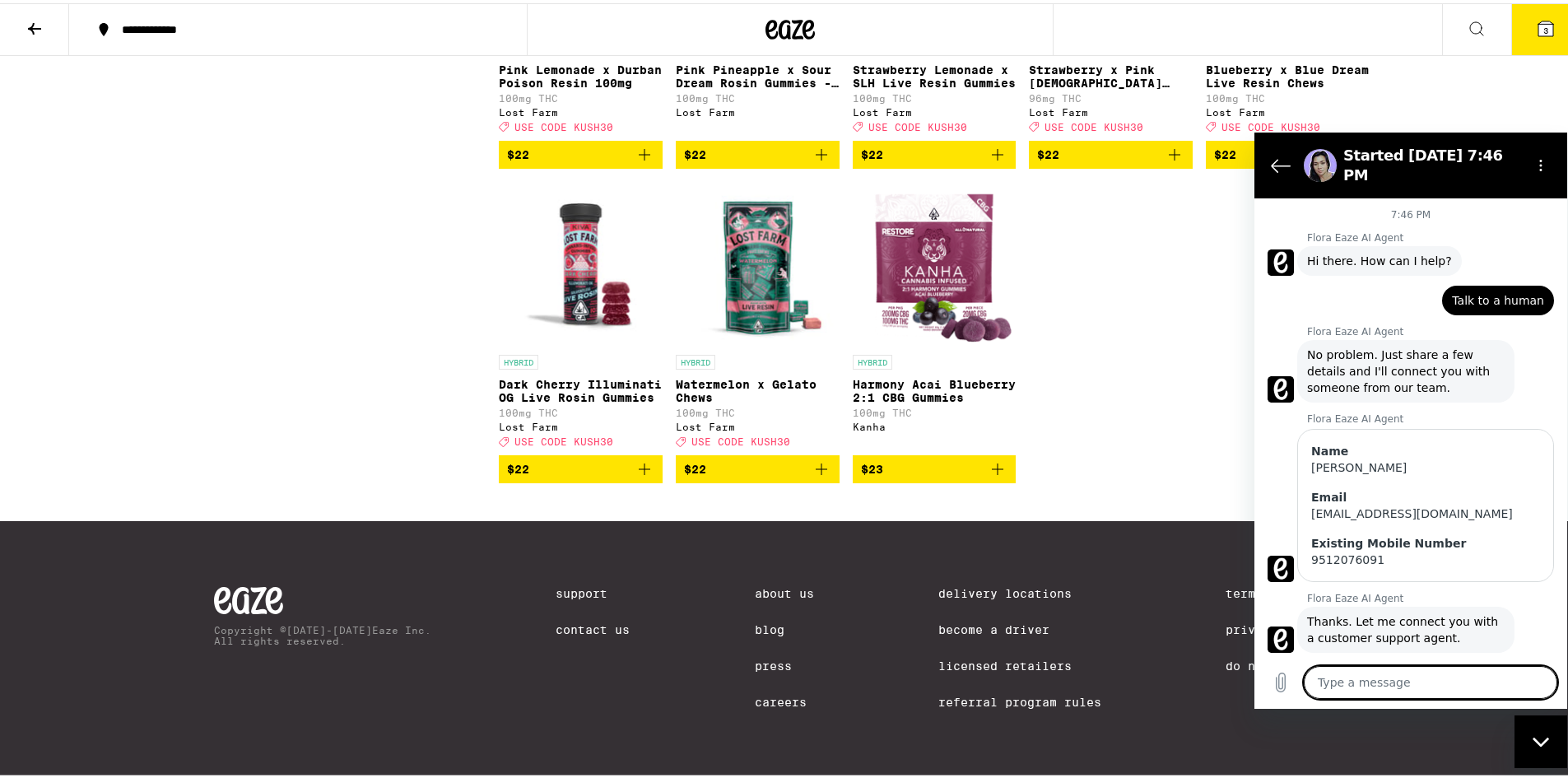
scroll to position [1837, 0]
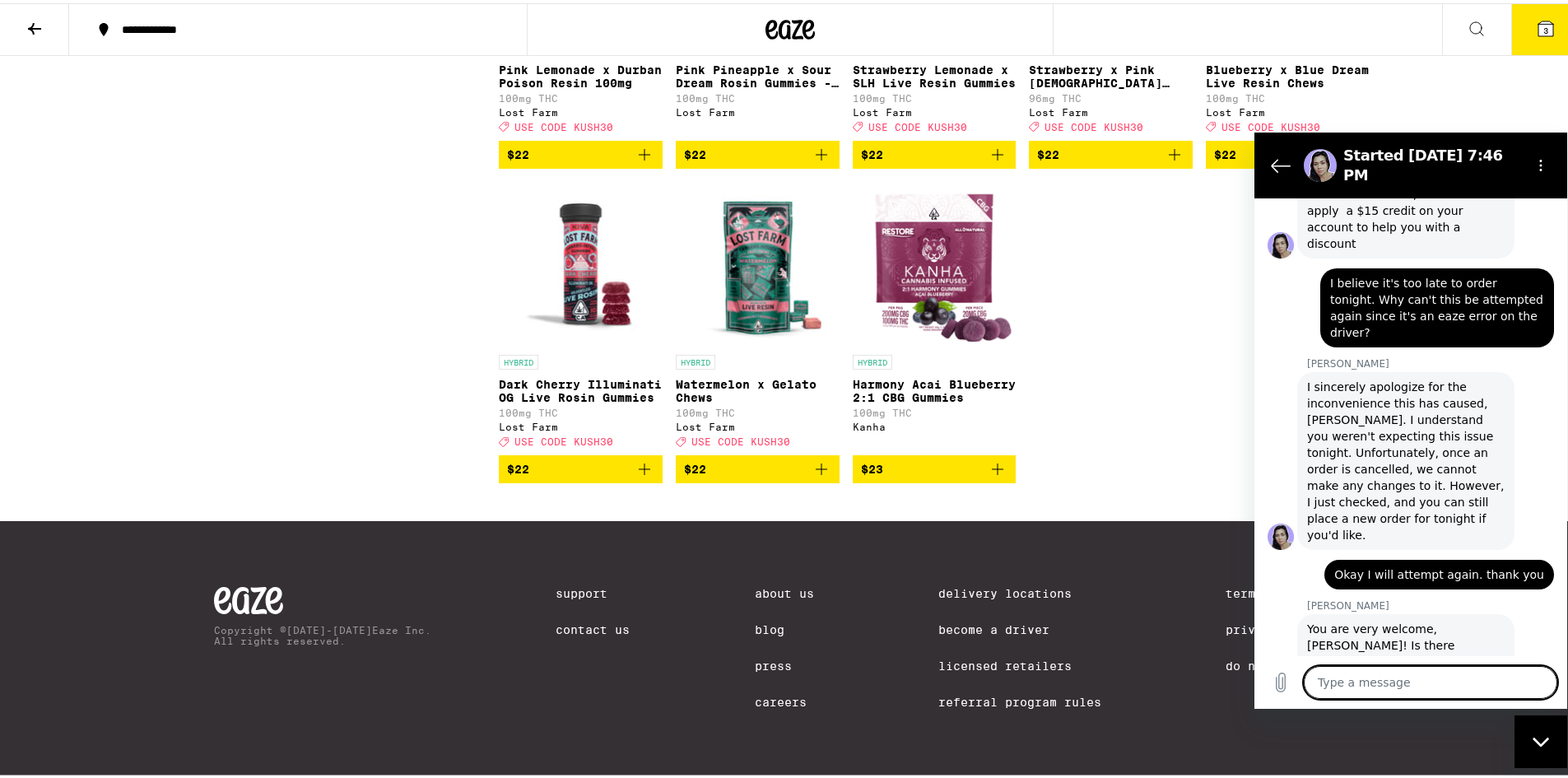
drag, startPoint x: 1551, startPoint y: 734, endPoint x: 2970, endPoint y: 1027, distance: 1448.9
click at [1551, 734] on div "Close messaging window" at bounding box center [1540, 741] width 49 height 49
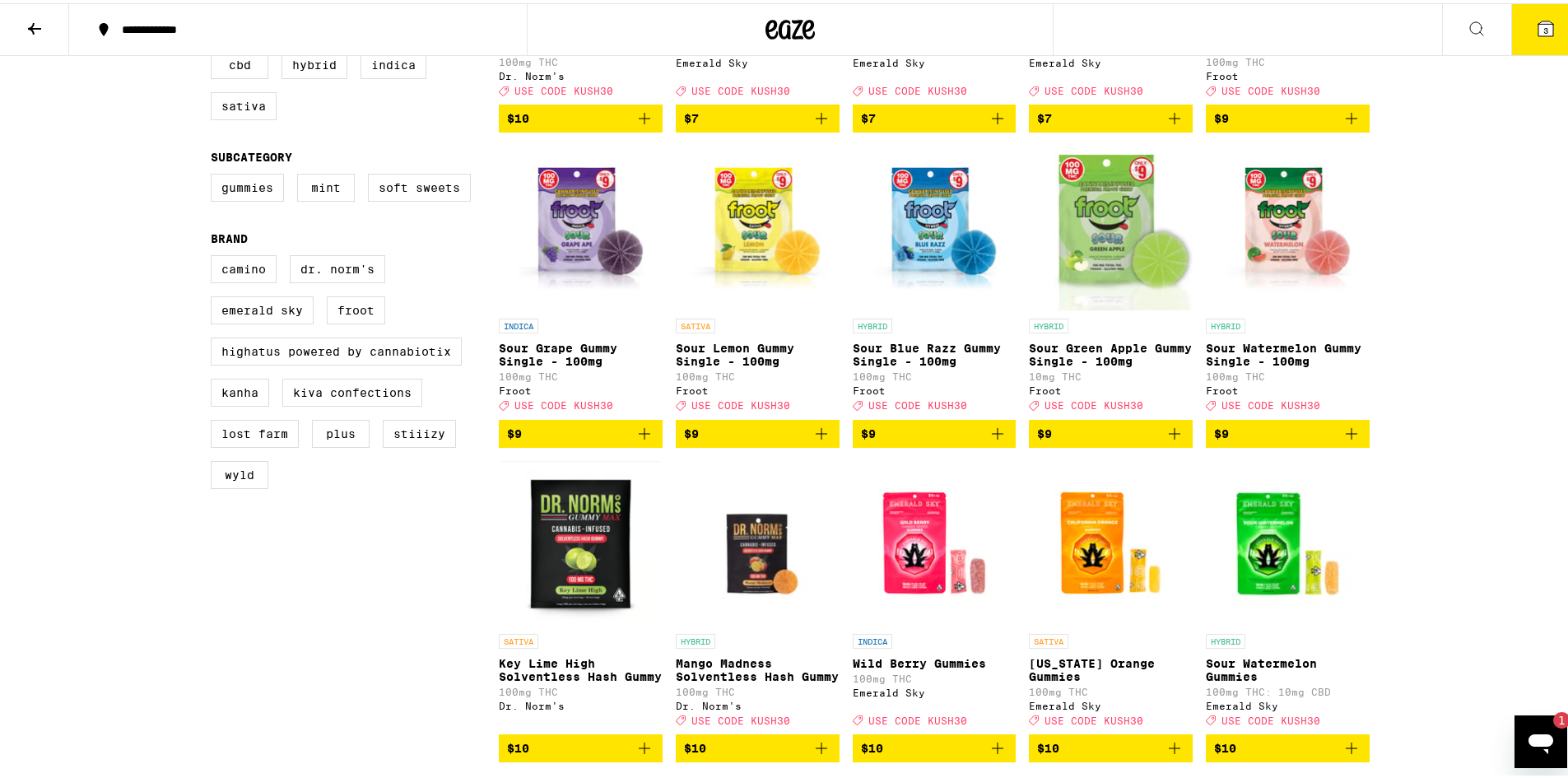
scroll to position [0, 0]
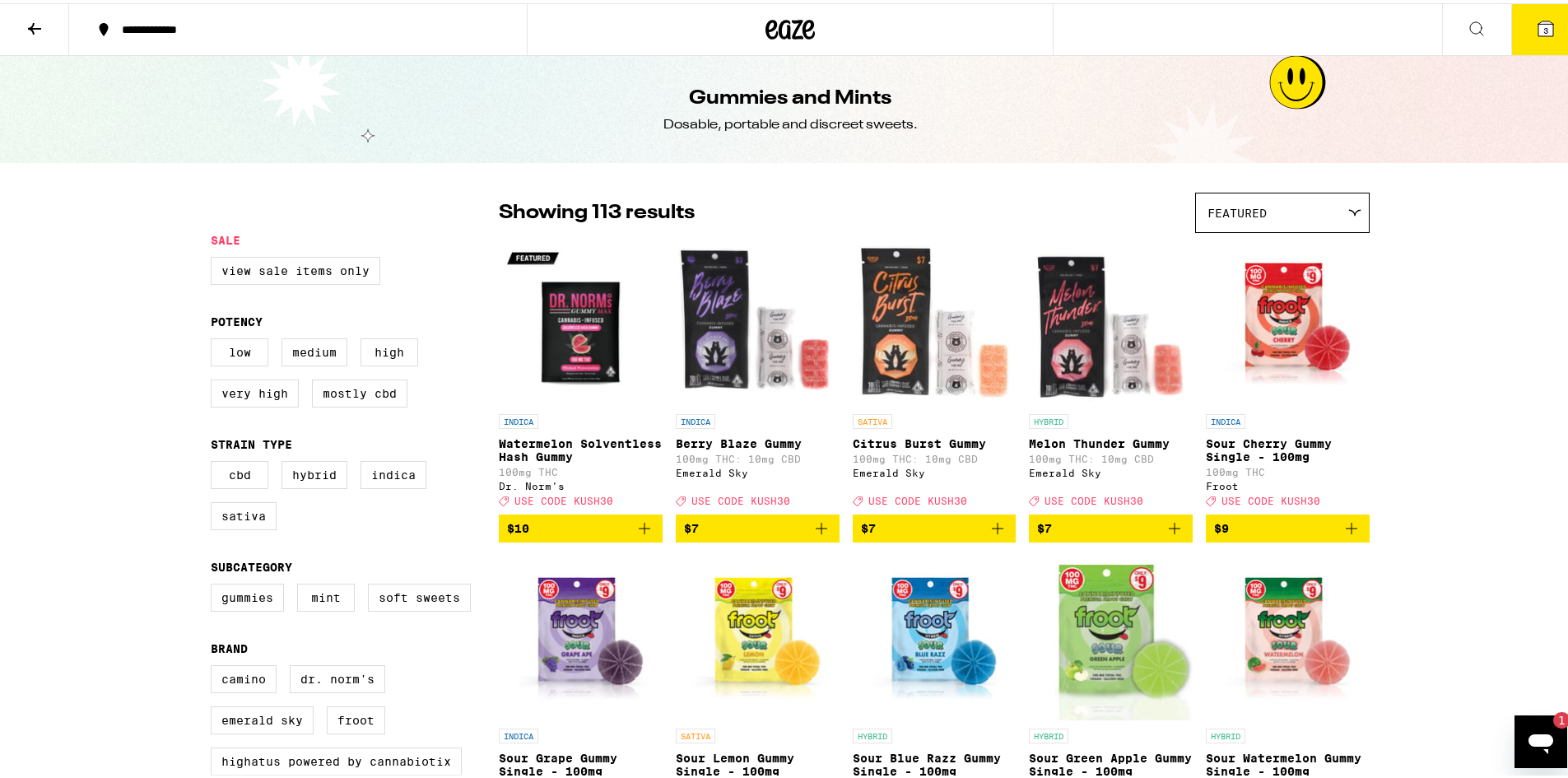
click at [20, 29] on button at bounding box center [34, 27] width 69 height 52
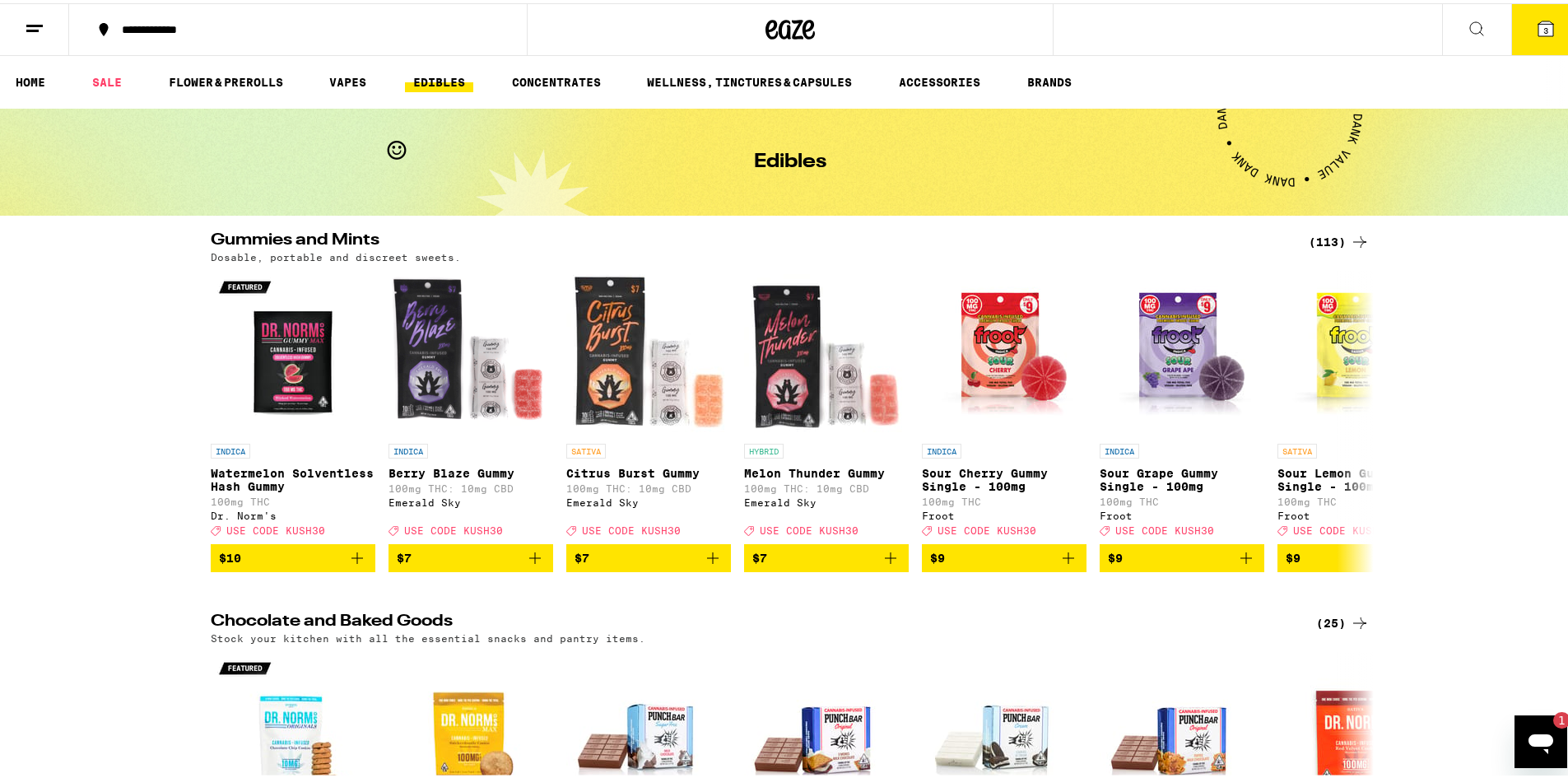
click at [1529, 731] on icon "Open messaging window, 1 unread message" at bounding box center [1540, 741] width 29 height 29
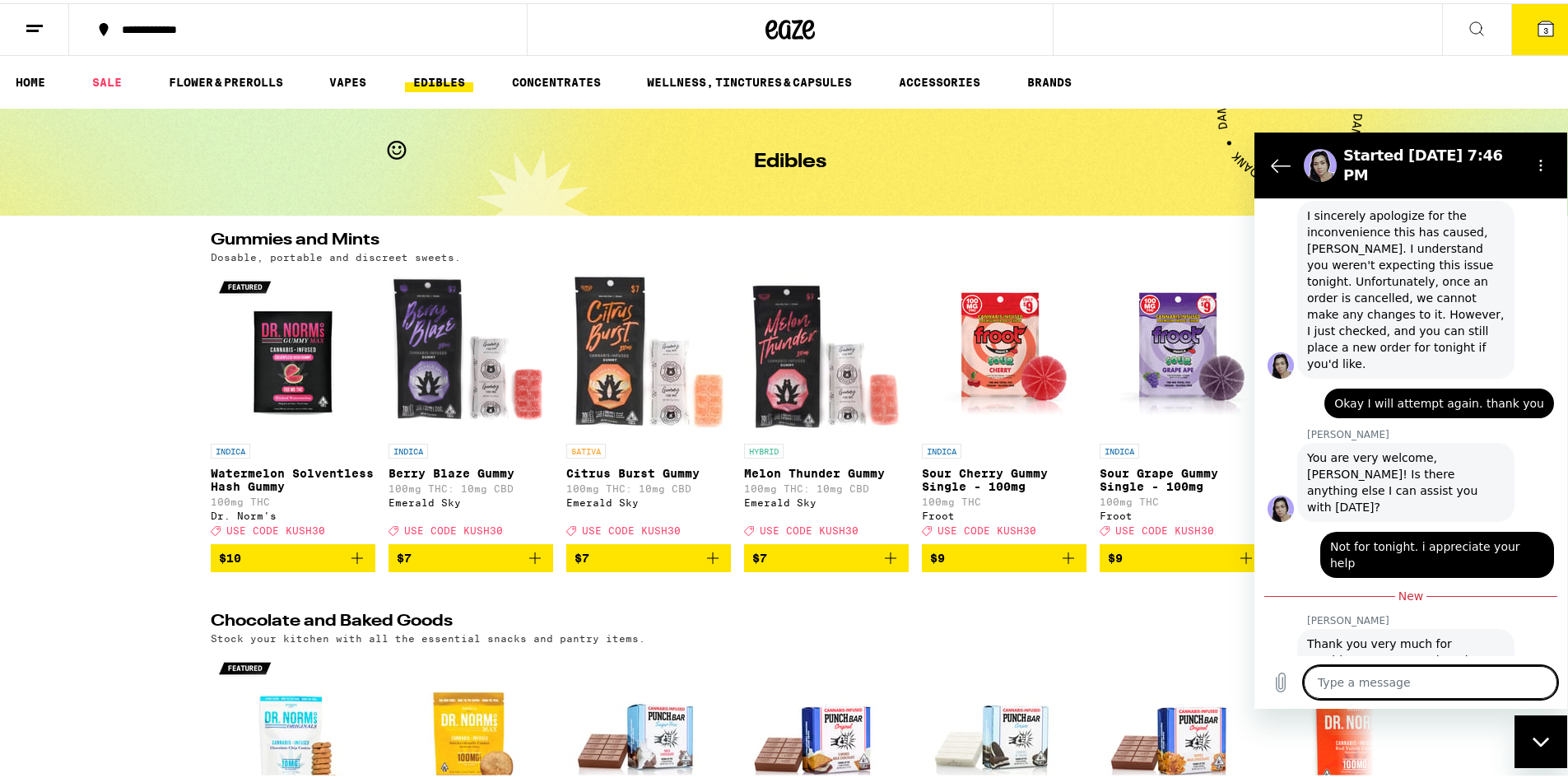
scroll to position [2050, 0]
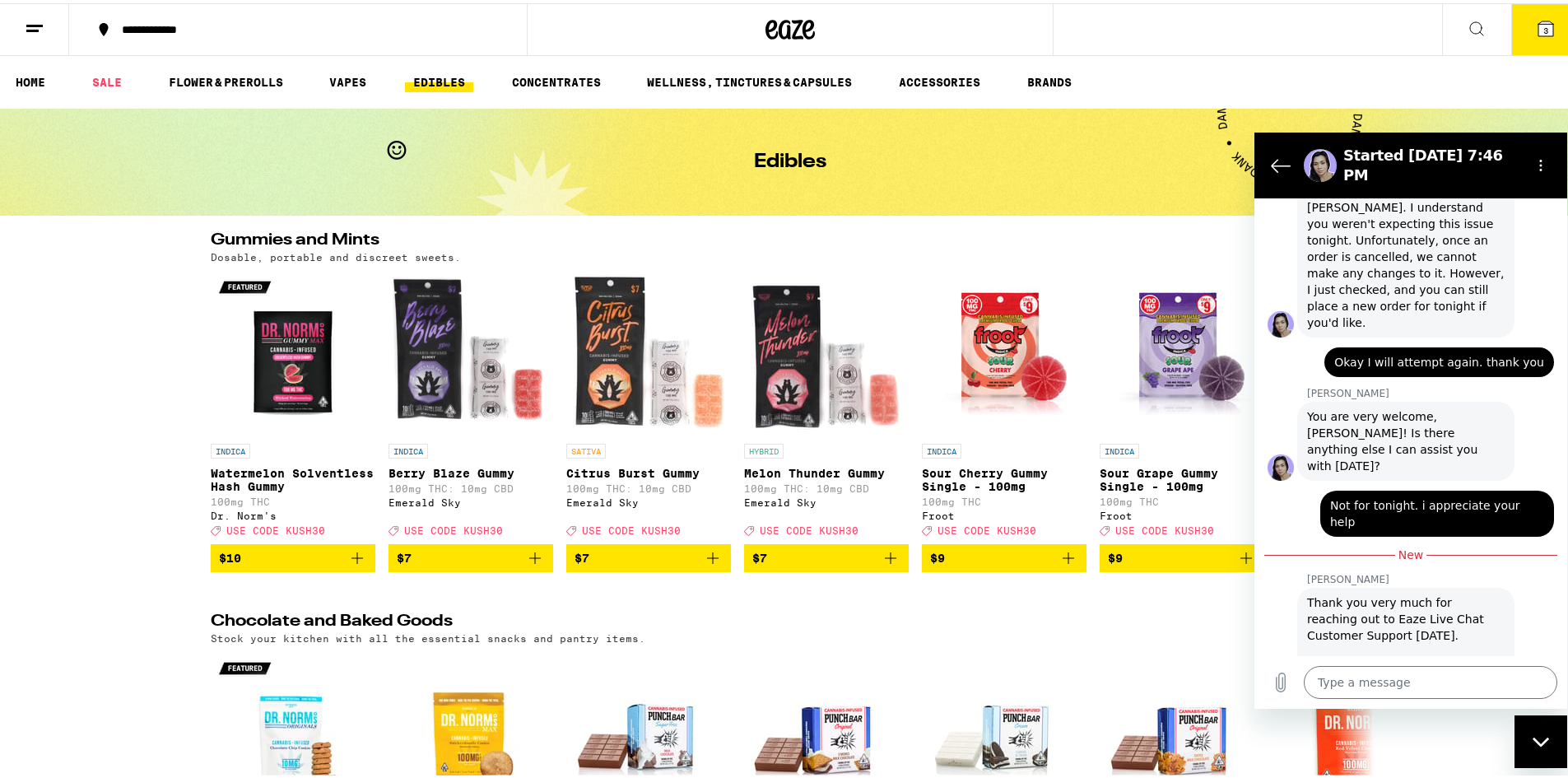
click at [1541, 748] on div "Close messaging window" at bounding box center [1540, 741] width 49 height 49
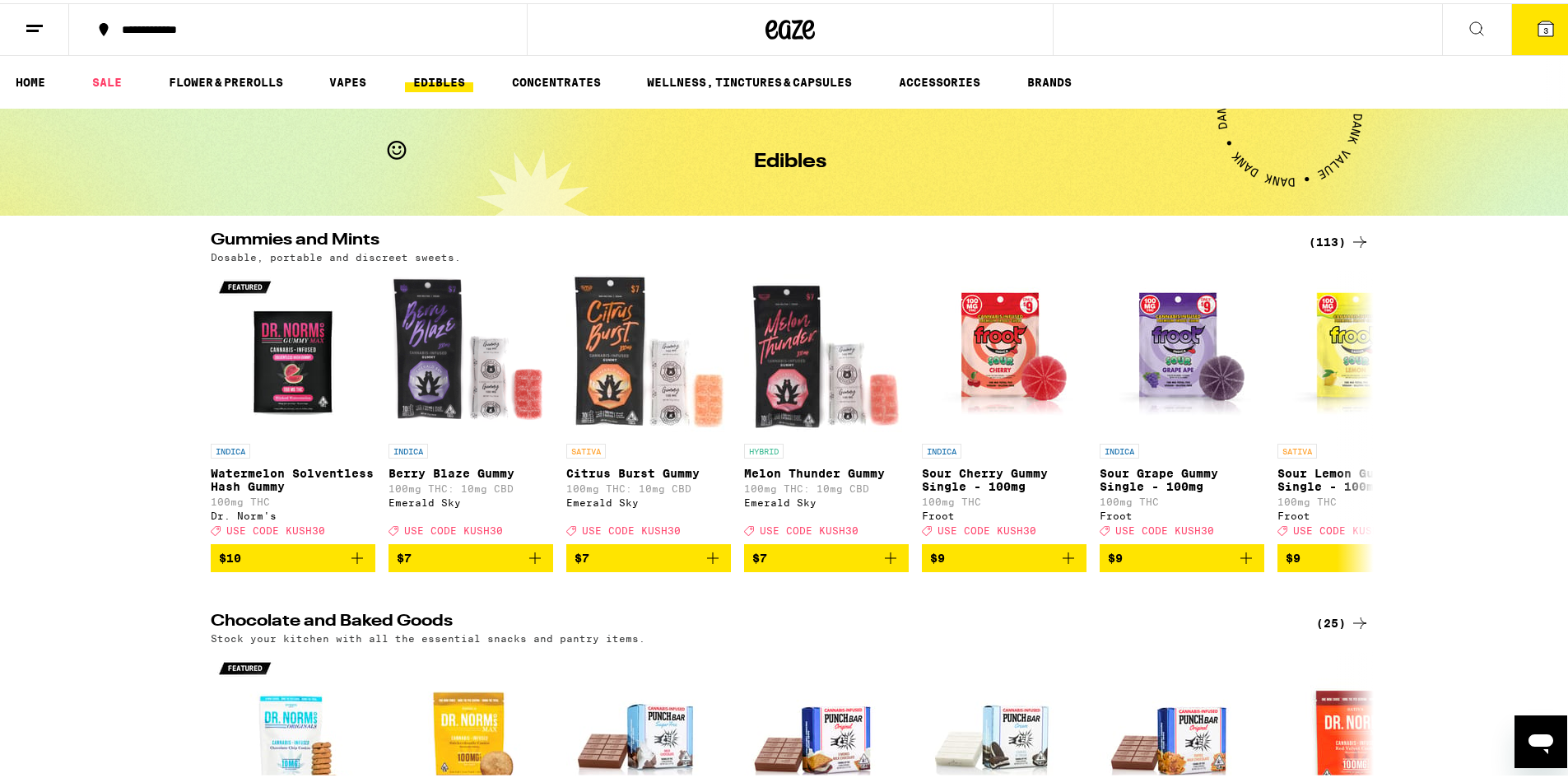
click at [1510, 519] on div "Gummies and Mints (113) Dosable, portable and discreet sweets. INDICA Watermelo…" at bounding box center [790, 398] width 1580 height 340
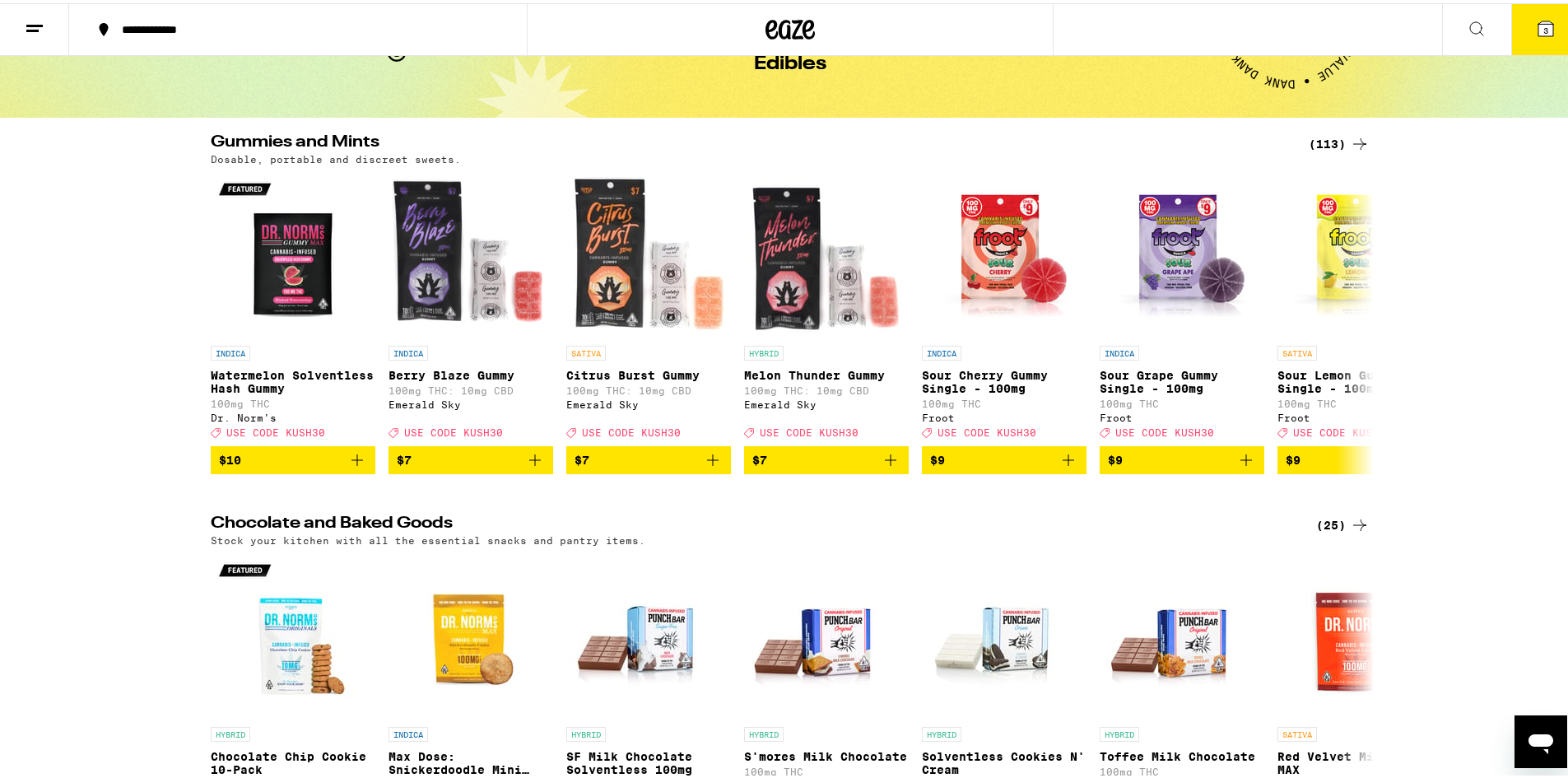
scroll to position [0, 0]
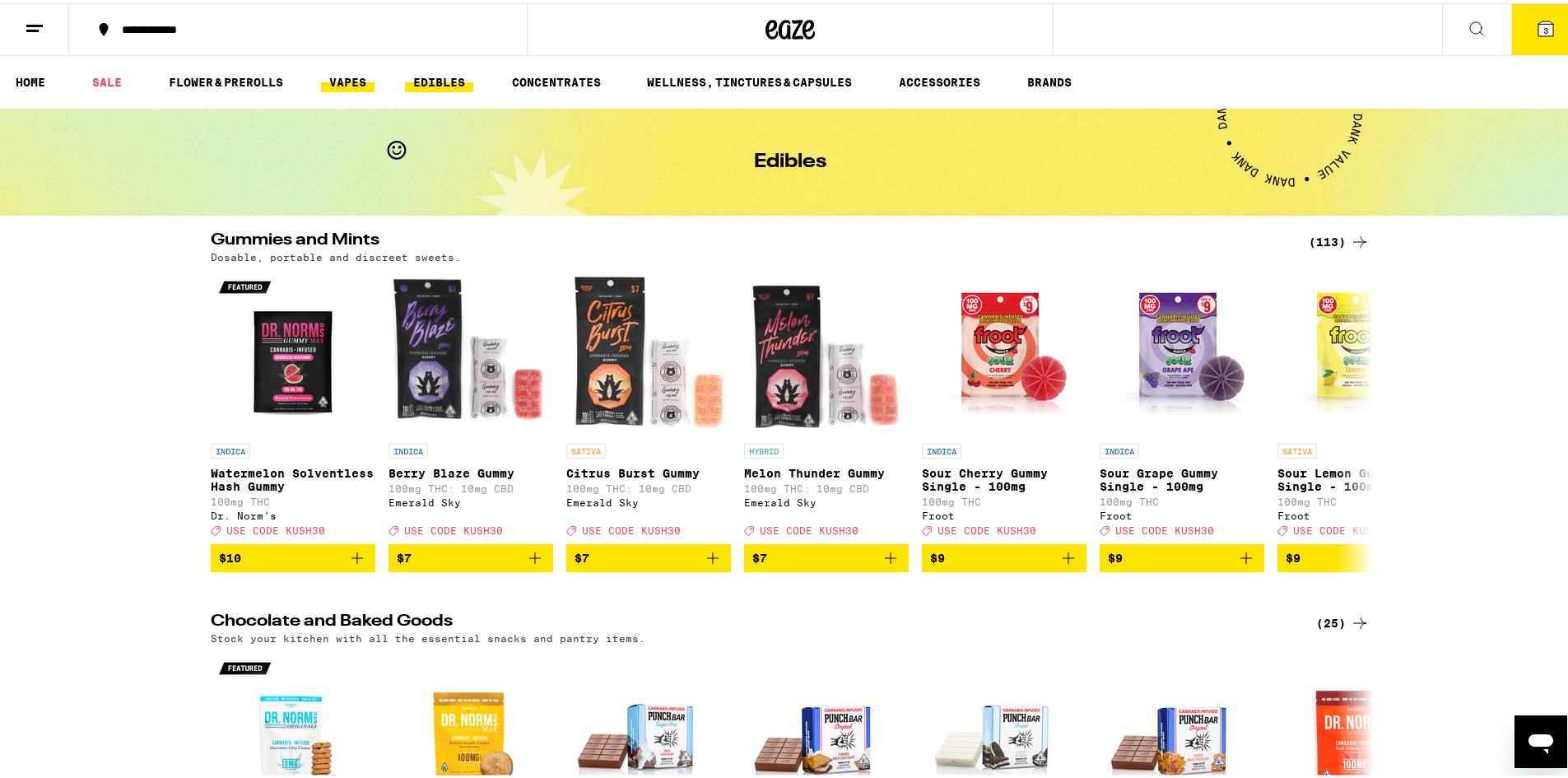
click at [370, 83] on link "VAPES" at bounding box center [347, 78] width 53 height 20
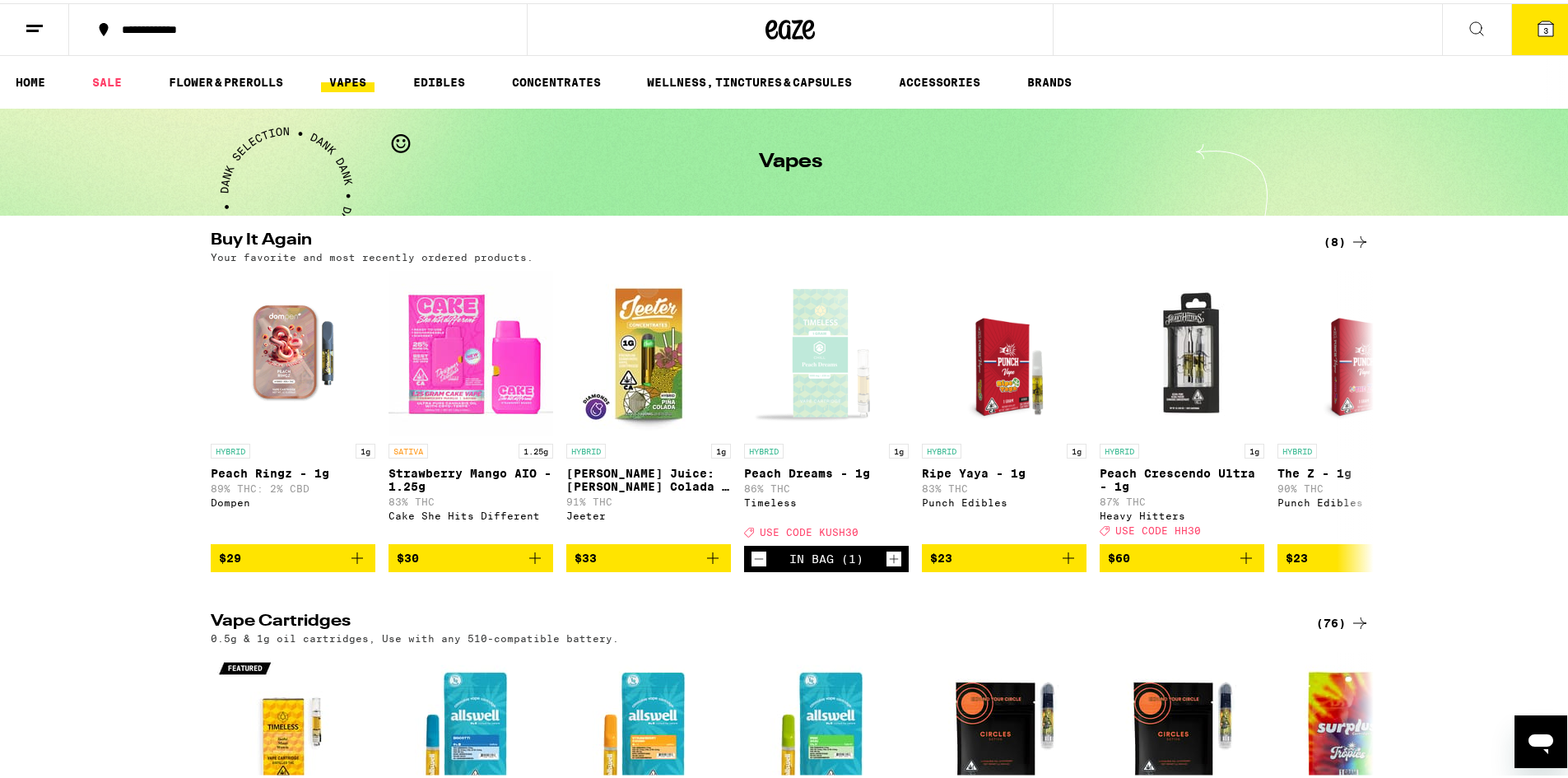
click at [1334, 242] on div "(8)" at bounding box center [1346, 238] width 46 height 20
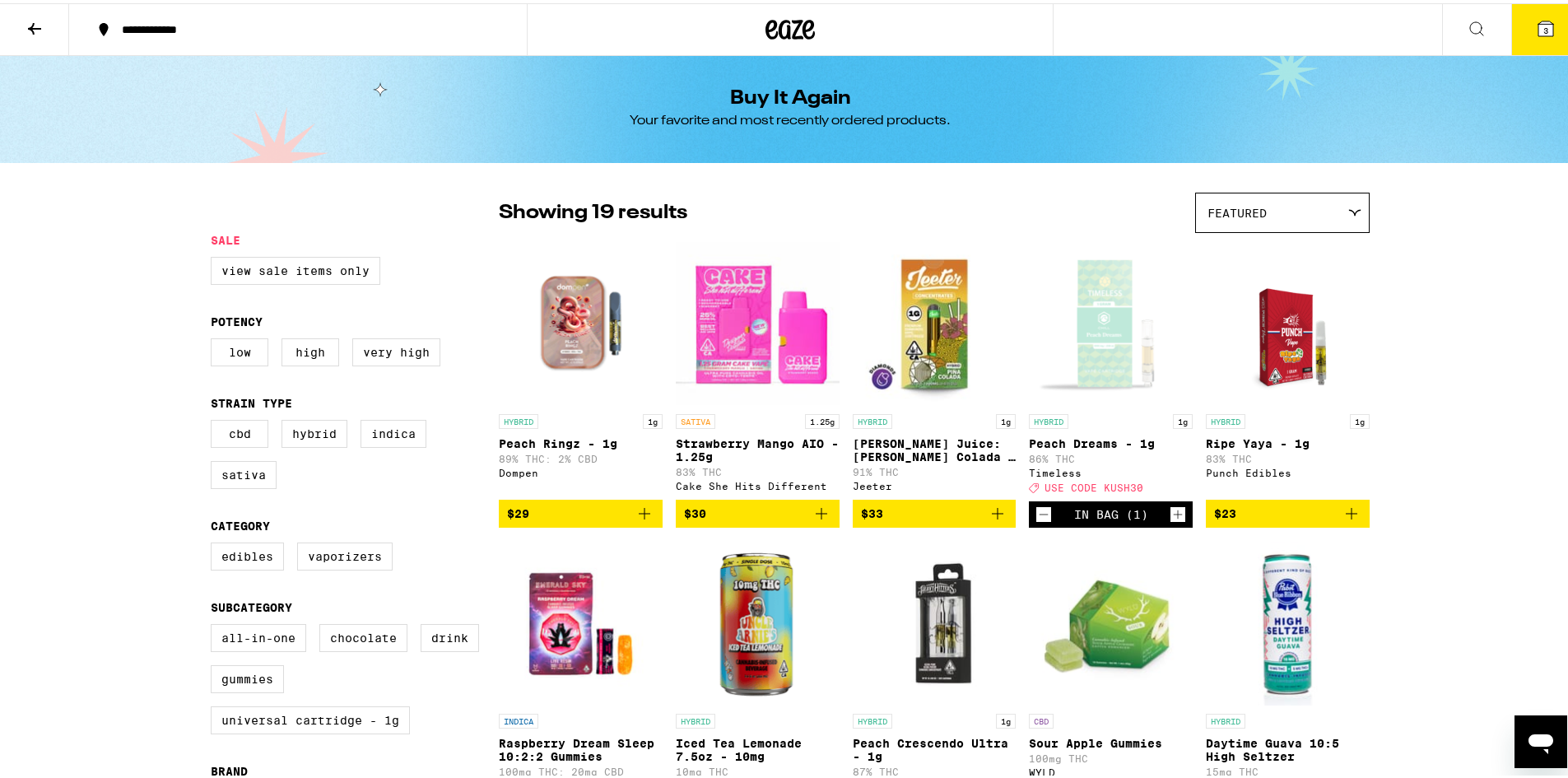
click at [22, 37] on button at bounding box center [34, 27] width 69 height 52
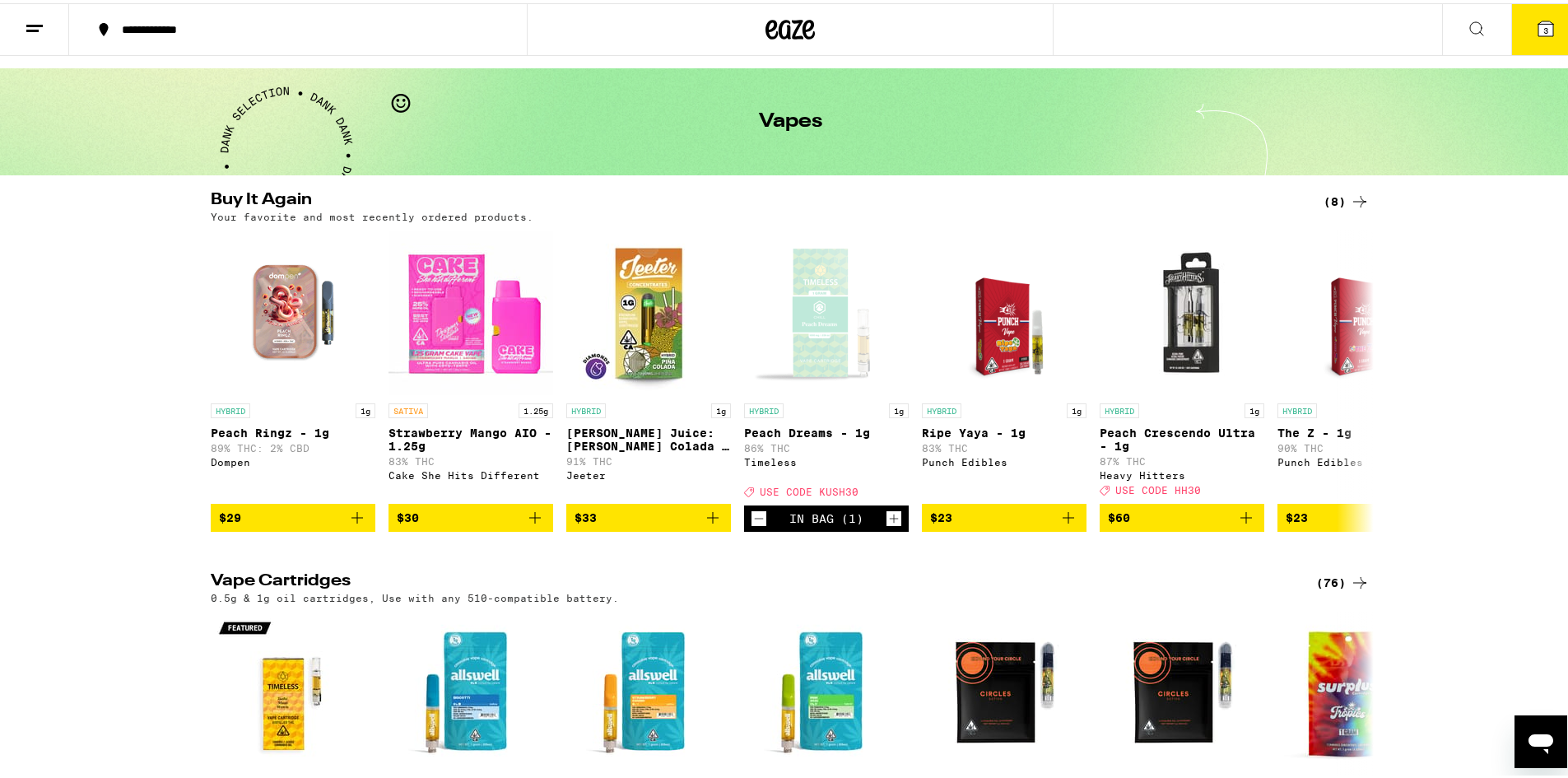
scroll to position [329, 0]
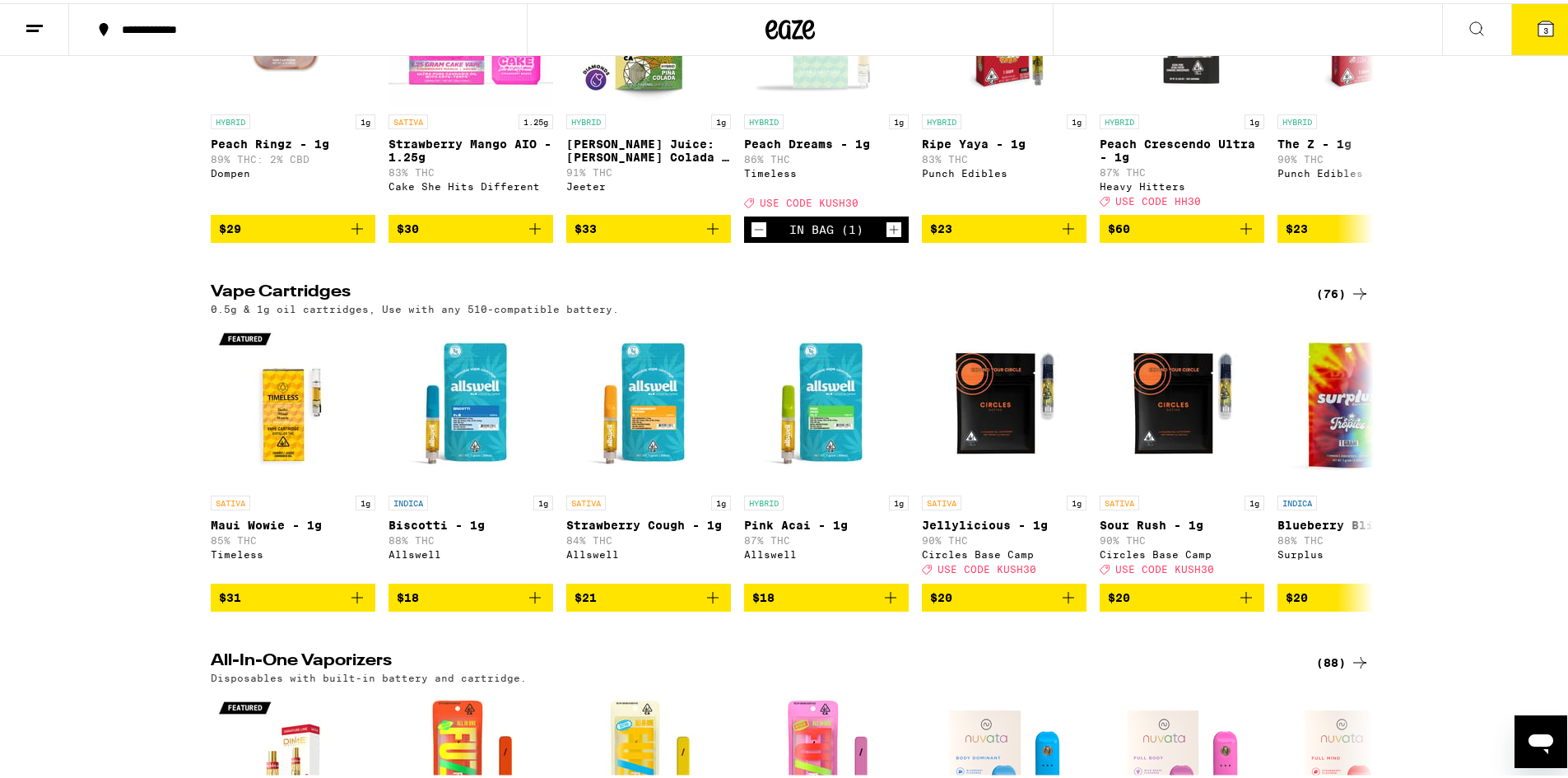
click at [1350, 301] on icon at bounding box center [1359, 291] width 20 height 20
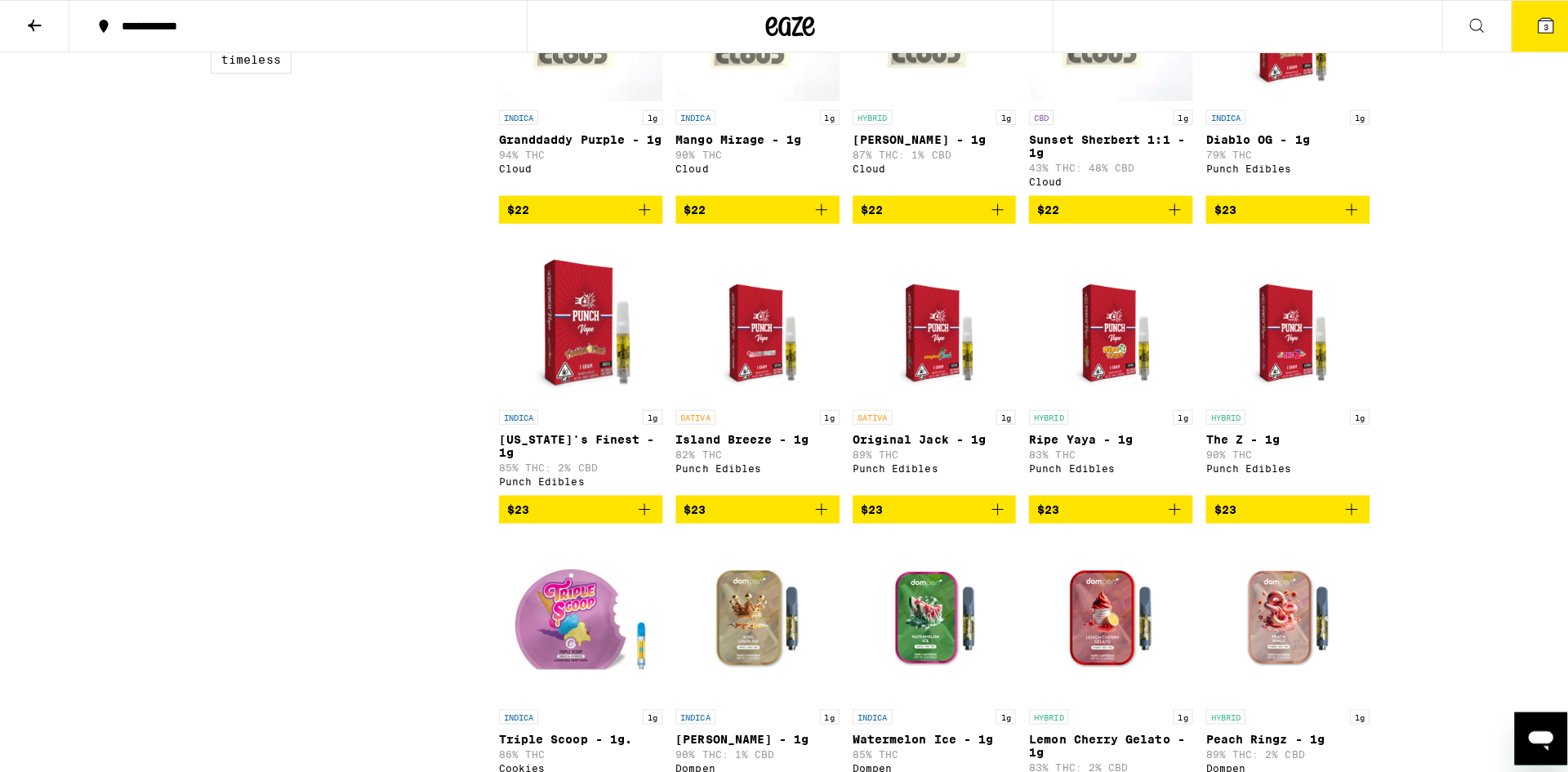
scroll to position [899, 0]
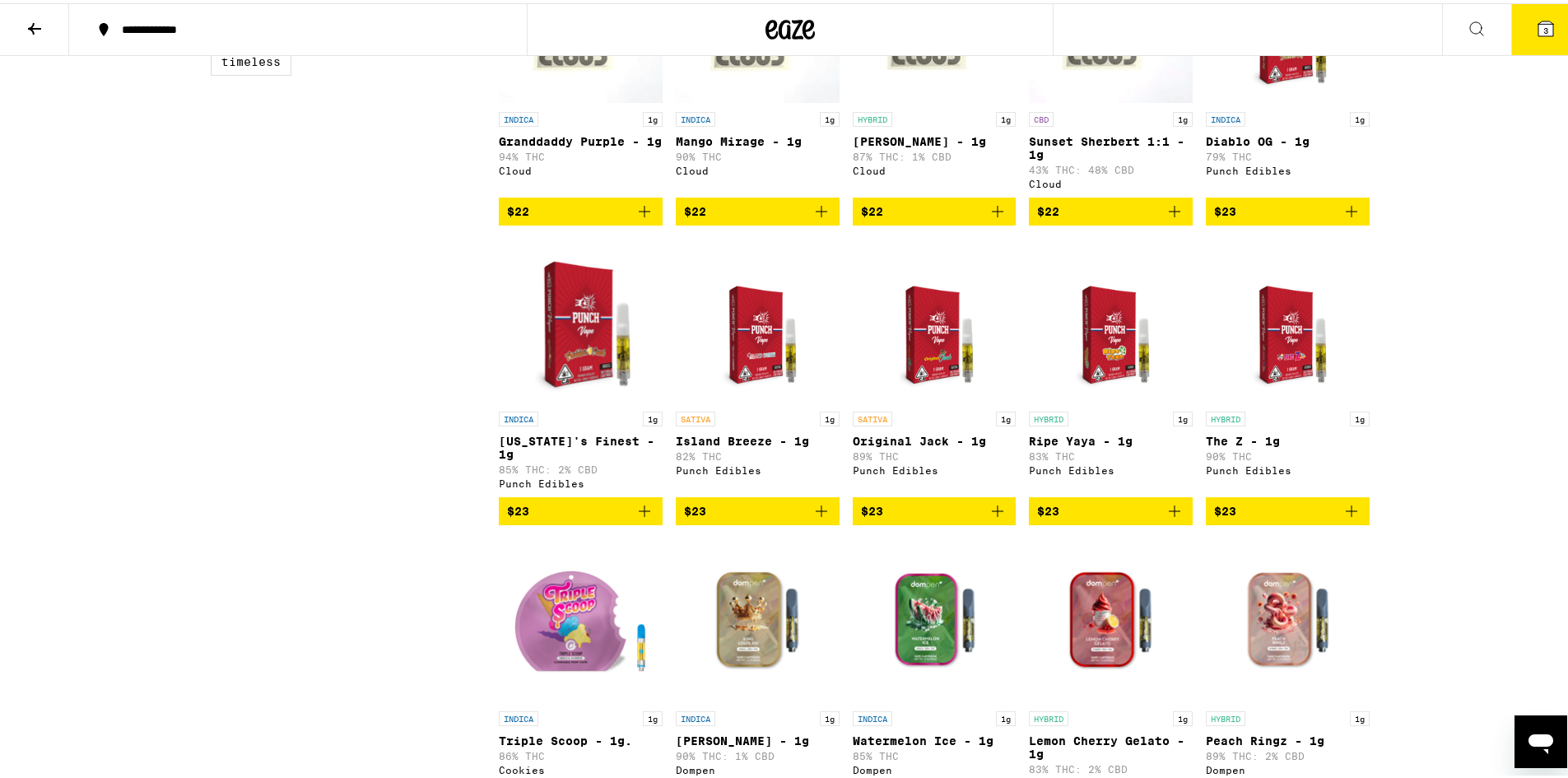
click at [823, 518] on icon "Add to bag" at bounding box center [821, 508] width 20 height 20
click at [1526, 41] on button "4" at bounding box center [1546, 26] width 69 height 51
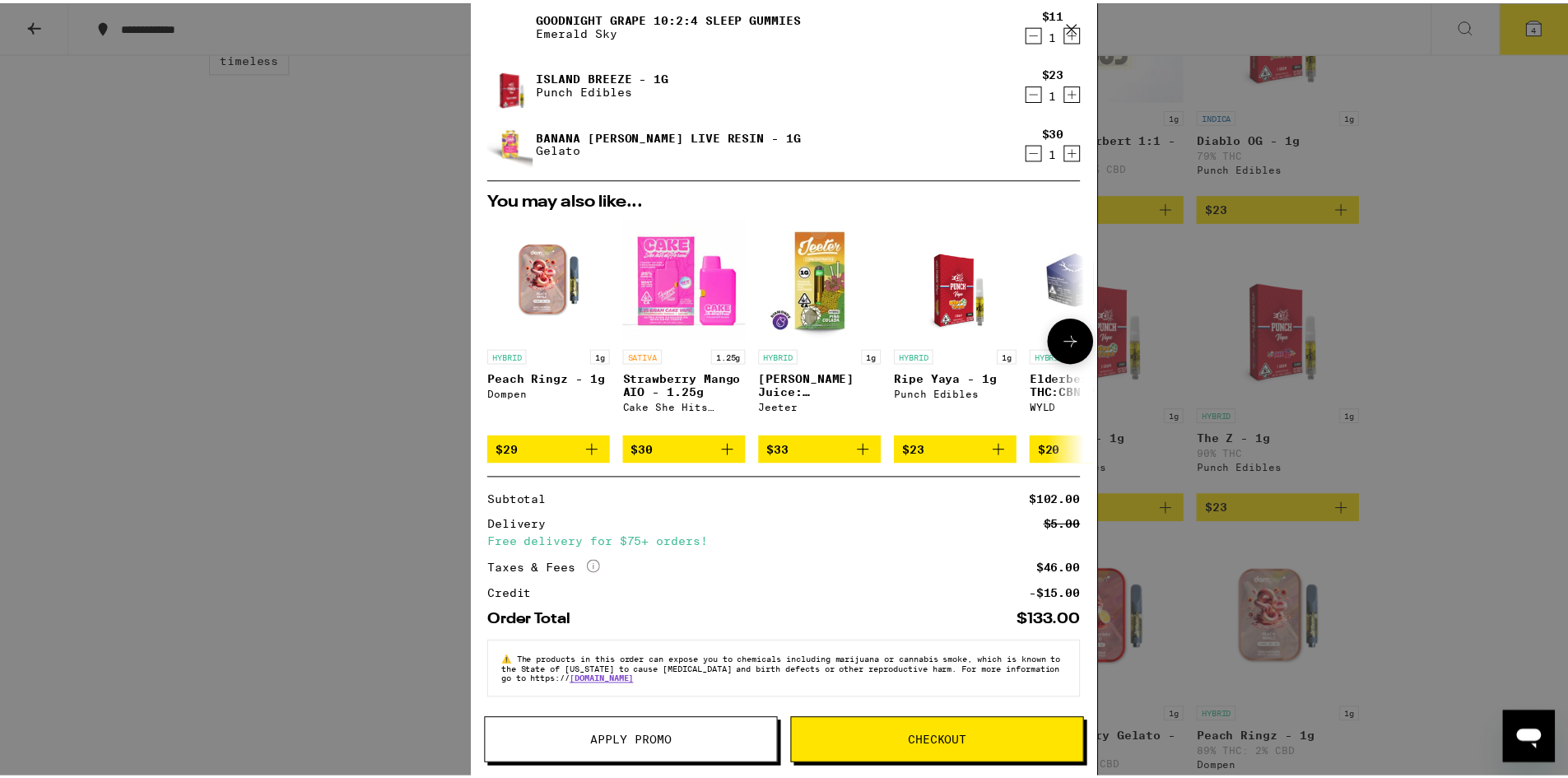
scroll to position [125, 0]
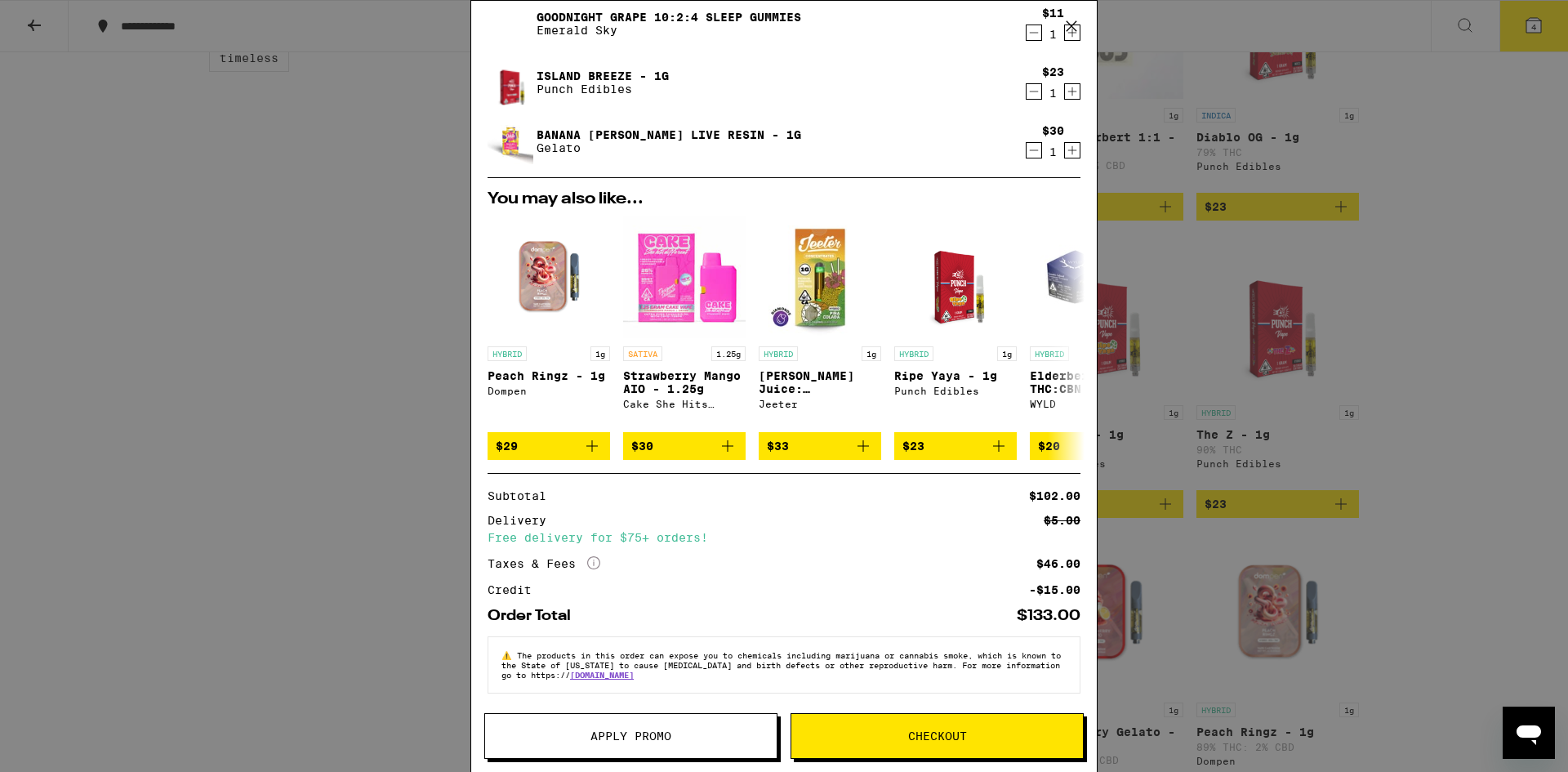
click at [677, 733] on span "Apply Promo" at bounding box center [630, 736] width 292 height 11
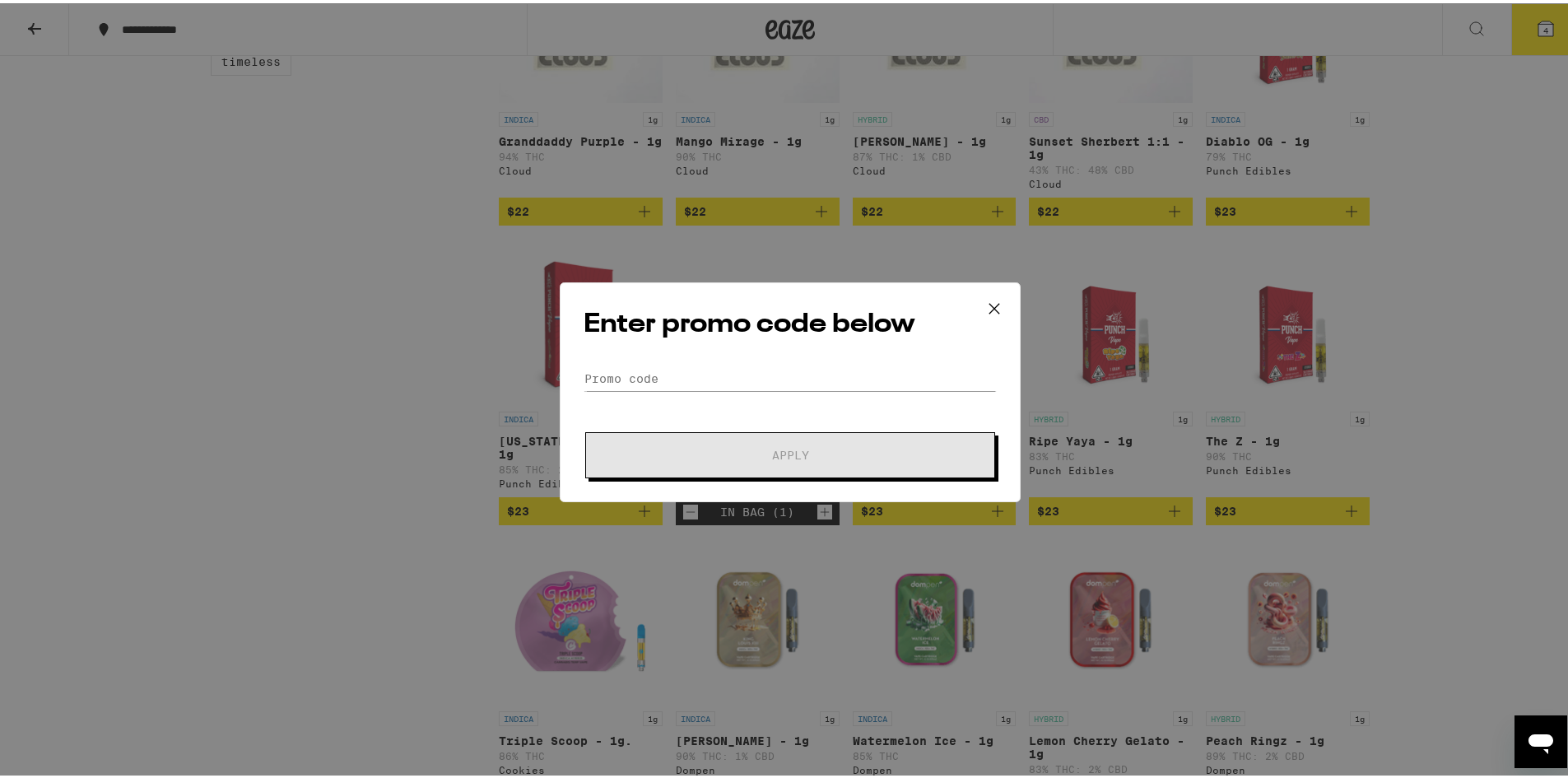
click at [814, 396] on form "Promo Code Apply" at bounding box center [790, 419] width 413 height 112
click at [812, 368] on input "Promo Code" at bounding box center [790, 375] width 413 height 25
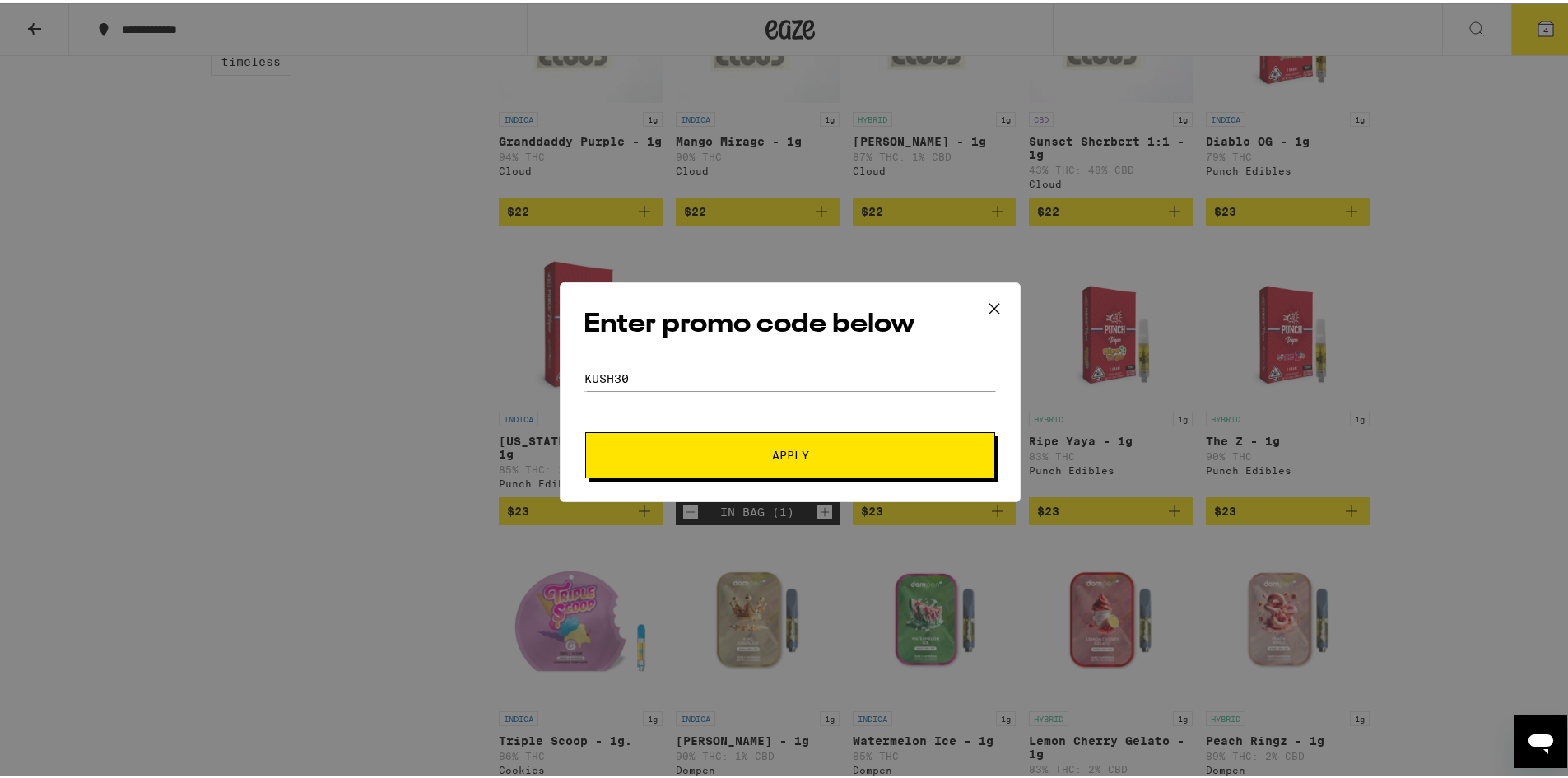
click at [753, 460] on button "Apply" at bounding box center [790, 451] width 410 height 46
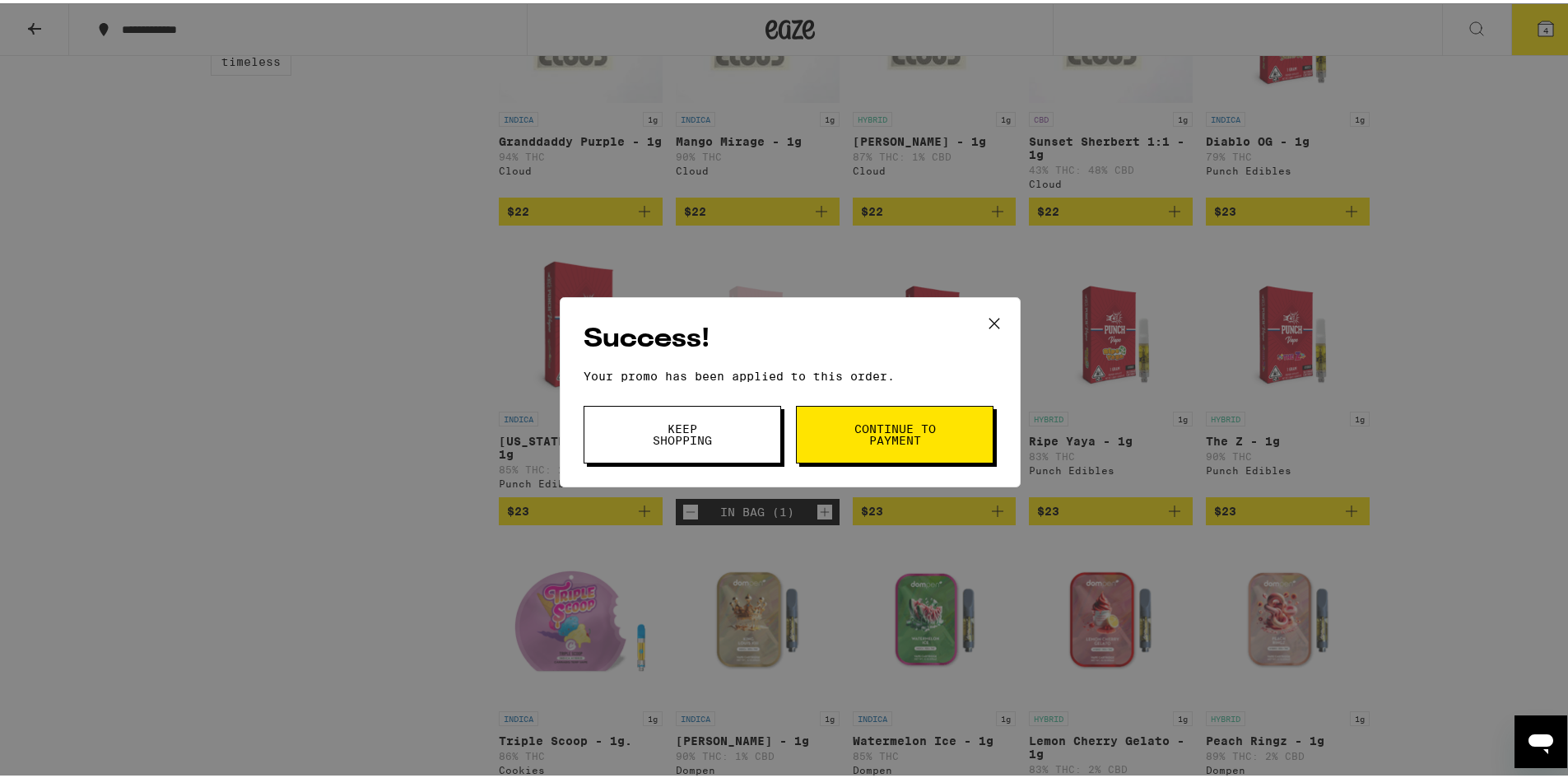
click at [896, 448] on button "Continue to payment" at bounding box center [894, 431] width 197 height 58
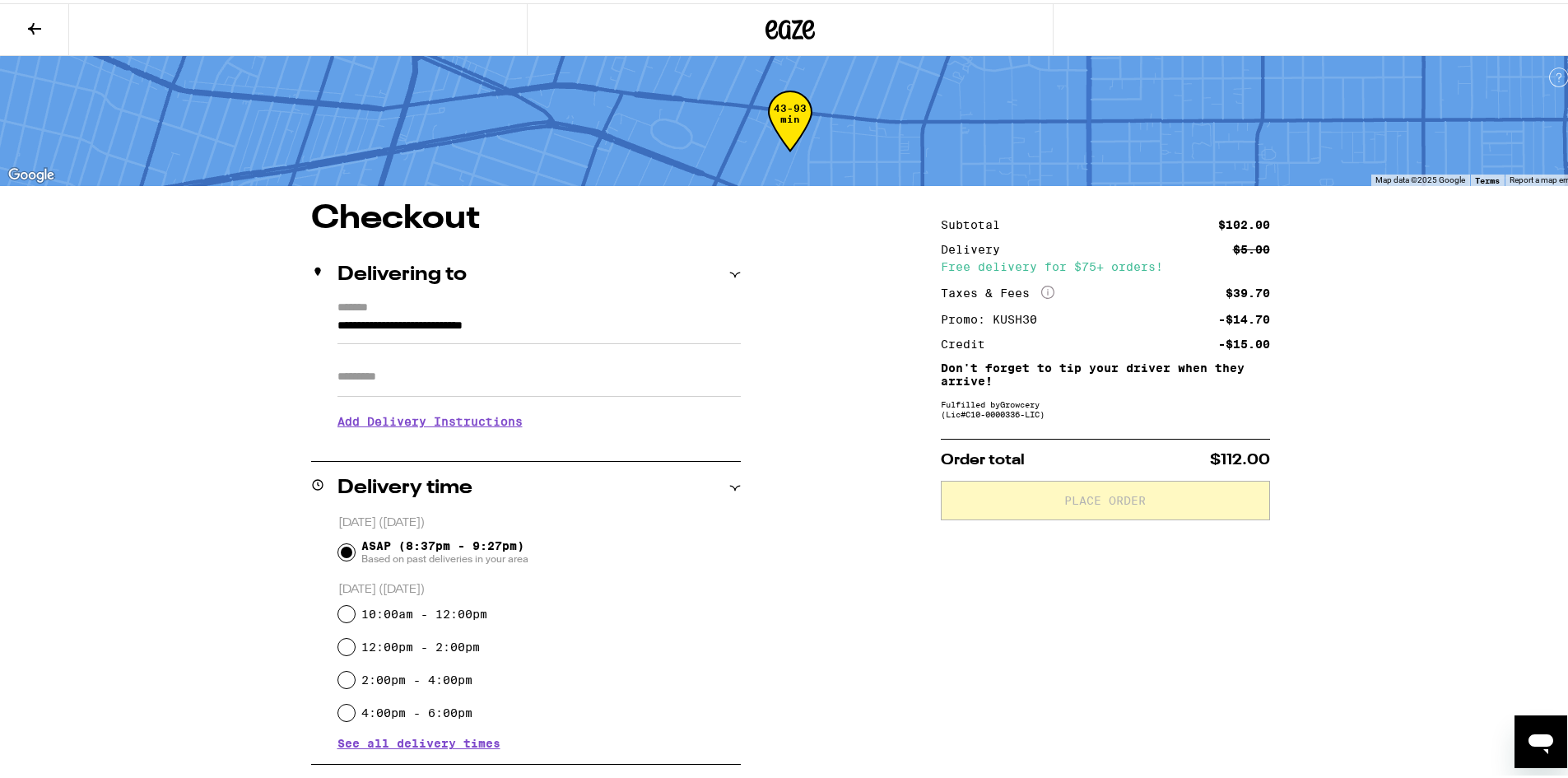
click at [570, 374] on input "Apt/Suite" at bounding box center [540, 374] width 403 height 40
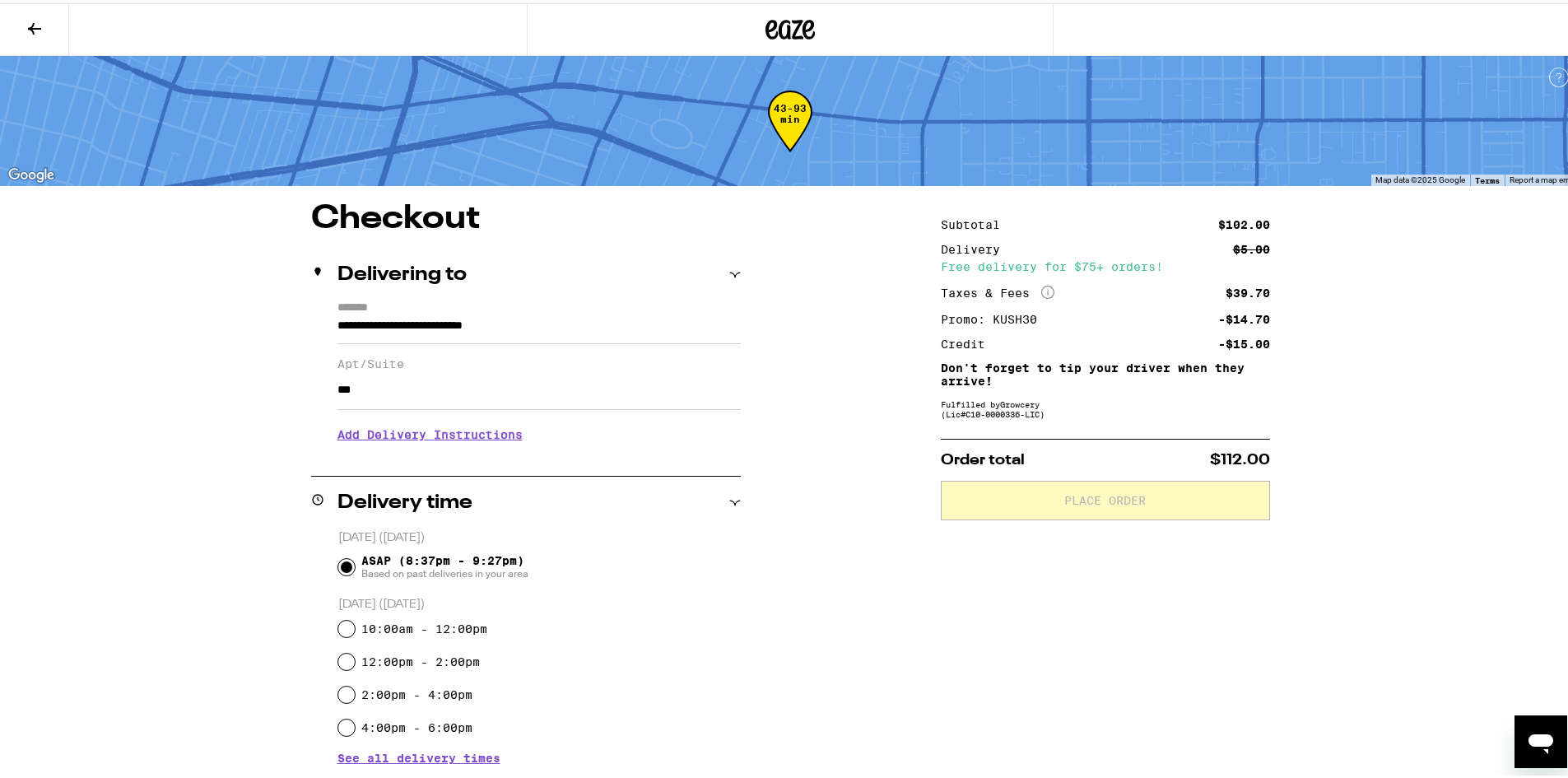
click at [428, 440] on h3 "Add Delivery Instructions" at bounding box center [540, 431] width 403 height 38
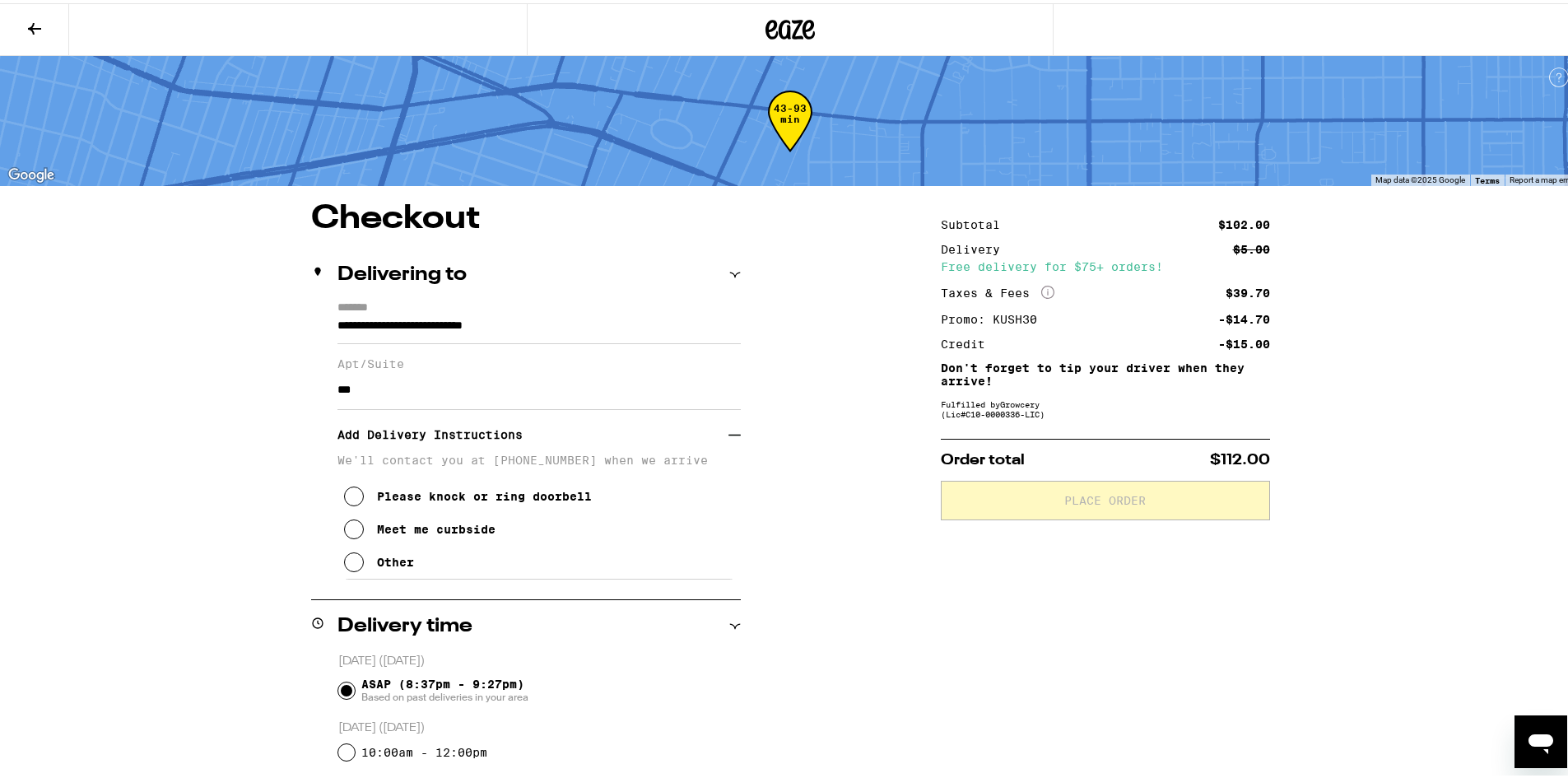
click at [404, 575] on button "Other" at bounding box center [378, 559] width 70 height 33
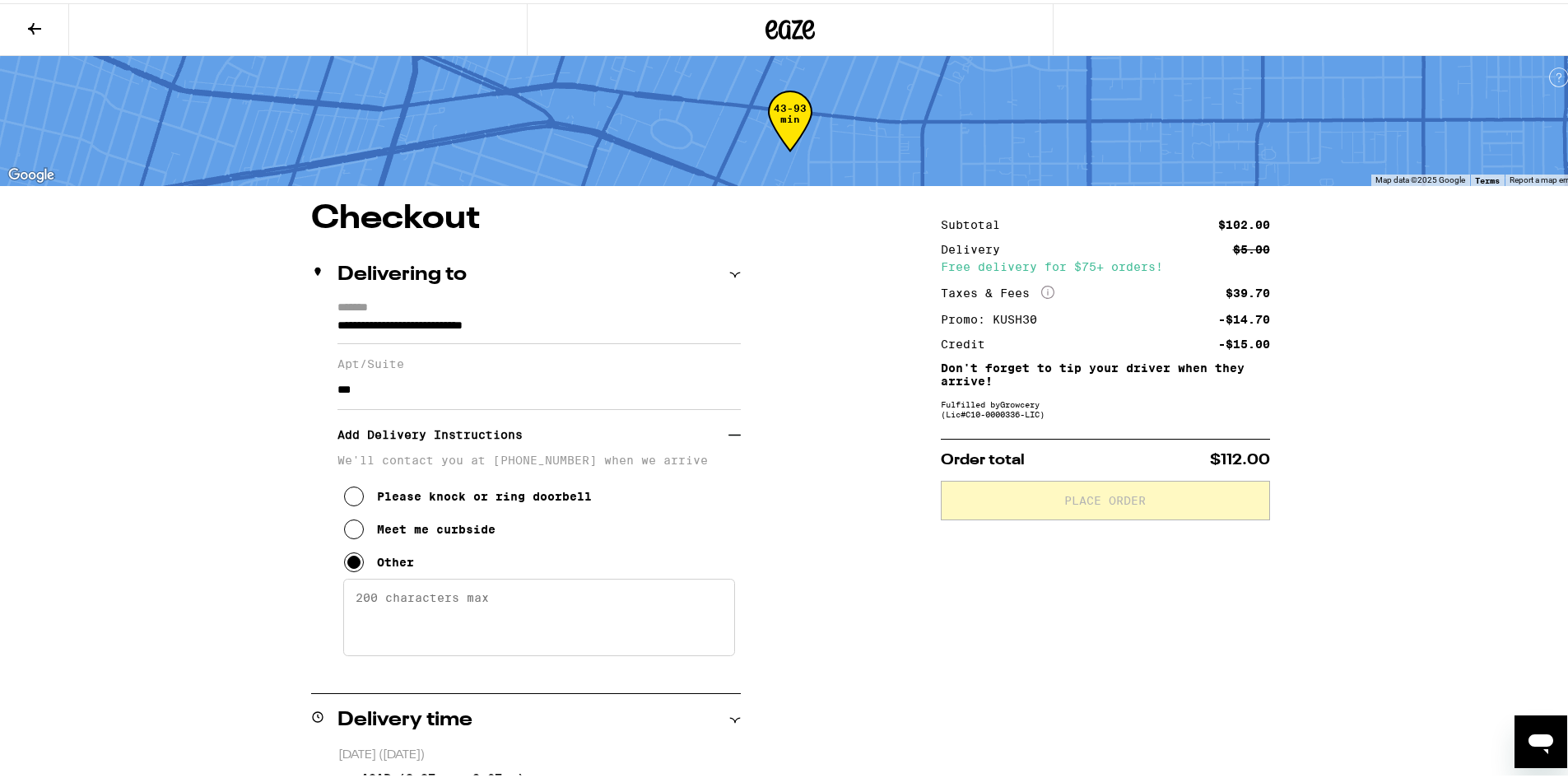
click at [454, 612] on textarea "Enter any other delivery instructions you want driver to know" at bounding box center [539, 614] width 392 height 78
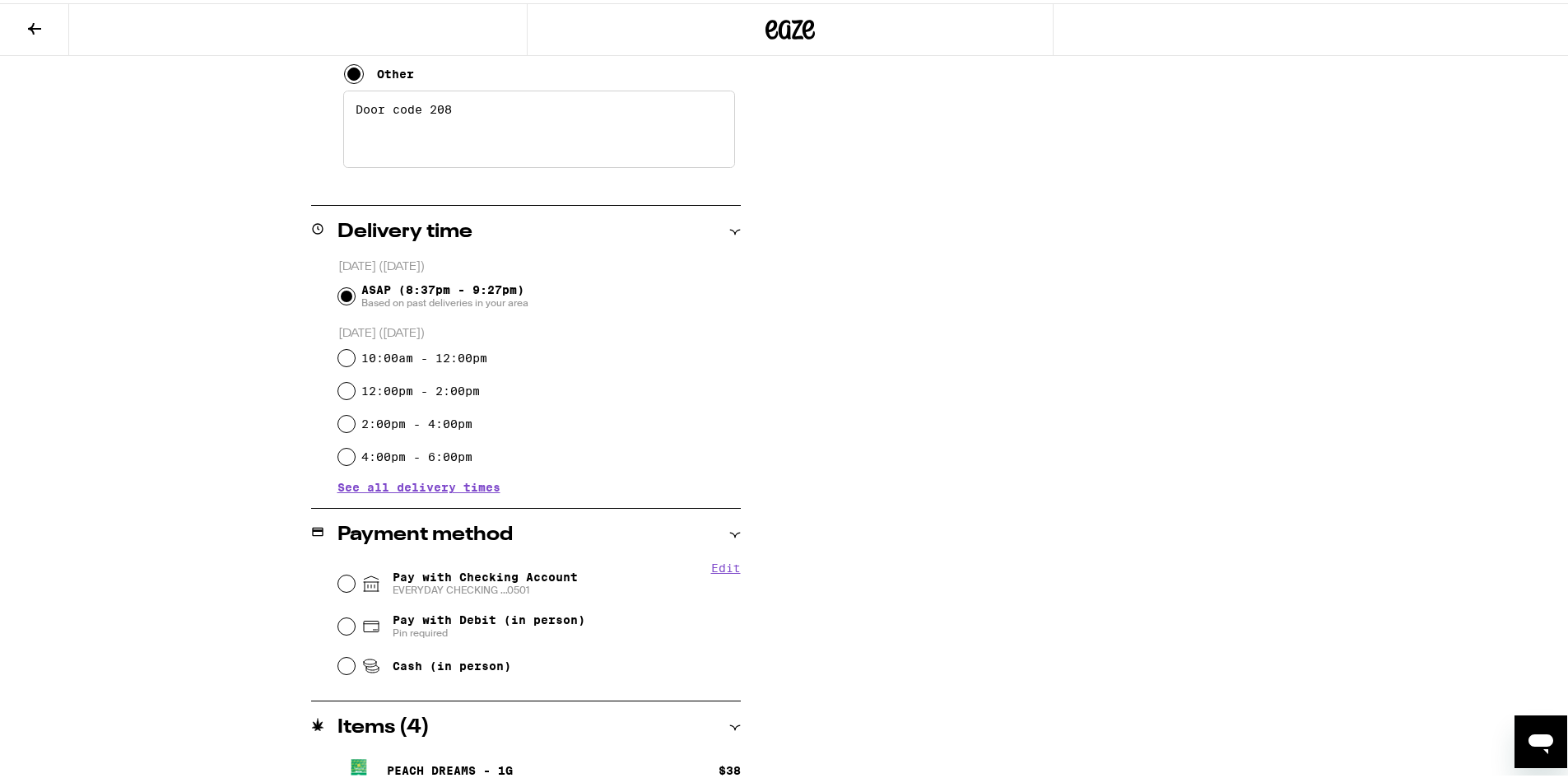
scroll to position [576, 0]
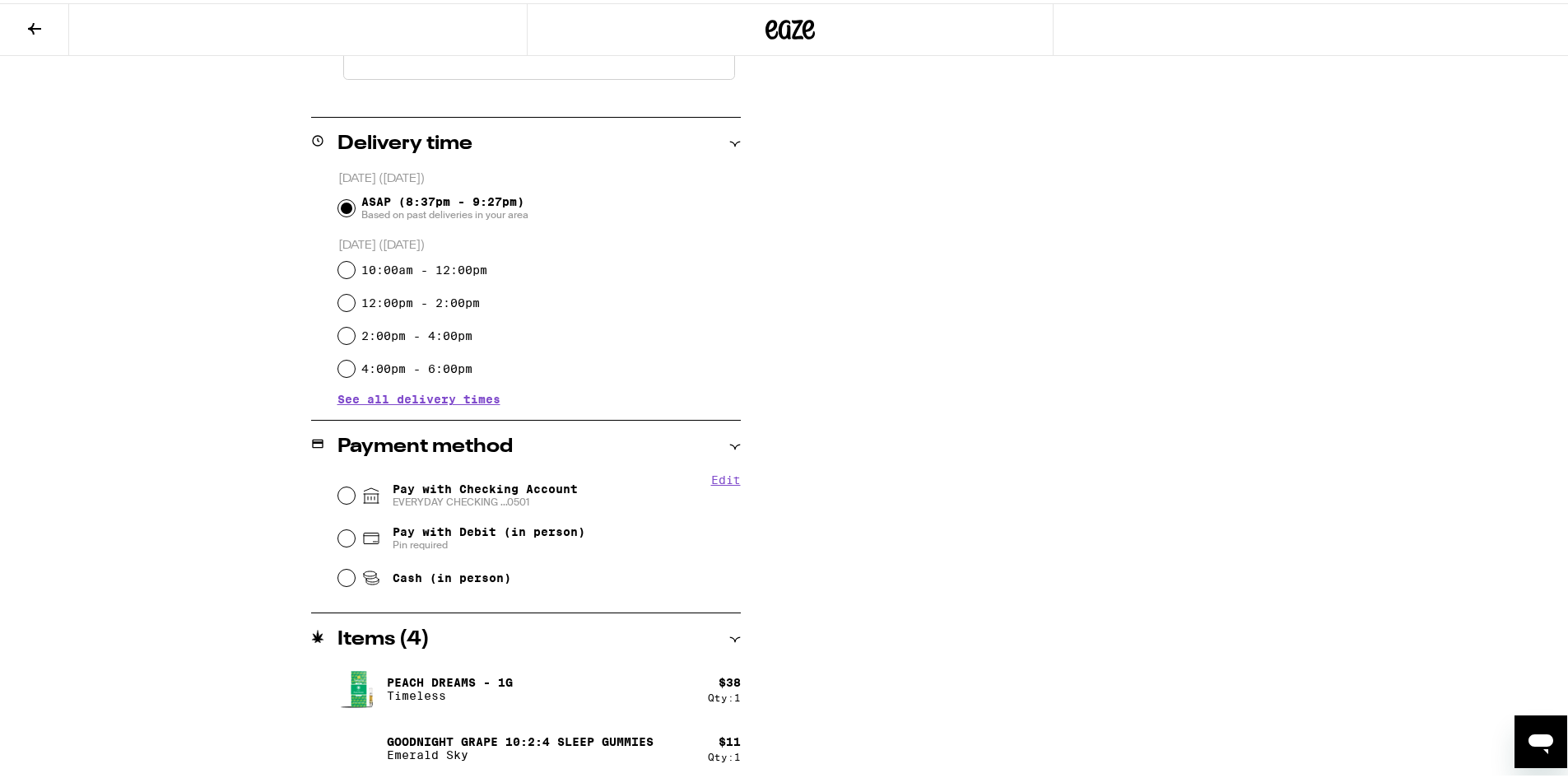
click at [517, 487] on span "Pay with Checking Account EVERYDAY CHECKING ...0501" at bounding box center [484, 493] width 185 height 27
click at [355, 487] on input "Pay with Checking Account EVERYDAY CHECKING ...0501" at bounding box center [346, 492] width 16 height 16
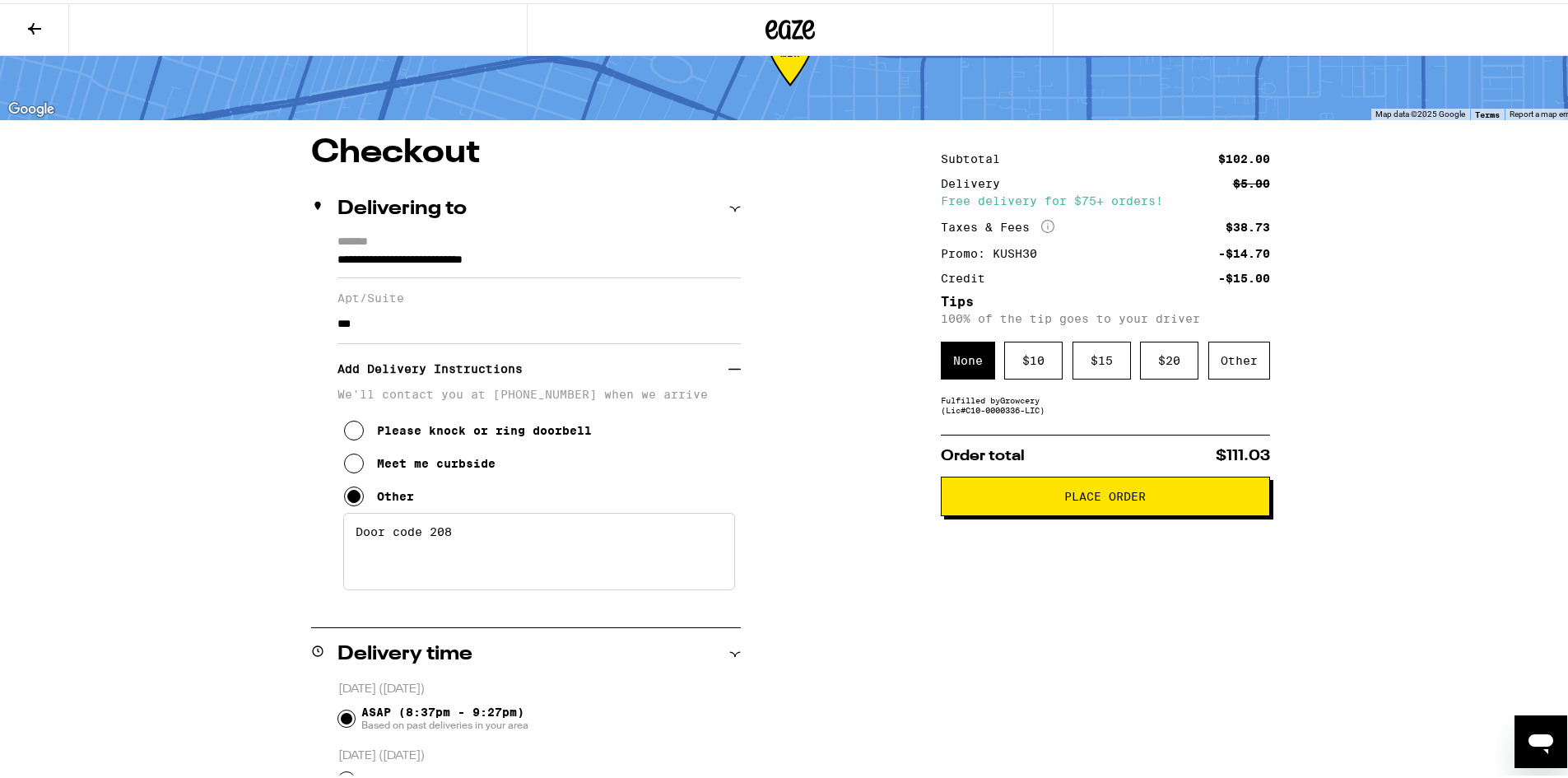
scroll to position [0, 0]
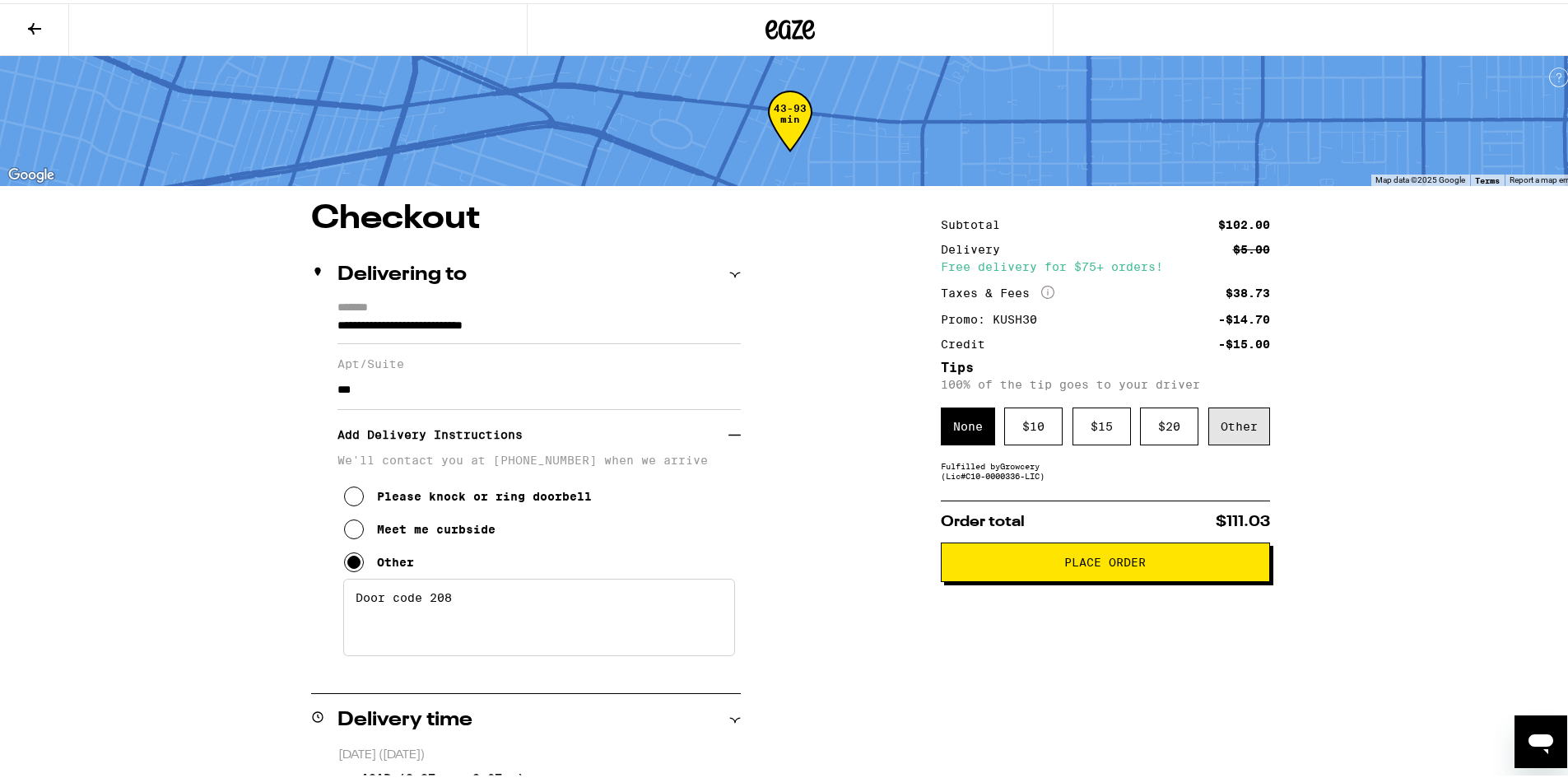
click at [1243, 432] on div "Other" at bounding box center [1240, 424] width 62 height 38
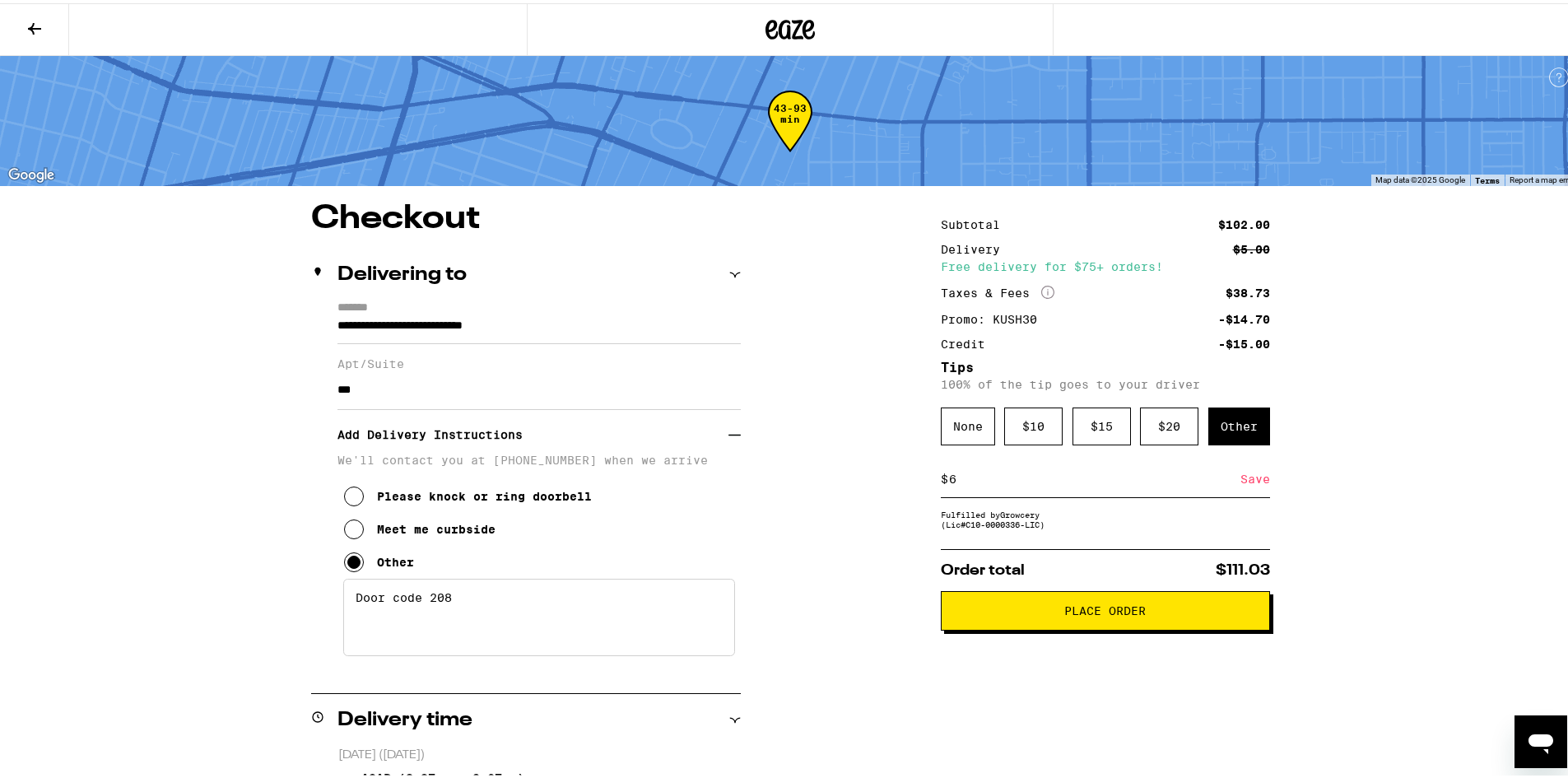
drag, startPoint x: 1236, startPoint y: 493, endPoint x: 1250, endPoint y: 486, distance: 15.7
click at [1240, 493] on div "Save" at bounding box center [1255, 476] width 29 height 36
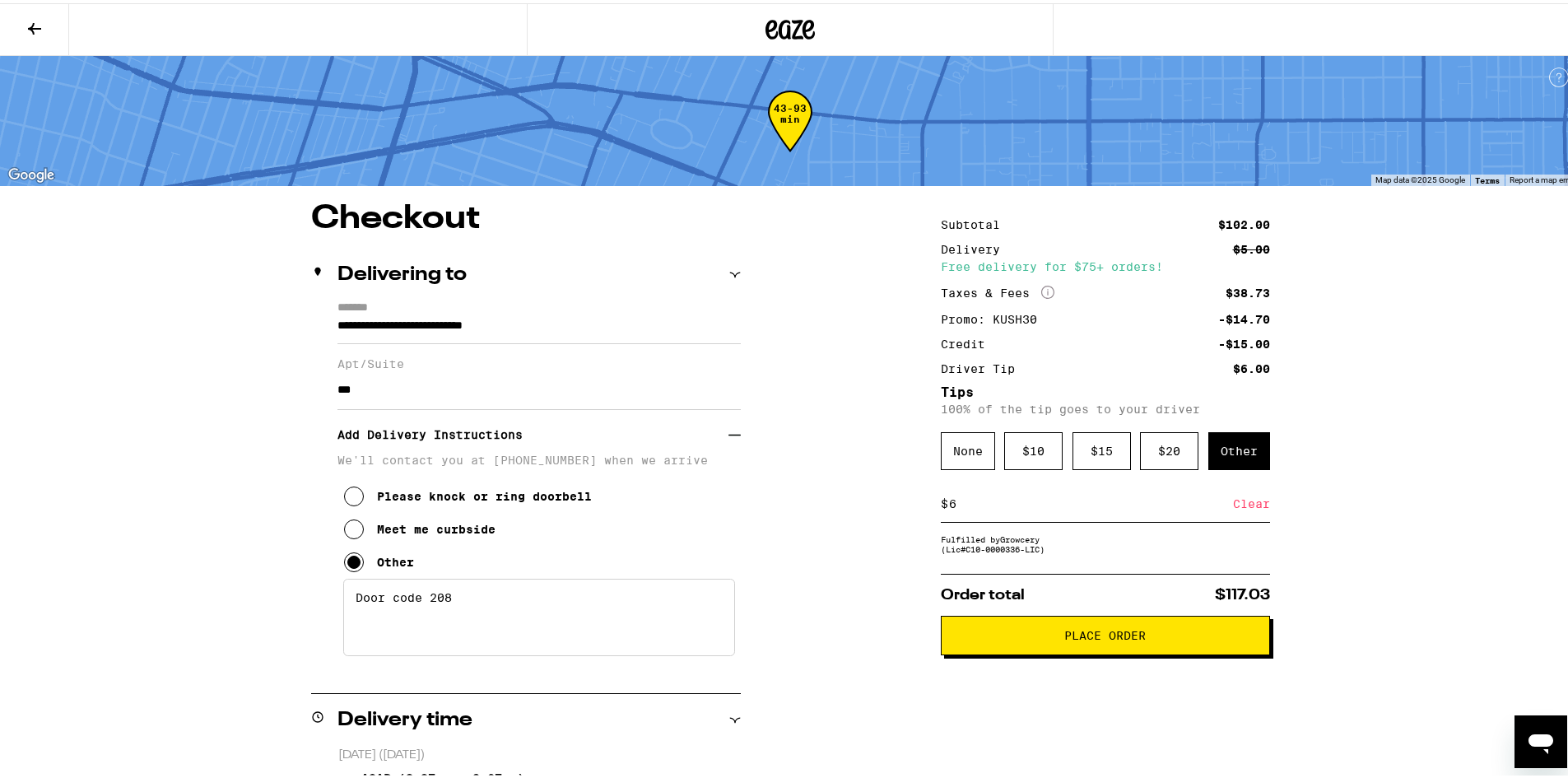
click at [1105, 652] on button "Place Order" at bounding box center [1105, 632] width 329 height 40
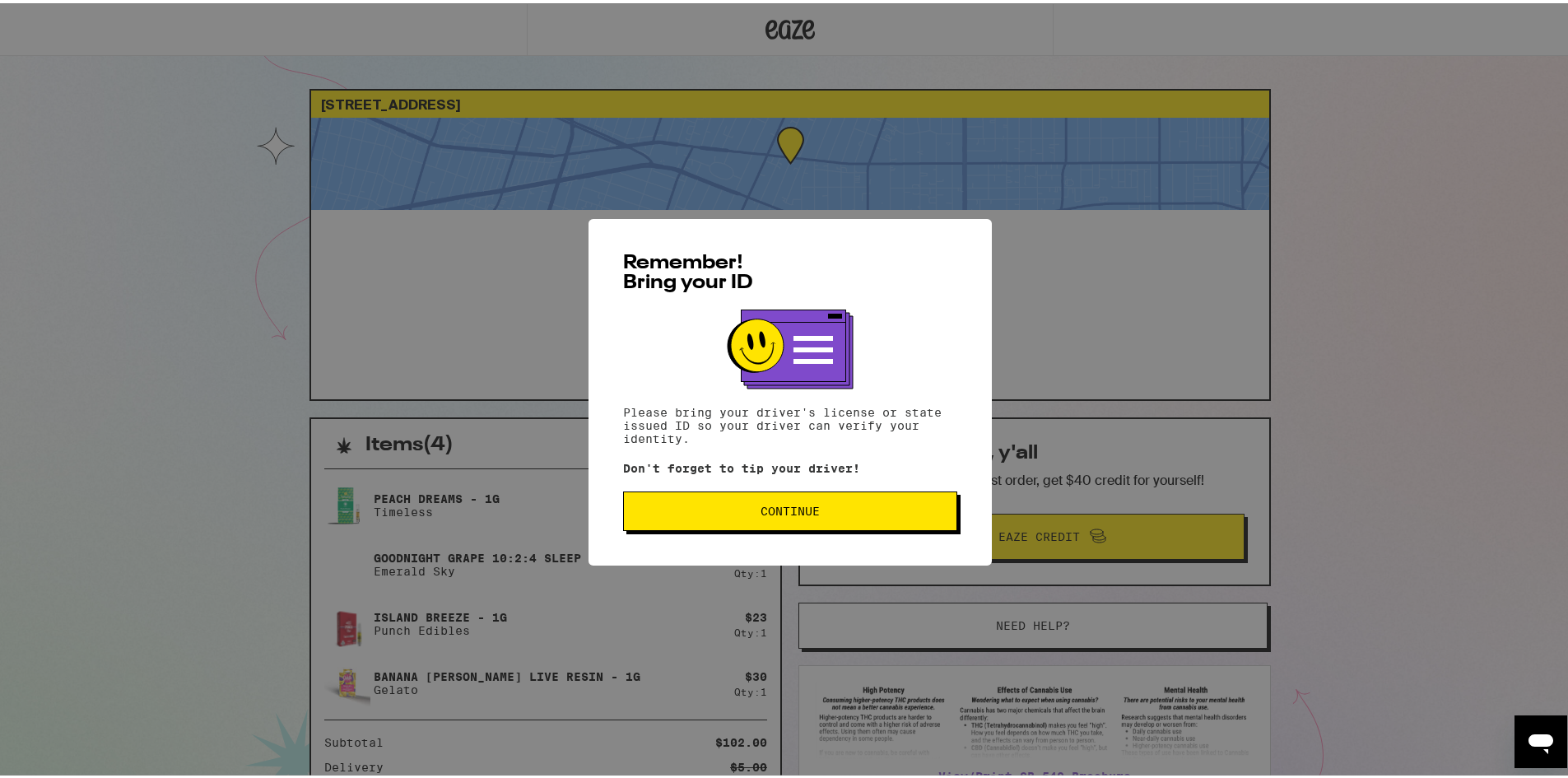
click at [851, 514] on span "Continue" at bounding box center [790, 507] width 306 height 11
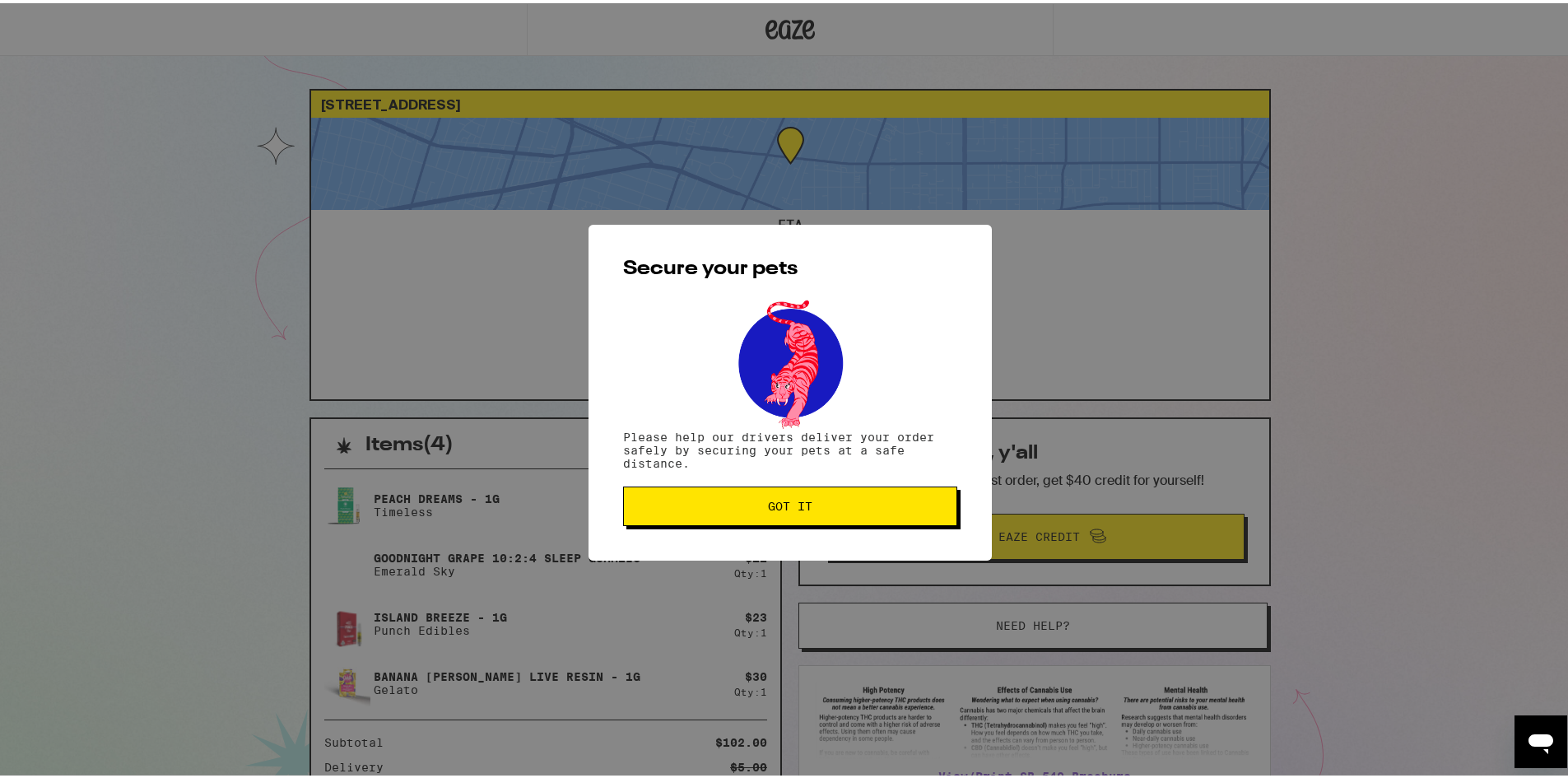
click at [881, 511] on button "Got it" at bounding box center [790, 504] width 334 height 40
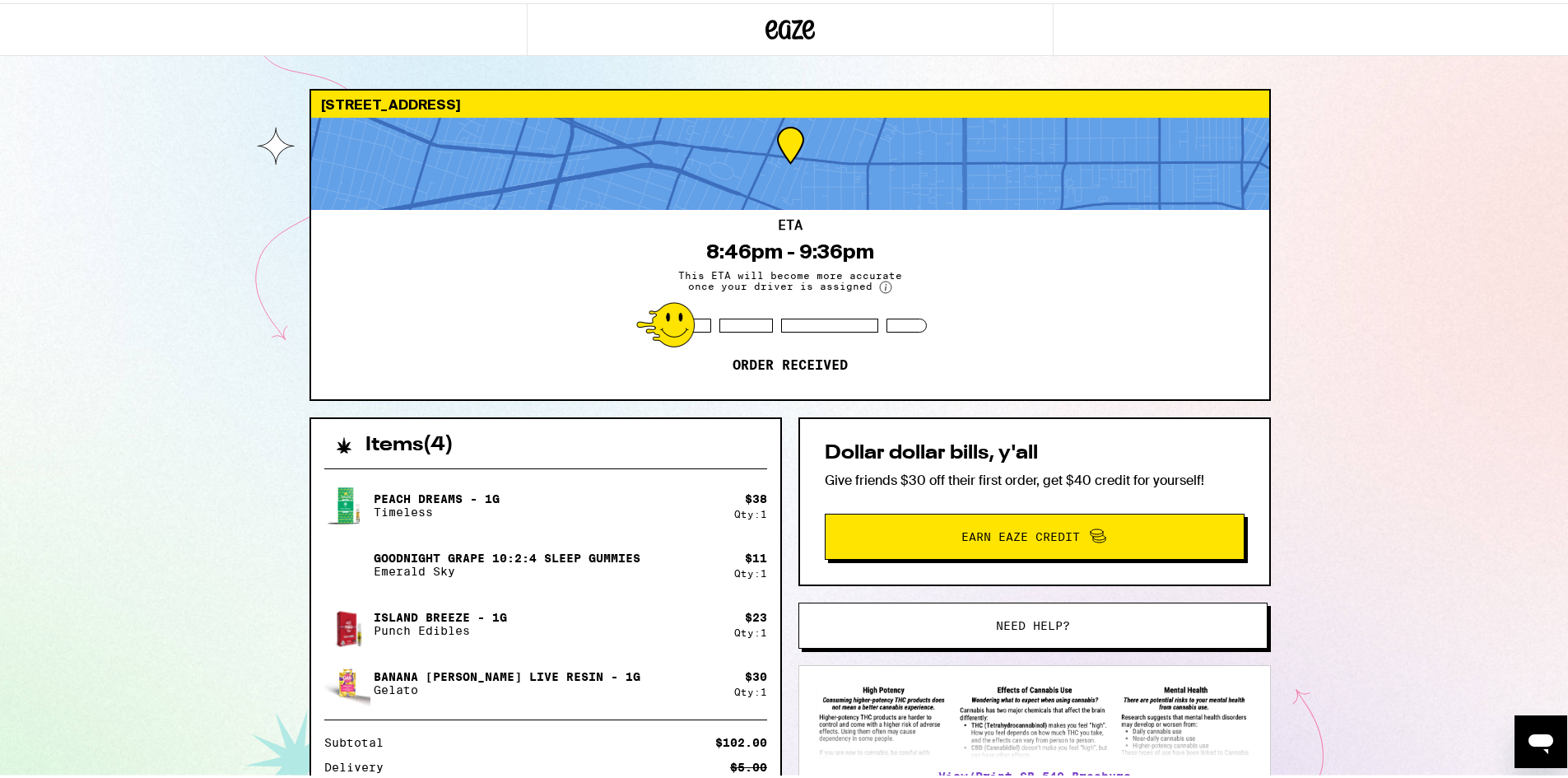
click at [1372, 391] on div "[STREET_ADDRESS] 8:46pm - 9:36pm This ETA will become more accurate once your d…" at bounding box center [790, 510] width 1580 height 1020
drag, startPoint x: 1253, startPoint y: 191, endPoint x: 1415, endPoint y: 109, distance: 181.6
click at [1415, 109] on div "[STREET_ADDRESS] 8:46pm - 9:36pm This ETA will become more accurate once your d…" at bounding box center [790, 510] width 1580 height 1020
